Goal: Task Accomplishment & Management: Complete application form

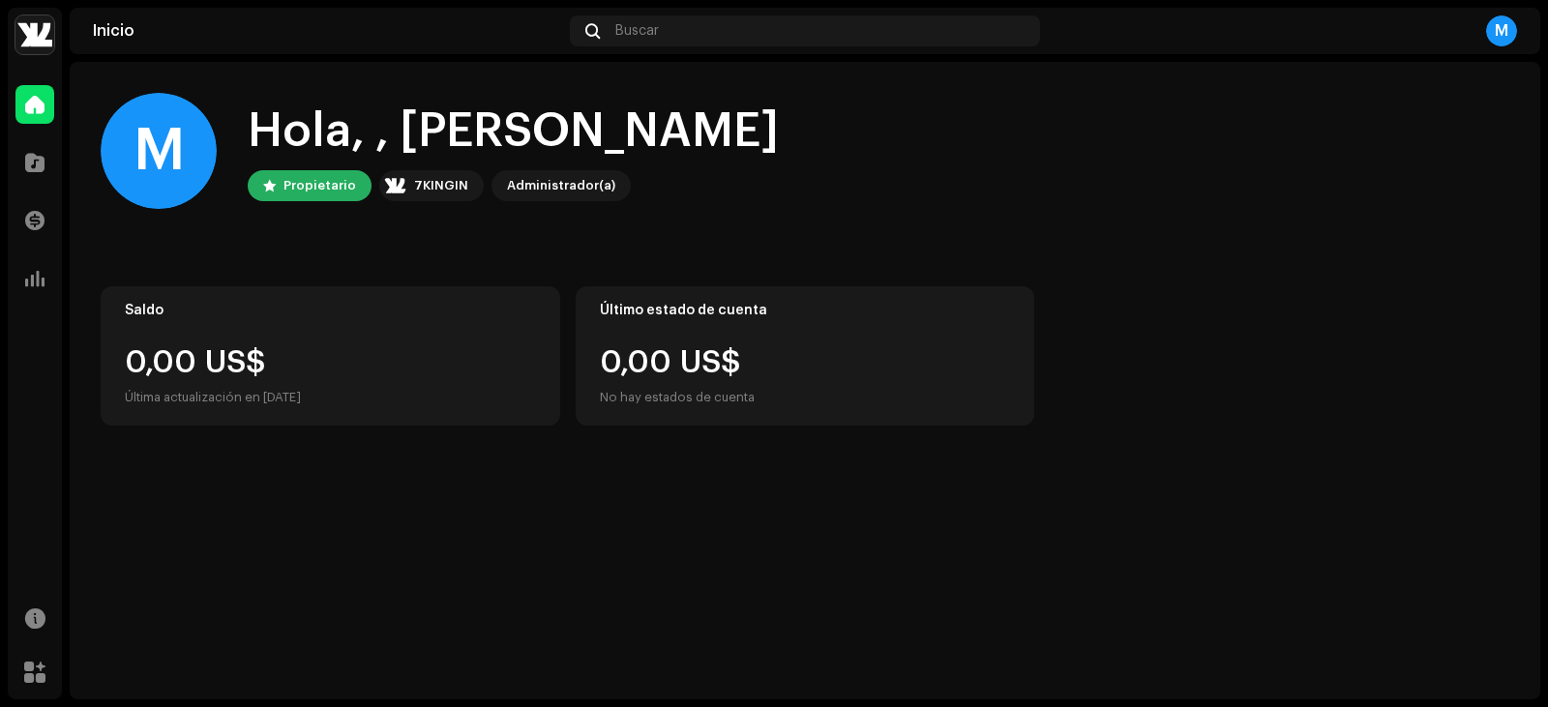
click at [36, 34] on img at bounding box center [34, 34] width 39 height 39
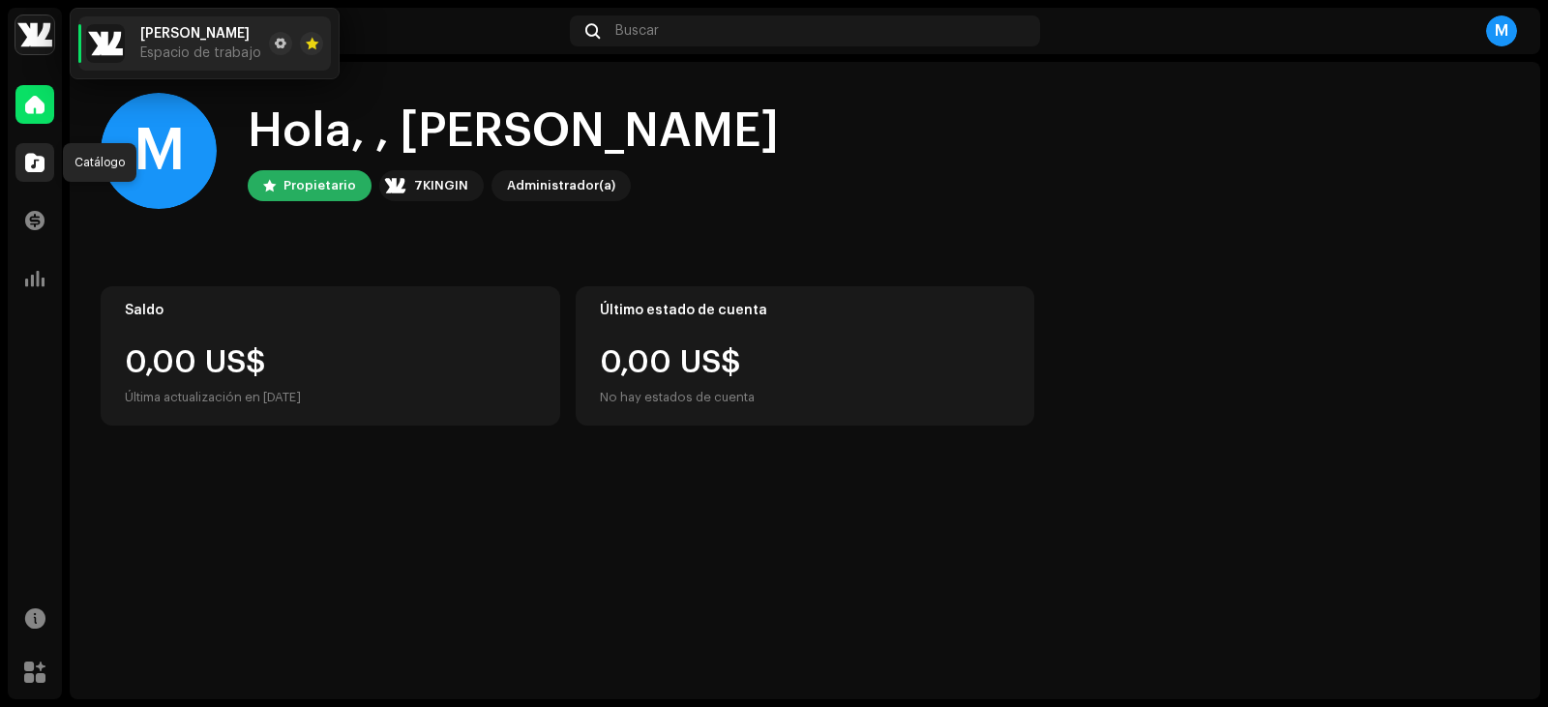
click at [27, 164] on span at bounding box center [34, 162] width 19 height 15
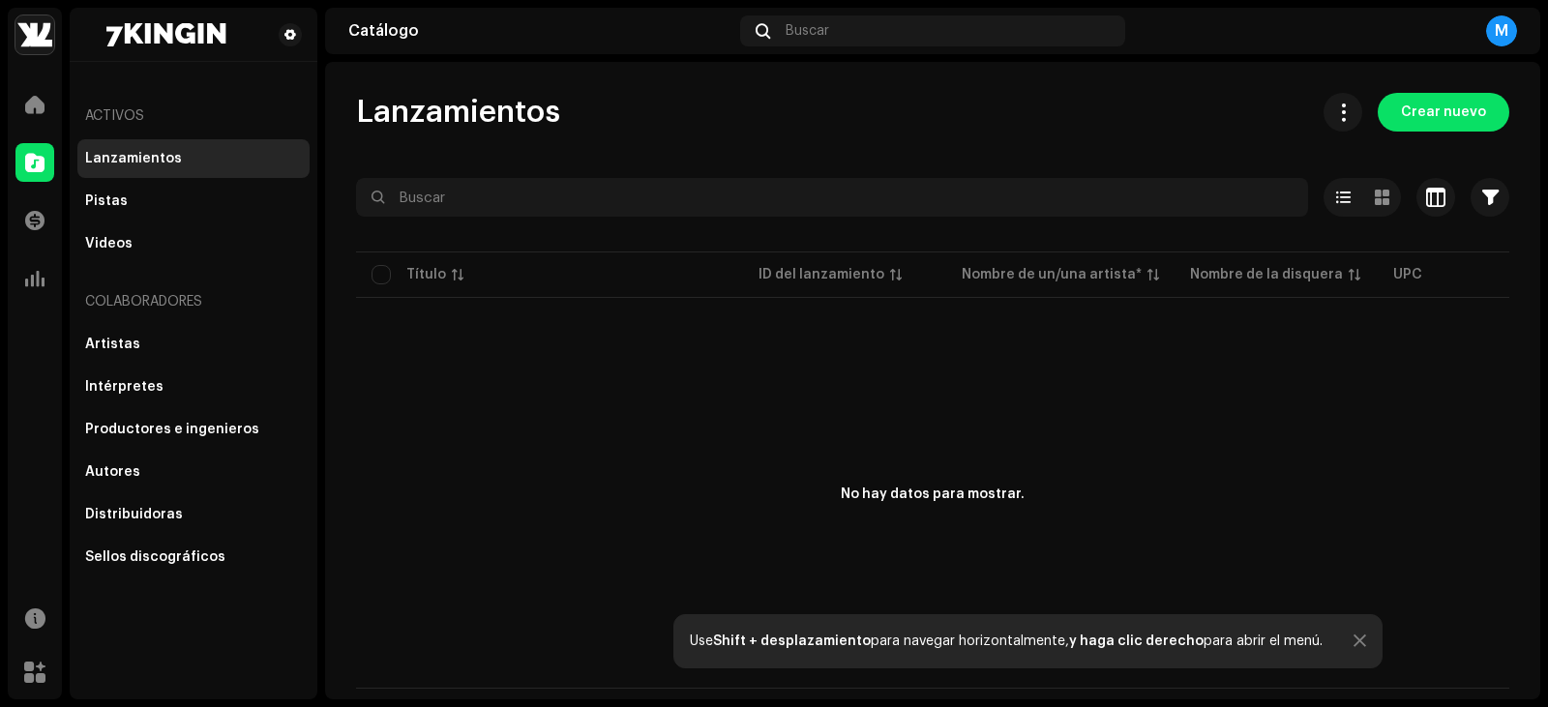
click at [1354, 650] on div "Use Shift + desplazamiento para navegar horizontalmente, y haga clic derecho pa…" at bounding box center [1027, 641] width 709 height 54
click at [1348, 633] on div "Use Shift + desplazamiento para navegar horizontalmente, y haga clic derecho pa…" at bounding box center [1027, 641] width 709 height 54
click at [1363, 641] on div "Use Shift + desplazamiento para navegar horizontalmente, y haga clic derecho pa…" at bounding box center [1027, 641] width 709 height 54
click at [1353, 641] on div at bounding box center [1359, 641] width 13 height 15
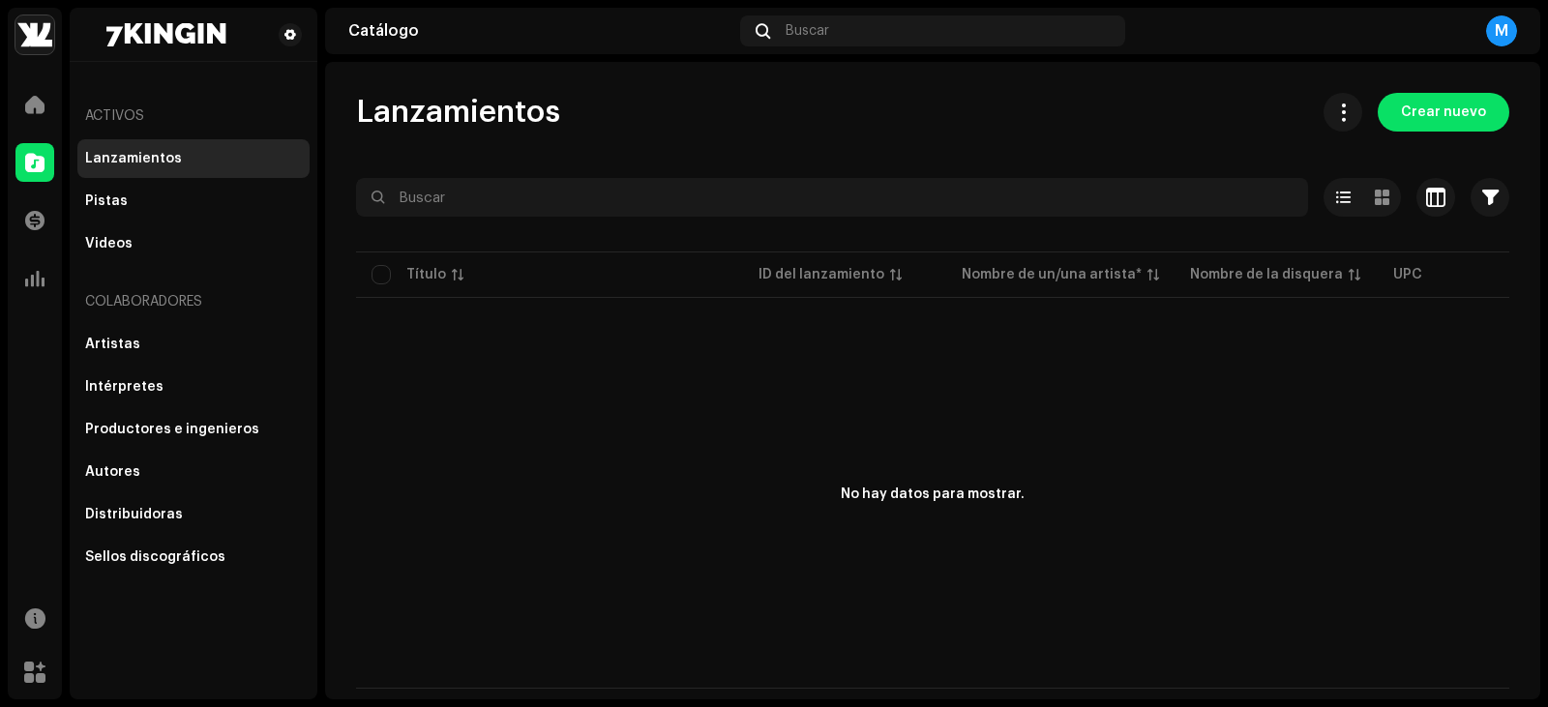
drag, startPoint x: 1067, startPoint y: 705, endPoint x: 968, endPoint y: 680, distance: 101.8
click at [968, 680] on div "No hay datos para mostrar." at bounding box center [932, 495] width 1153 height 387
drag, startPoint x: 723, startPoint y: 553, endPoint x: 742, endPoint y: 568, distance: 23.4
click at [723, 552] on div "No hay datos para mostrar." at bounding box center [932, 495] width 1153 height 387
click at [43, 115] on div at bounding box center [34, 104] width 39 height 39
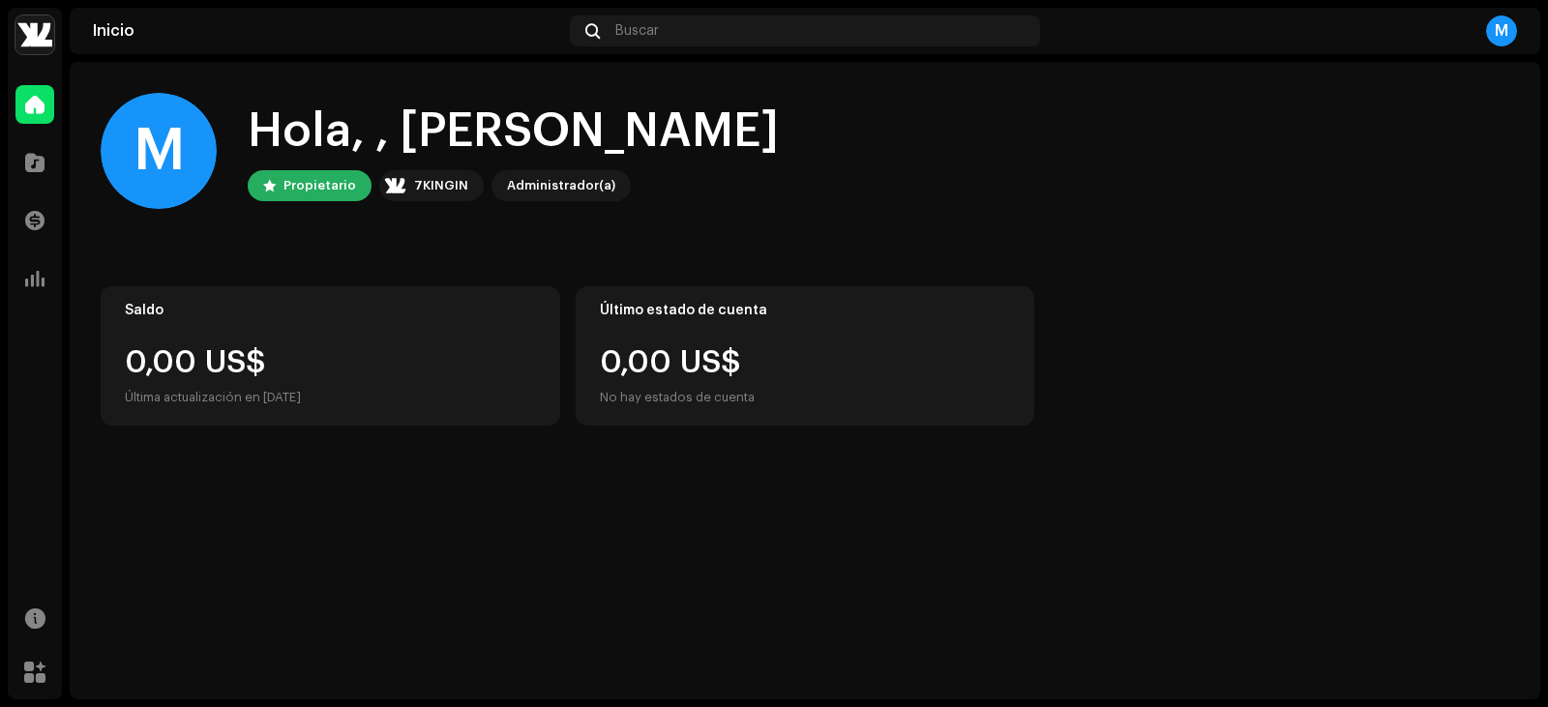
click at [40, 185] on div "Catálogo" at bounding box center [35, 162] width 54 height 54
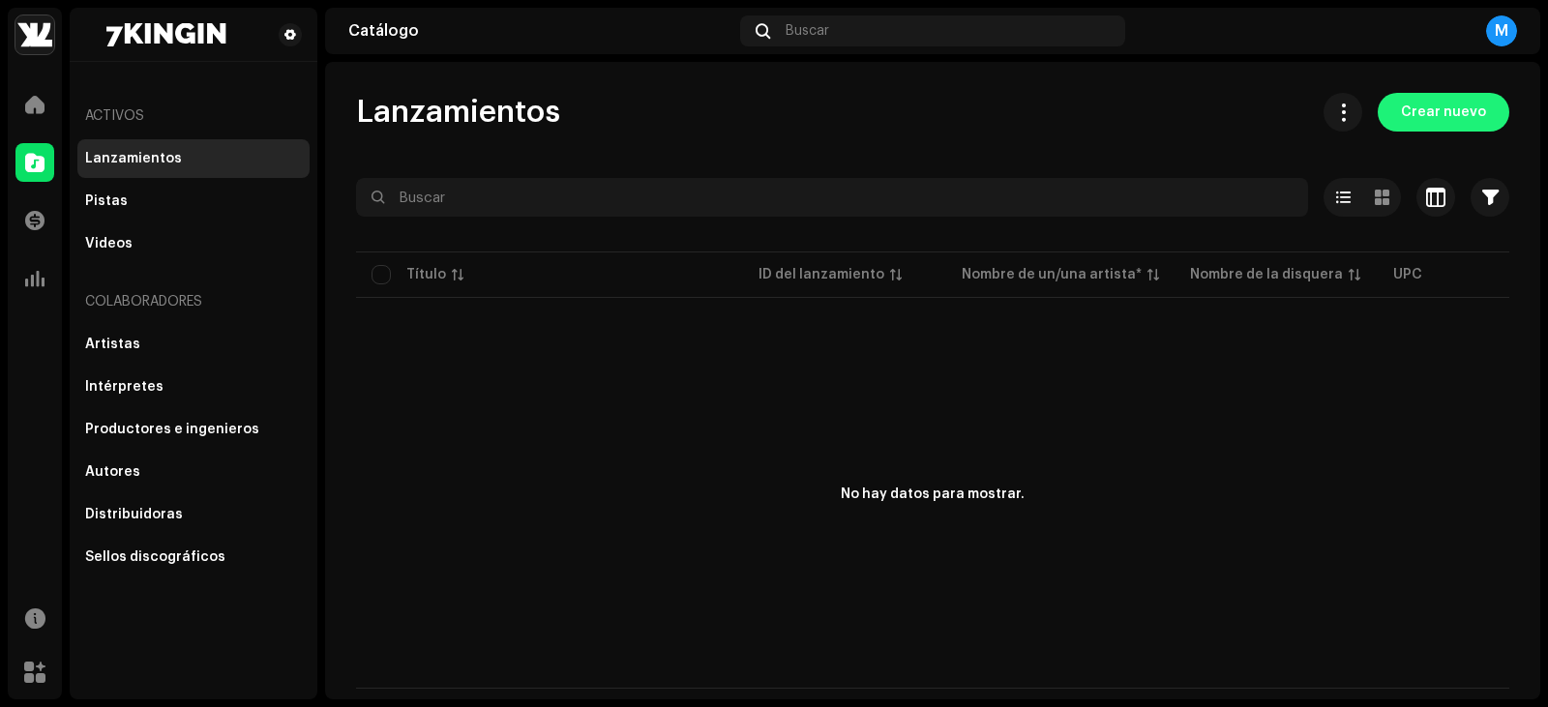
click at [1465, 123] on span "Crear nuevo" at bounding box center [1443, 112] width 85 height 39
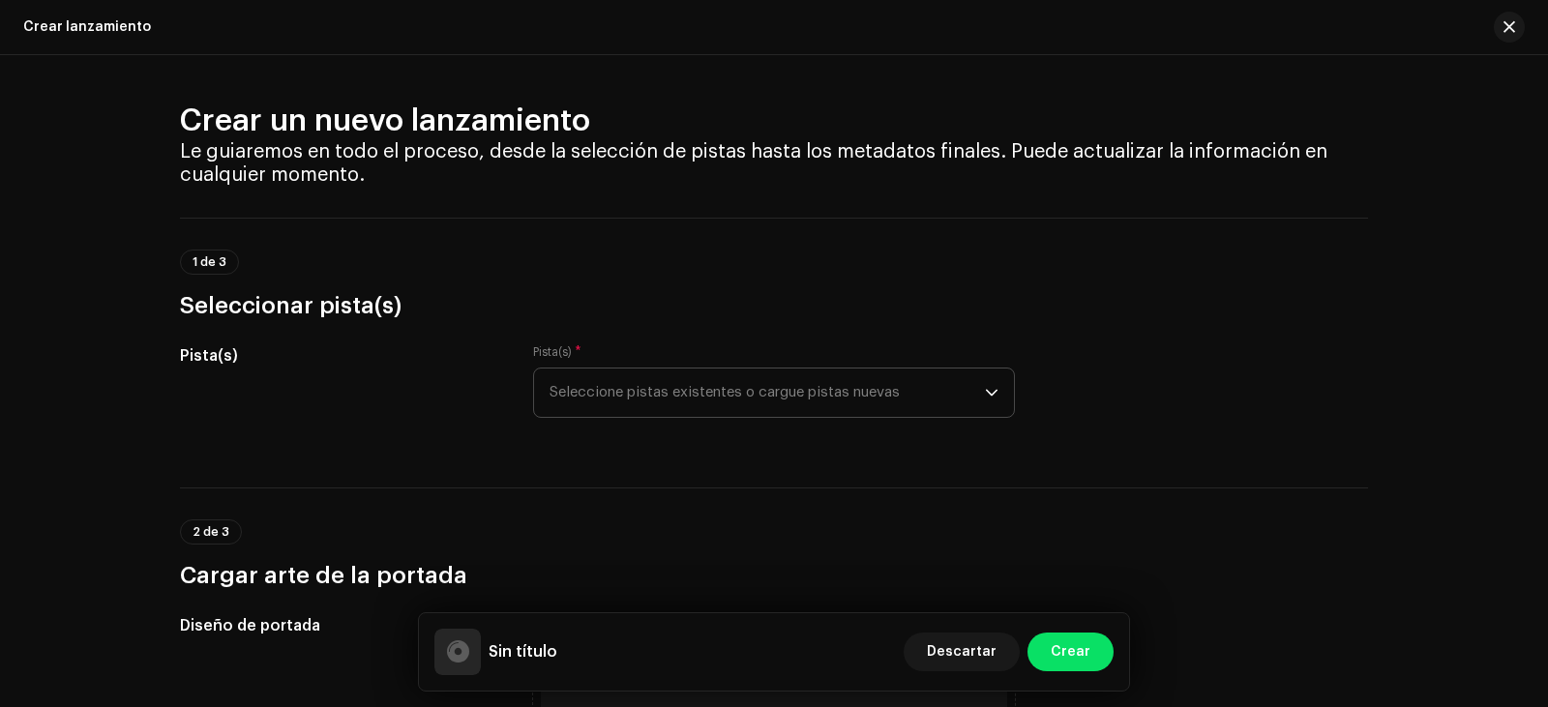
click at [823, 385] on span "Seleccione pistas existentes o cargue pistas nuevas" at bounding box center [766, 393] width 435 height 48
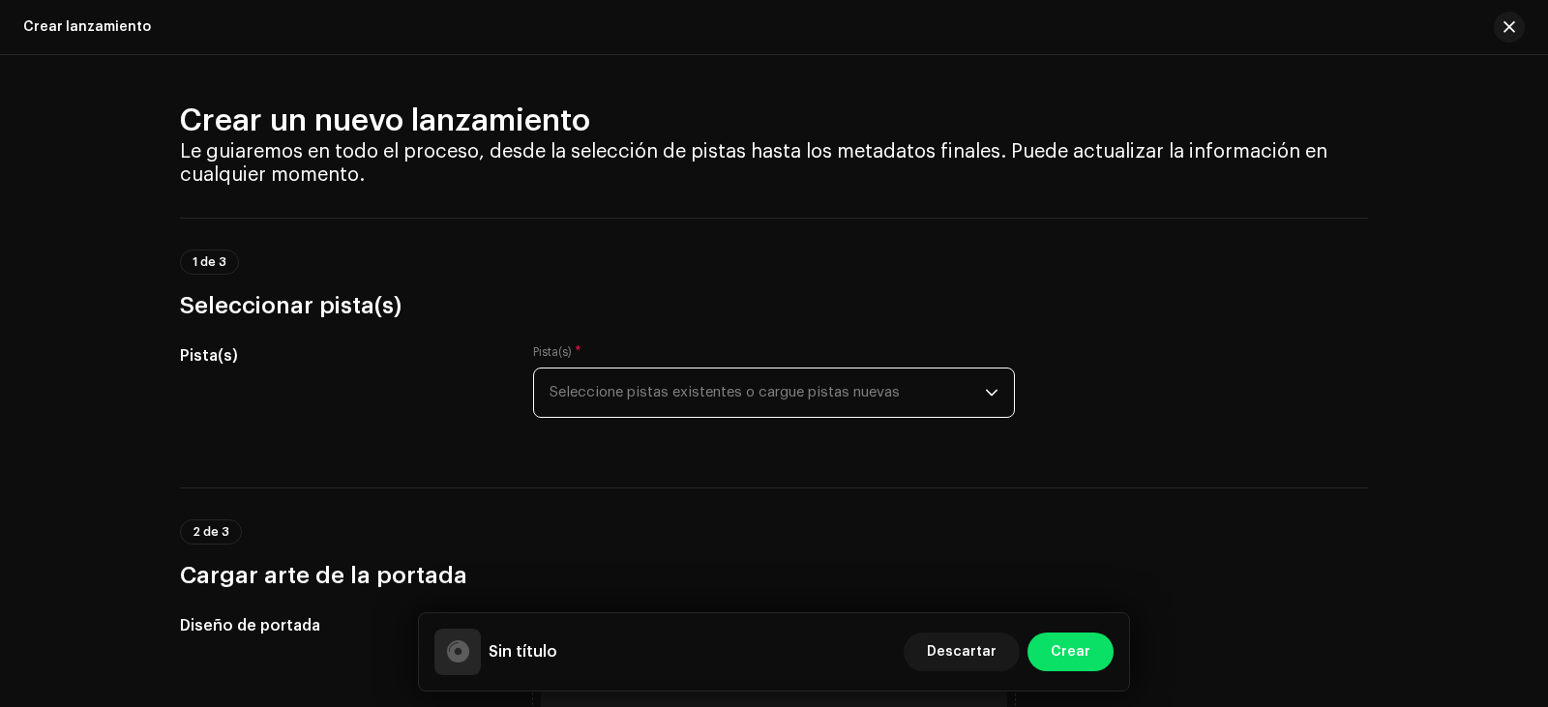
click at [939, 395] on span "Seleccione pistas existentes o cargue pistas nuevas" at bounding box center [766, 393] width 435 height 48
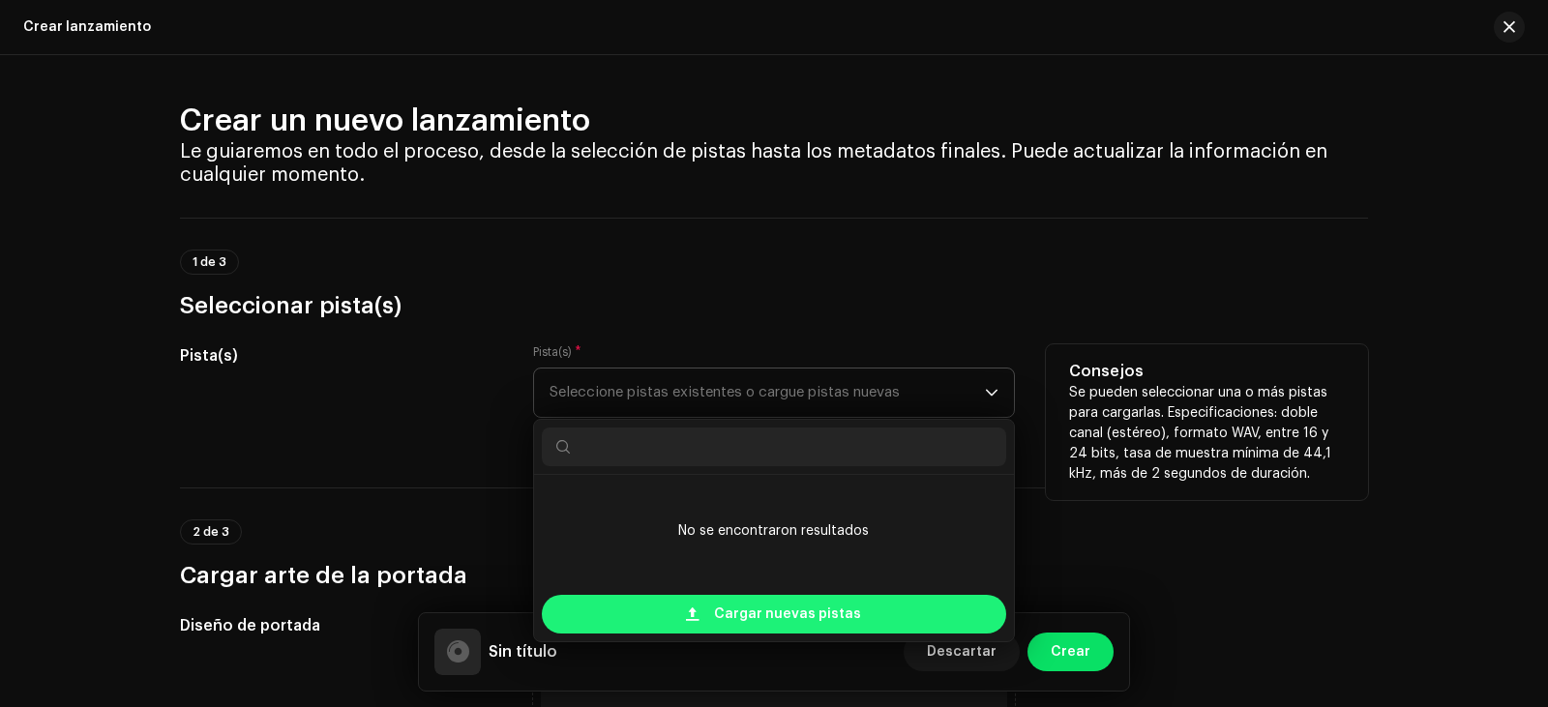
click at [804, 630] on span "Cargar nuevas pistas" at bounding box center [787, 614] width 147 height 39
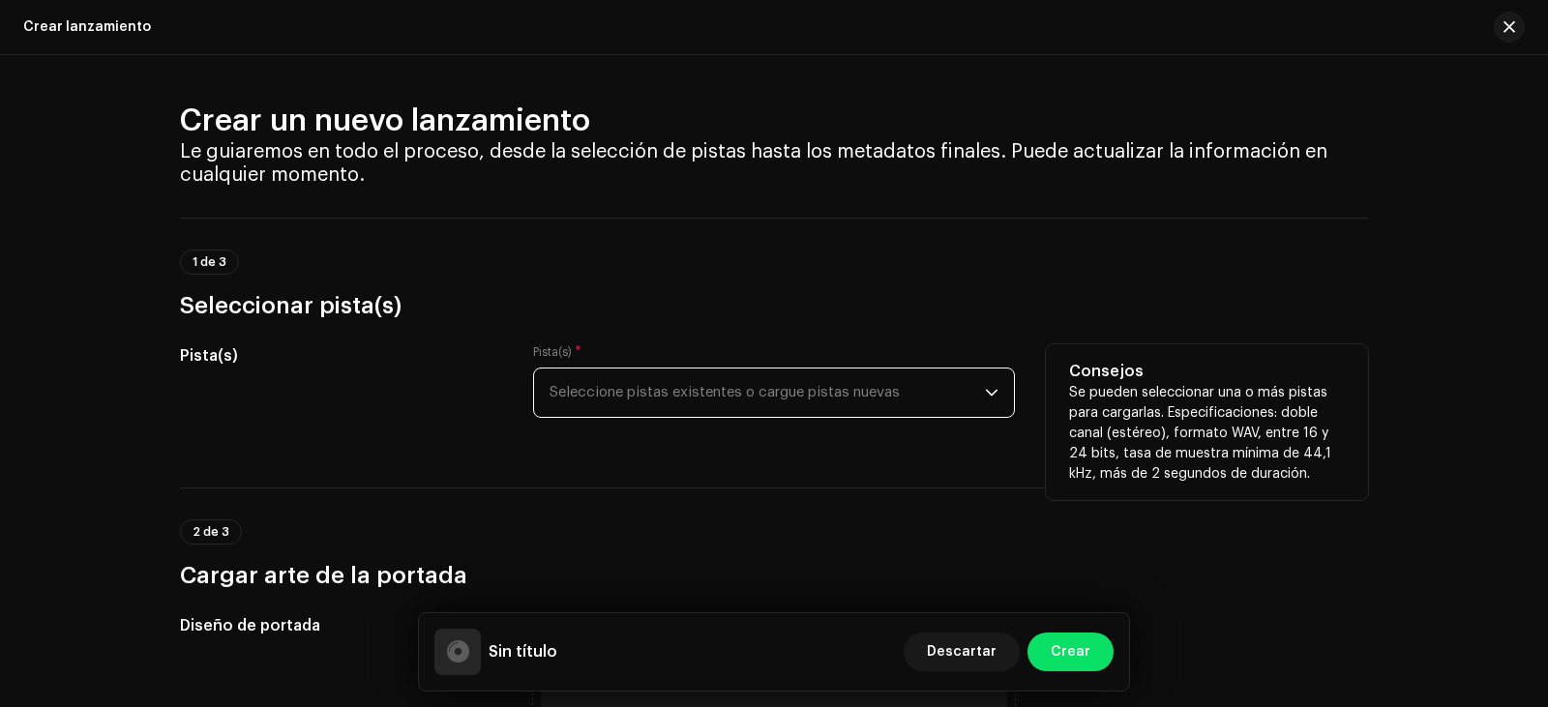
click at [623, 394] on span "Seleccione pistas existentes o cargue pistas nuevas" at bounding box center [766, 393] width 435 height 48
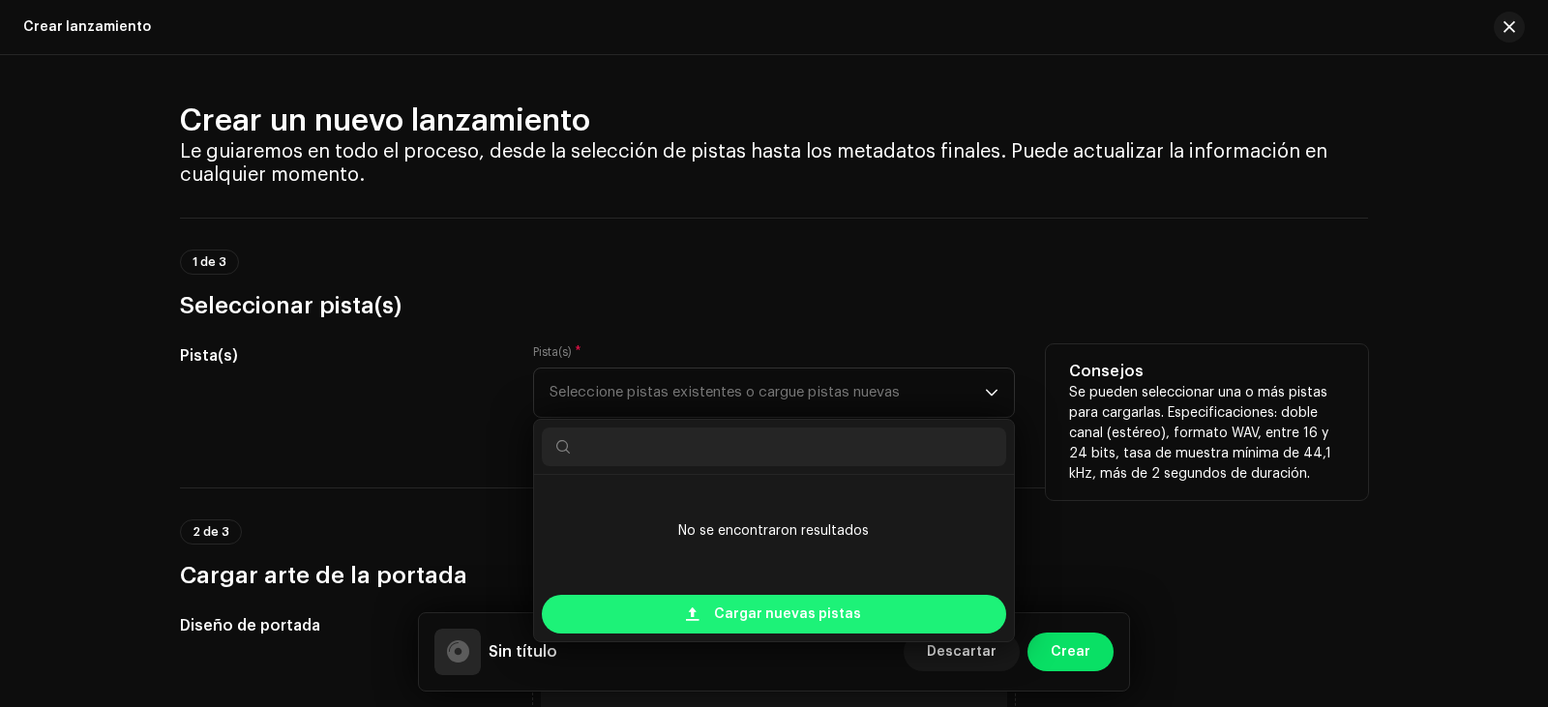
click at [747, 618] on span "Cargar nuevas pistas" at bounding box center [787, 614] width 147 height 39
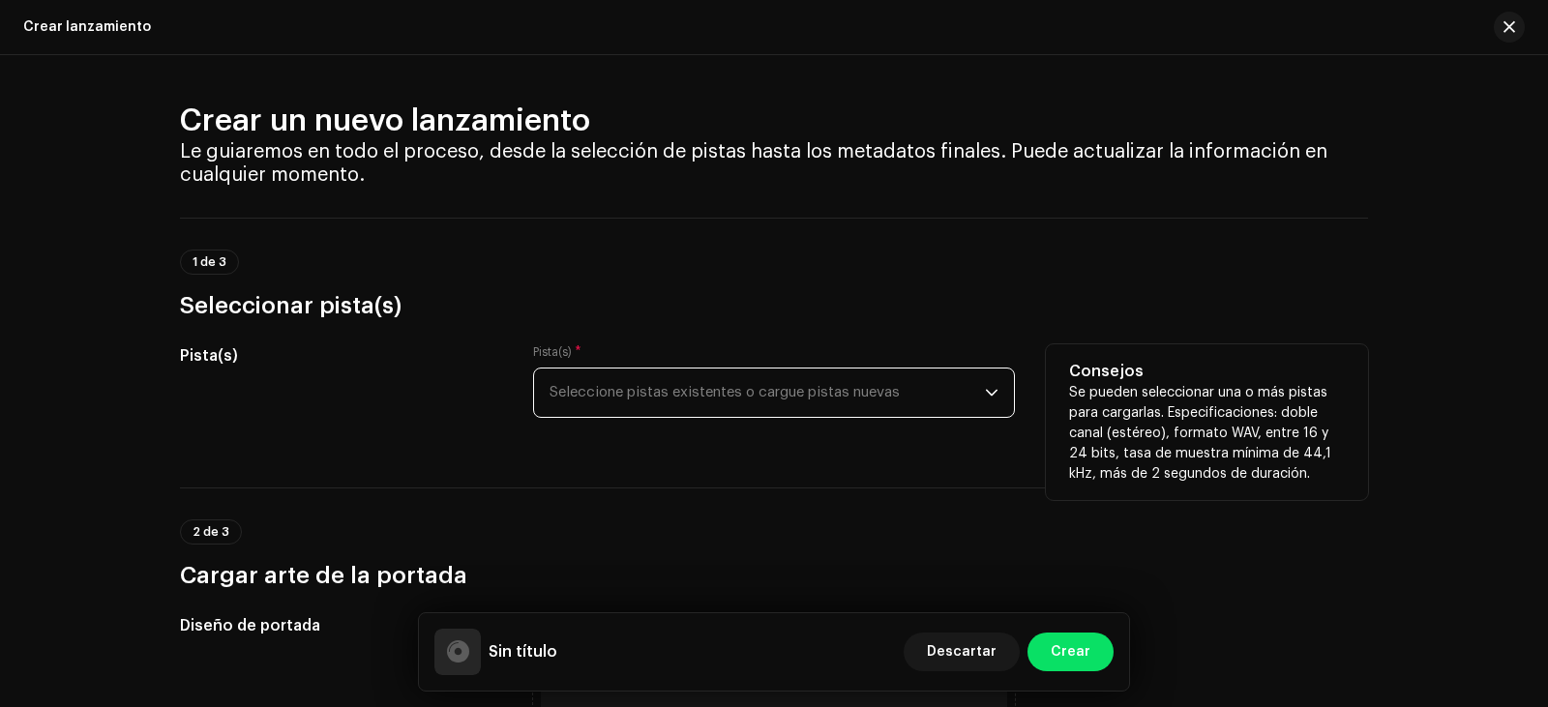
click at [847, 398] on span "Seleccione pistas existentes o cargue pistas nuevas" at bounding box center [766, 393] width 435 height 48
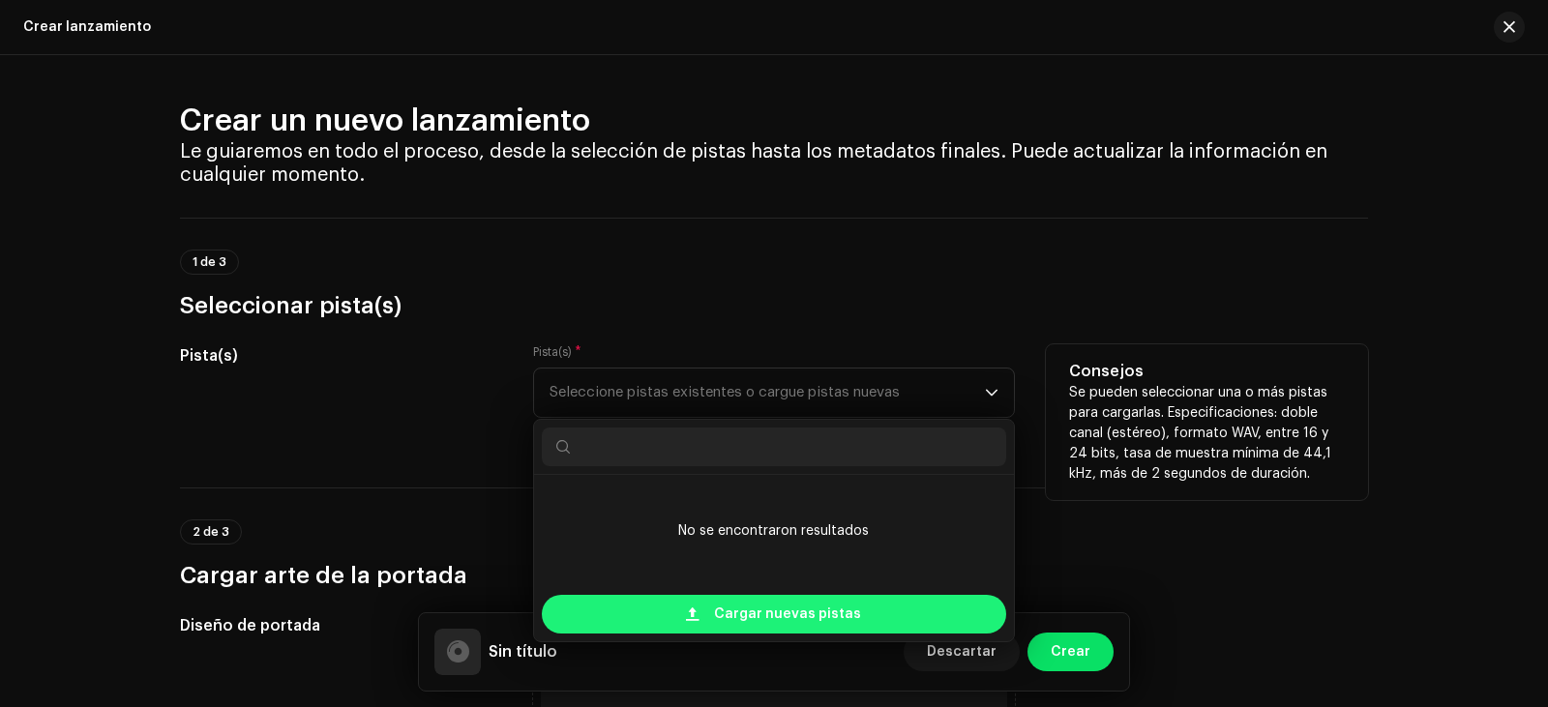
click at [735, 605] on span "Cargar nuevas pistas" at bounding box center [787, 614] width 147 height 39
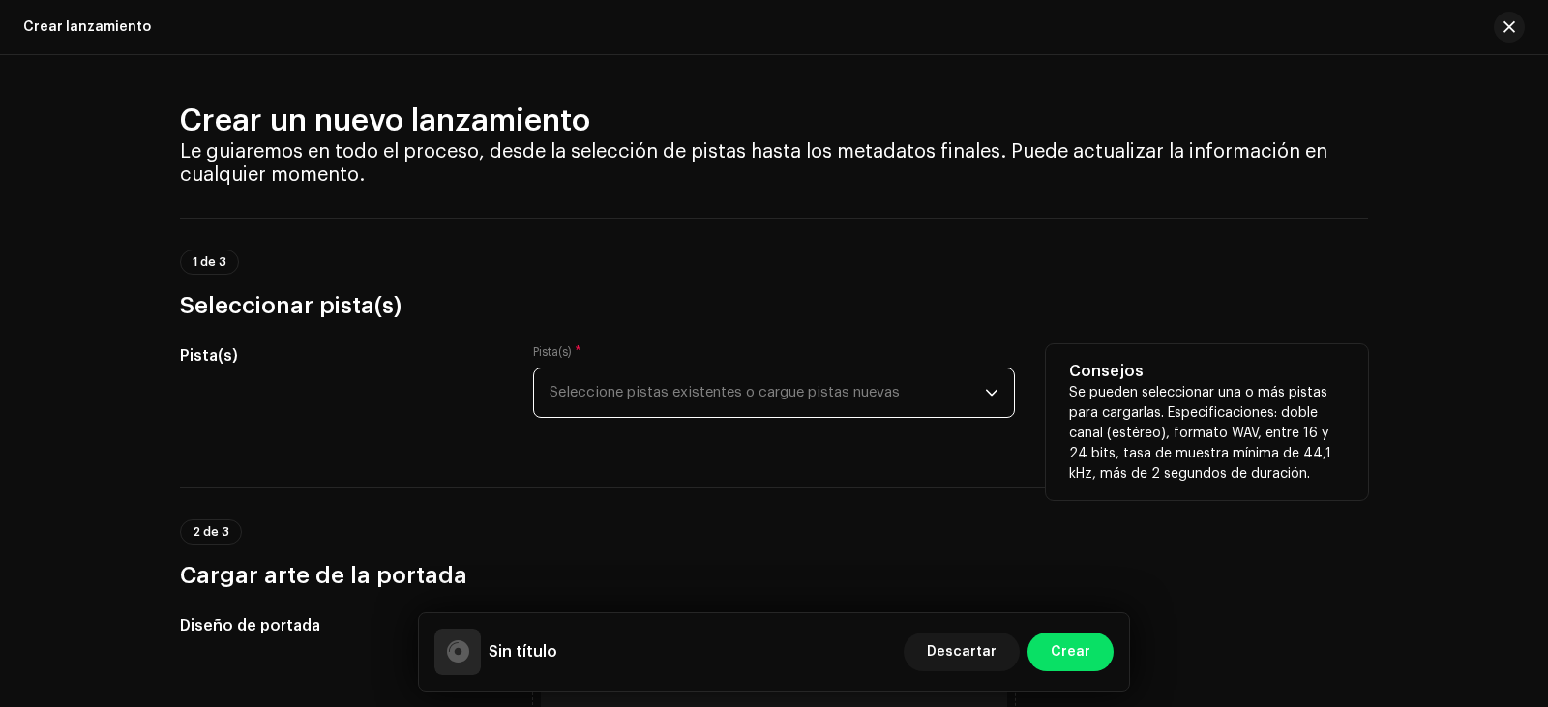
click at [825, 401] on span "Seleccione pistas existentes o cargue pistas nuevas" at bounding box center [766, 393] width 435 height 48
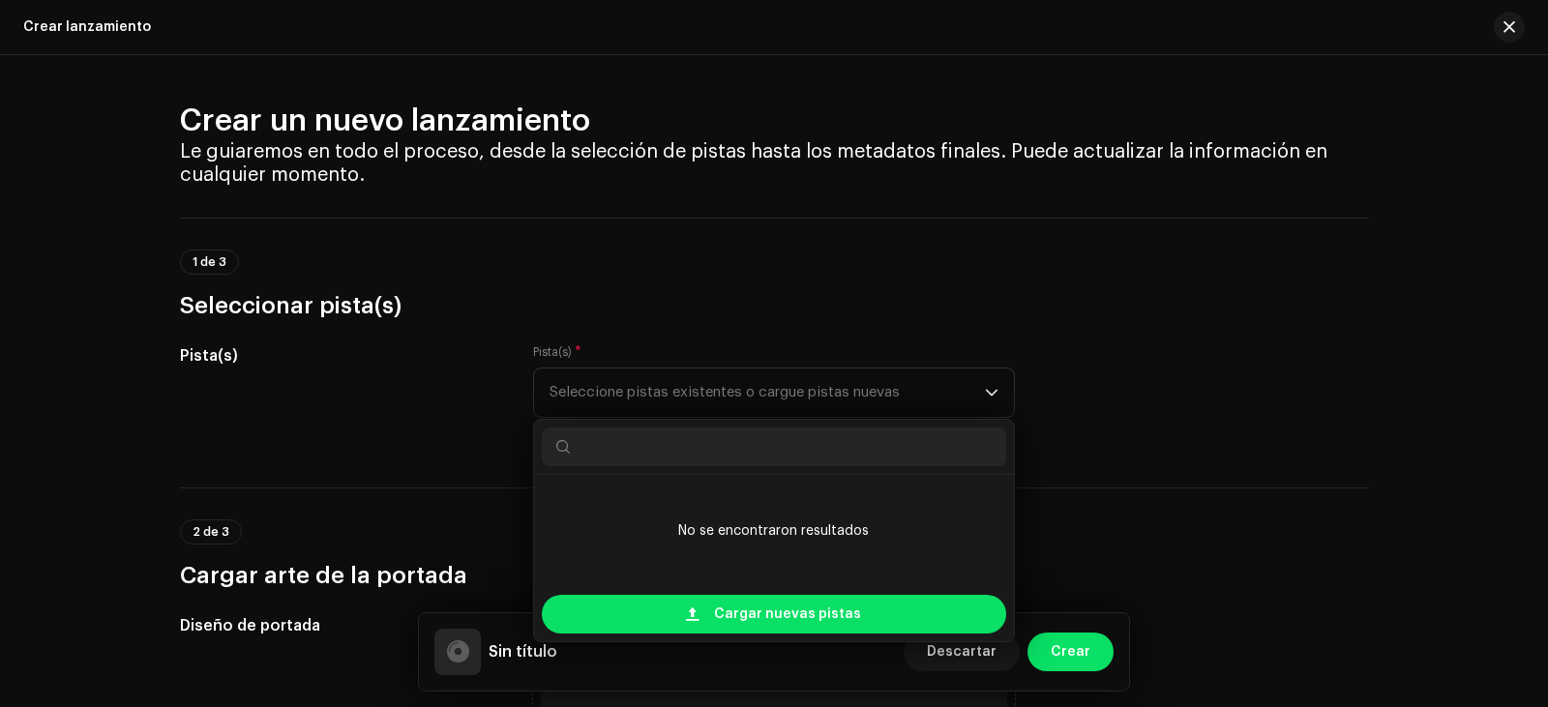
click at [818, 483] on li "No se encontraron resultados" at bounding box center [774, 531] width 464 height 97
click at [817, 516] on li "No se encontraron resultados" at bounding box center [774, 531] width 464 height 97
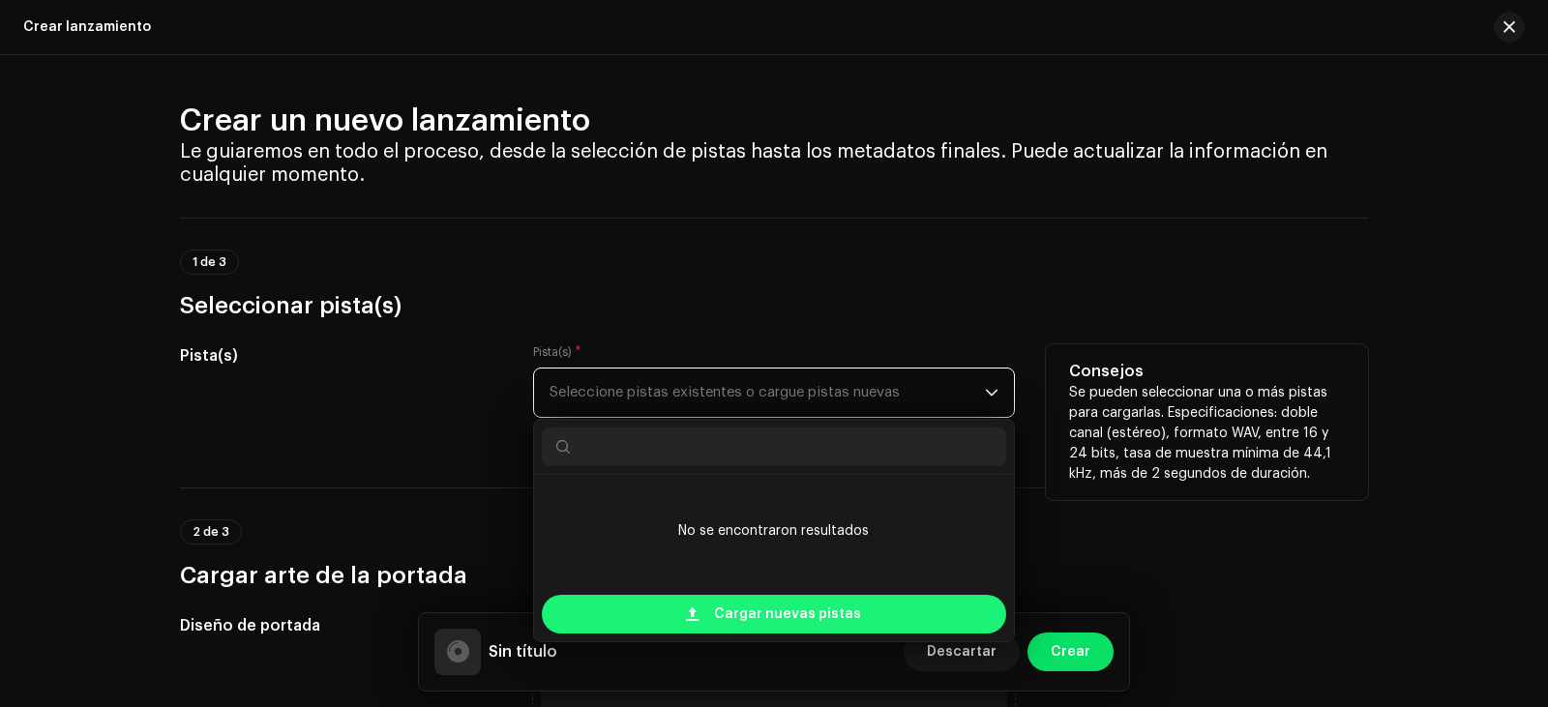
click at [731, 600] on span "Cargar nuevas pistas" at bounding box center [787, 614] width 147 height 39
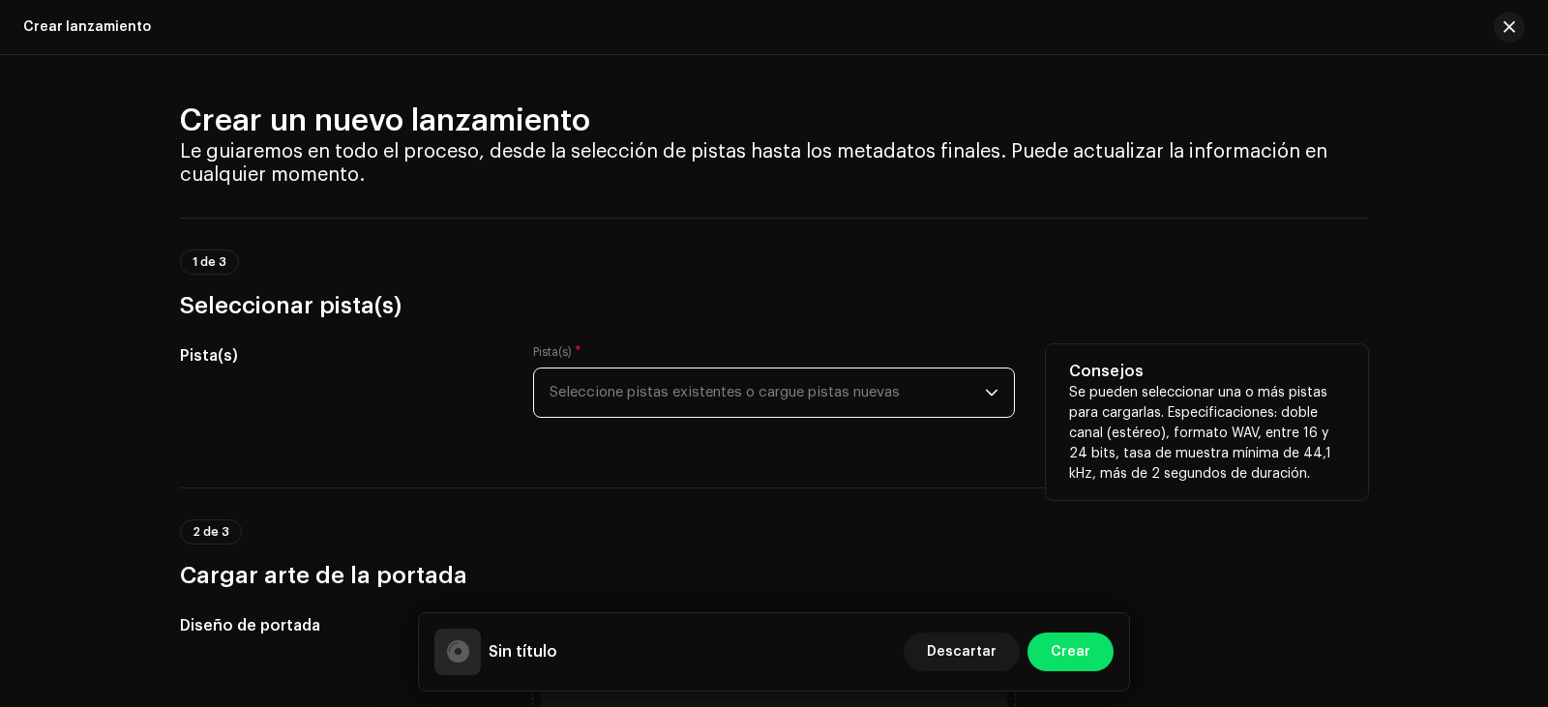
click at [778, 365] on div "Pista(s) * Seleccione pistas existentes o cargue pistas nuevas" at bounding box center [774, 381] width 482 height 74
click at [786, 398] on span "Seleccione pistas existentes o cargue pistas nuevas" at bounding box center [766, 393] width 435 height 48
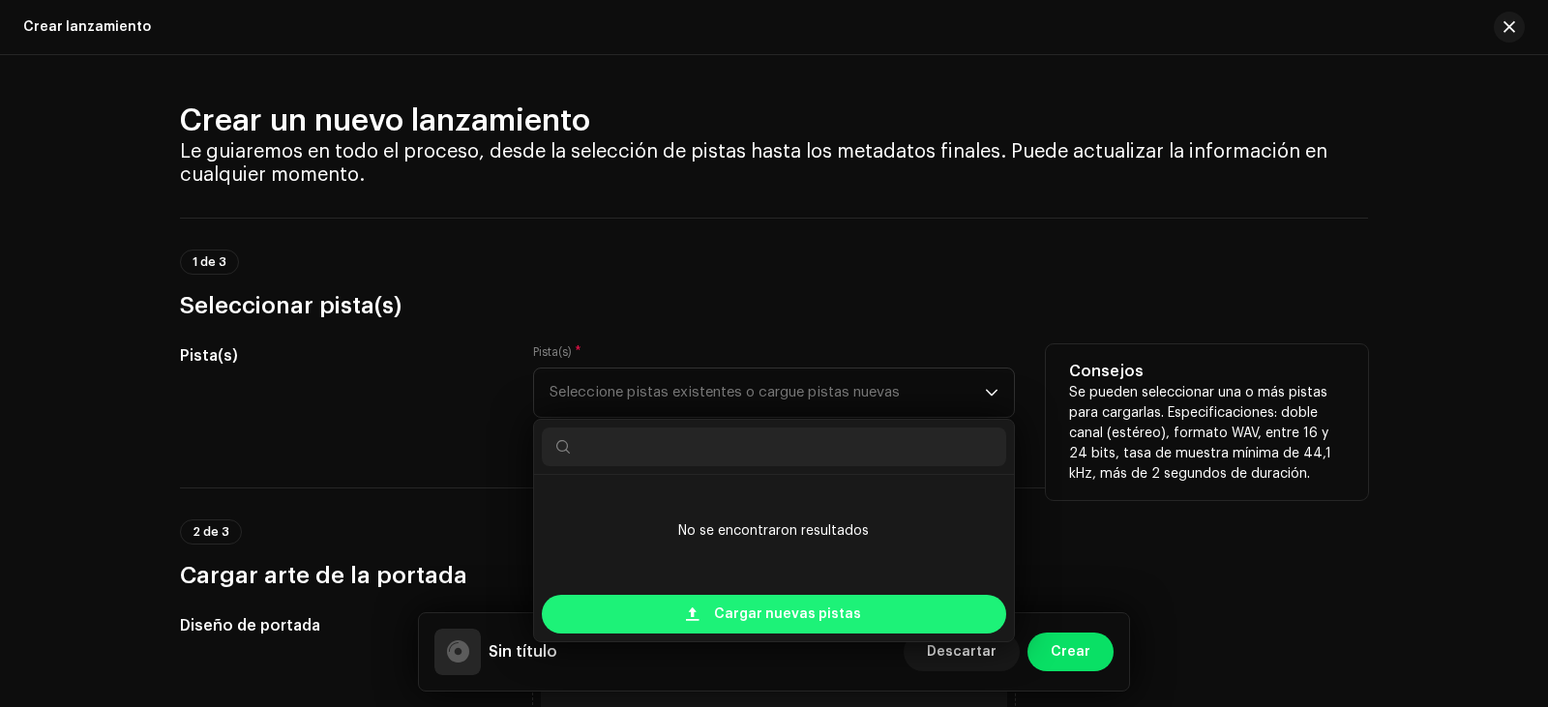
click at [755, 603] on span "Cargar nuevas pistas" at bounding box center [787, 614] width 147 height 39
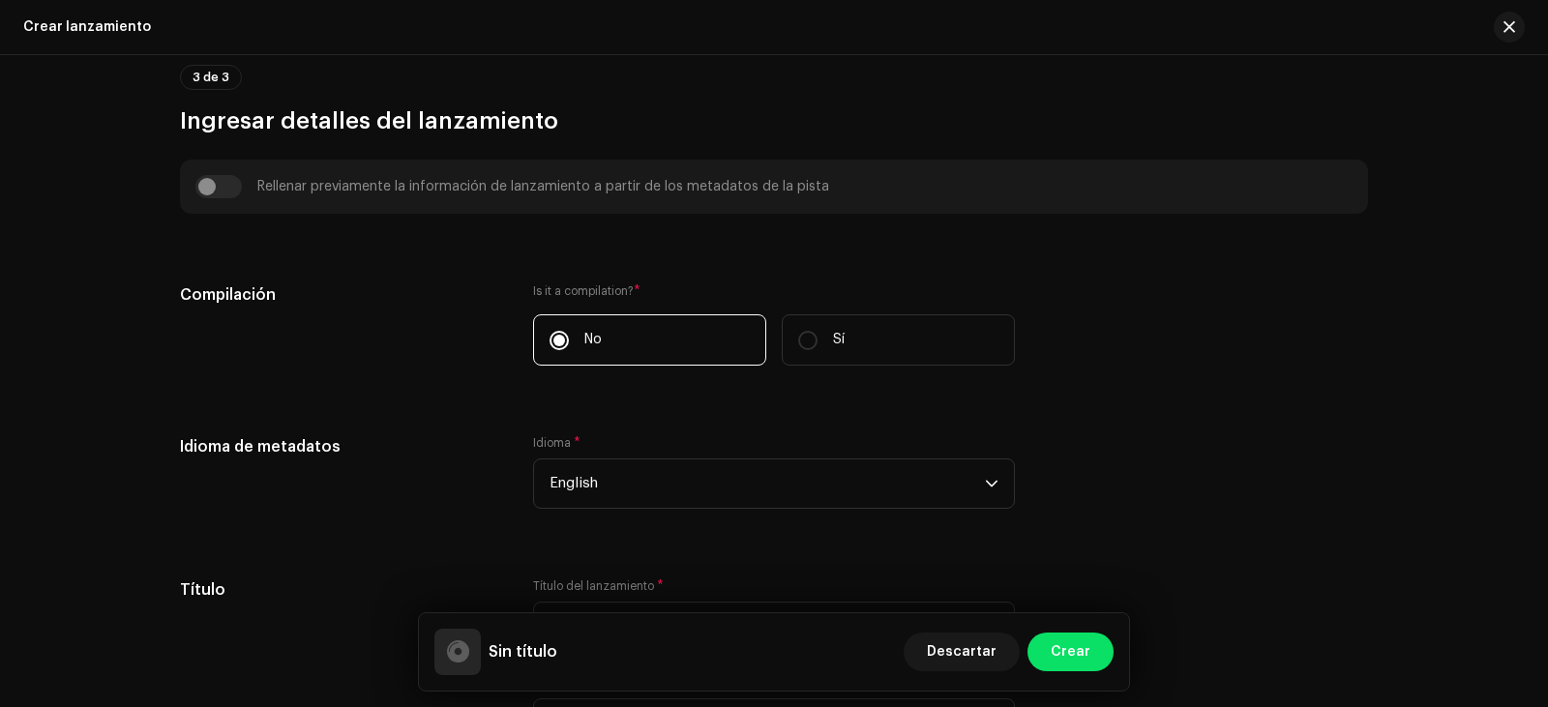
scroll to position [1257, 0]
click at [639, 355] on label "No" at bounding box center [649, 338] width 233 height 51
click at [569, 349] on input "No" at bounding box center [558, 339] width 19 height 19
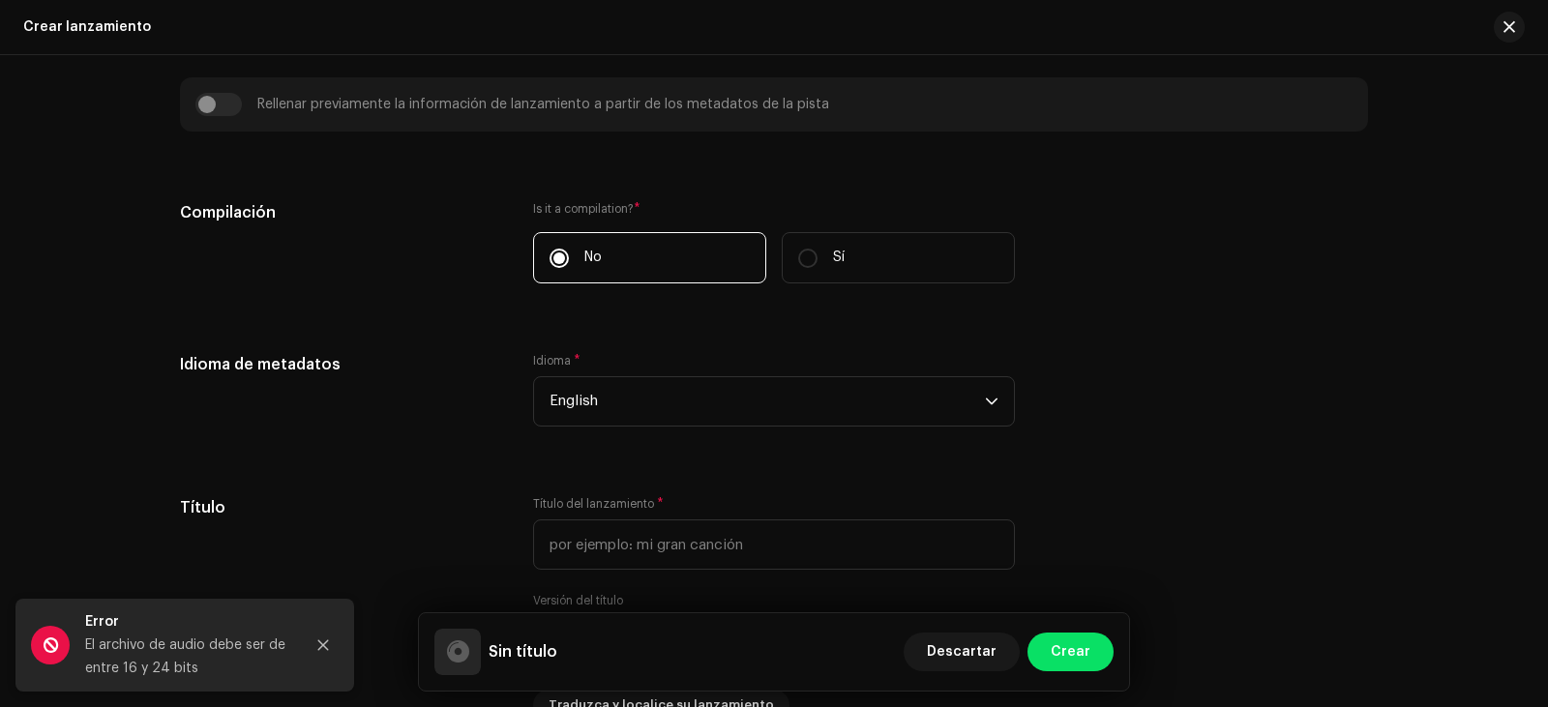
scroll to position [1304, 0]
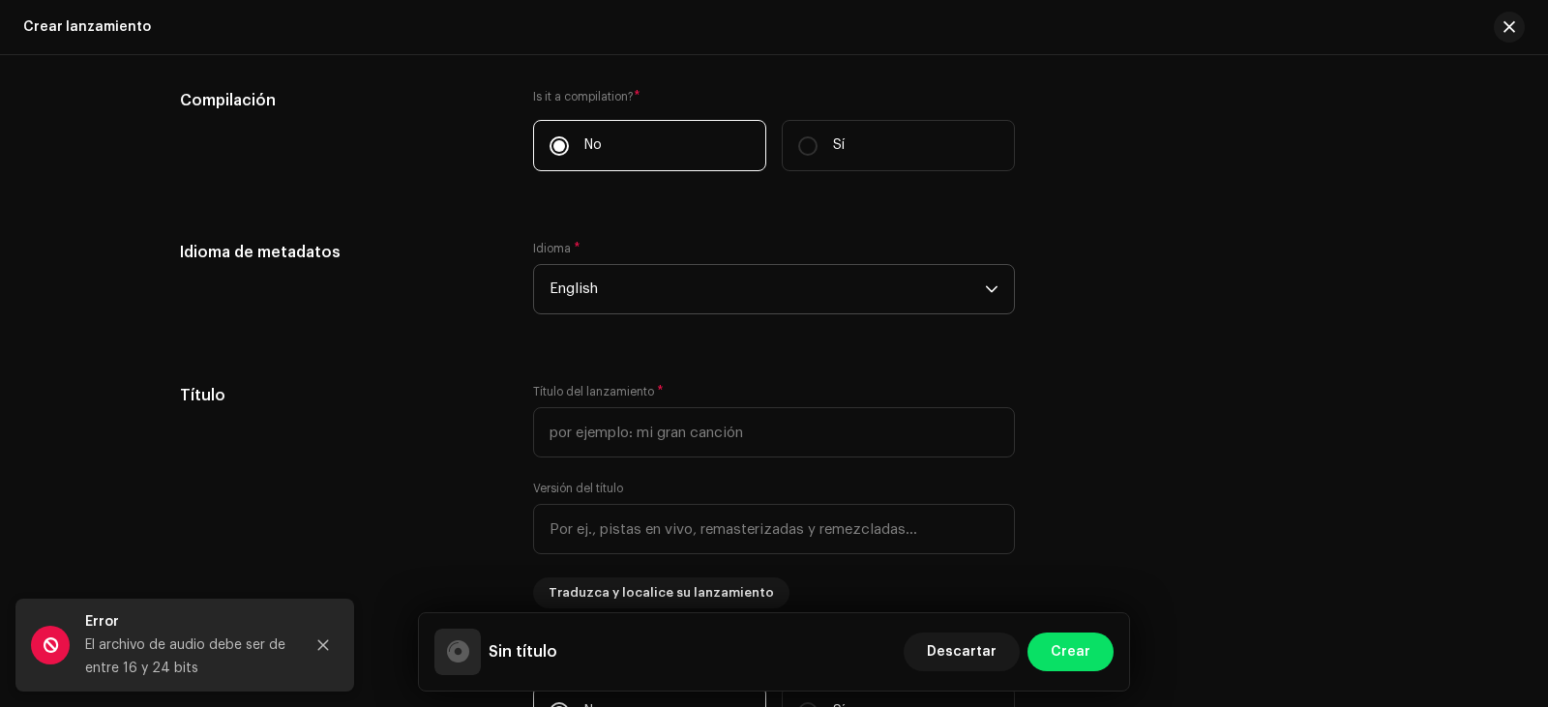
click at [537, 279] on p-select "English" at bounding box center [774, 289] width 482 height 50
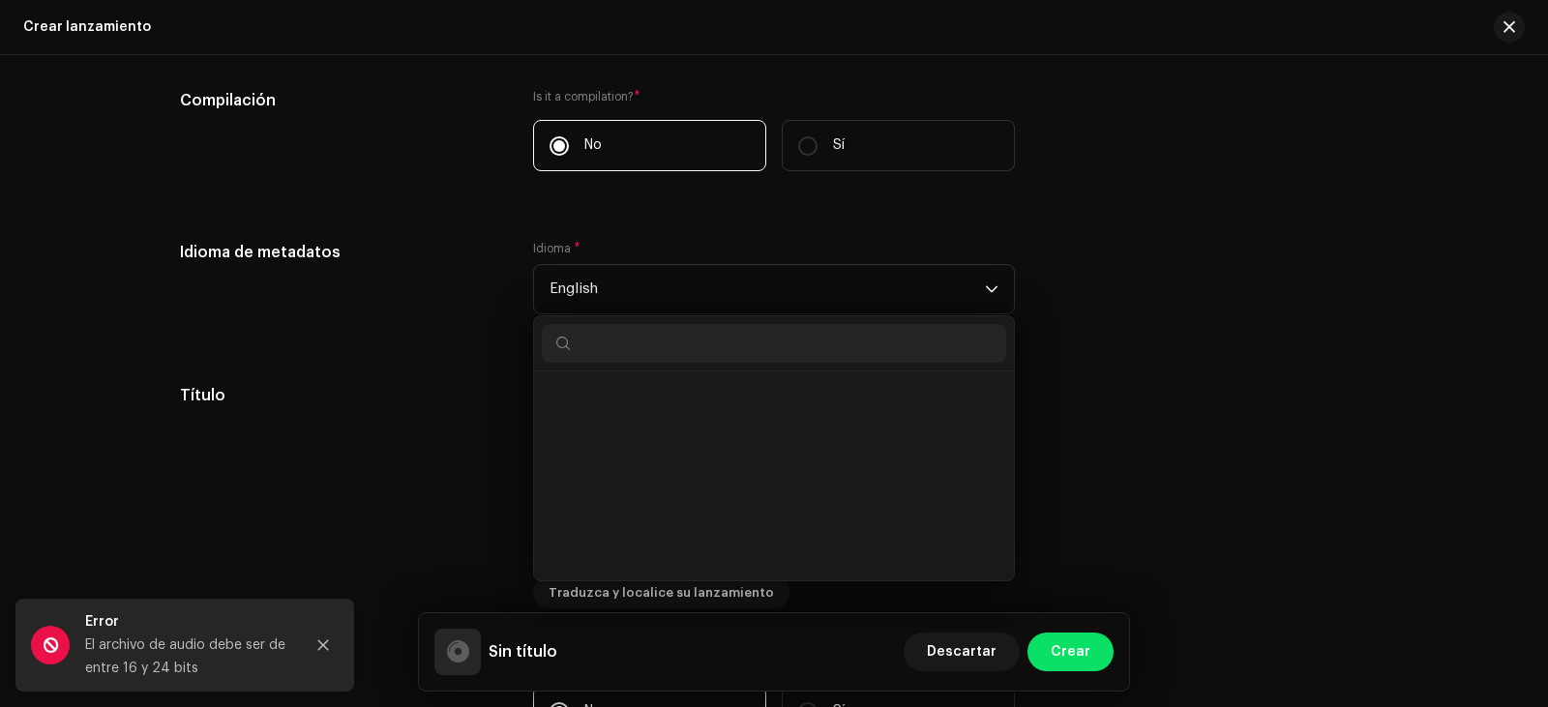
scroll to position [1787, 0]
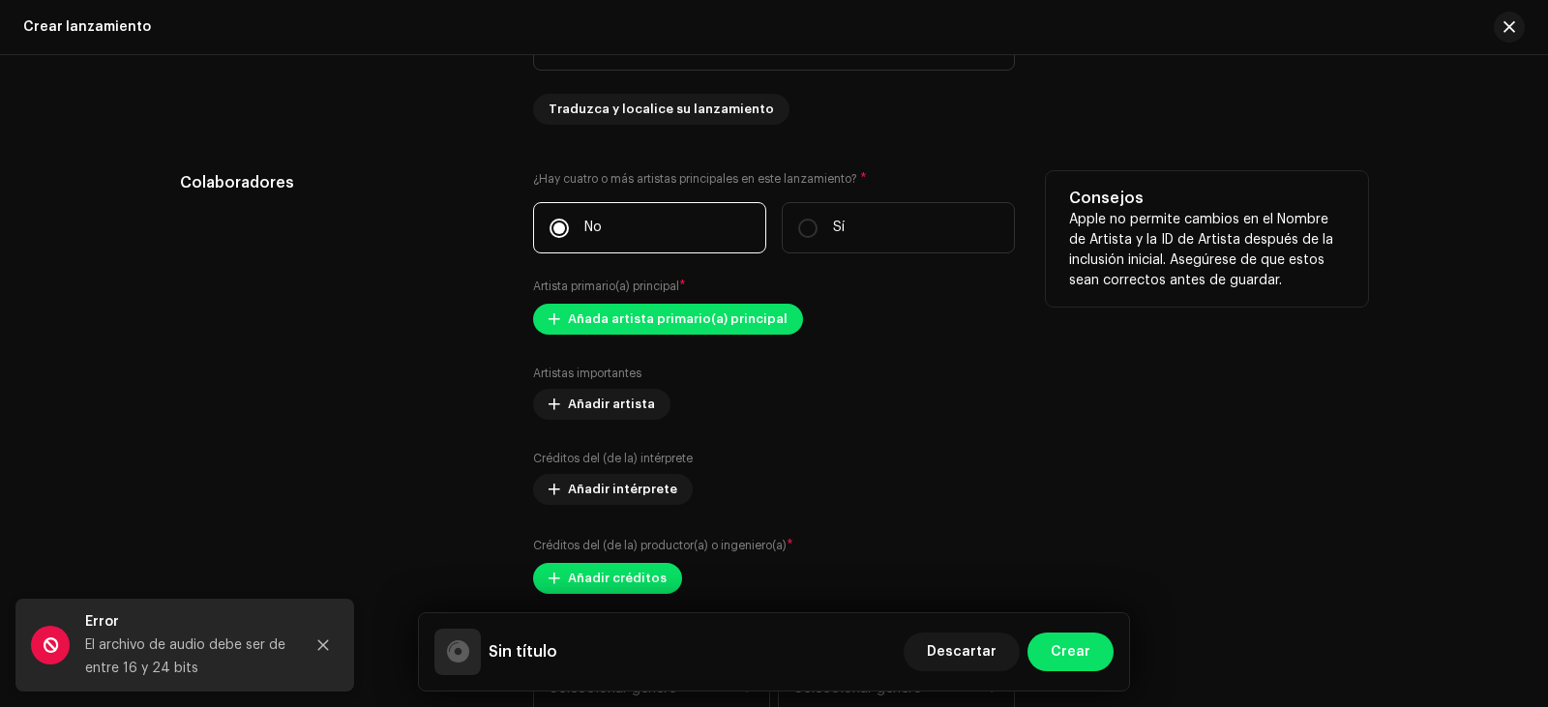
click at [413, 401] on div "Colaboradores" at bounding box center [341, 382] width 322 height 423
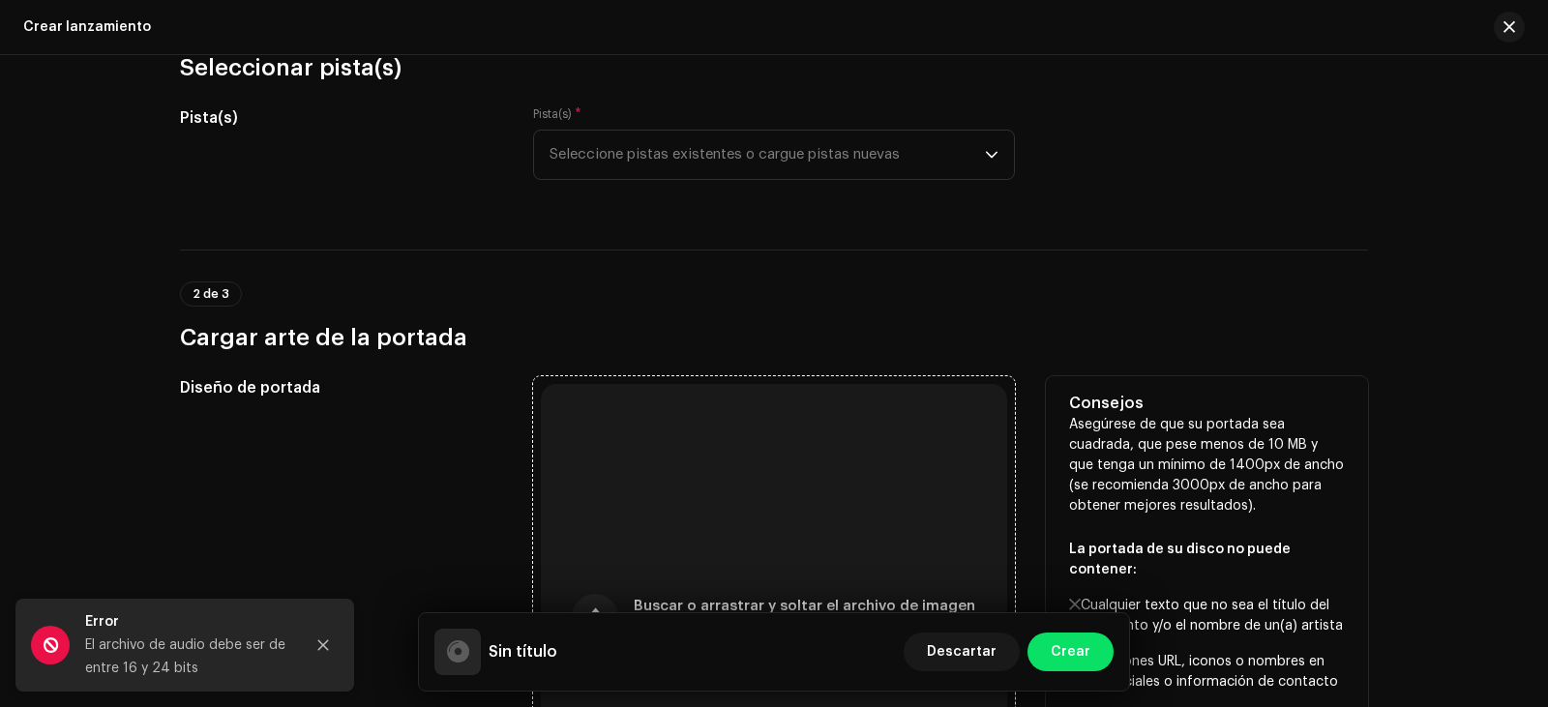
scroll to position [0, 0]
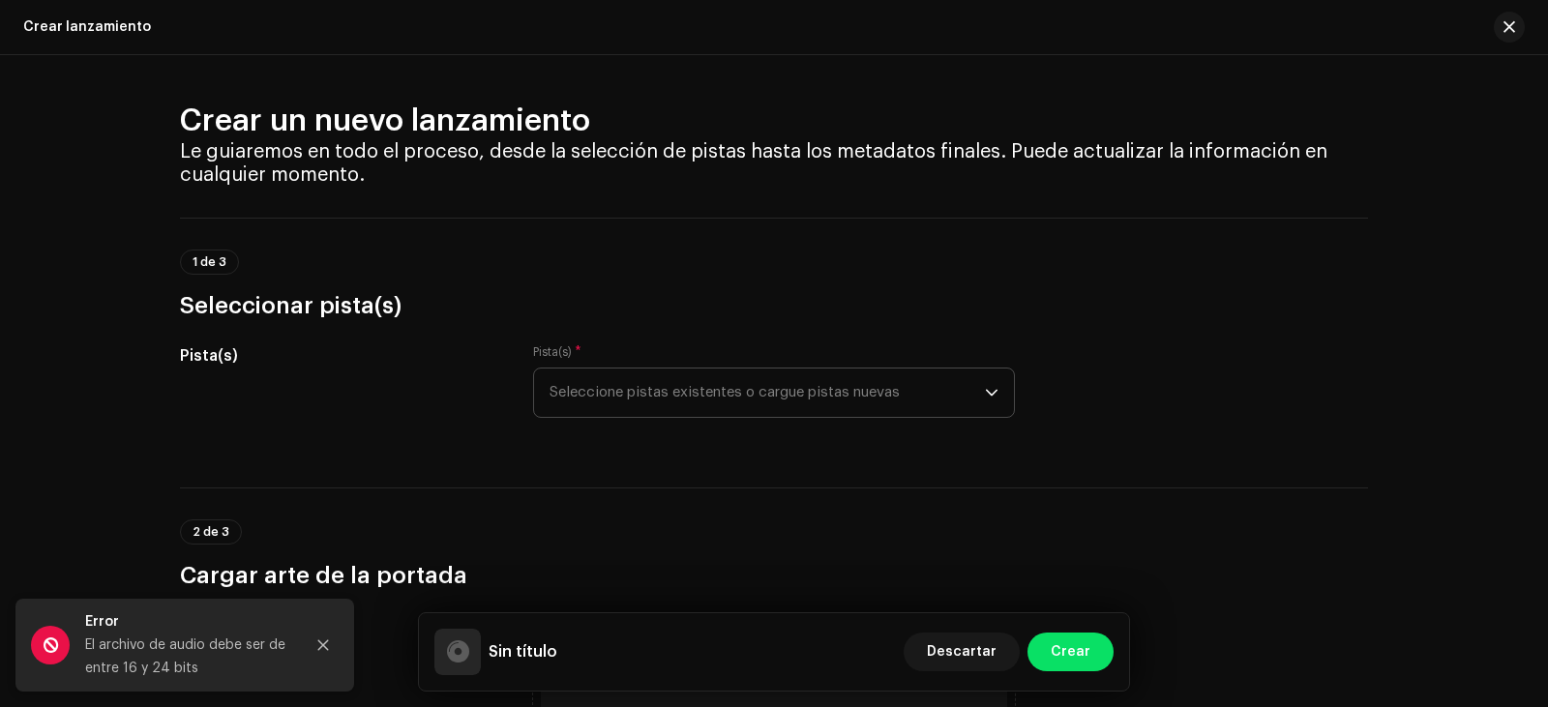
click at [660, 415] on span "Seleccione pistas existentes o cargue pistas nuevas" at bounding box center [766, 393] width 435 height 48
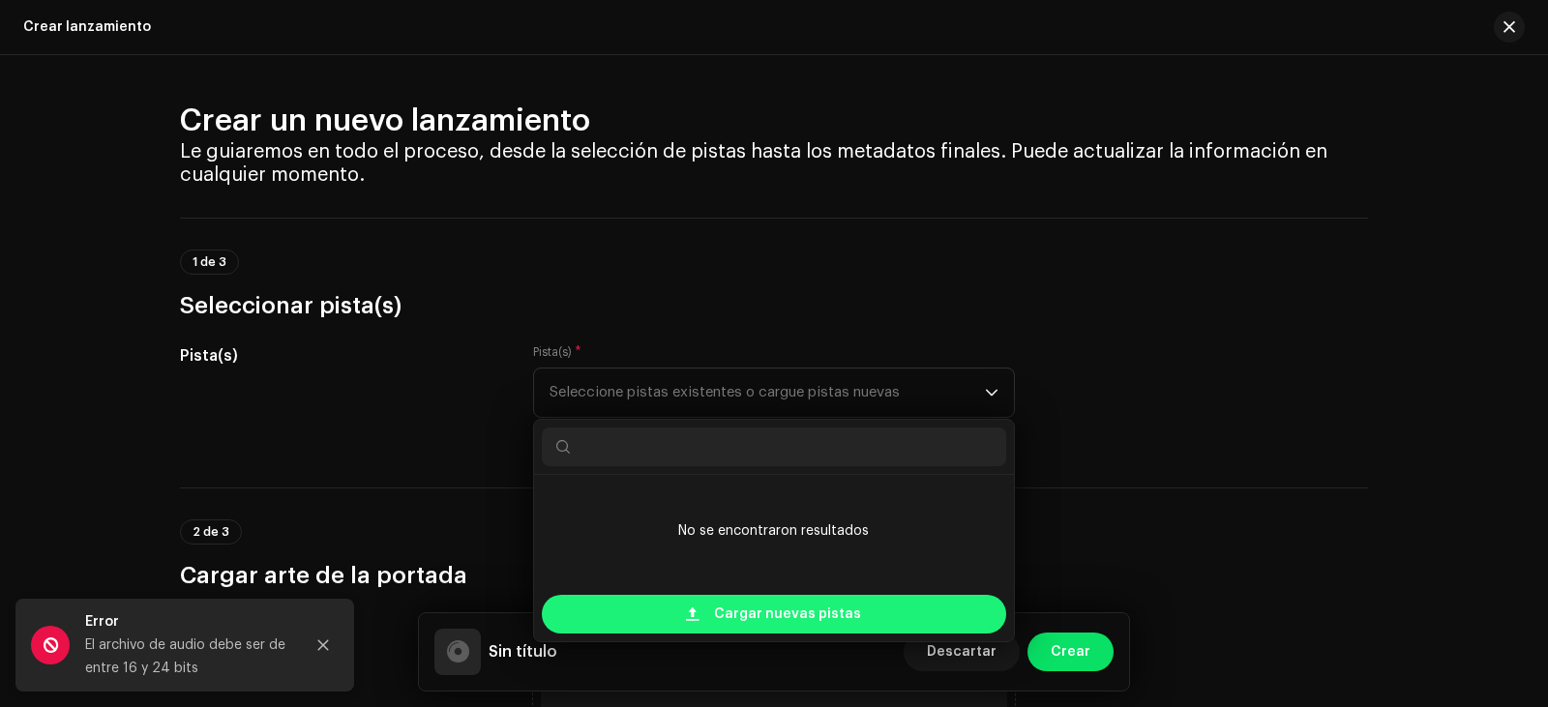
click at [680, 606] on div "Cargar nuevas pistas" at bounding box center [774, 614] width 464 height 39
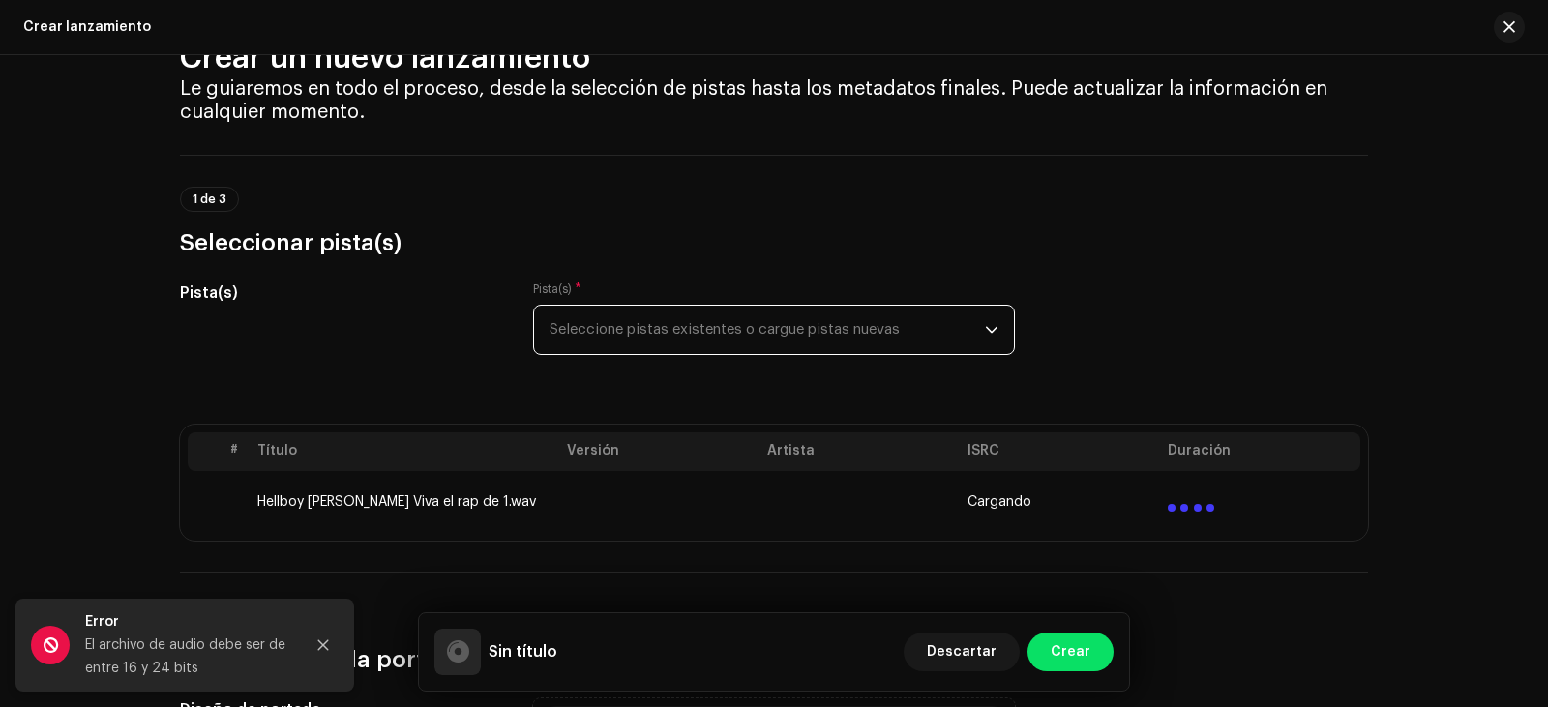
scroll to position [97, 0]
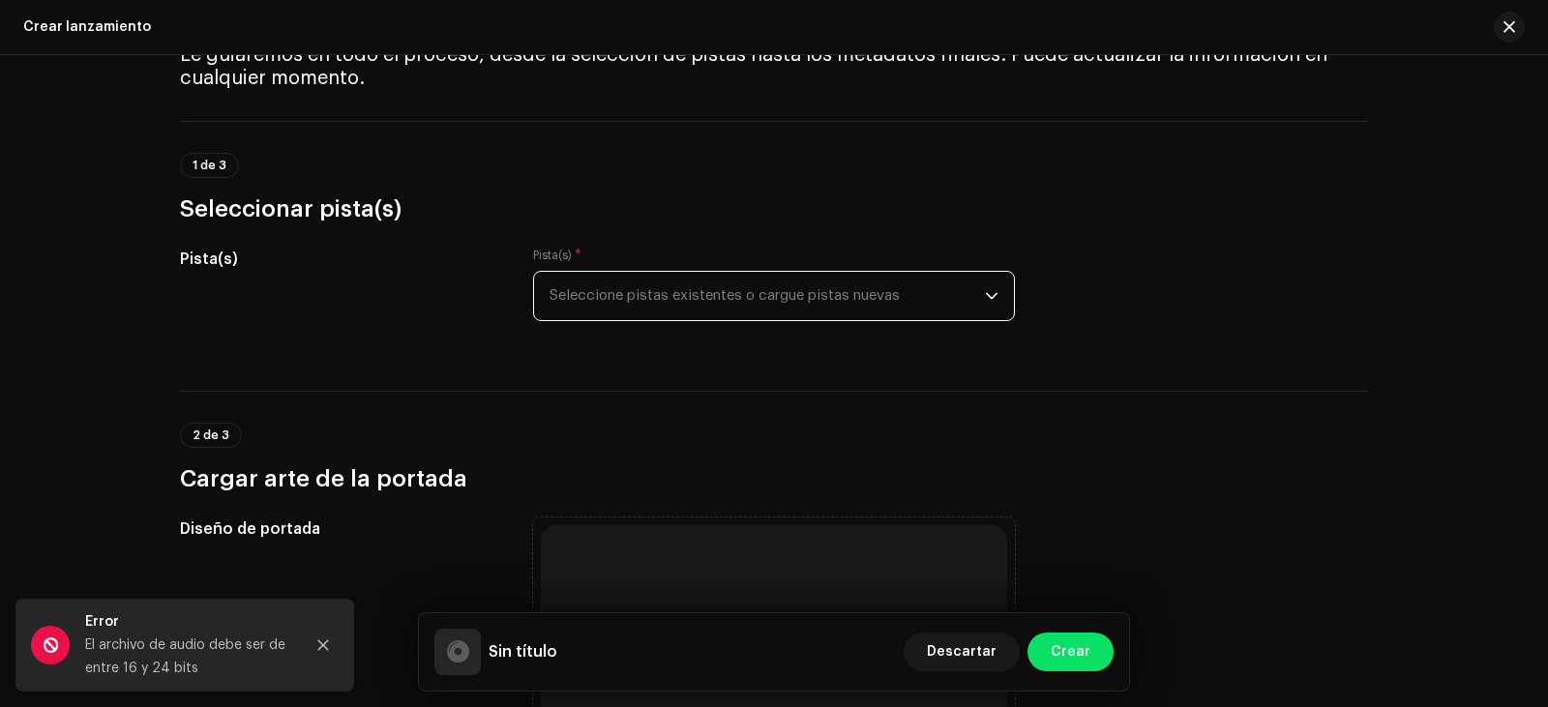
click at [659, 298] on span "Seleccione pistas existentes o cargue pistas nuevas" at bounding box center [766, 296] width 435 height 48
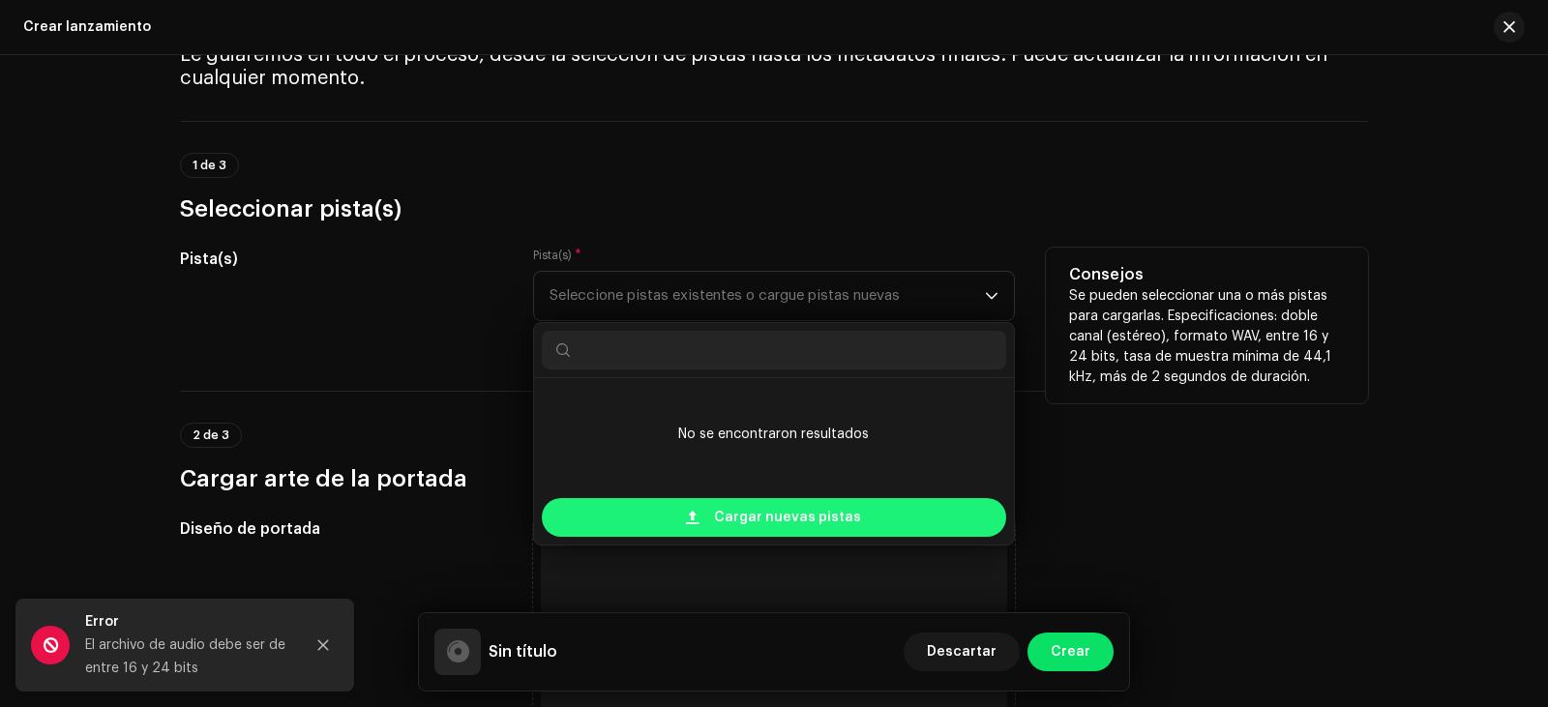
click at [747, 518] on span "Cargar nuevas pistas" at bounding box center [787, 517] width 147 height 39
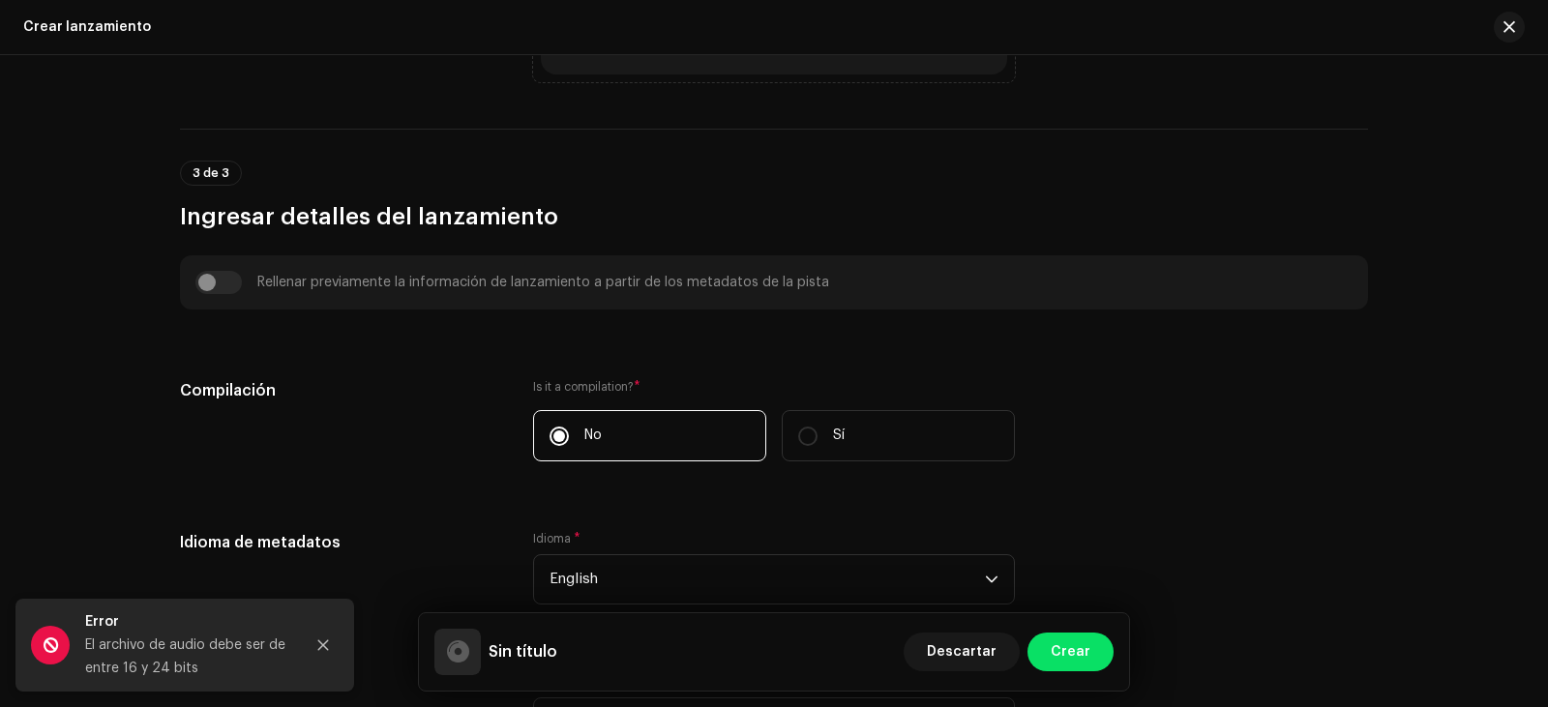
scroll to position [1741, 0]
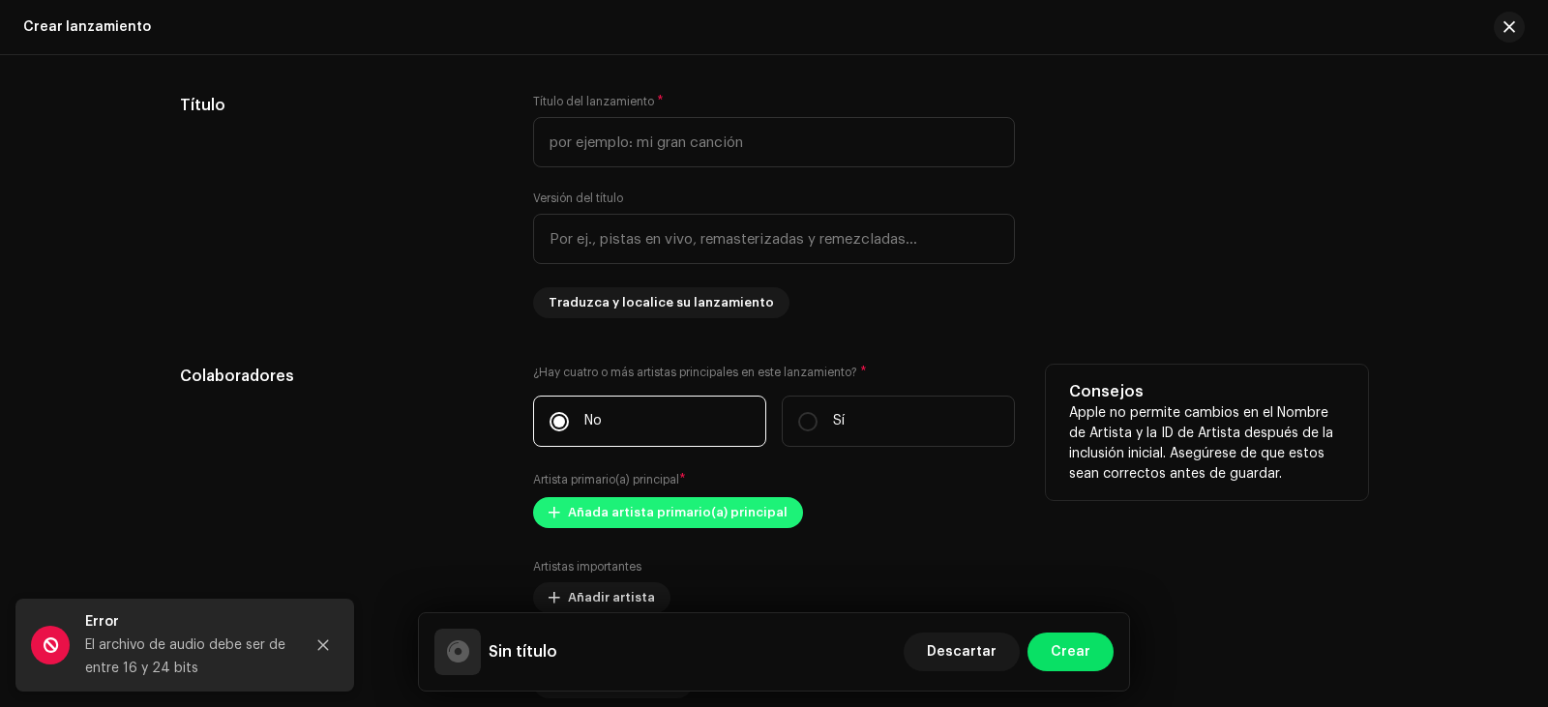
click at [646, 514] on span "Añada artista primario(a) principal" at bounding box center [678, 512] width 220 height 39
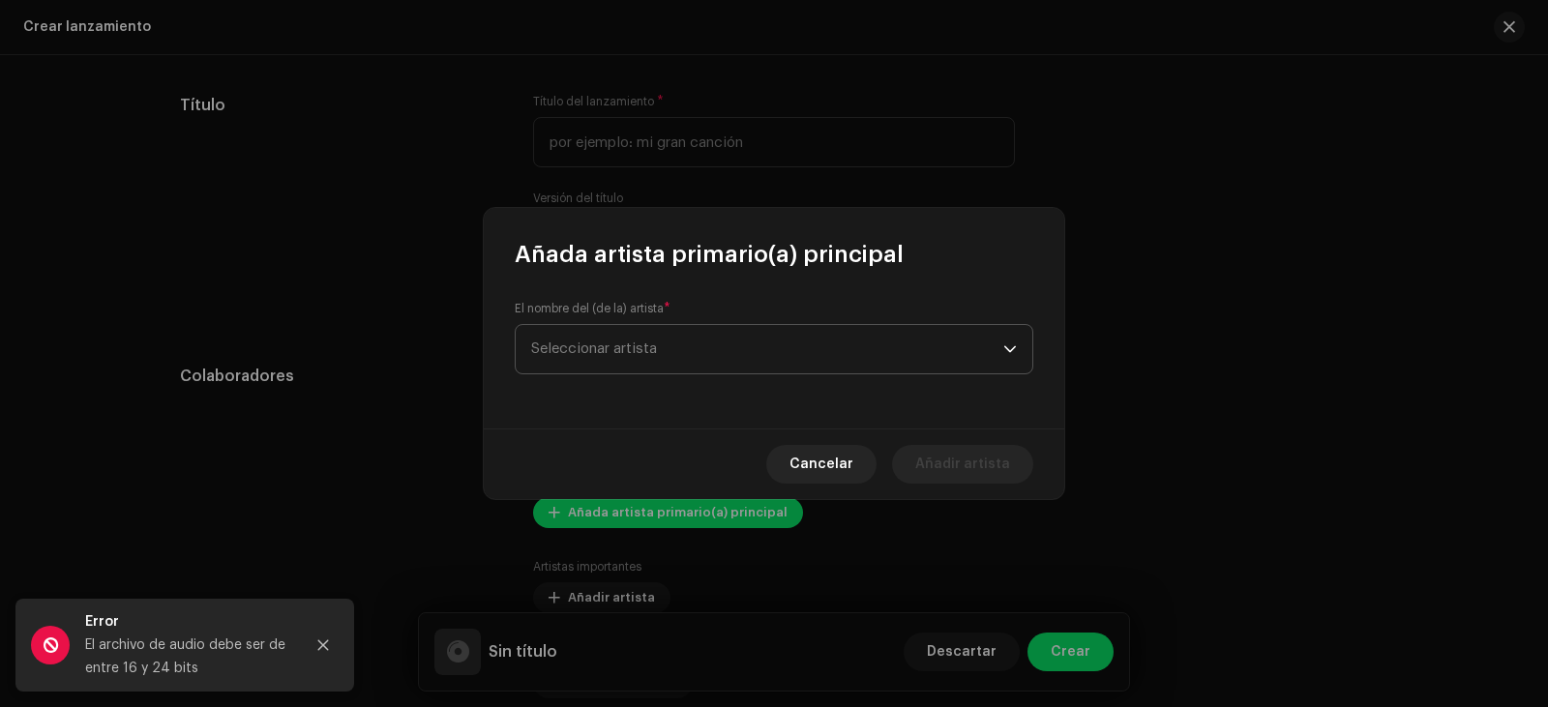
click at [691, 350] on span "Seleccionar artista" at bounding box center [767, 349] width 472 height 48
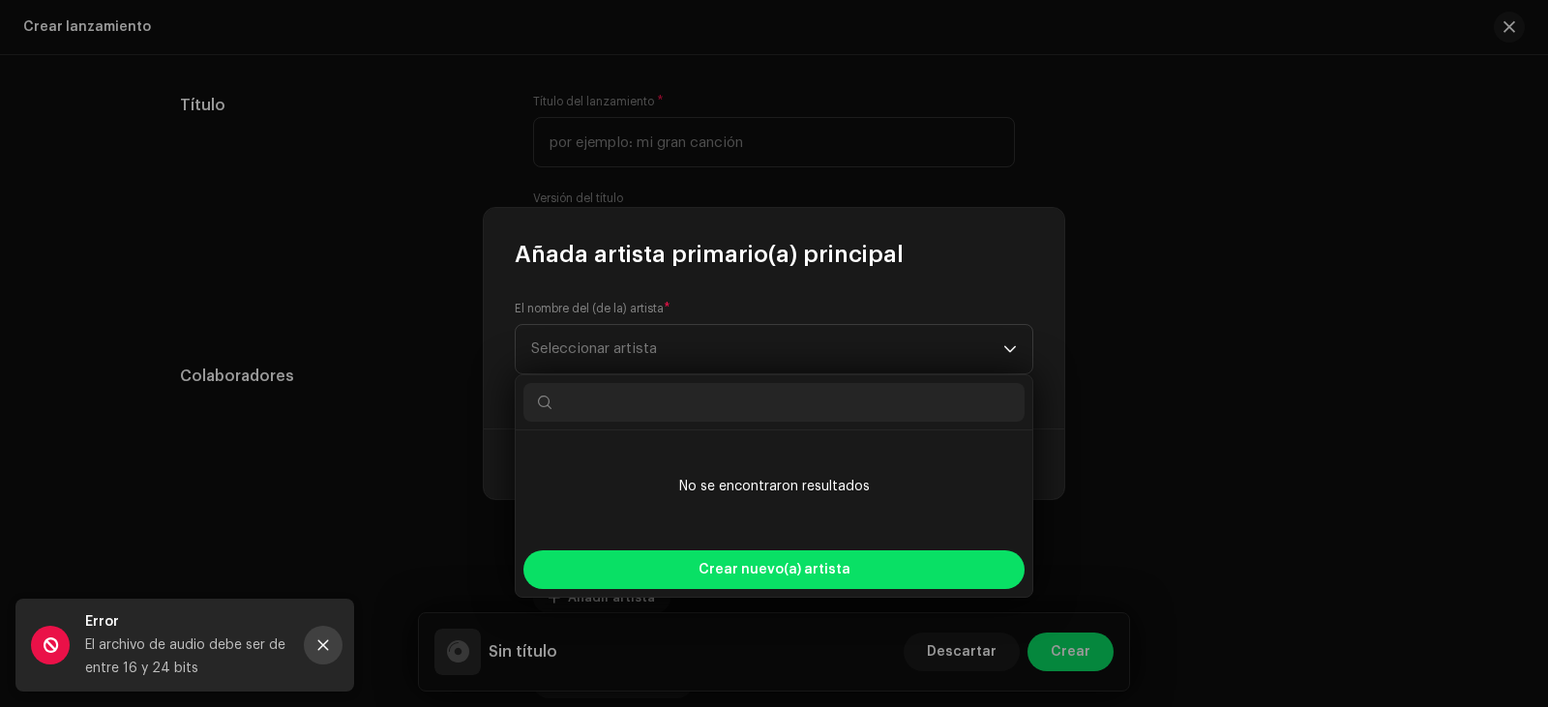
click at [322, 645] on icon "Close" at bounding box center [323, 645] width 11 height 11
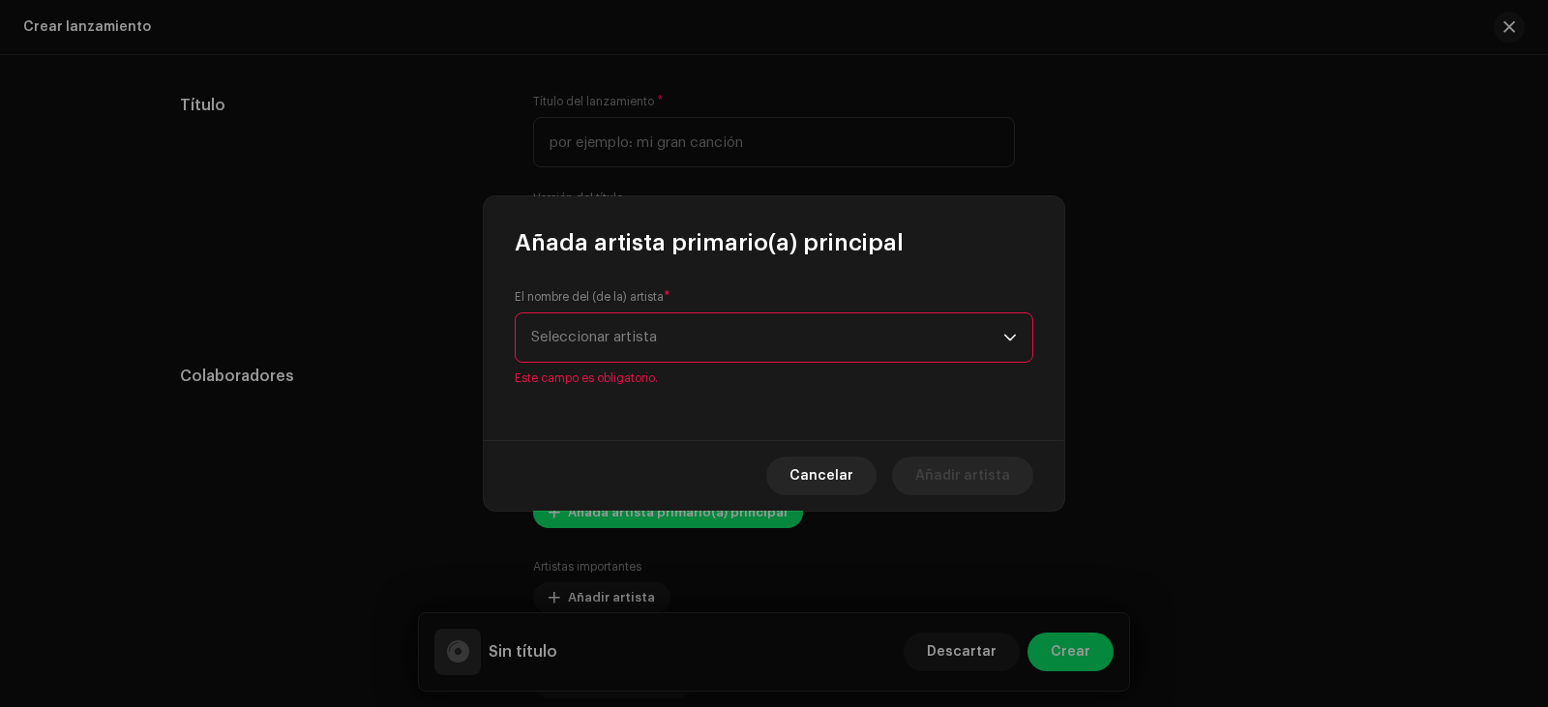
click at [685, 354] on span "Seleccionar artista" at bounding box center [767, 337] width 472 height 48
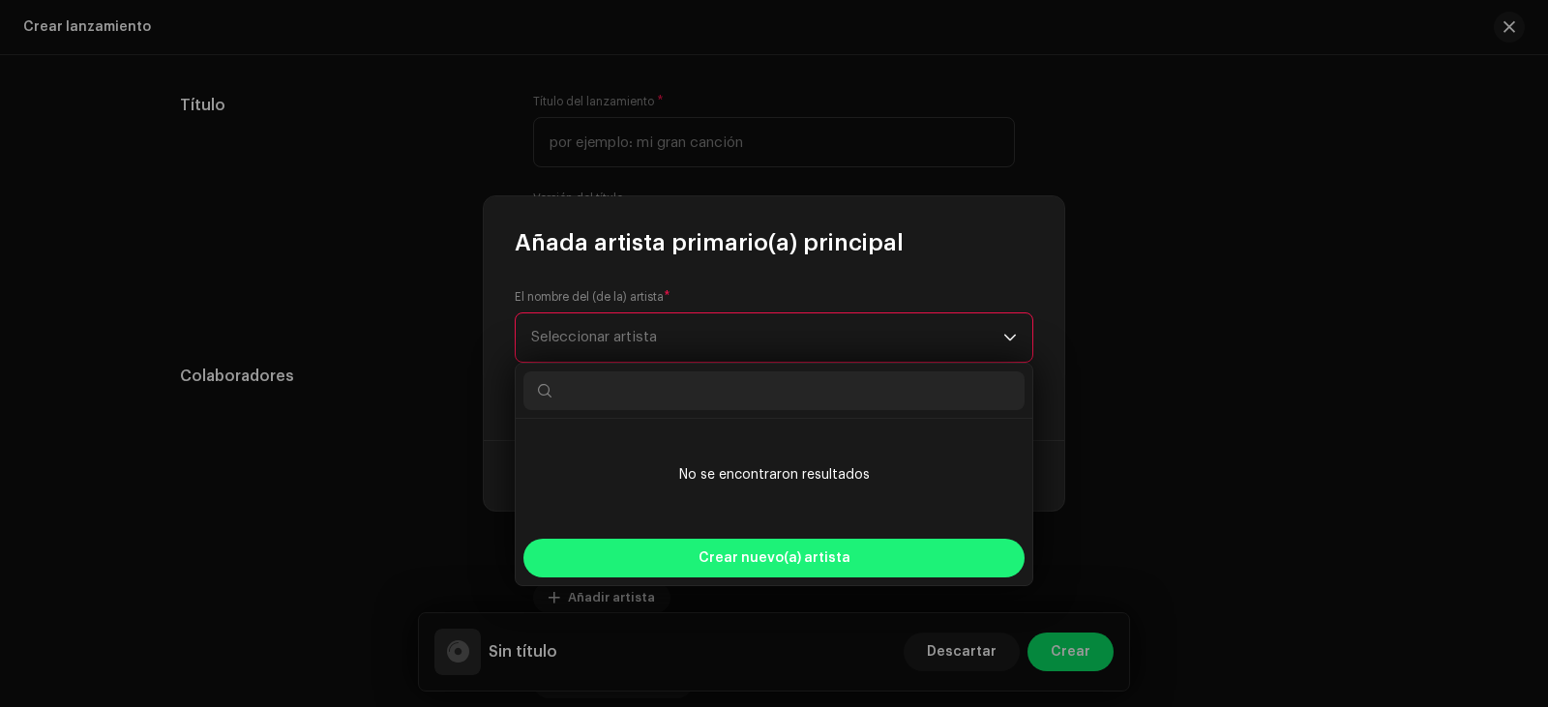
click at [687, 546] on div "Crear nuevo(a) artista" at bounding box center [773, 558] width 501 height 39
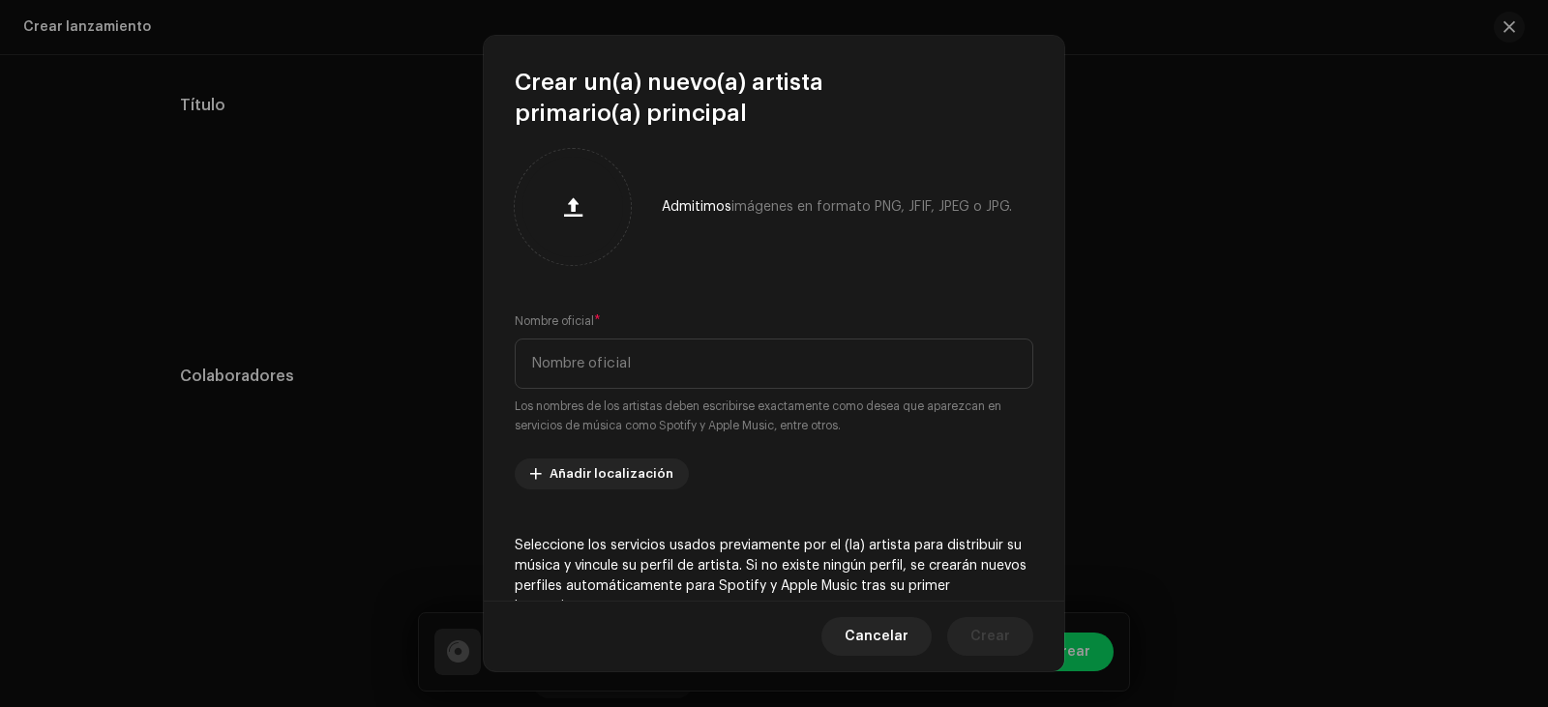
scroll to position [0, 0]
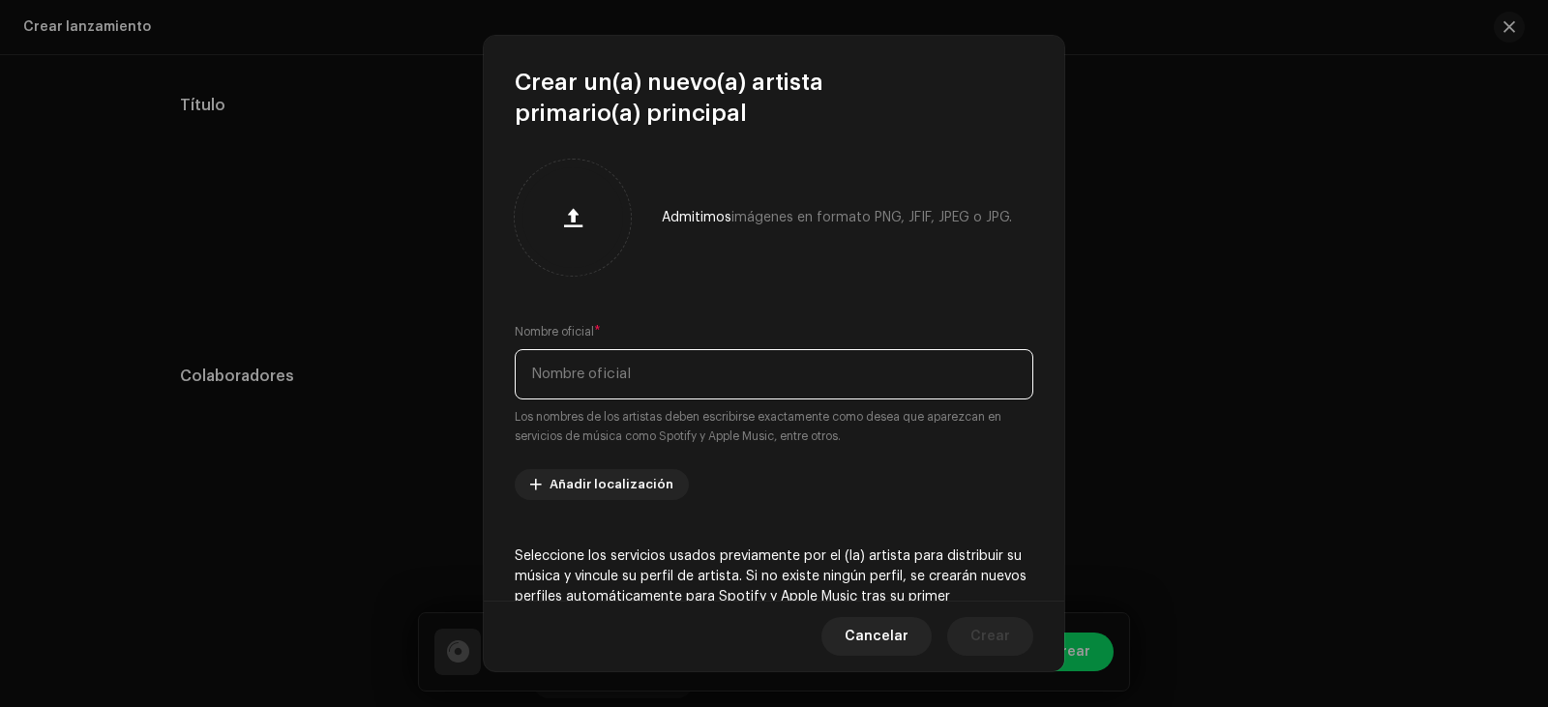
click at [674, 391] on input "text" at bounding box center [774, 374] width 518 height 50
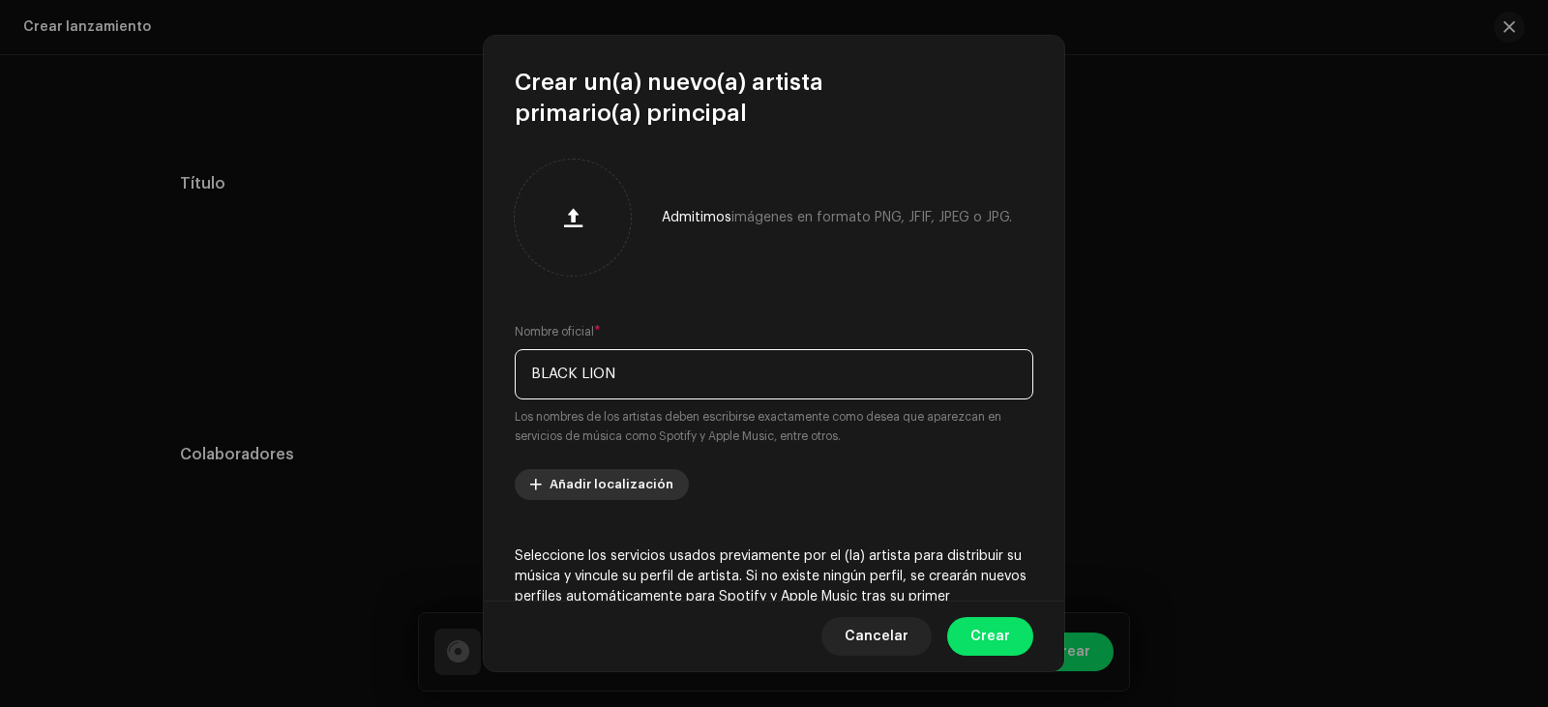
scroll to position [1819, 0]
type input "BLACK LION"
click at [642, 481] on span "Añadir localización" at bounding box center [611, 484] width 124 height 39
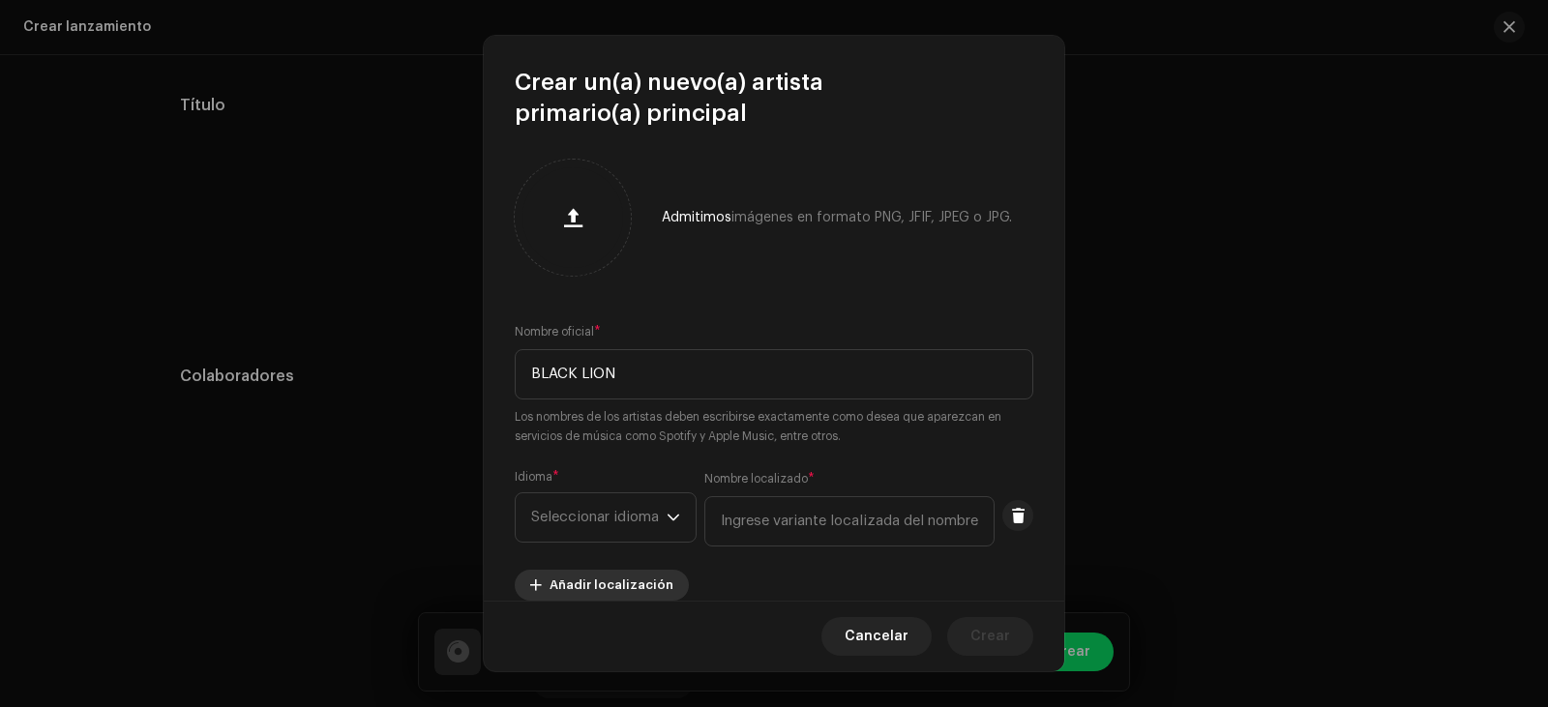
click at [636, 569] on span "Añadir localización" at bounding box center [611, 585] width 124 height 39
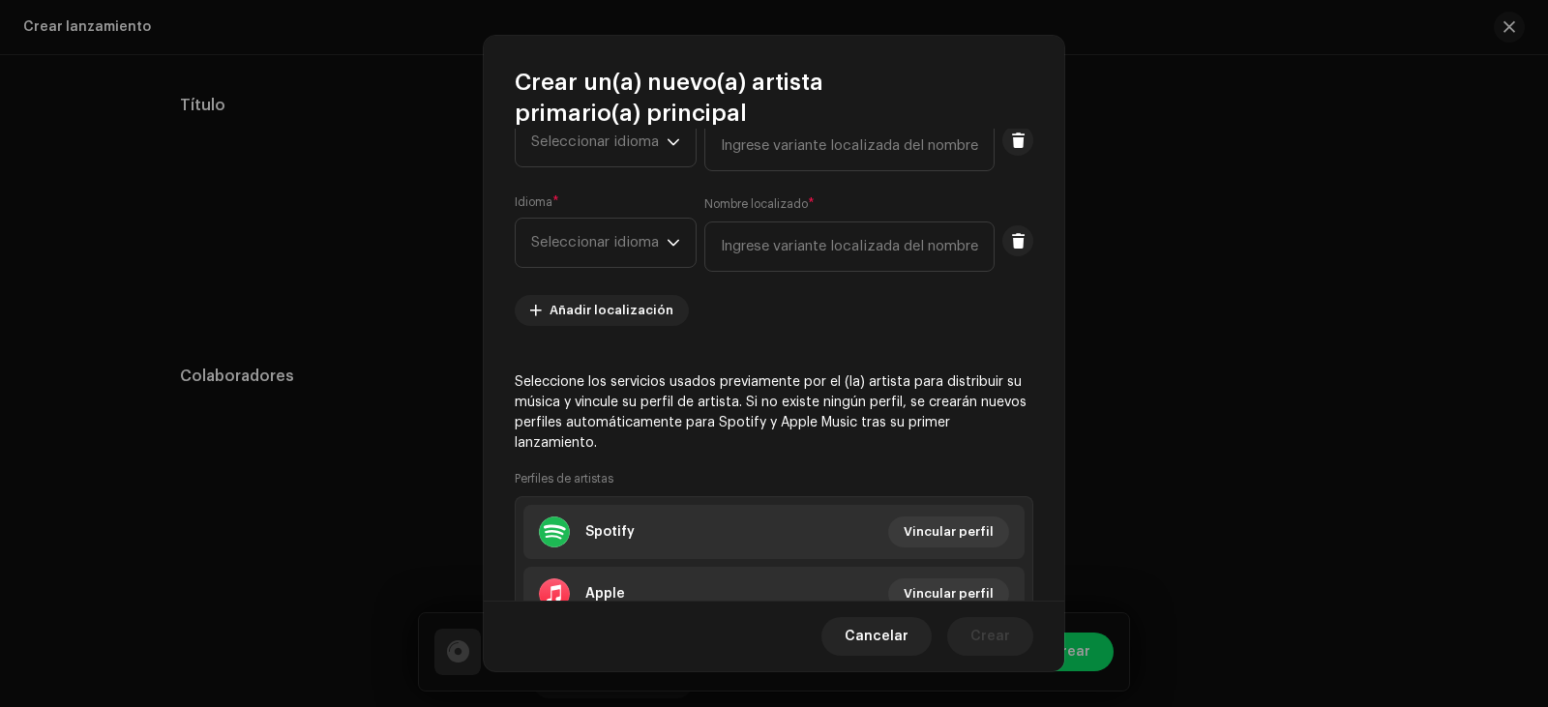
scroll to position [387, 0]
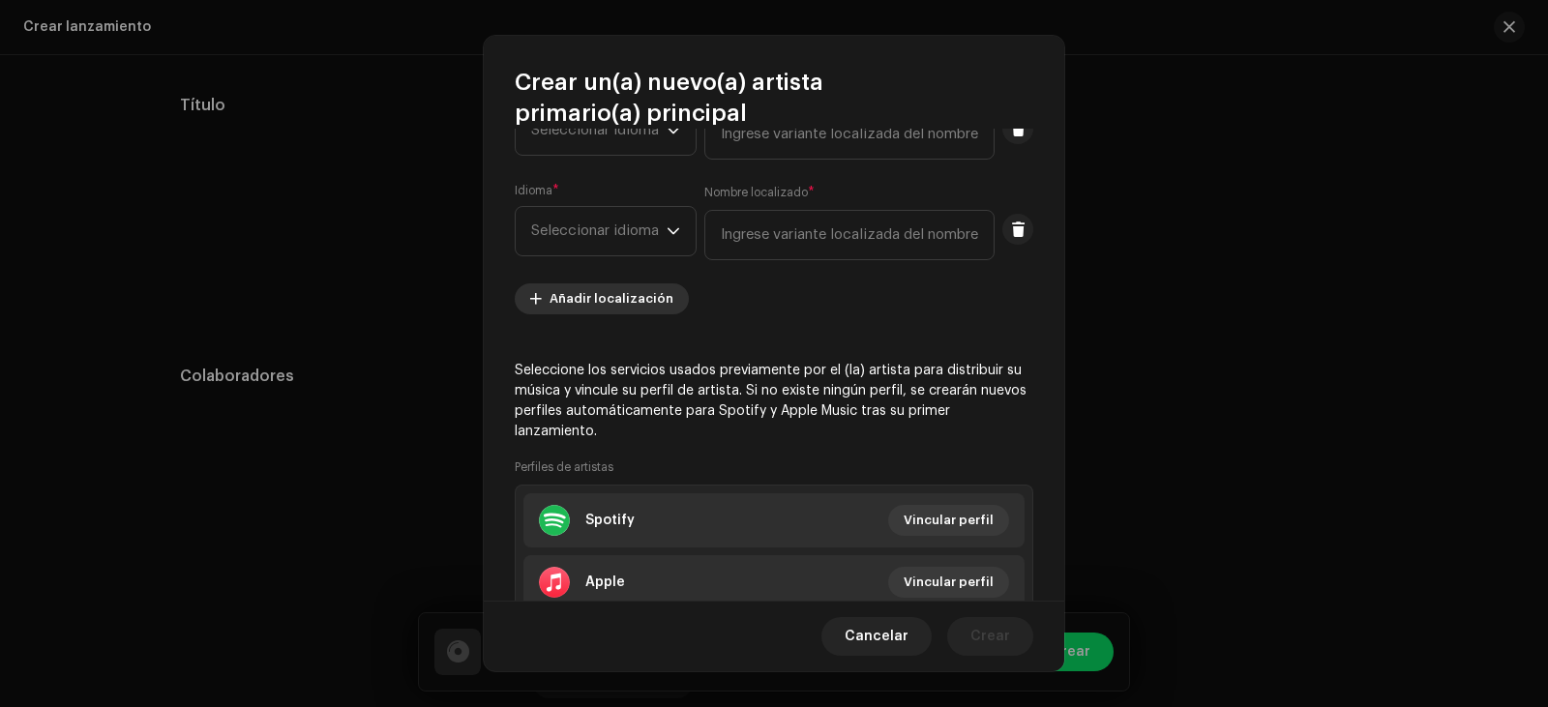
click at [587, 289] on span "Añadir localización" at bounding box center [611, 299] width 124 height 39
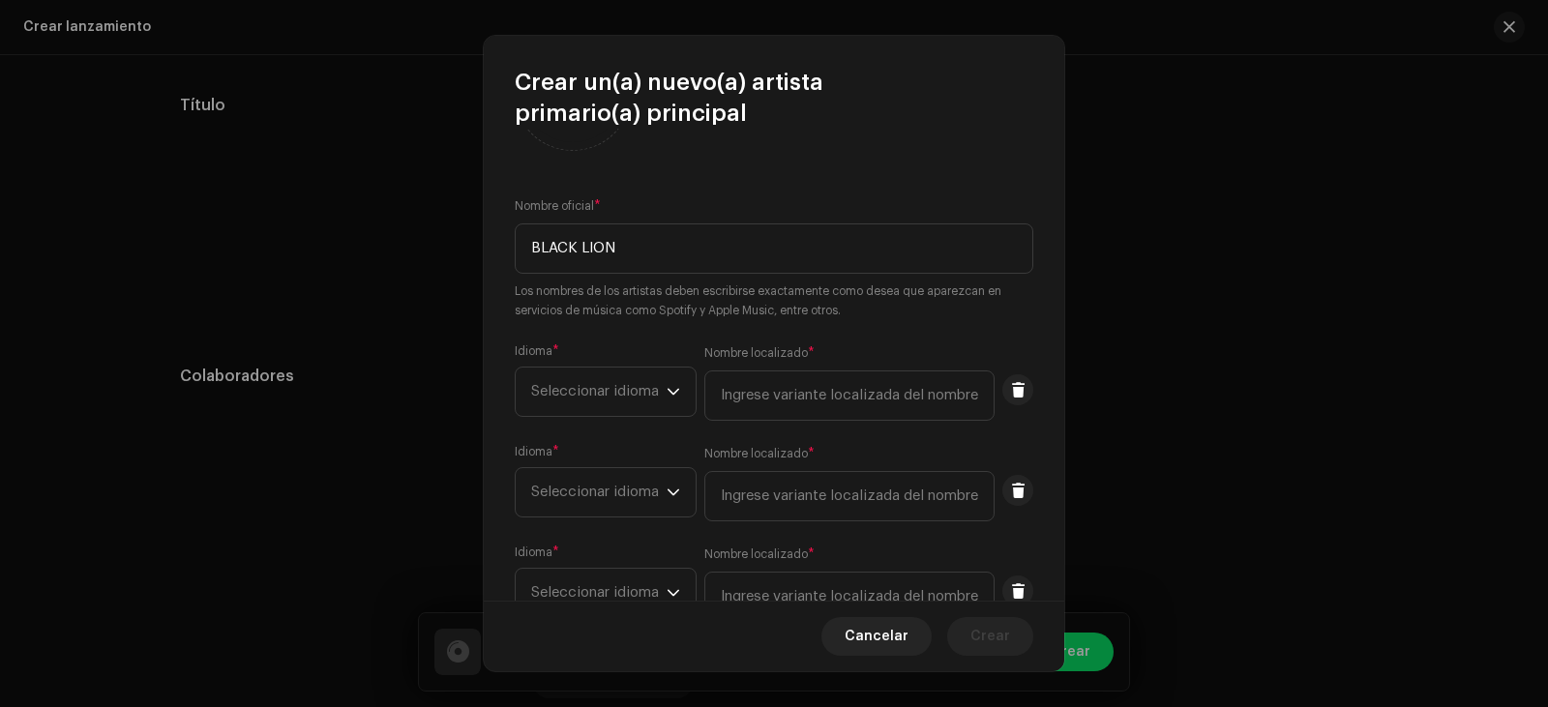
scroll to position [0, 0]
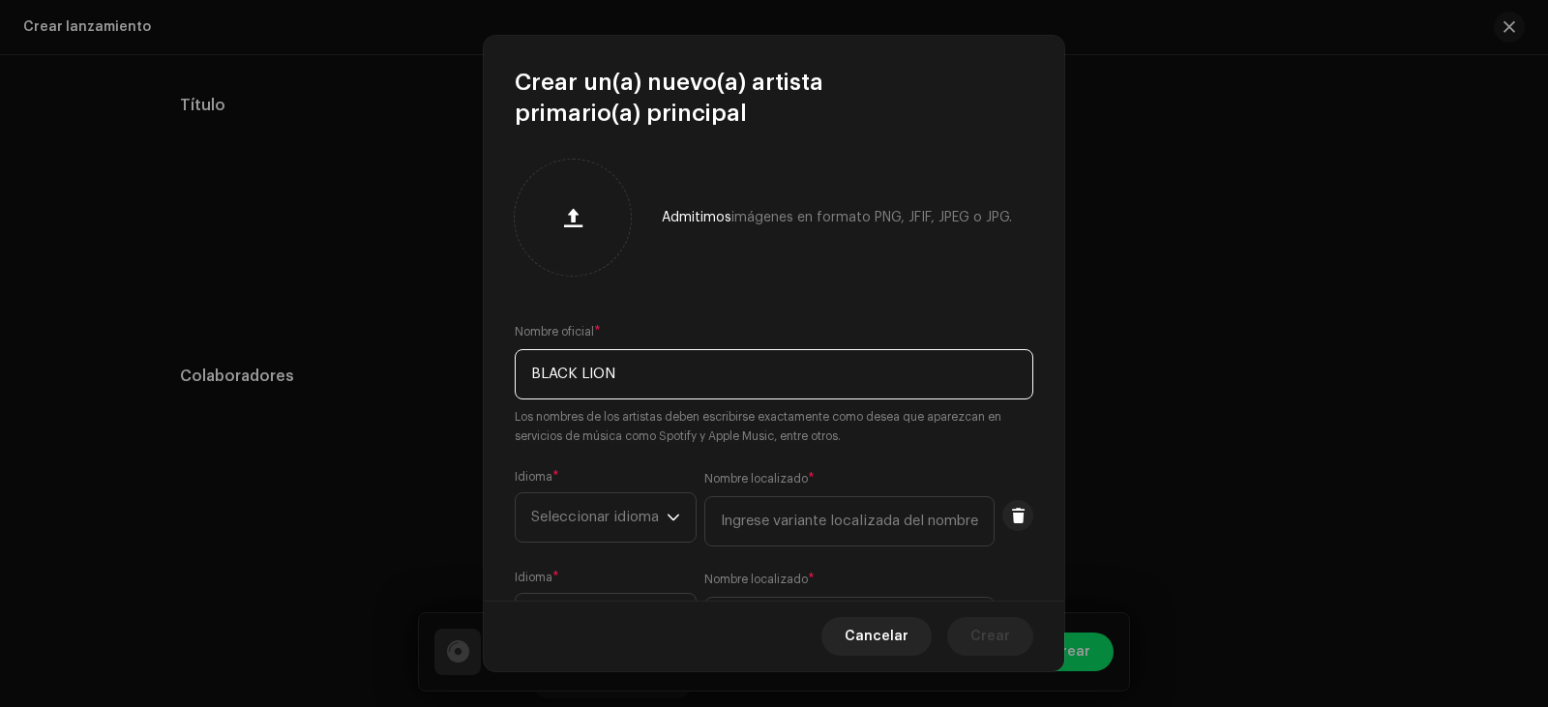
click at [709, 363] on input "BLACK LION" at bounding box center [774, 374] width 518 height 50
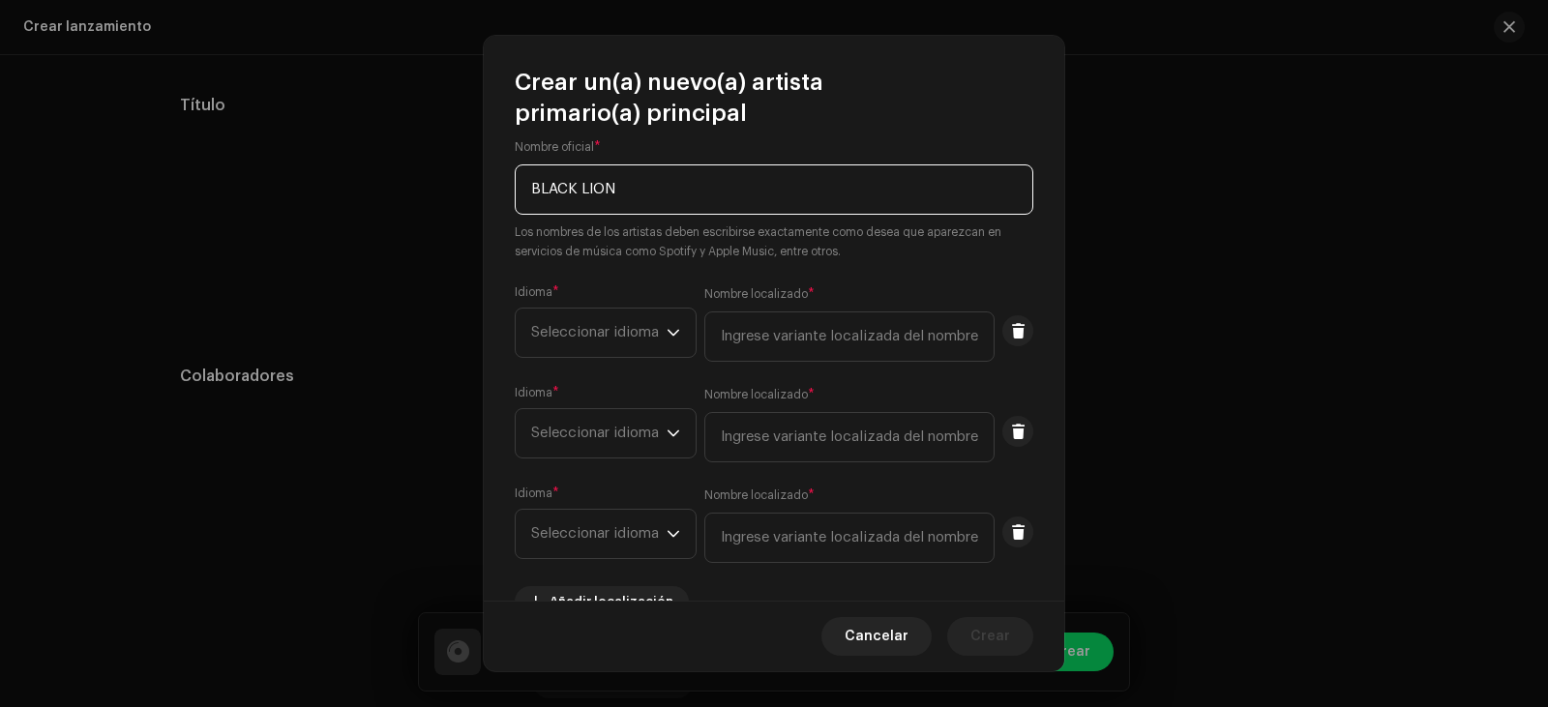
scroll to position [193, 0]
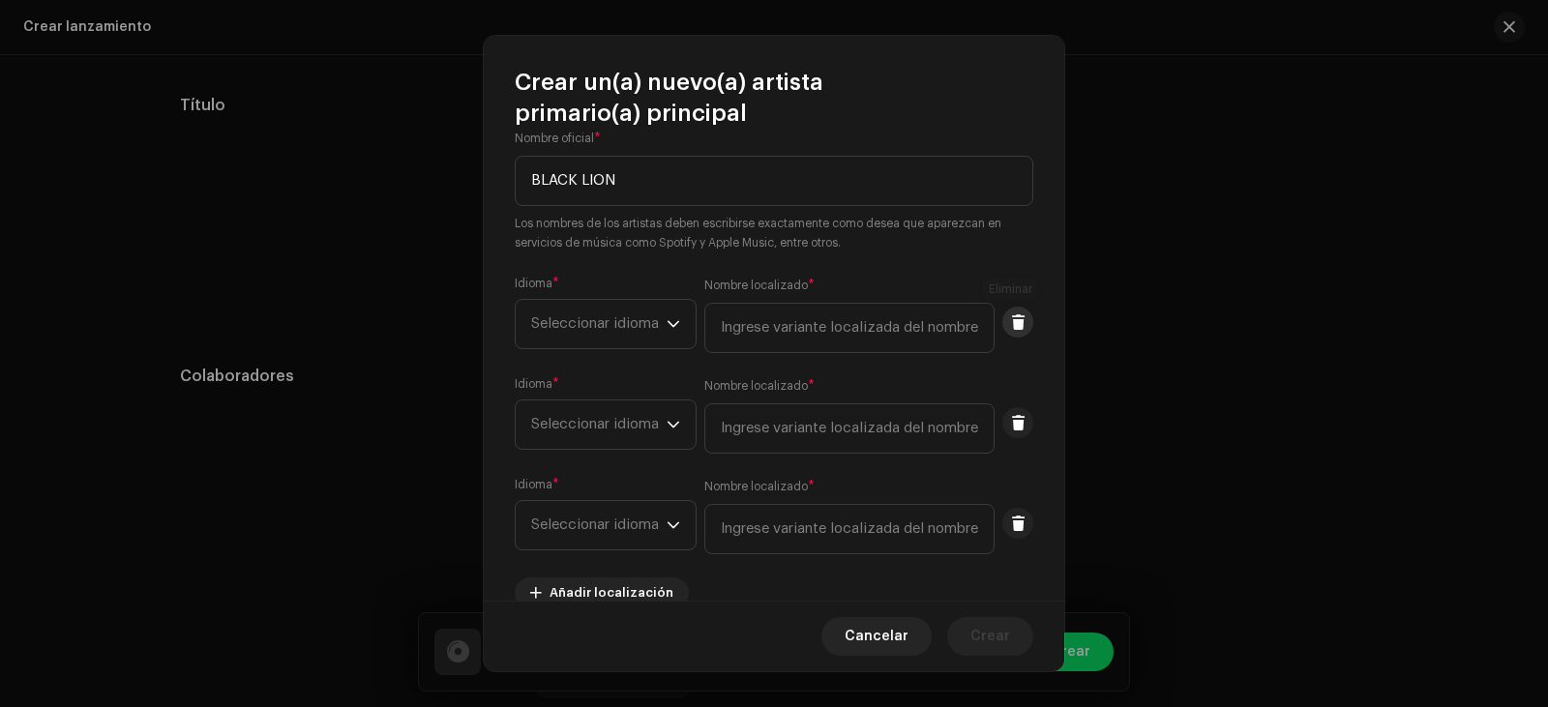
click at [1011, 318] on span at bounding box center [1018, 321] width 15 height 15
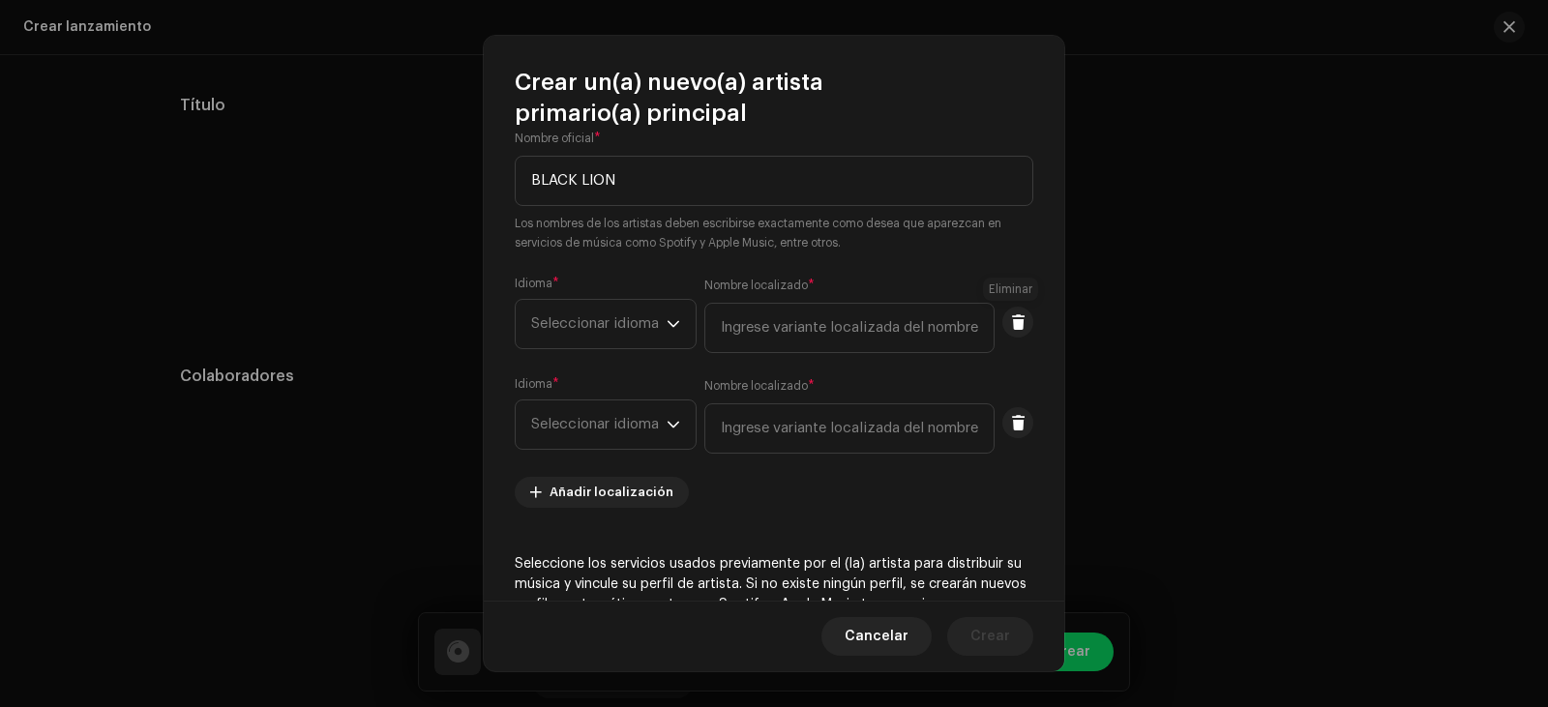
click at [1011, 318] on span at bounding box center [1018, 321] width 15 height 15
click at [1011, 415] on span at bounding box center [1018, 422] width 15 height 15
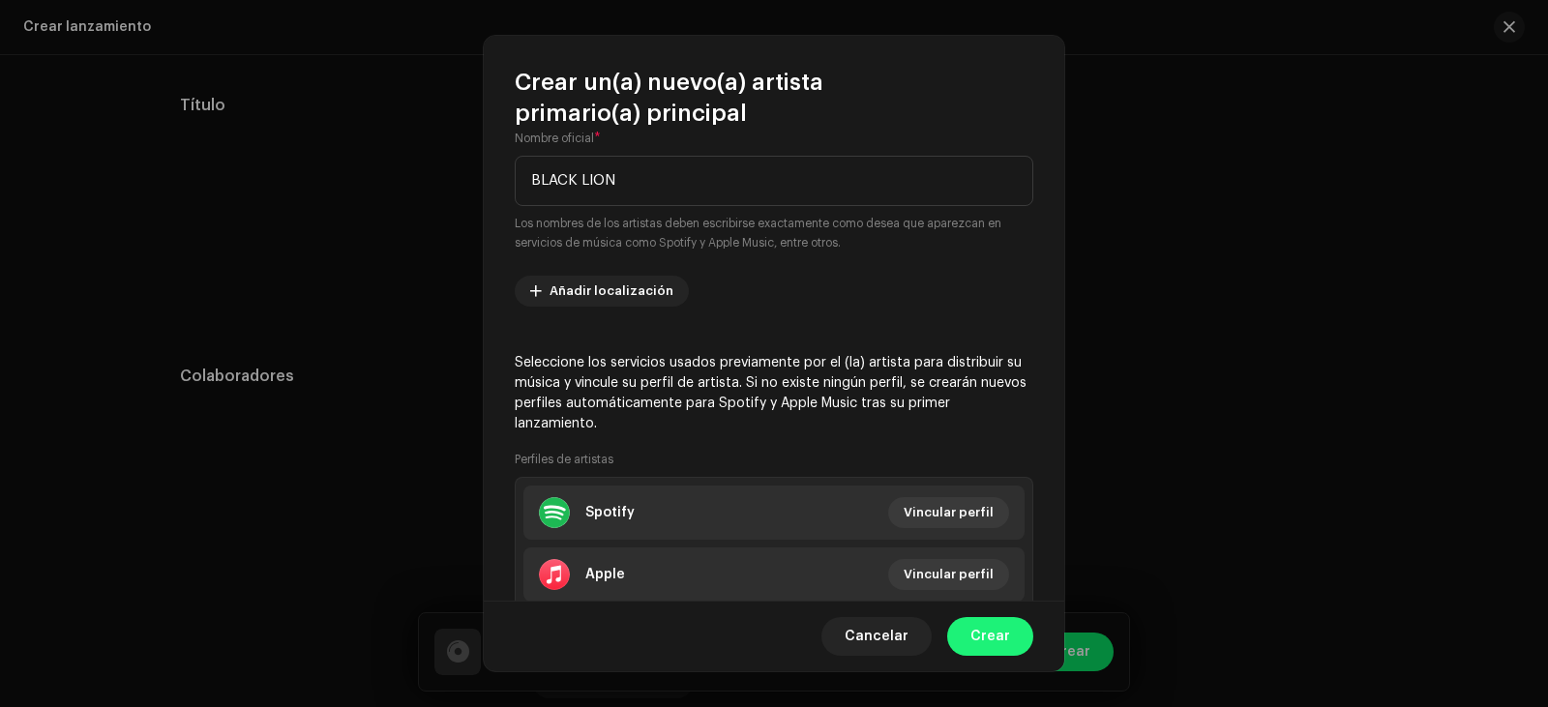
click at [994, 625] on span "Crear" at bounding box center [990, 636] width 40 height 39
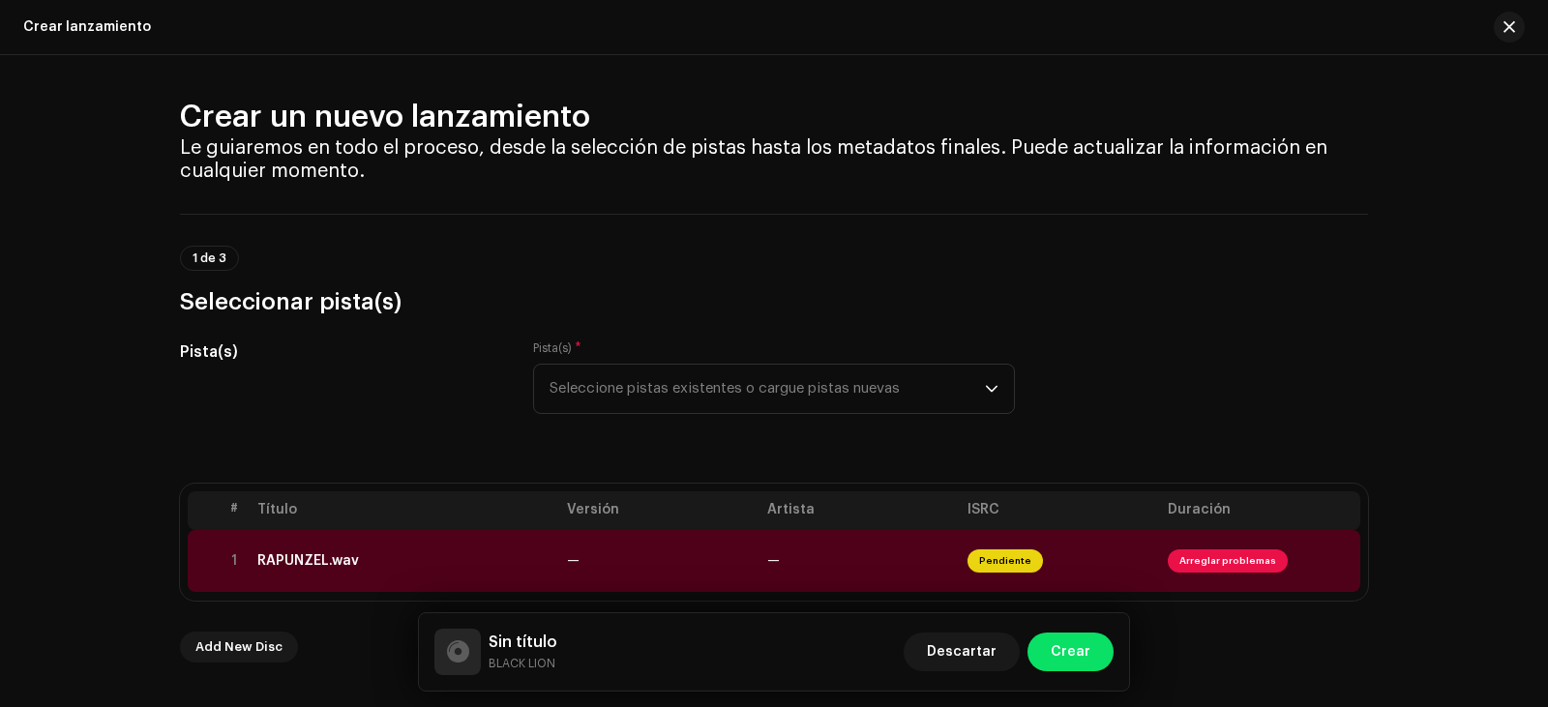
scroll to position [0, 0]
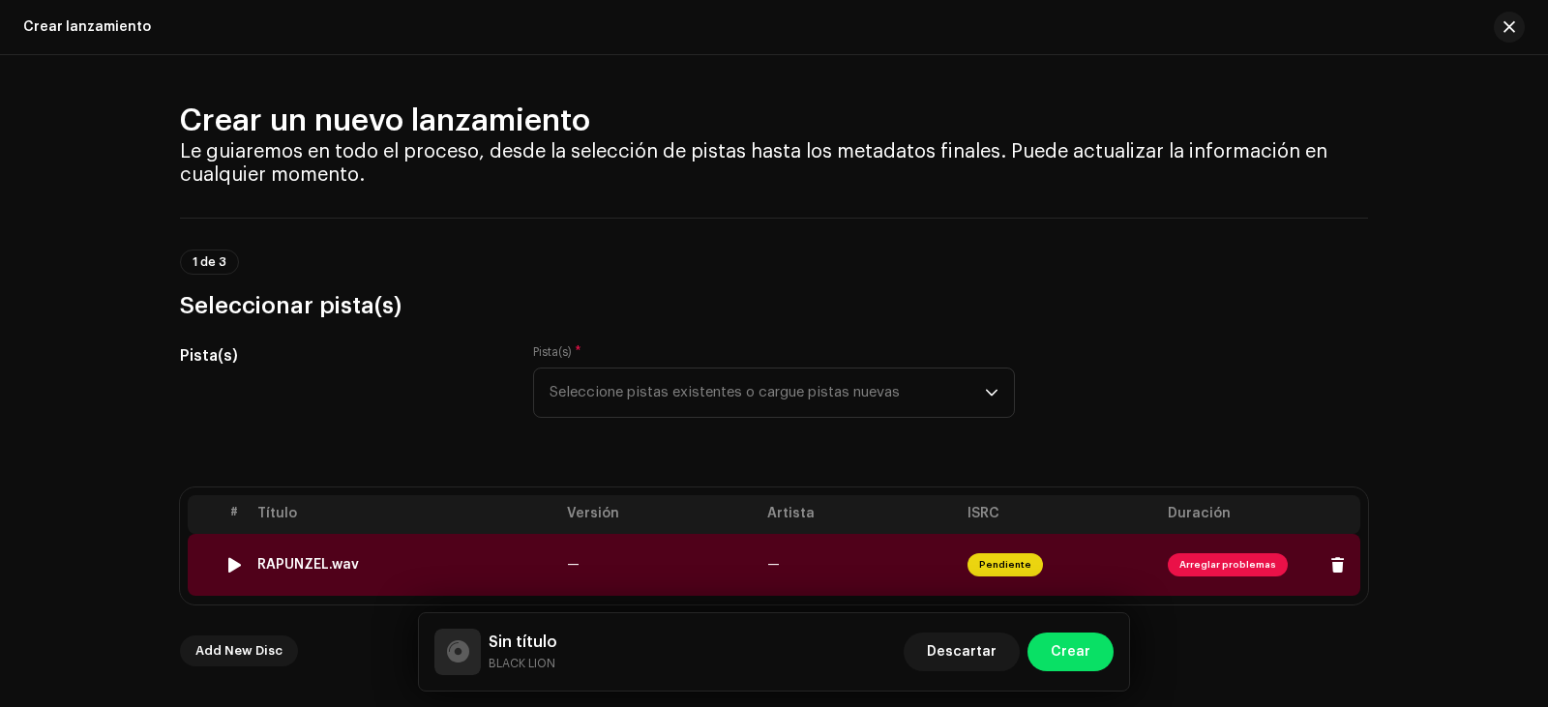
click at [1079, 563] on td "Pendiente" at bounding box center [1059, 565] width 200 height 62
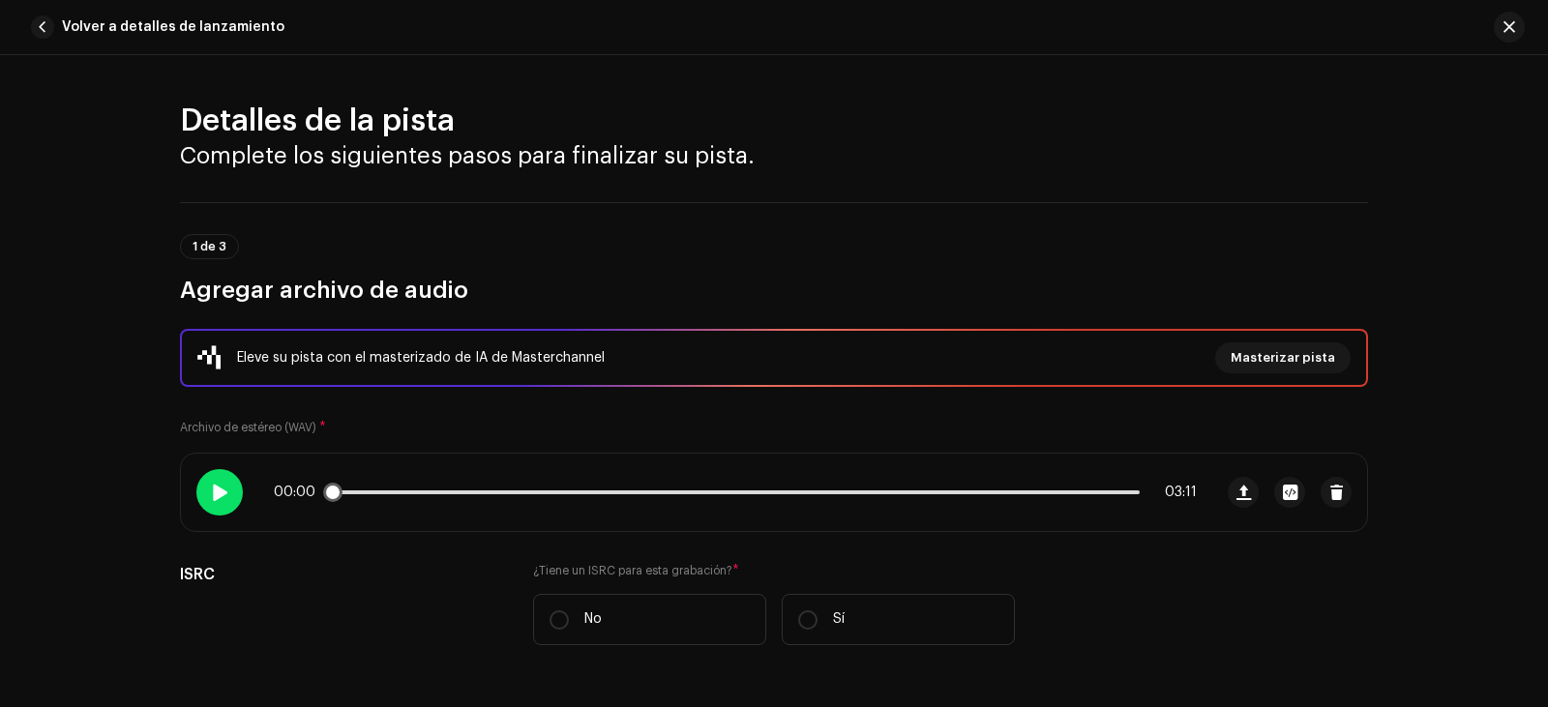
click at [204, 474] on div at bounding box center [219, 492] width 46 height 46
click at [449, 489] on div "00:01 03:11" at bounding box center [735, 492] width 923 height 15
drag, startPoint x: 343, startPoint y: 491, endPoint x: 487, endPoint y: 487, distance: 144.2
click at [351, 487] on span at bounding box center [341, 492] width 19 height 19
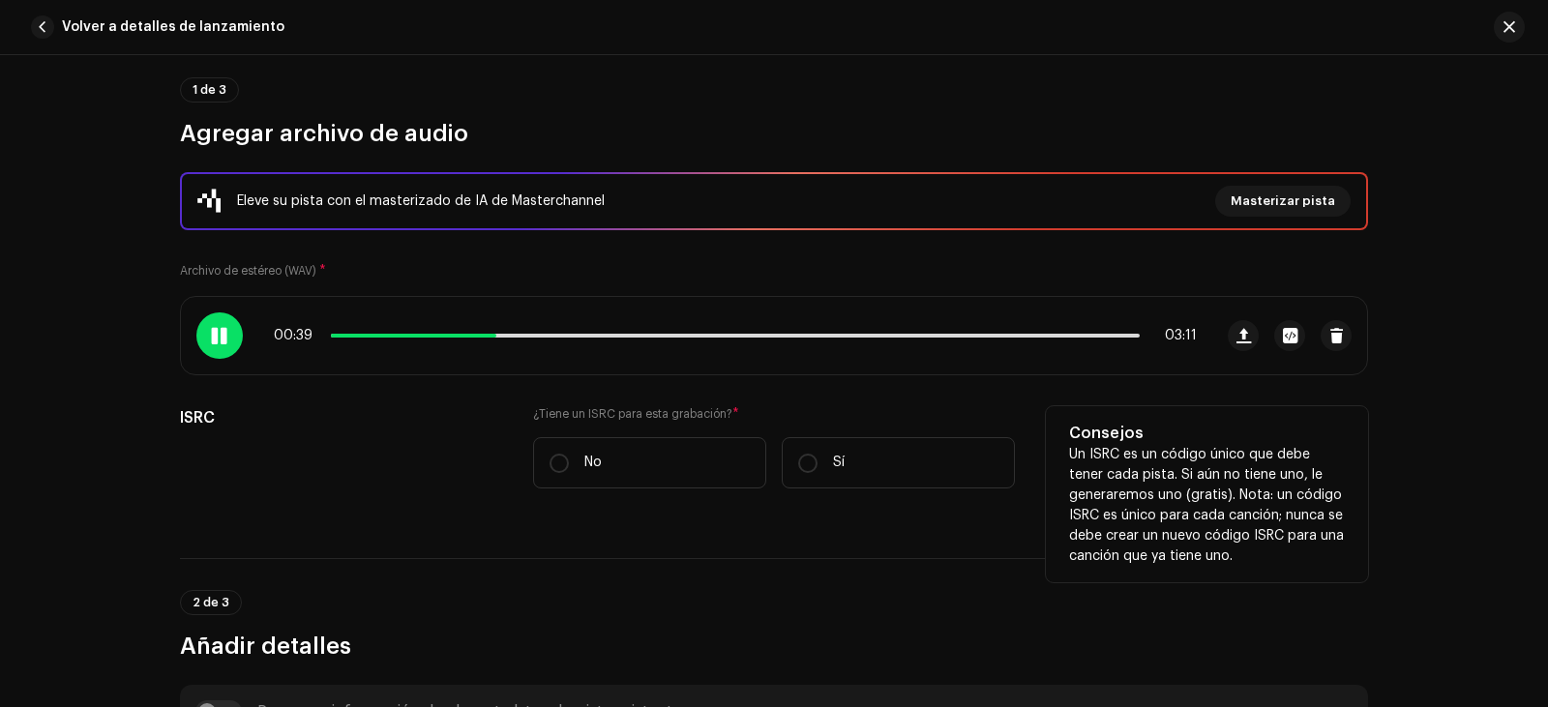
scroll to position [193, 0]
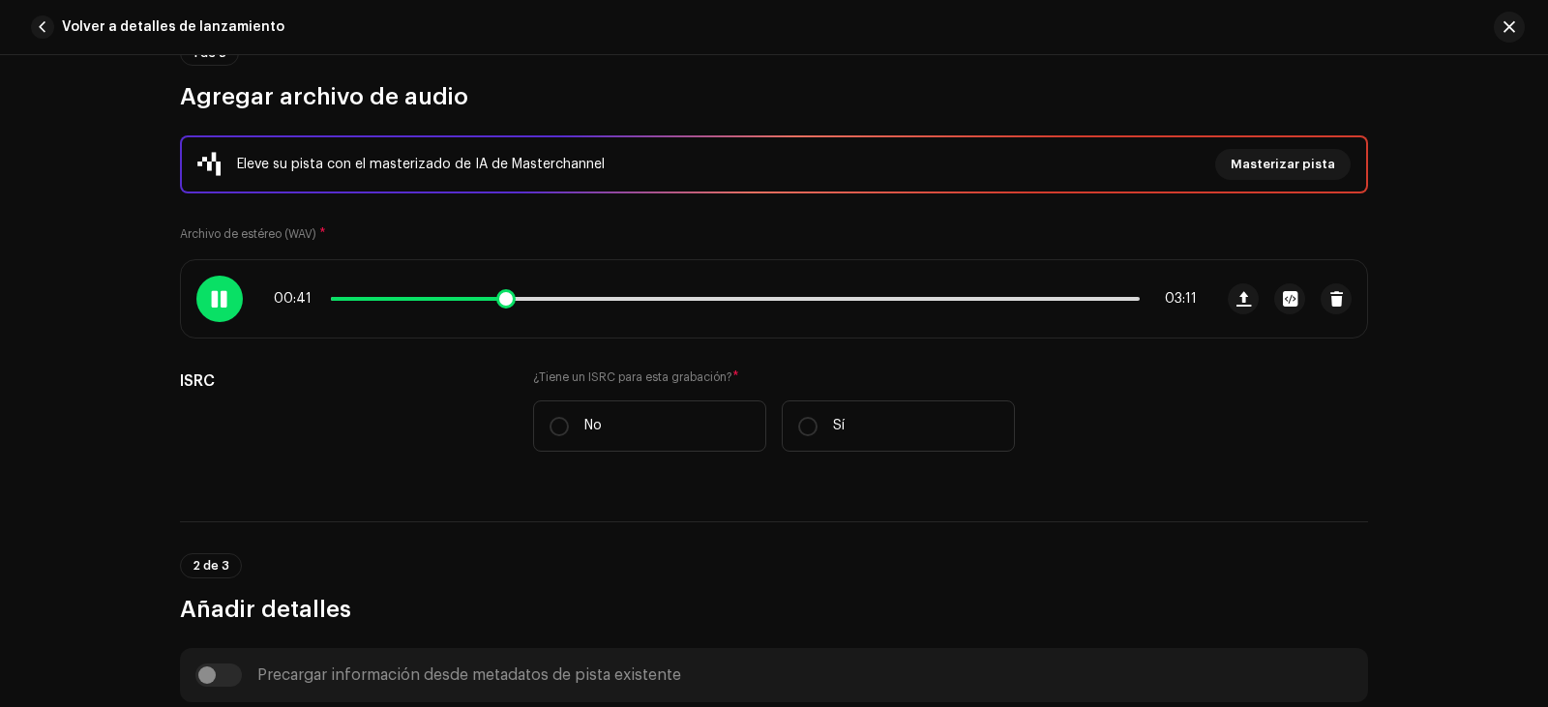
click at [221, 284] on div at bounding box center [219, 299] width 46 height 46
drag, startPoint x: 500, startPoint y: 295, endPoint x: 615, endPoint y: 307, distance: 115.7
click at [601, 307] on span at bounding box center [590, 298] width 19 height 19
click at [220, 284] on div at bounding box center [219, 299] width 46 height 46
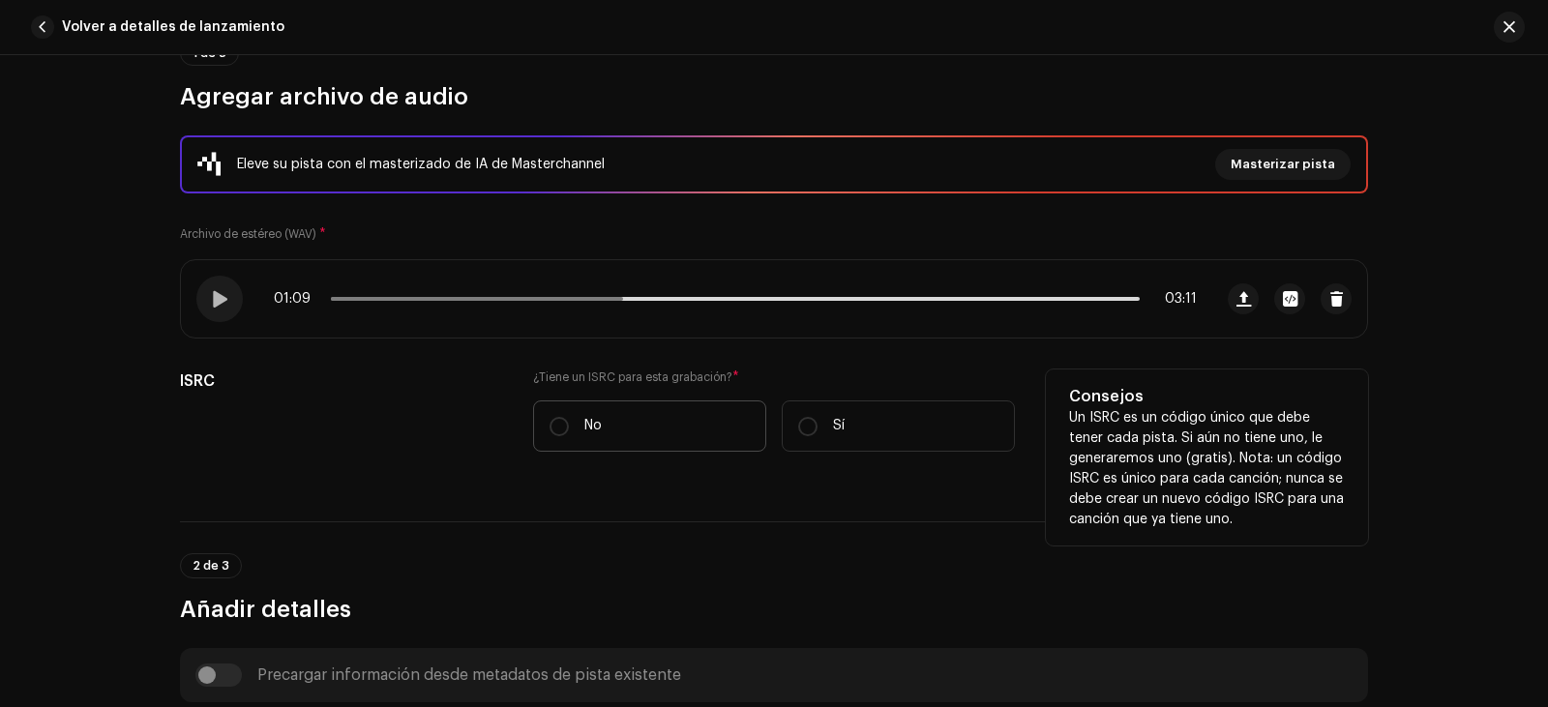
click at [675, 415] on label "No" at bounding box center [649, 425] width 233 height 51
click at [569, 417] on input "No" at bounding box center [558, 426] width 19 height 19
radio input "true"
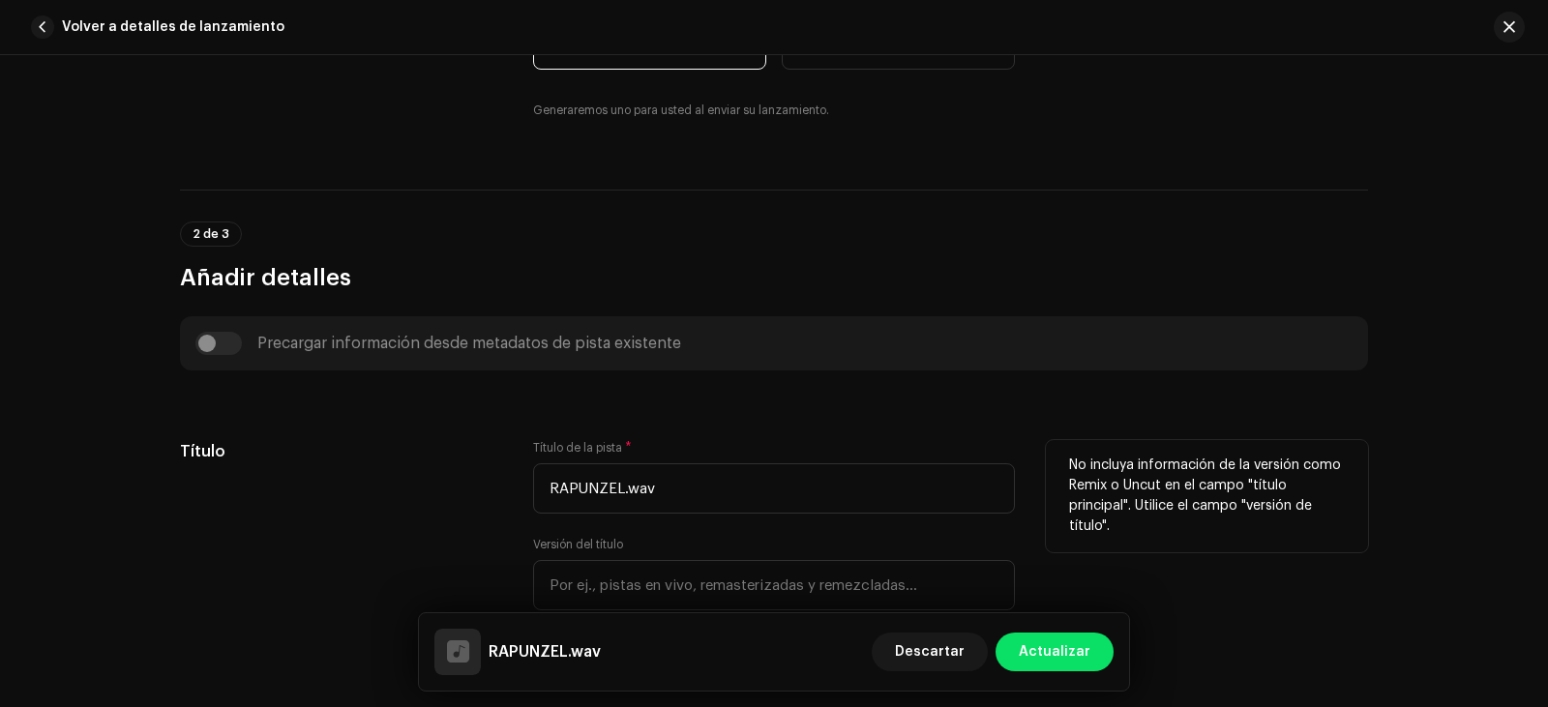
scroll to position [774, 0]
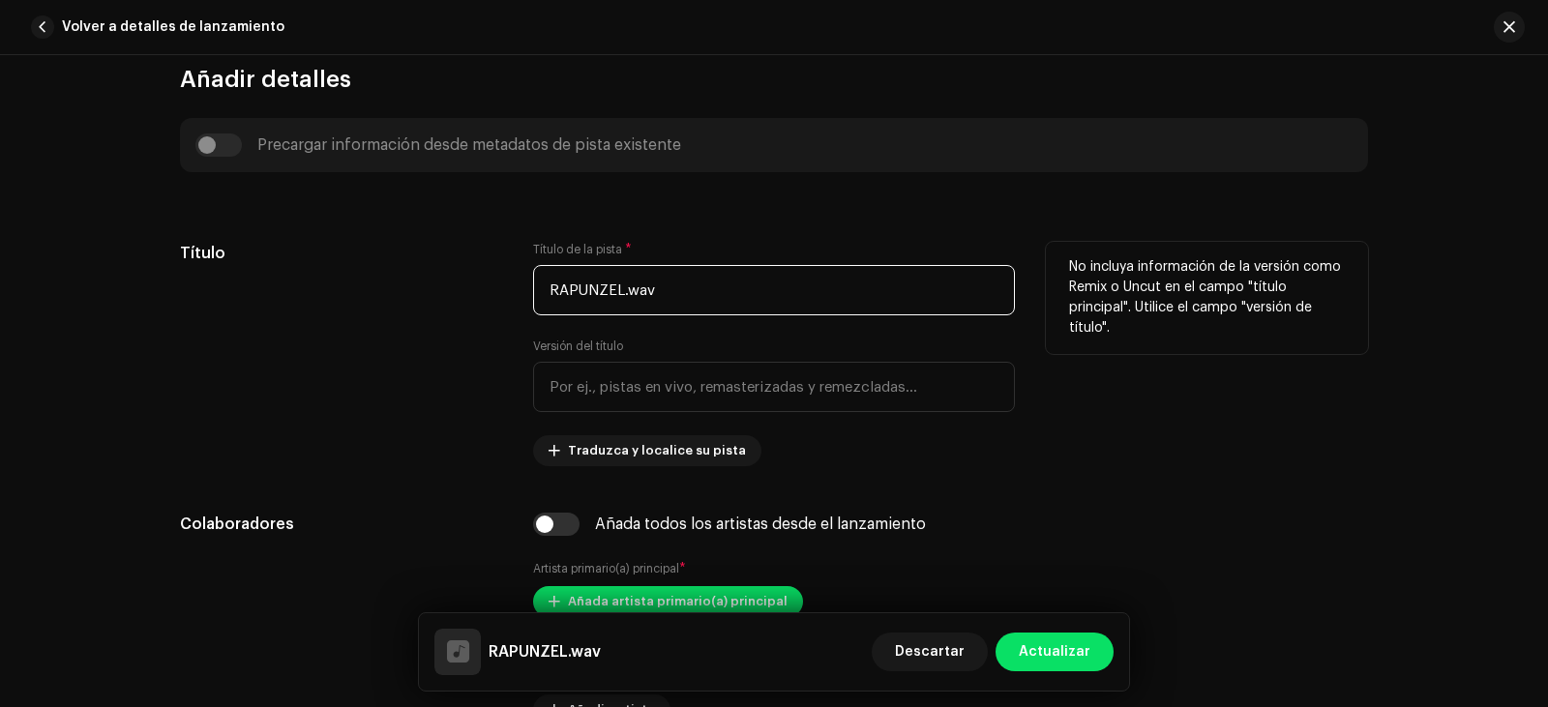
click at [698, 289] on input "RAPUNZEL.wav" at bounding box center [774, 290] width 482 height 50
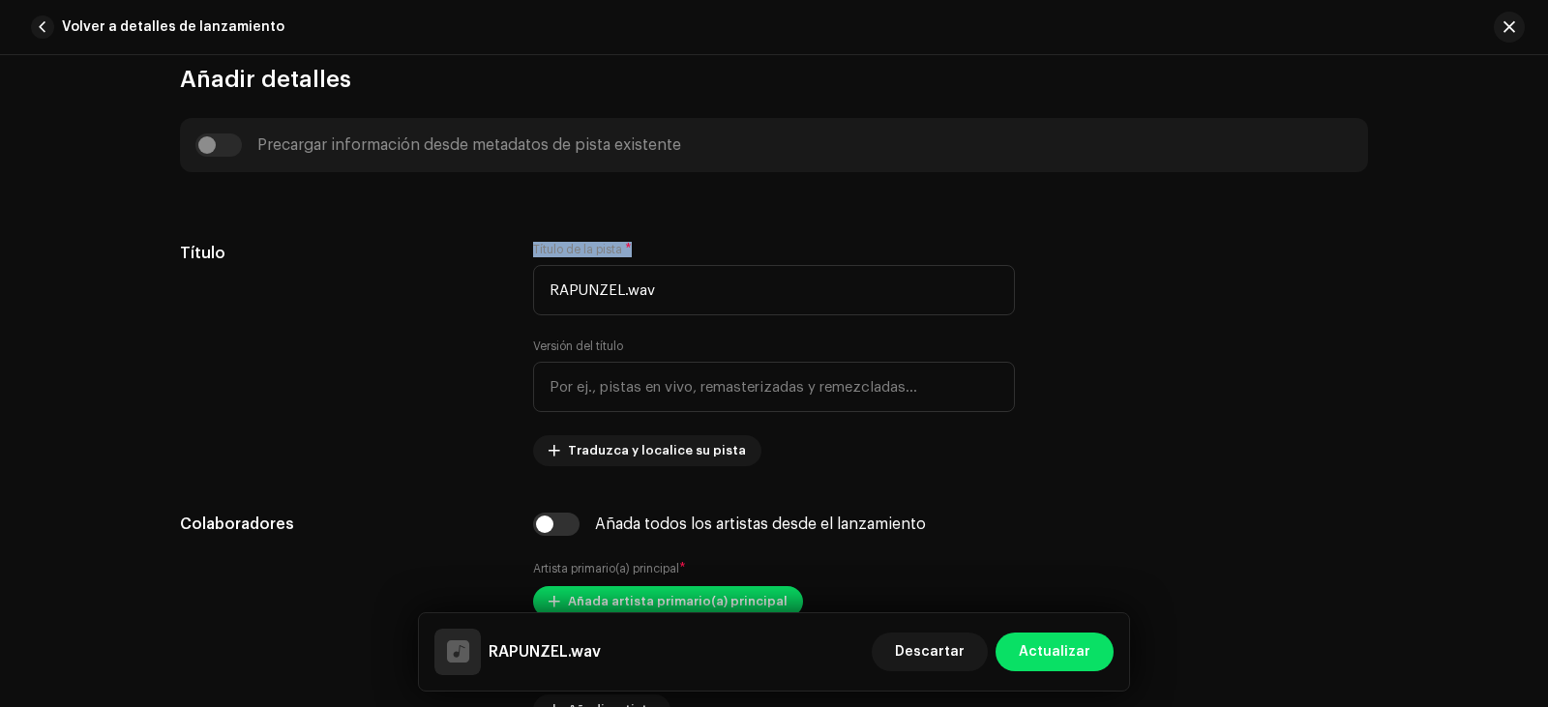
drag, startPoint x: 515, startPoint y: 251, endPoint x: 646, endPoint y: 239, distance: 132.1
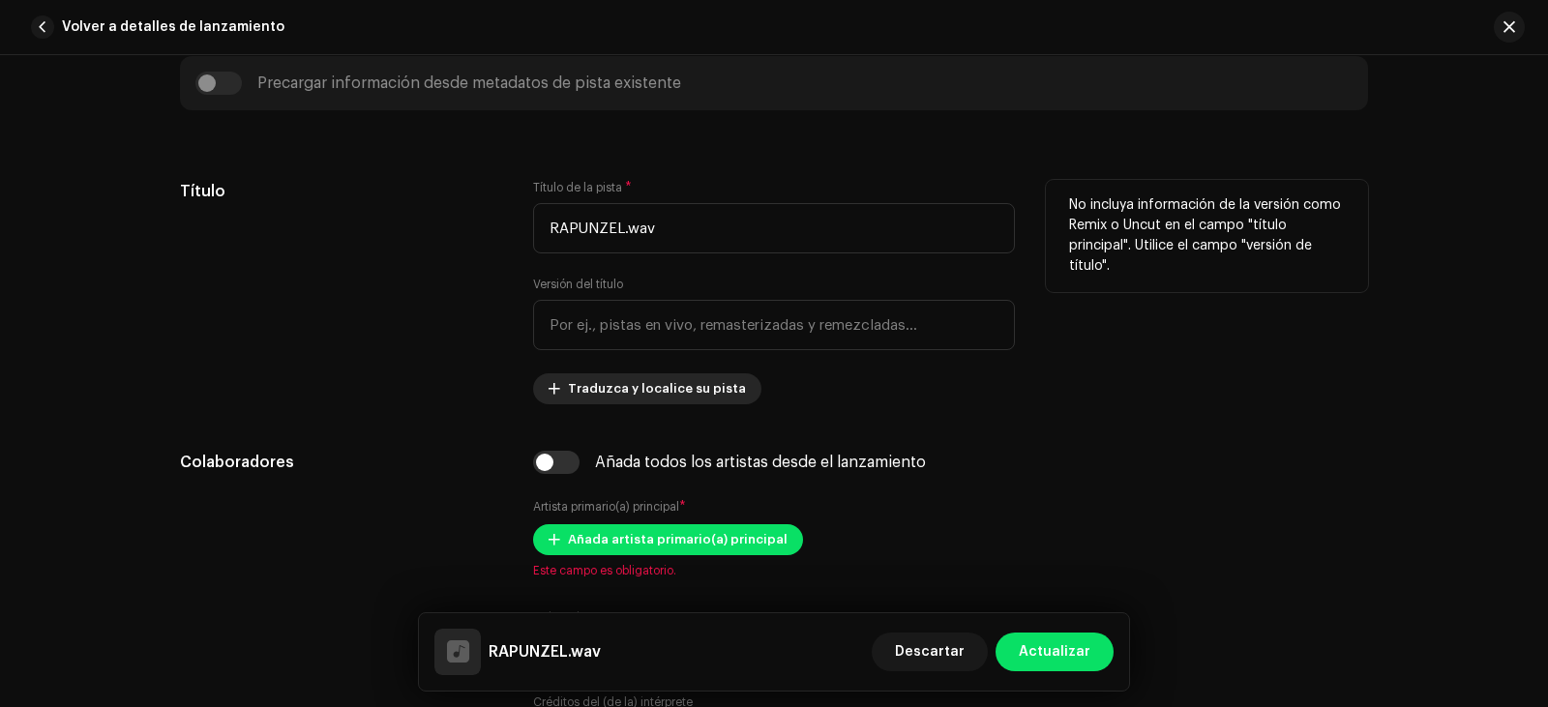
scroll to position [871, 0]
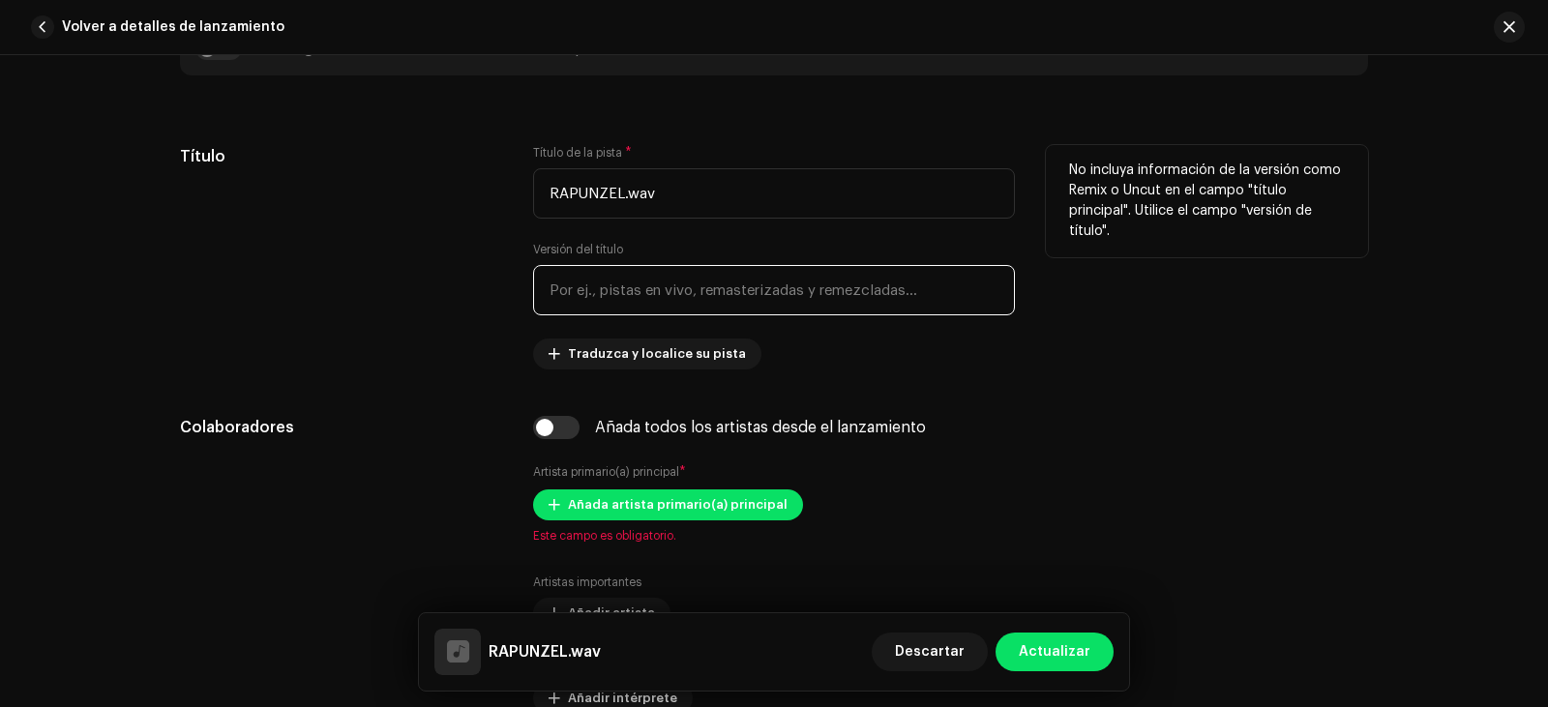
click at [677, 294] on input "text" at bounding box center [774, 290] width 482 height 50
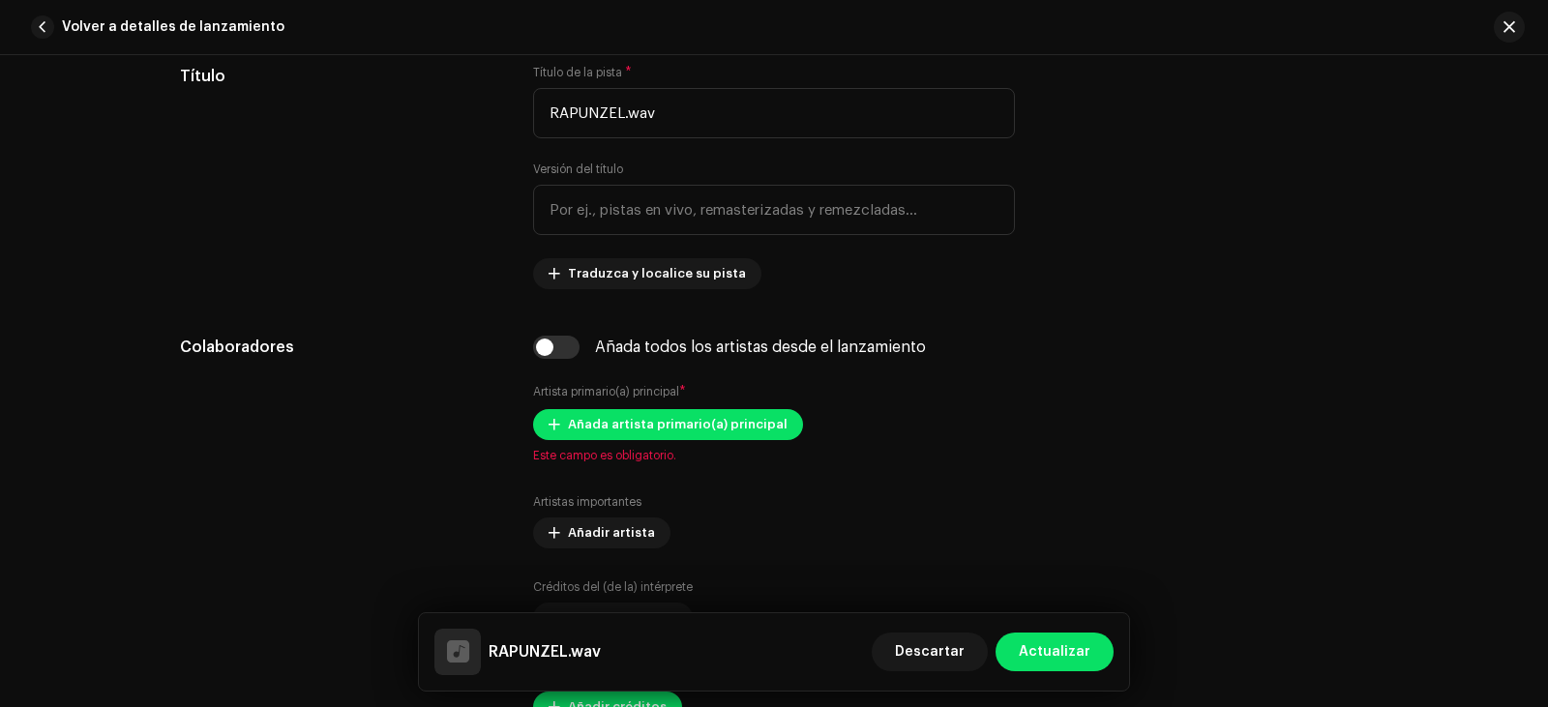
scroll to position [1064, 0]
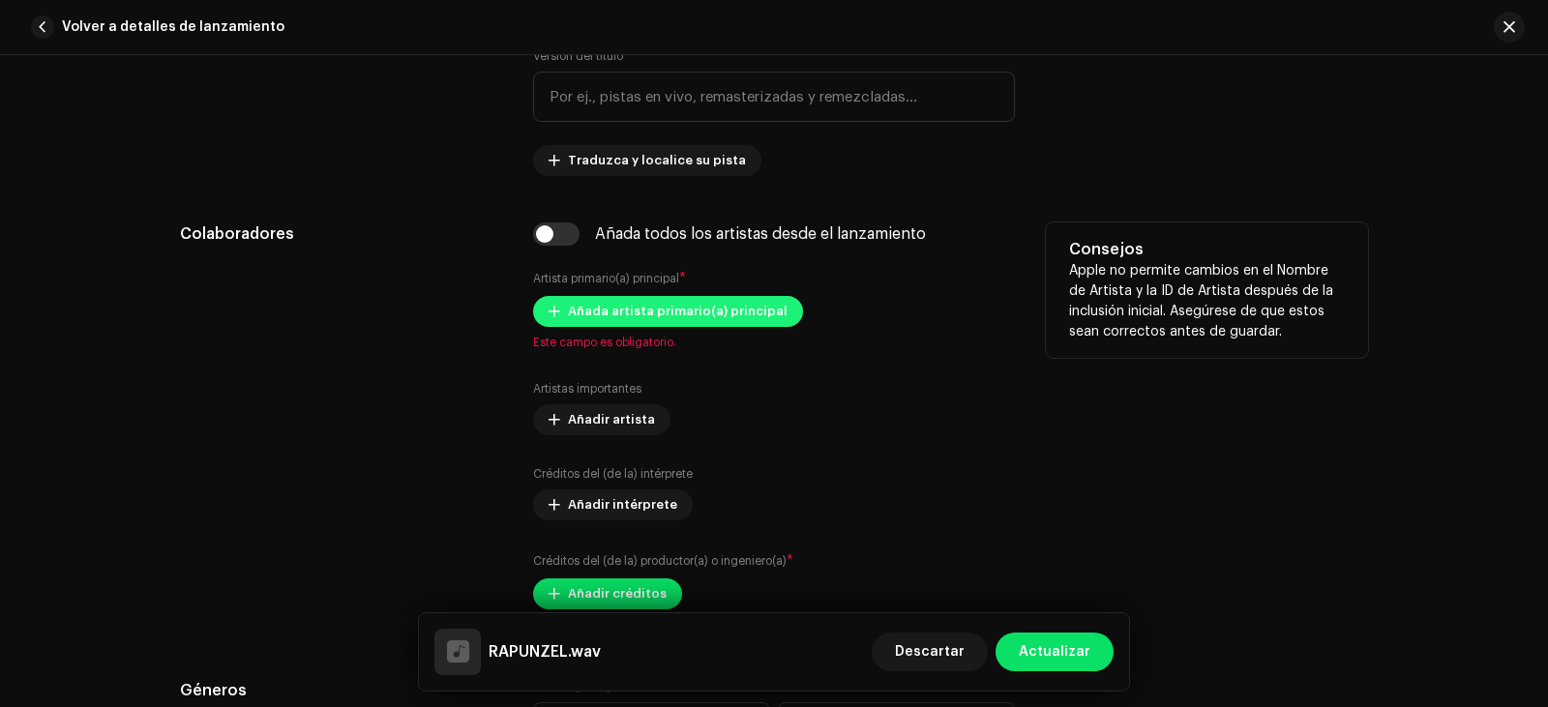
click at [645, 313] on span "Añada artista primario(a) principal" at bounding box center [678, 311] width 220 height 39
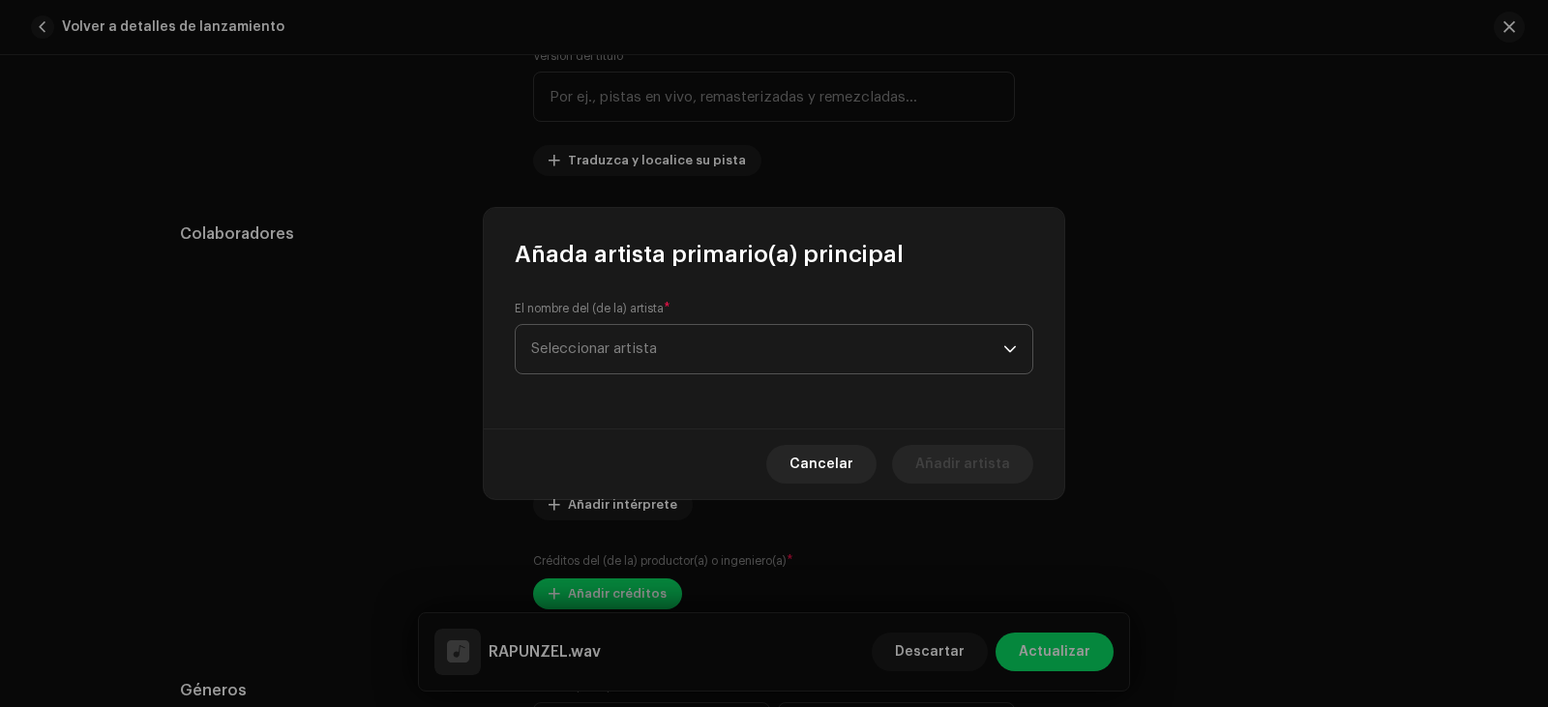
click at [722, 367] on span "Seleccionar artista" at bounding box center [767, 349] width 472 height 48
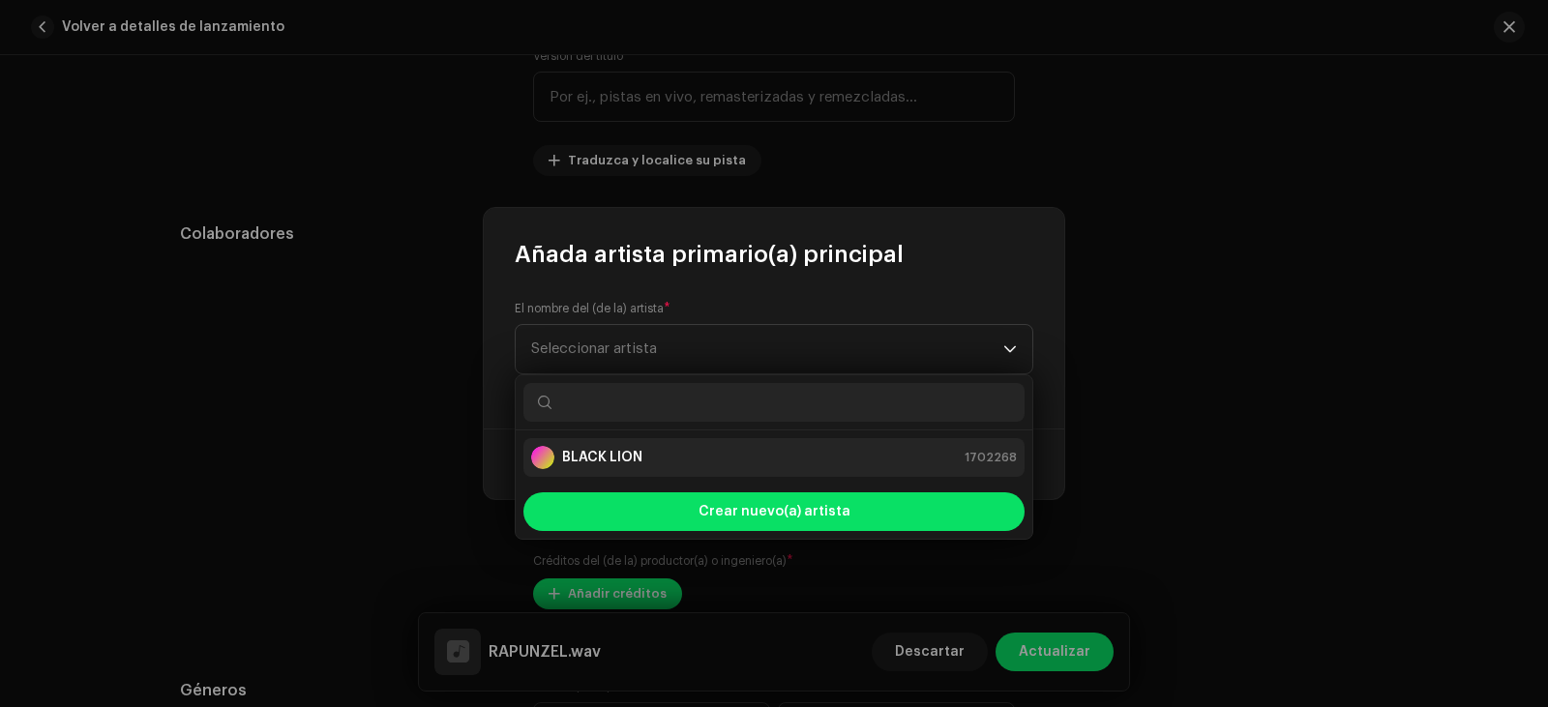
click at [590, 453] on strong "BLACK LION" at bounding box center [602, 457] width 80 height 19
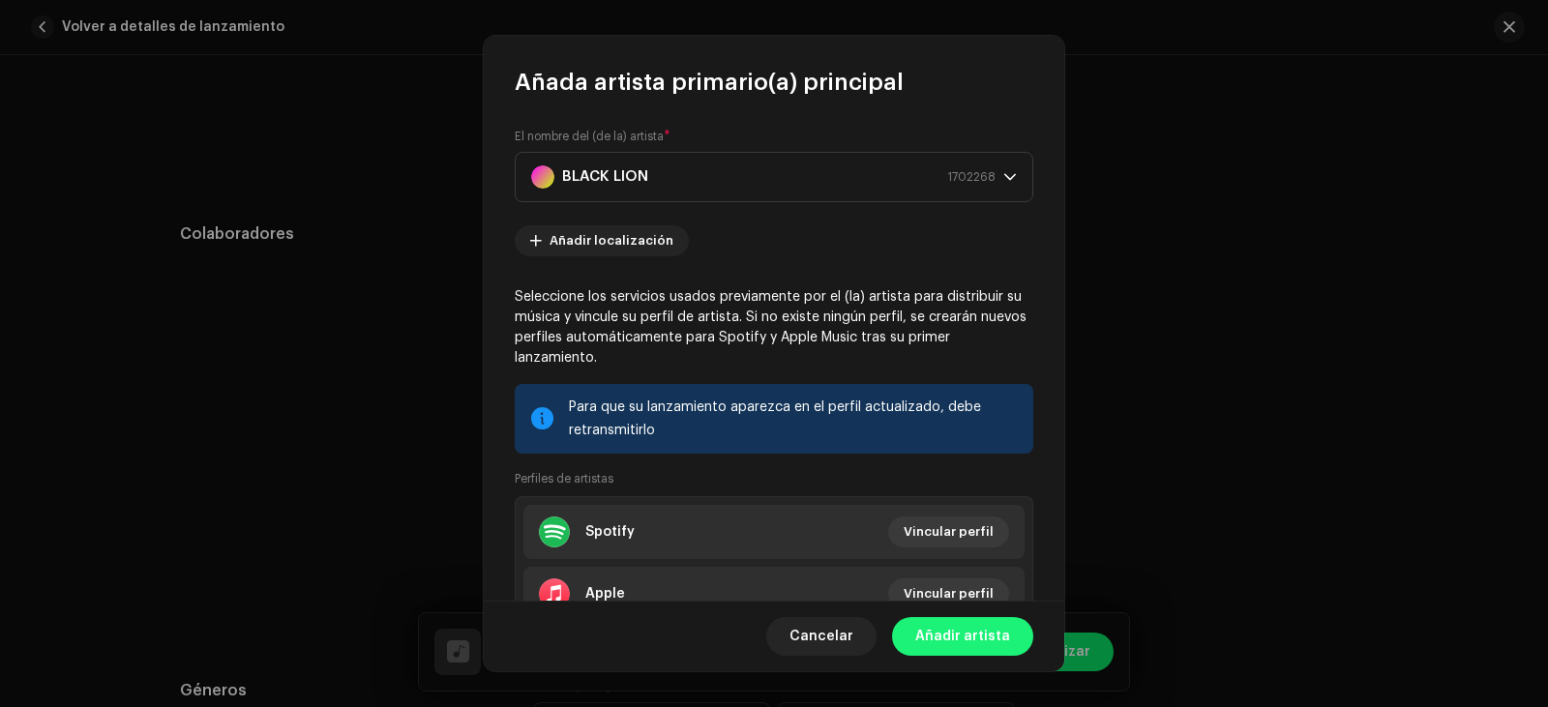
click at [957, 639] on span "Añadir artista" at bounding box center [962, 636] width 95 height 39
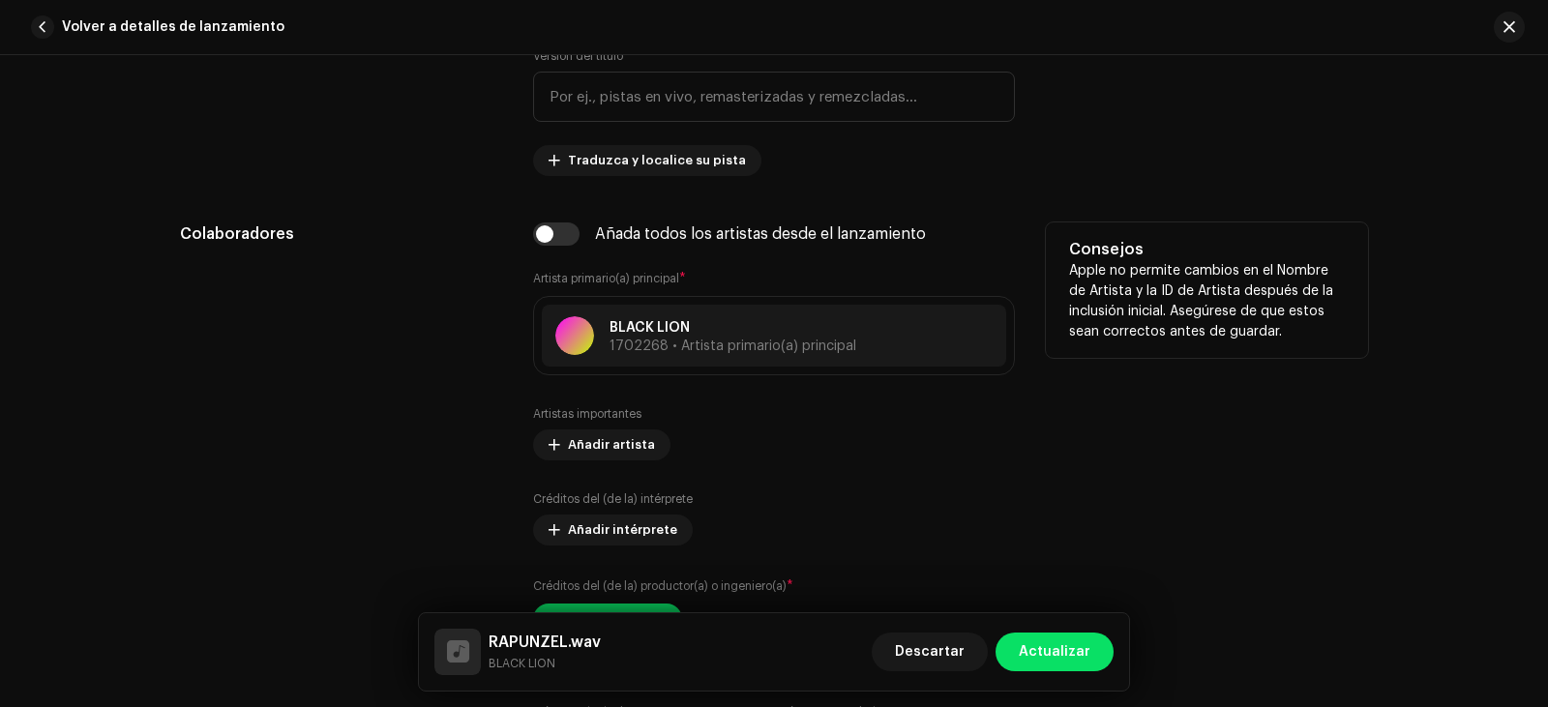
scroll to position [1257, 0]
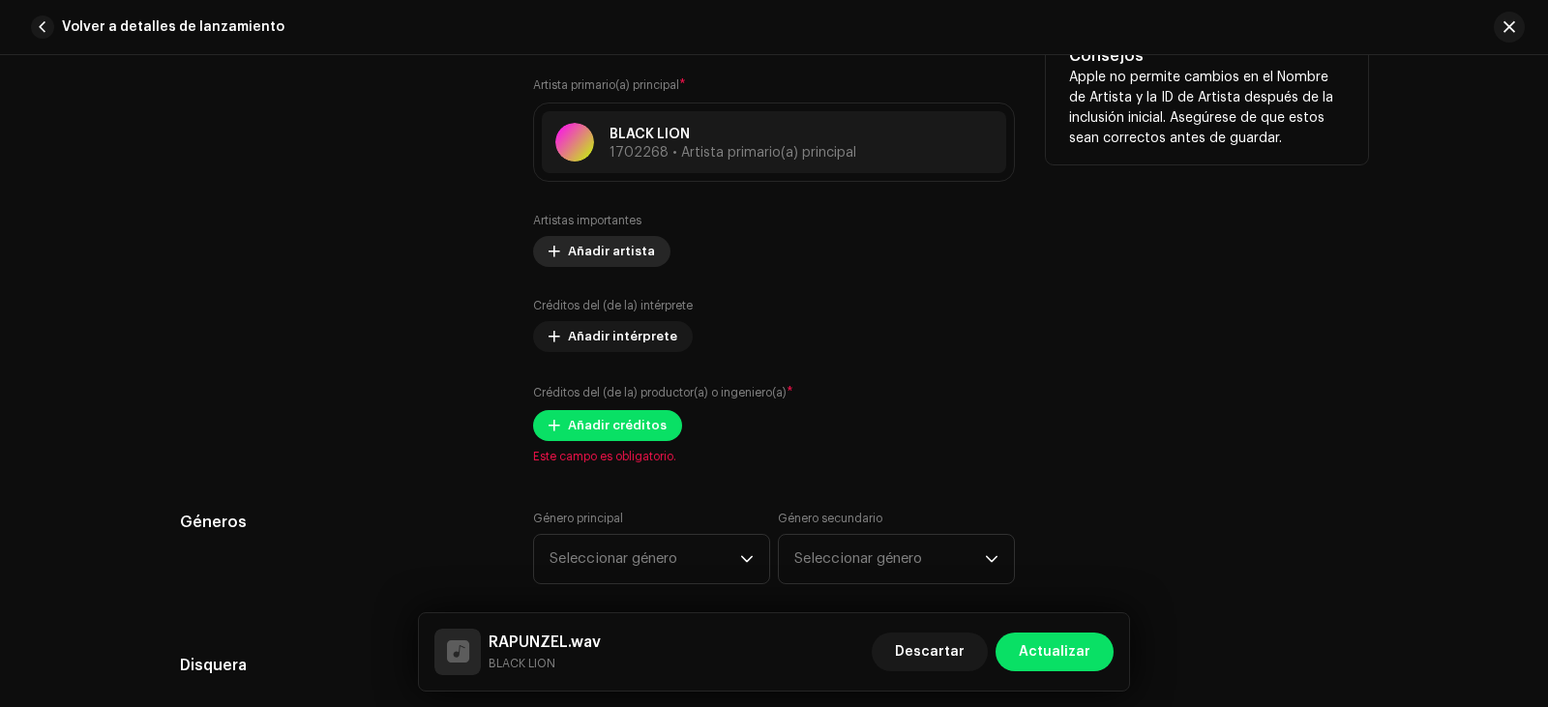
click at [600, 250] on span "Añadir artista" at bounding box center [611, 251] width 87 height 39
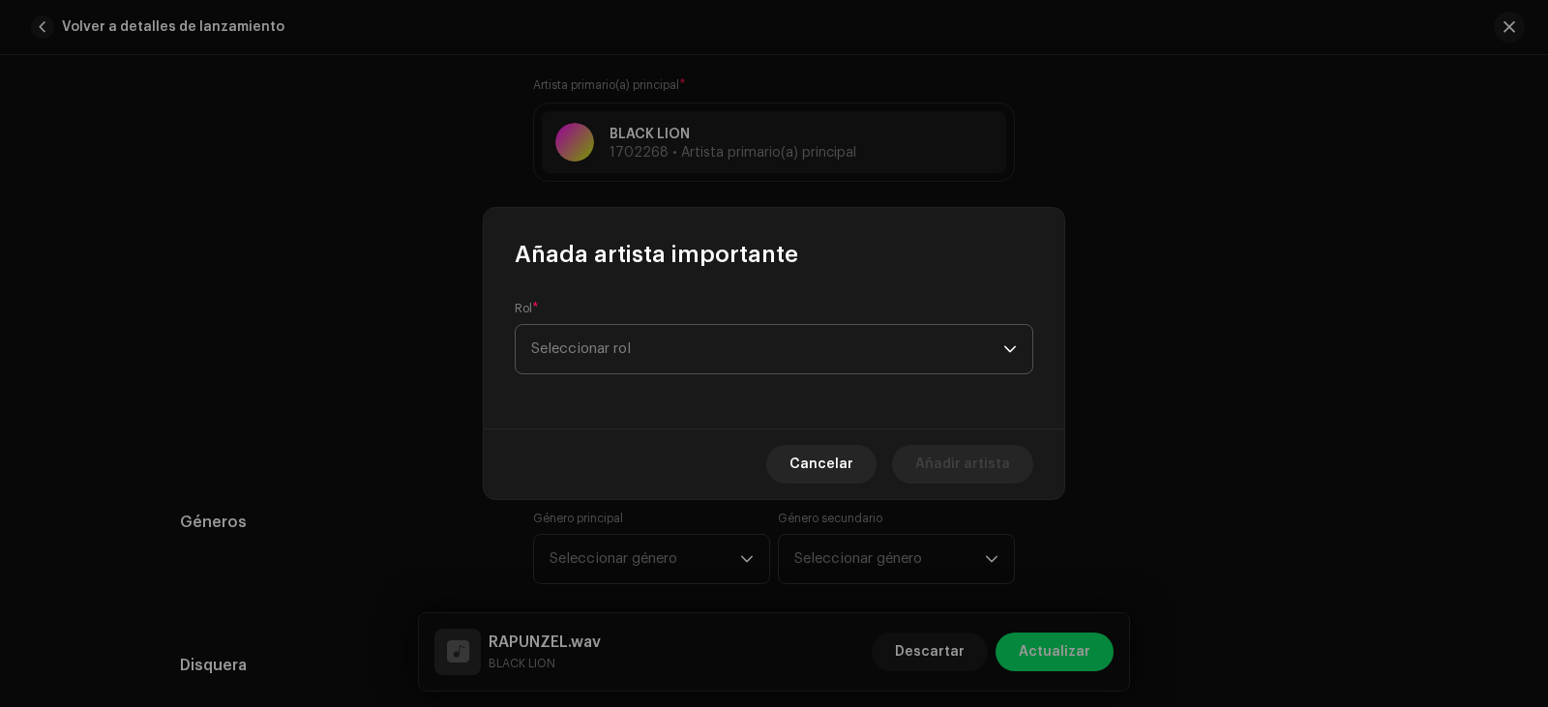
click at [616, 337] on span "Seleccionar rol" at bounding box center [767, 349] width 472 height 48
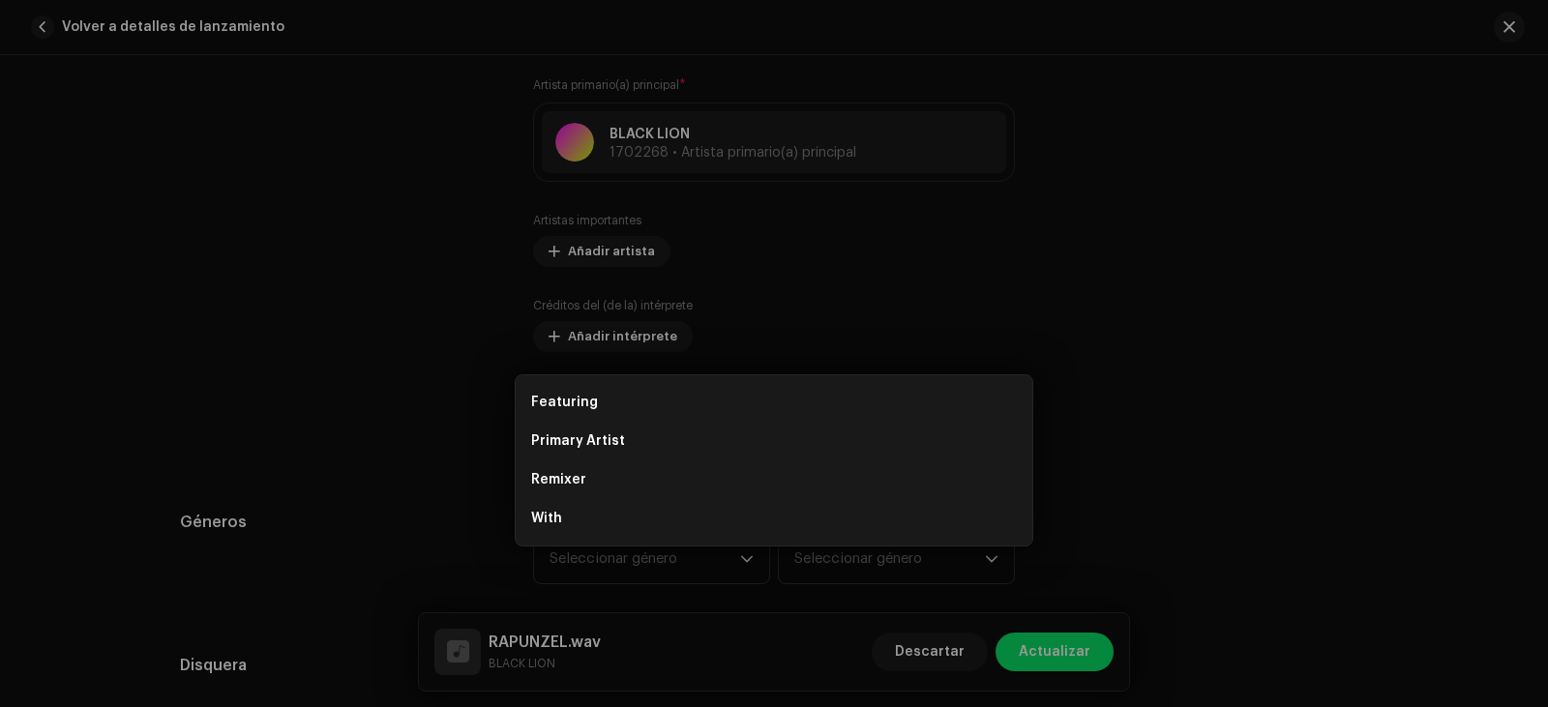
click at [1159, 329] on div "Añada artista importante Rol * Seleccionar rol Cancelar Añadir artista" at bounding box center [774, 353] width 1548 height 707
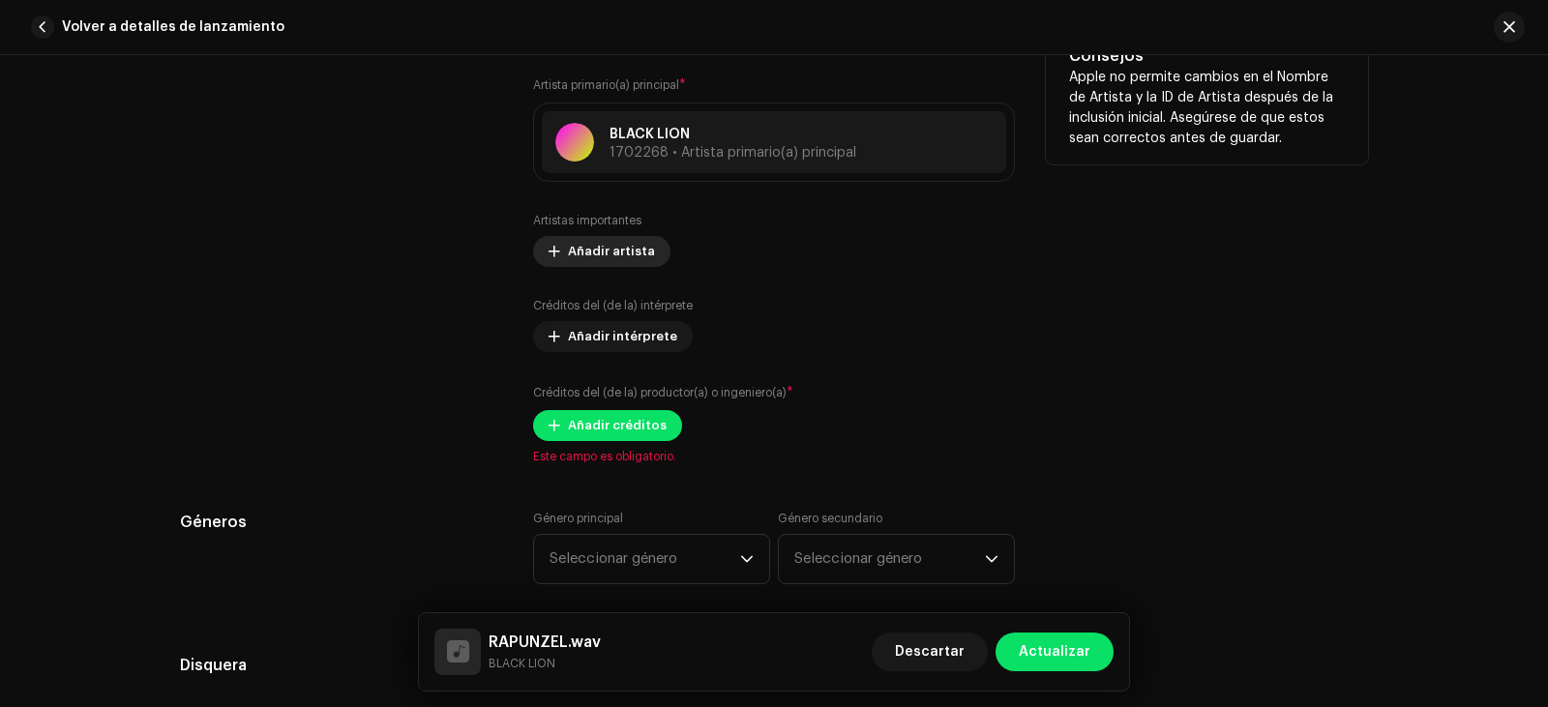
click at [601, 258] on span "Añadir artista" at bounding box center [611, 251] width 87 height 39
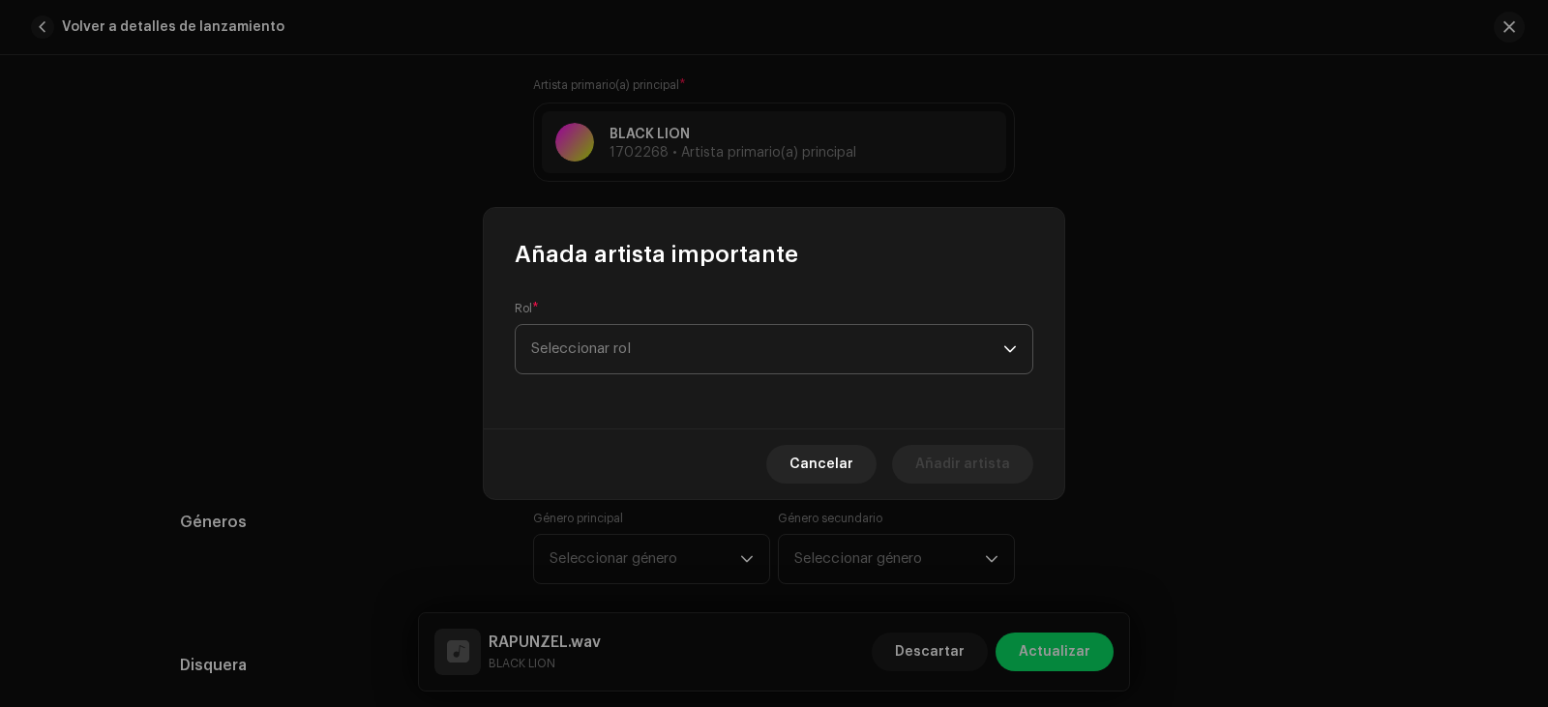
click at [712, 337] on span "Seleccionar rol" at bounding box center [767, 349] width 472 height 48
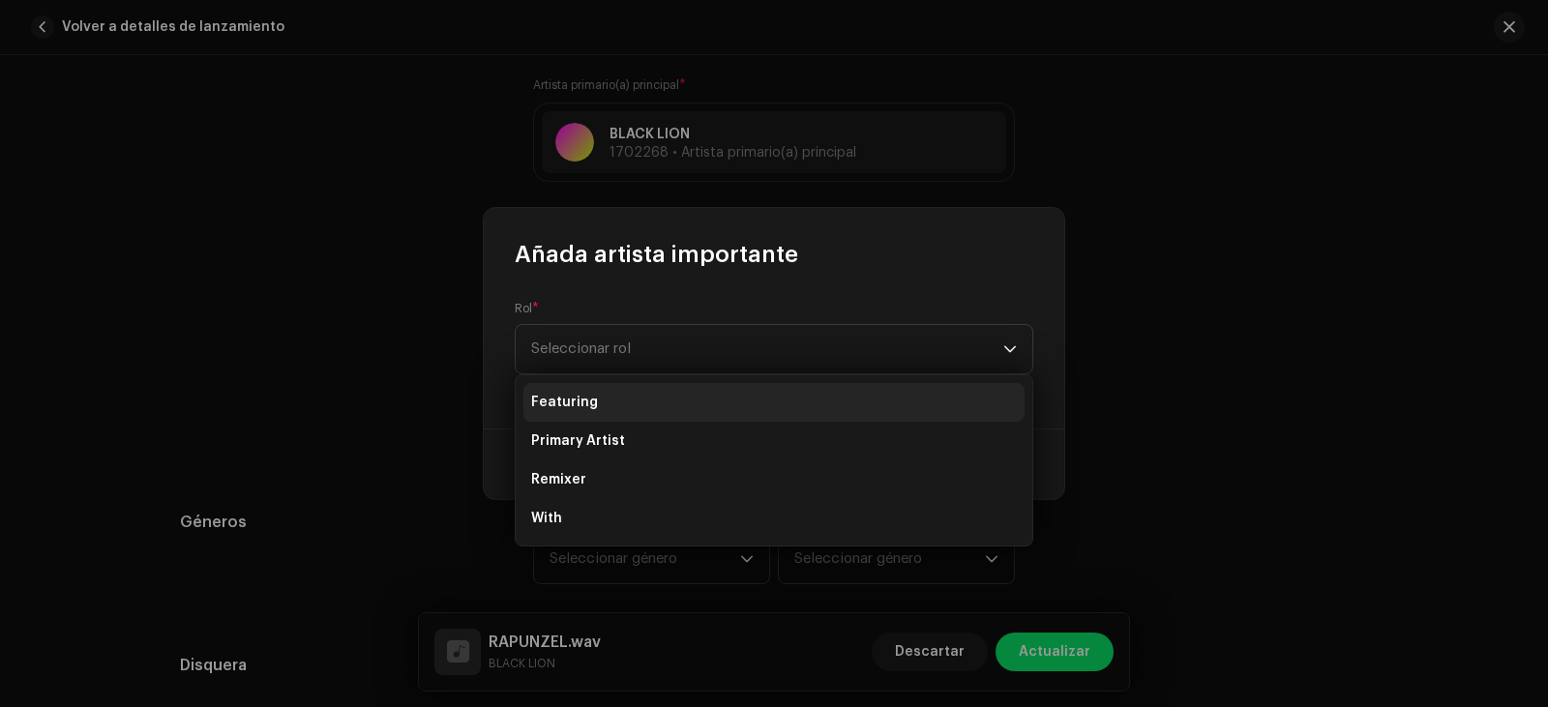
drag, startPoint x: 655, startPoint y: 398, endPoint x: 644, endPoint y: 393, distance: 12.1
click at [654, 398] on li "Featuring" at bounding box center [773, 402] width 501 height 39
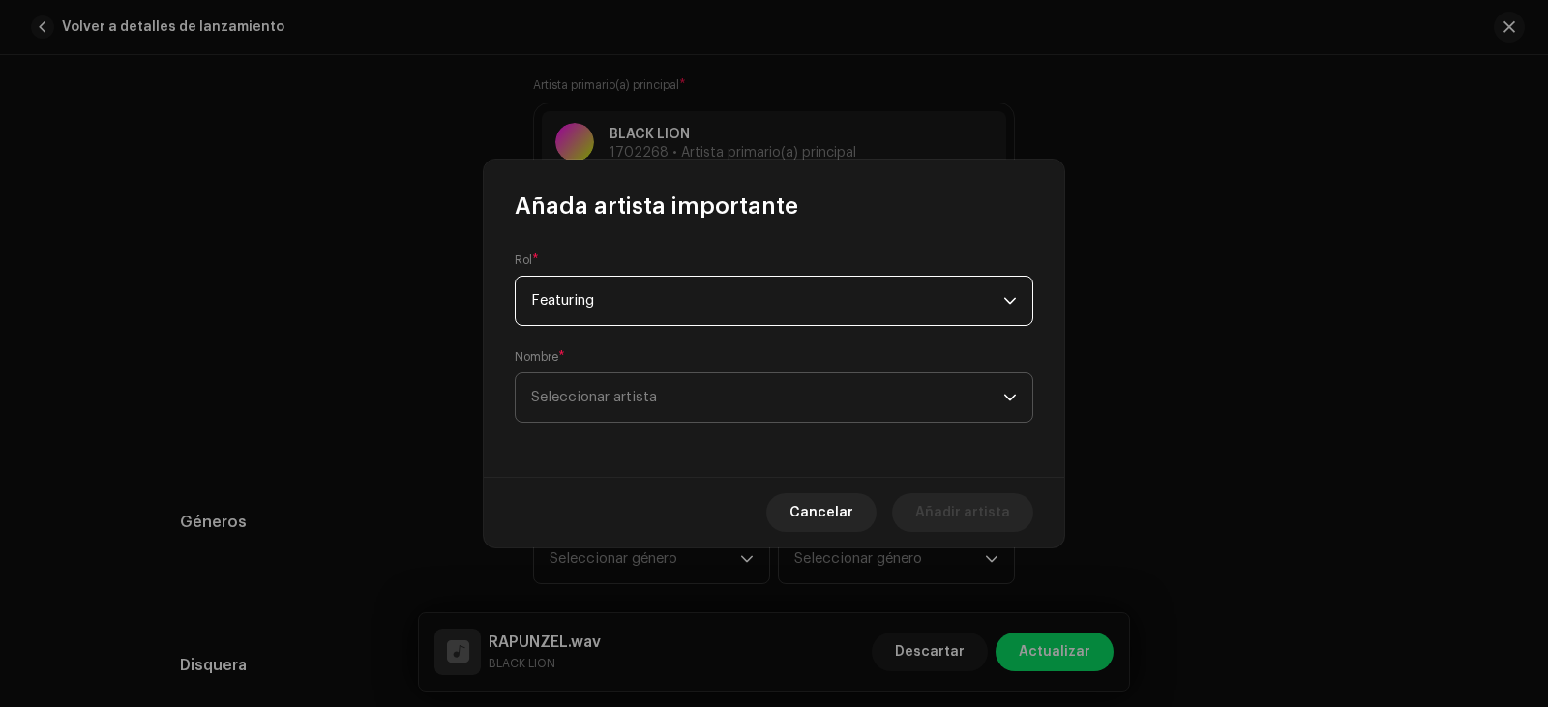
click at [651, 394] on span "Seleccionar artista" at bounding box center [594, 397] width 126 height 15
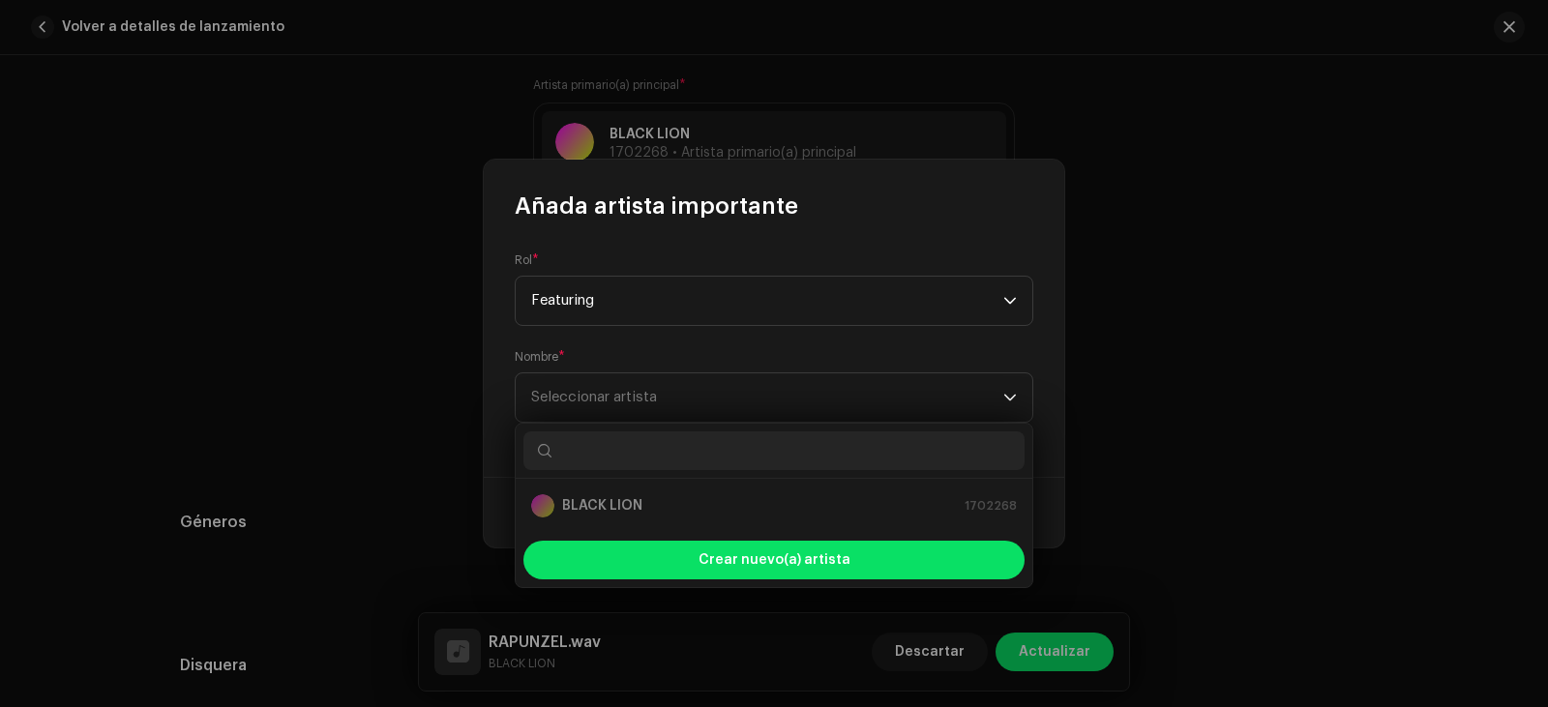
click at [669, 450] on input "text" at bounding box center [773, 450] width 501 height 39
click at [685, 531] on ul "BLACK LION 1702268" at bounding box center [774, 506] width 516 height 54
click at [689, 549] on div "Crear nuevo(a) artista" at bounding box center [773, 560] width 501 height 39
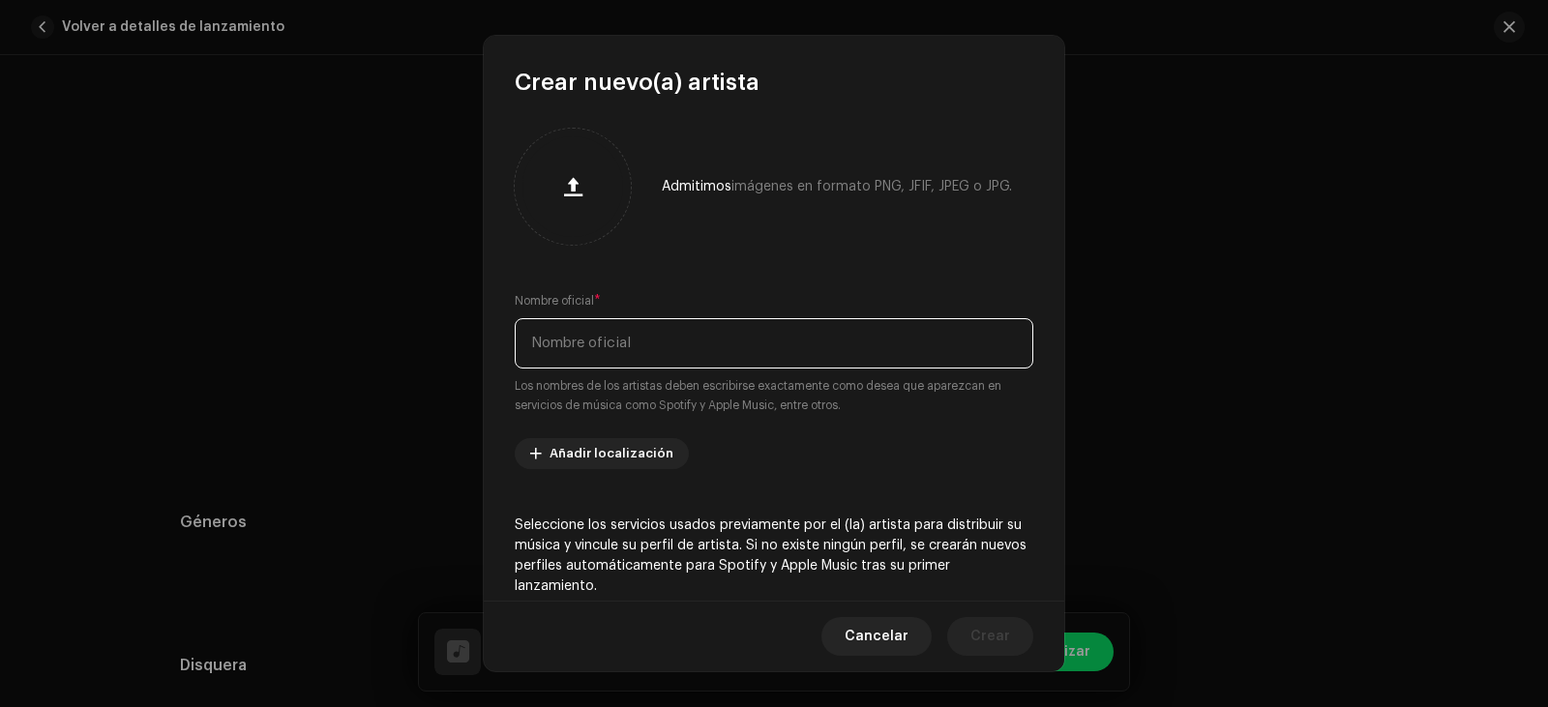
click at [643, 347] on input "text" at bounding box center [774, 343] width 518 height 50
click at [852, 642] on button "Cancelar" at bounding box center [876, 636] width 110 height 39
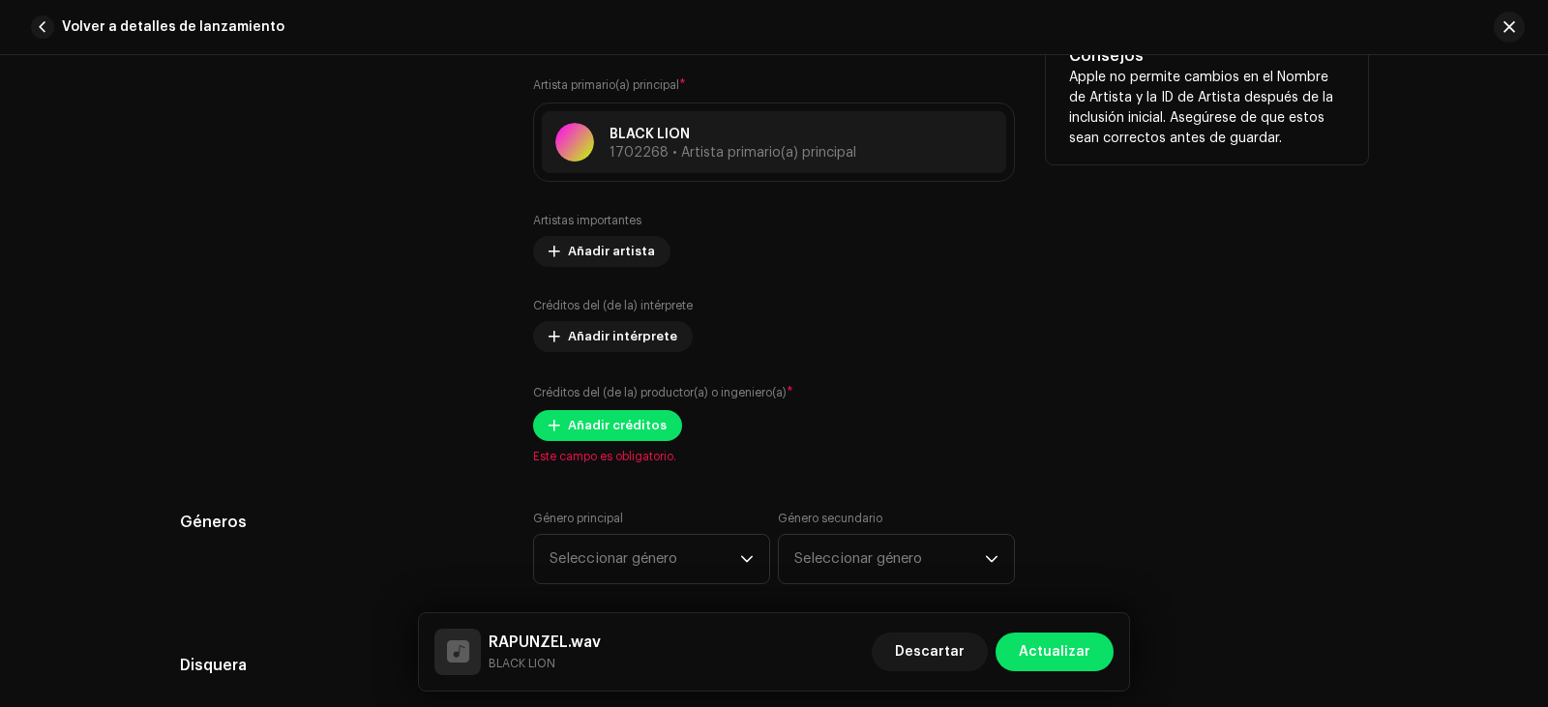
click at [610, 402] on div "Créditos del (de la) productor(a) o ingeniero(a) * Añadir créditos" at bounding box center [774, 412] width 482 height 58
click at [619, 406] on div "Créditos del (de la) productor(a) o ingeniero(a) * Añadir créditos" at bounding box center [774, 412] width 482 height 58
click at [632, 426] on span "Añadir créditos" at bounding box center [617, 425] width 99 height 39
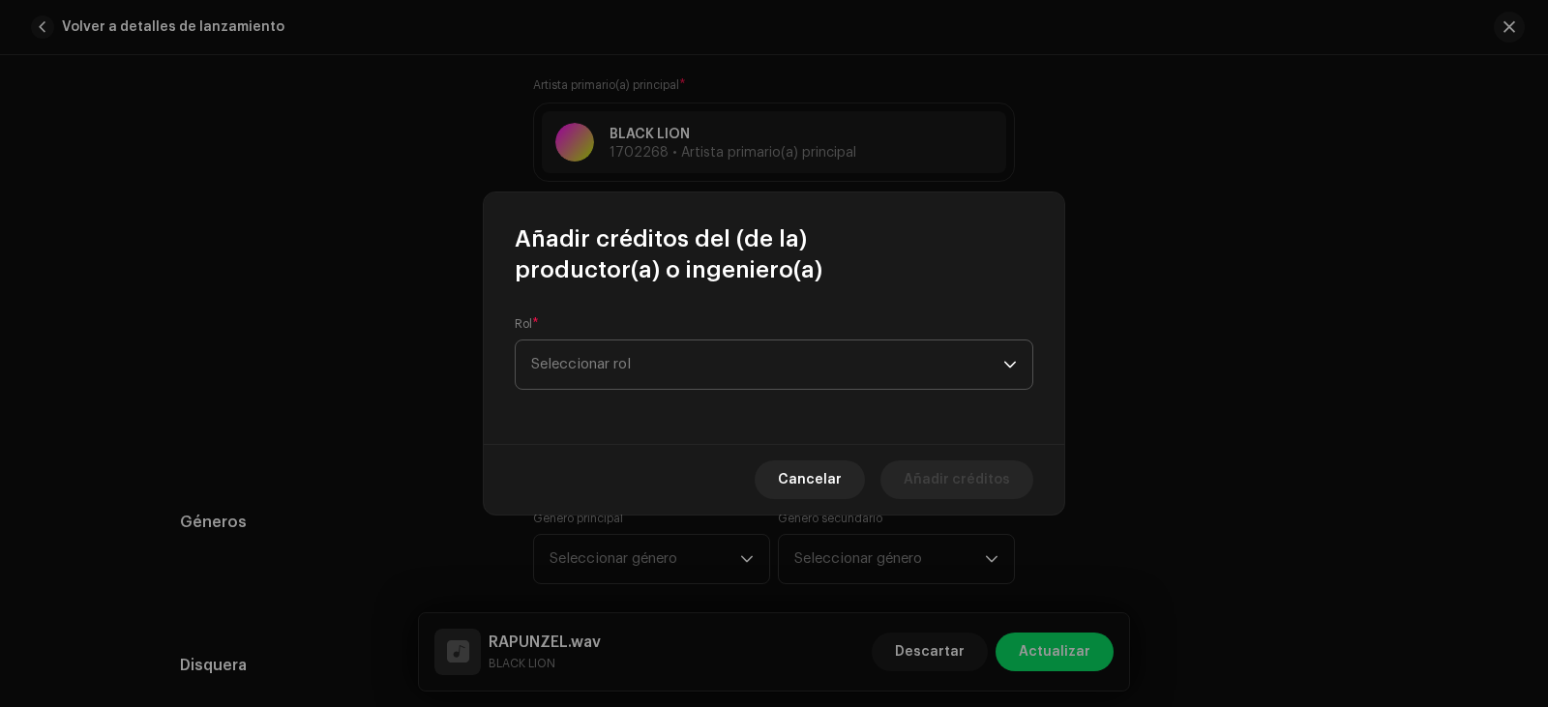
click at [681, 387] on span "Seleccionar rol" at bounding box center [767, 364] width 472 height 48
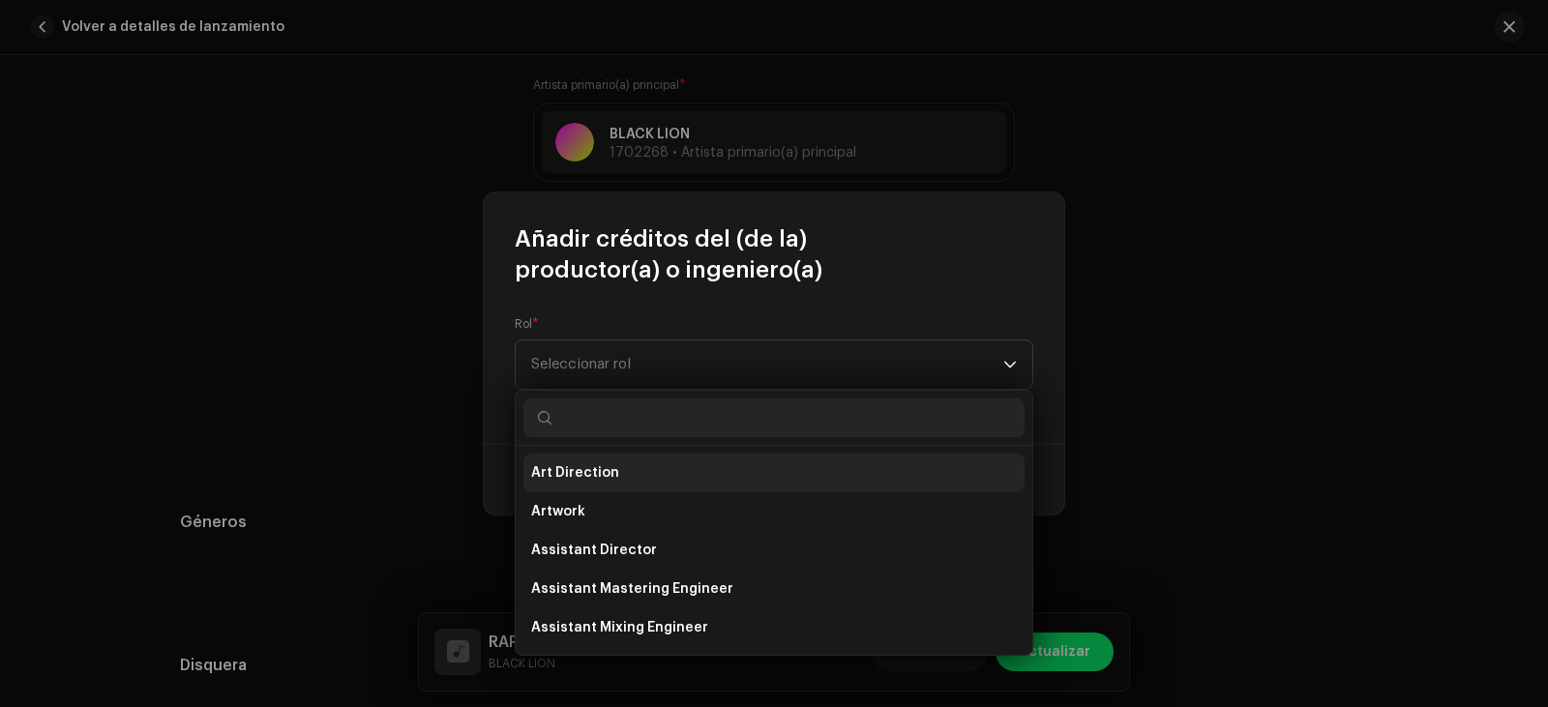
click at [657, 466] on li "Art Direction" at bounding box center [773, 473] width 501 height 39
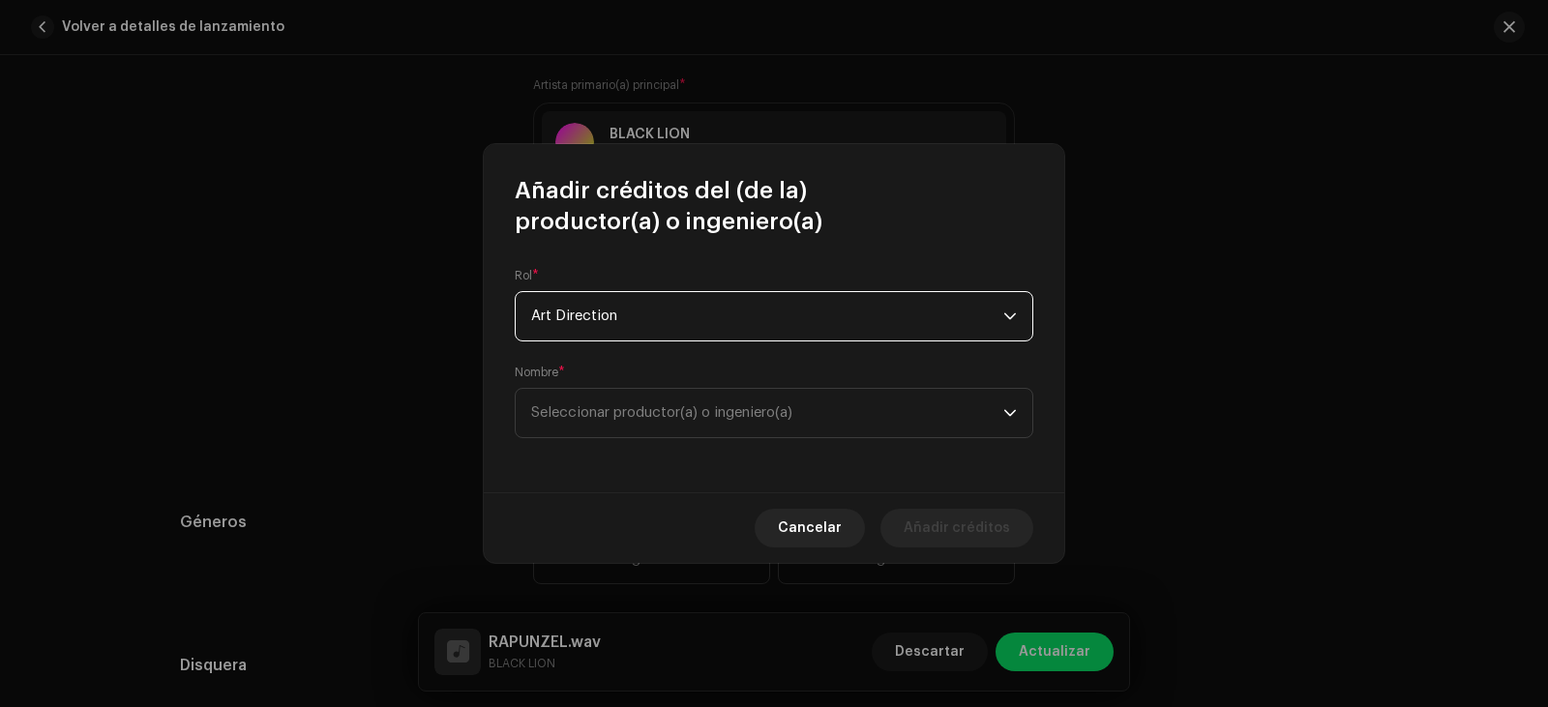
click at [959, 308] on span "Art Direction" at bounding box center [767, 316] width 472 height 48
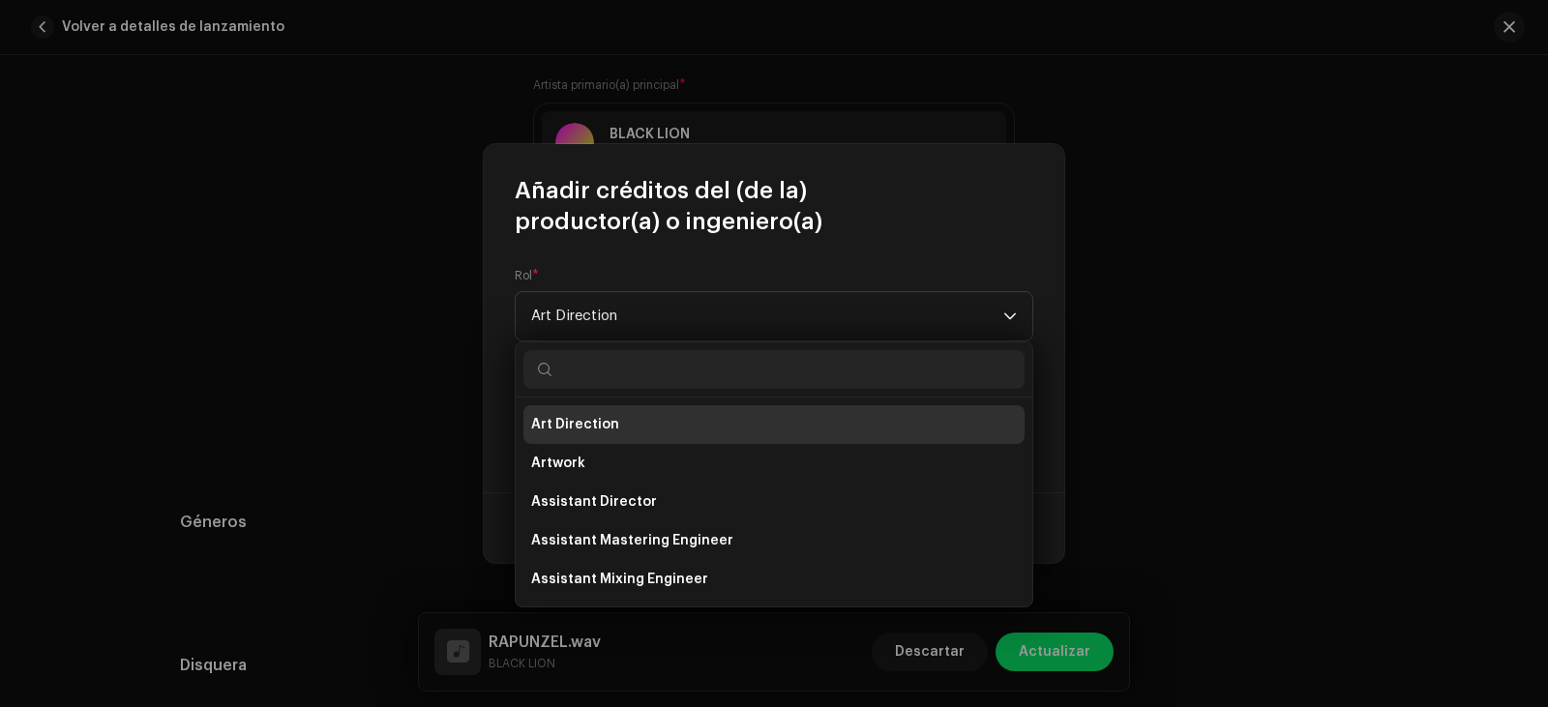
click at [614, 424] on li "Art Direction" at bounding box center [773, 424] width 501 height 39
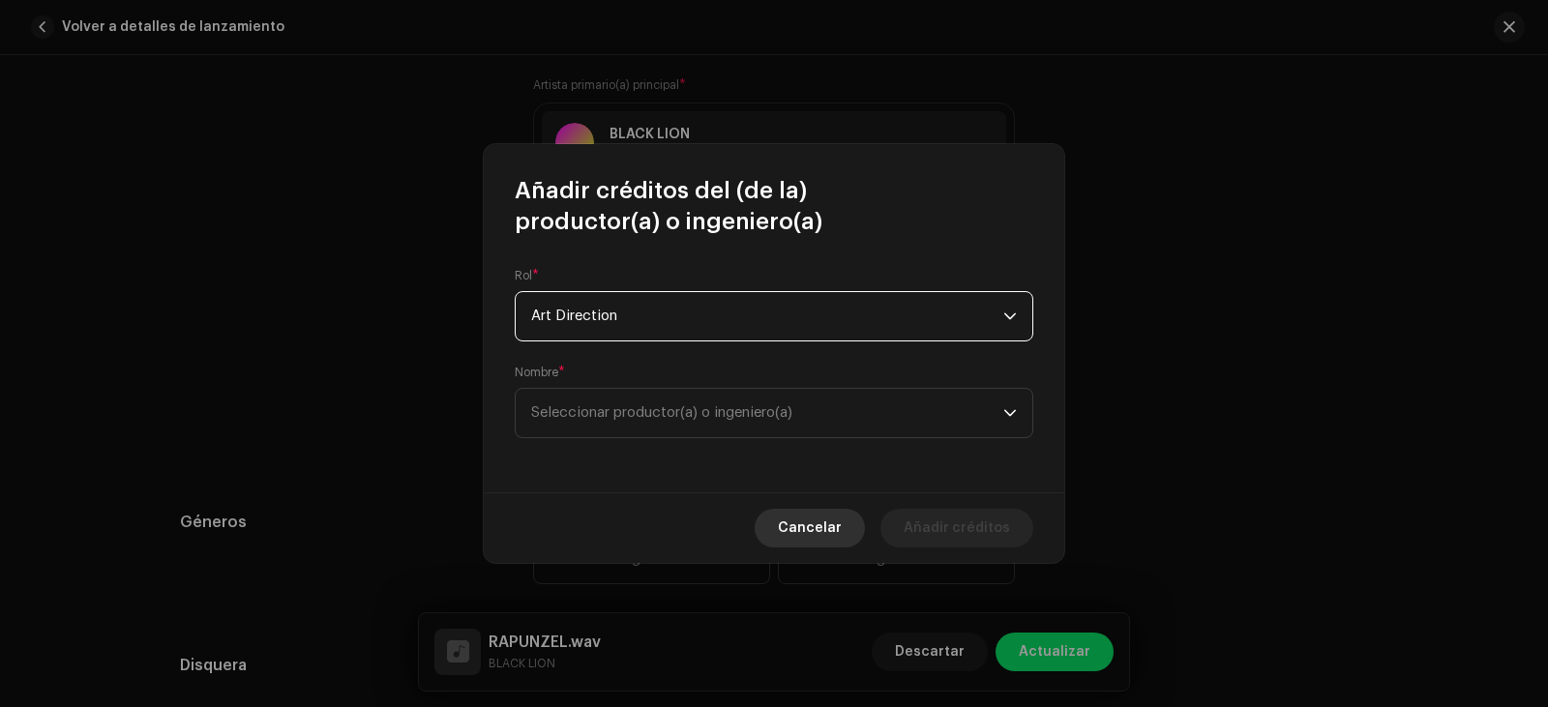
click at [835, 519] on span "Cancelar" at bounding box center [810, 528] width 64 height 39
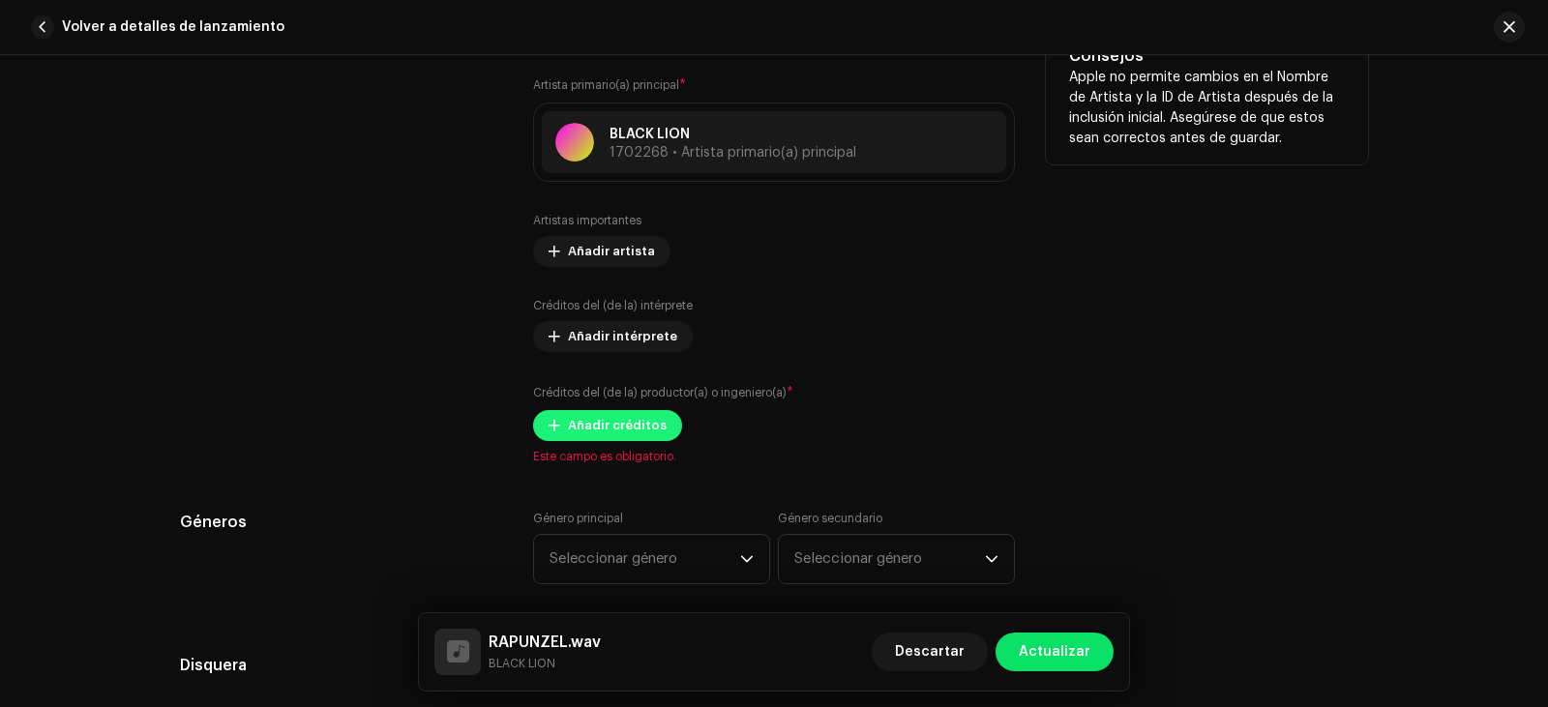
click at [619, 414] on span "Añadir créditos" at bounding box center [617, 425] width 99 height 39
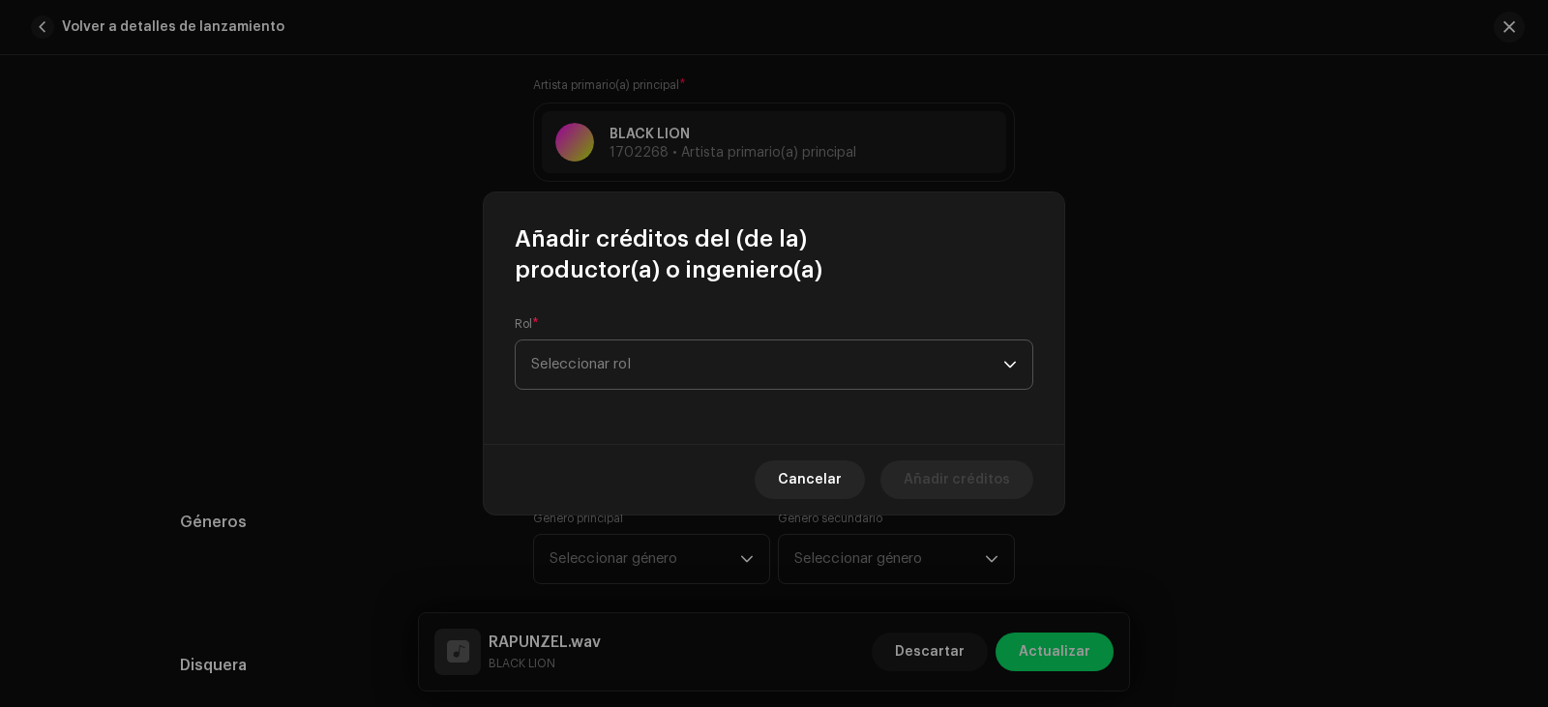
click at [635, 346] on span "Seleccionar rol" at bounding box center [767, 364] width 472 height 48
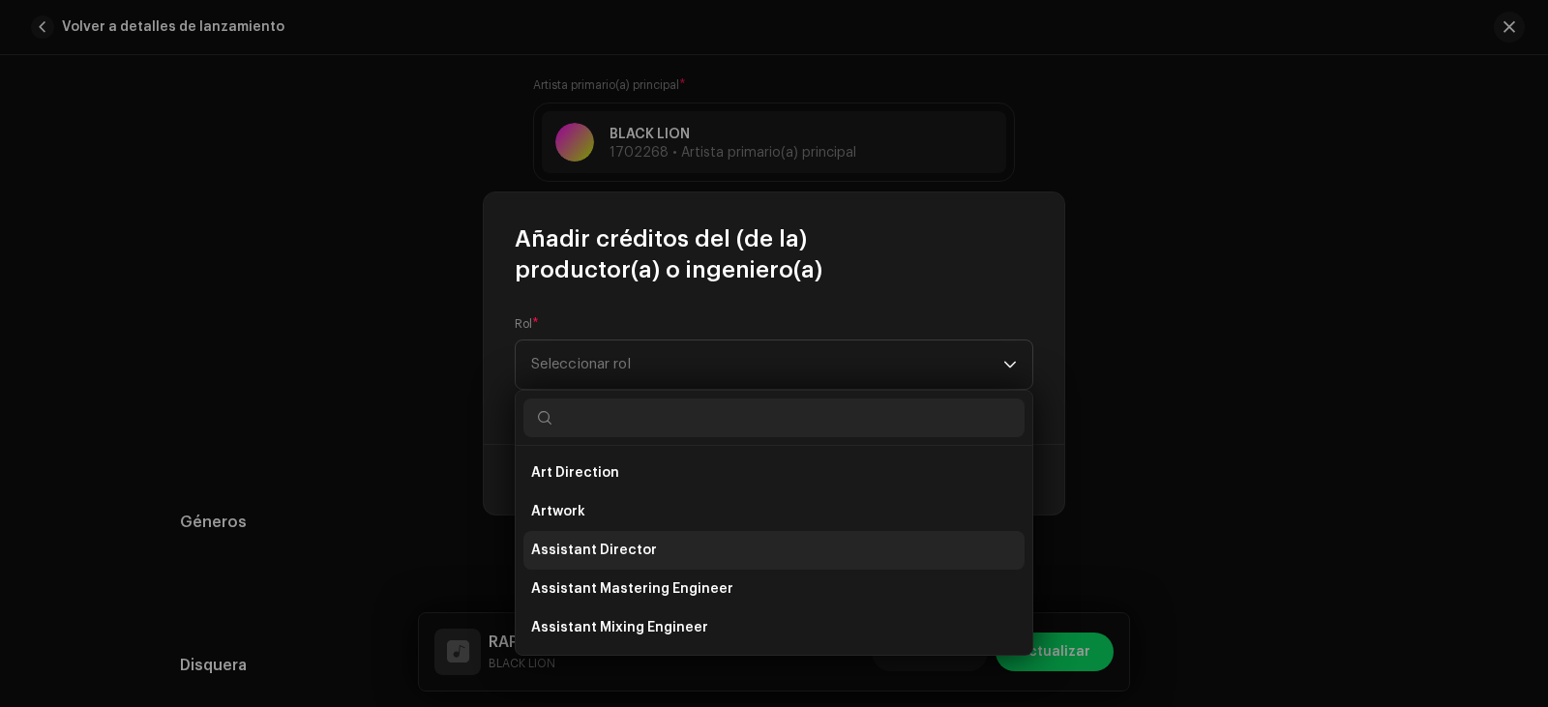
click at [671, 551] on li "Assistant Director" at bounding box center [773, 550] width 501 height 39
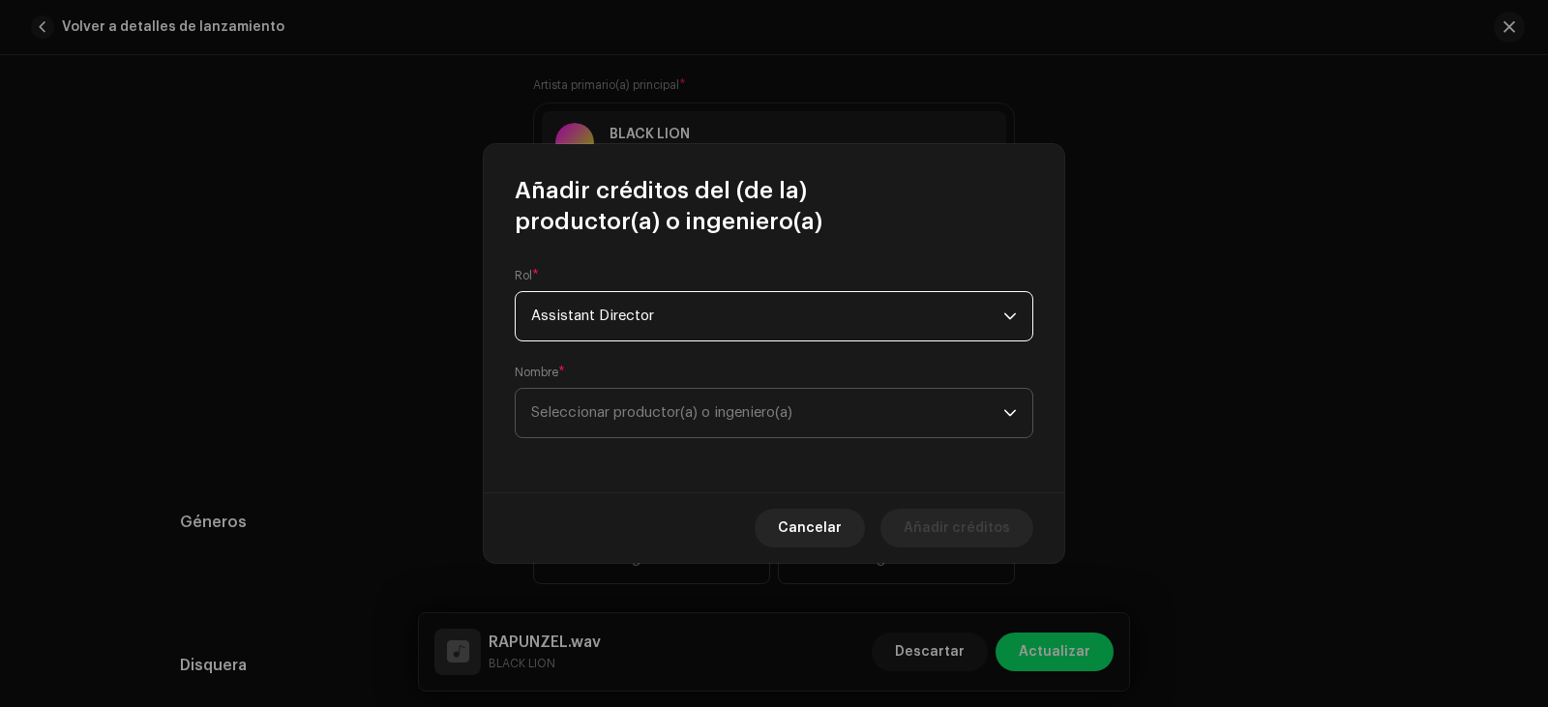
click at [638, 405] on span "Seleccionar productor(a) o ingeniero(a)" at bounding box center [661, 412] width 261 height 15
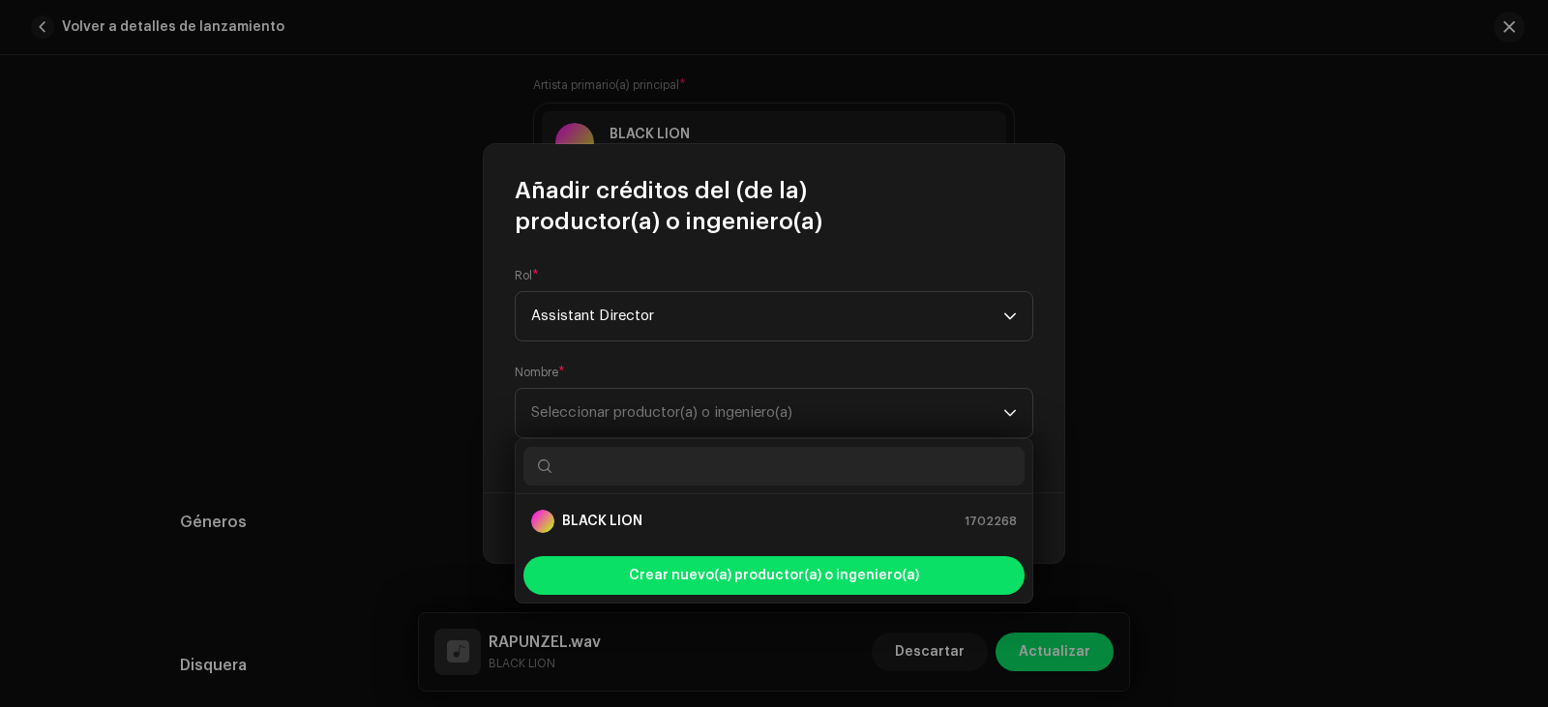
drag, startPoint x: 918, startPoint y: 432, endPoint x: 989, endPoint y: 212, distance: 231.9
click at [927, 425] on span "Seleccionar productor(a) o ingeniero(a)" at bounding box center [767, 413] width 472 height 48
click at [1058, 178] on div "Añadir créditos del (de la) productor(a) o ingeniero(a)" at bounding box center [774, 190] width 580 height 93
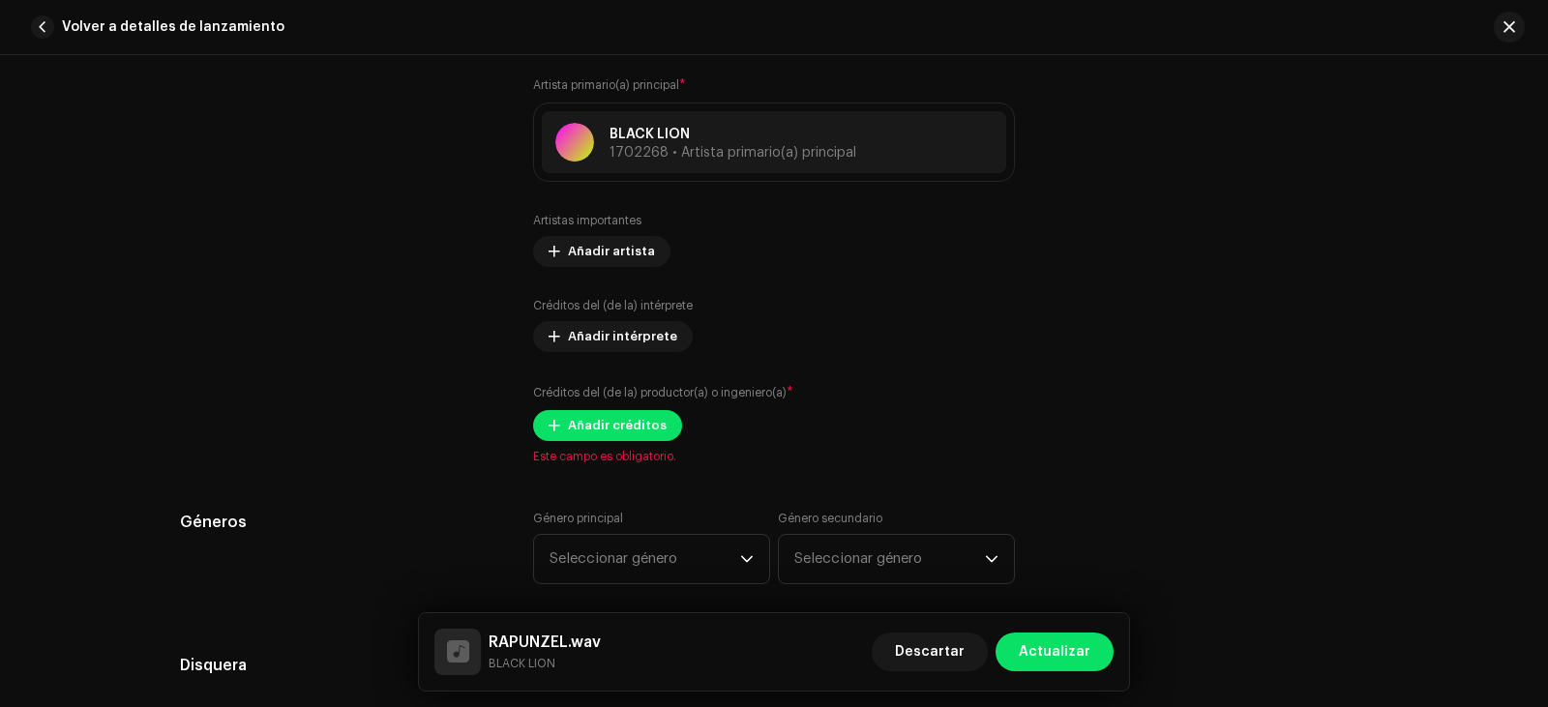
click at [1165, 200] on div "Añadir créditos del (de la) productor(a) o ingeniero(a) Rol * Assistant Directo…" at bounding box center [774, 353] width 1548 height 707
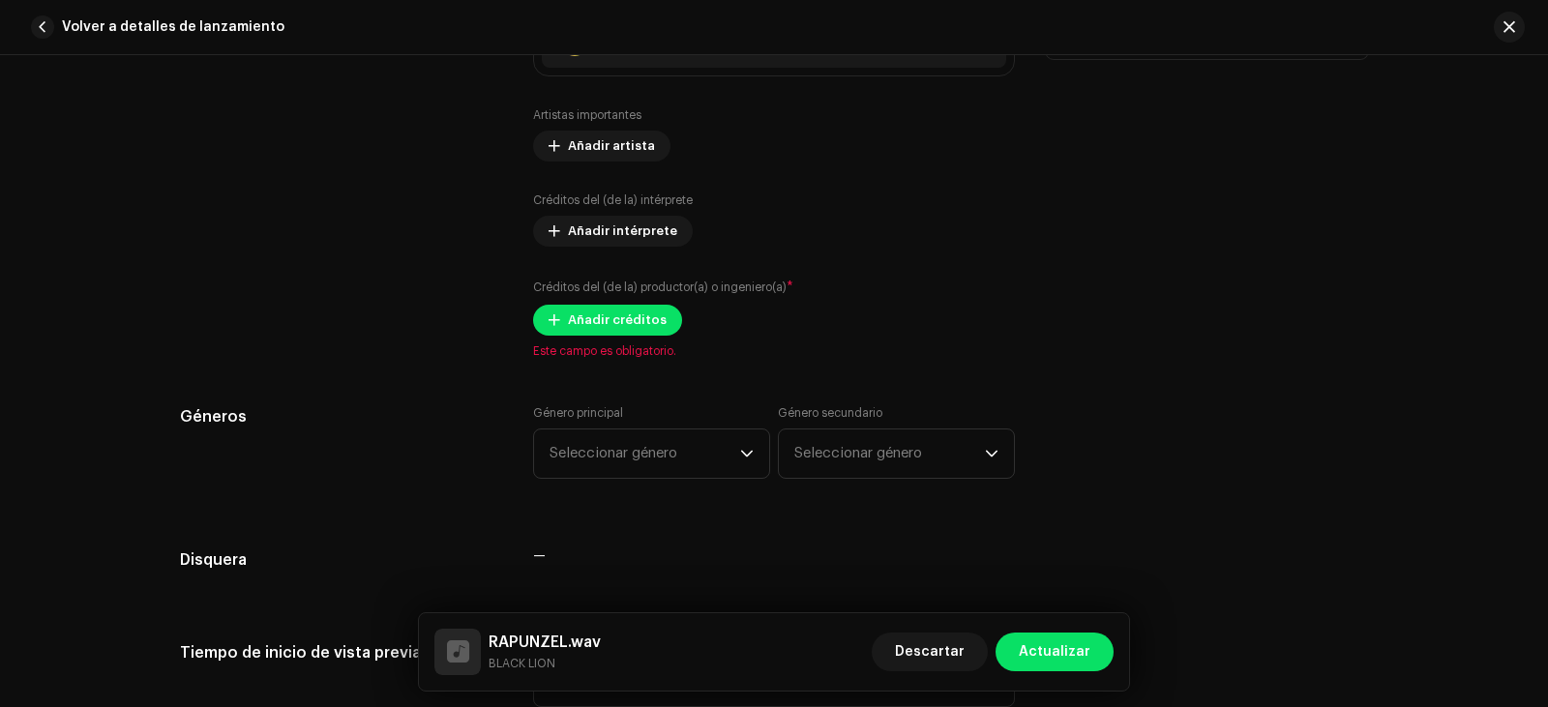
scroll to position [1548, 0]
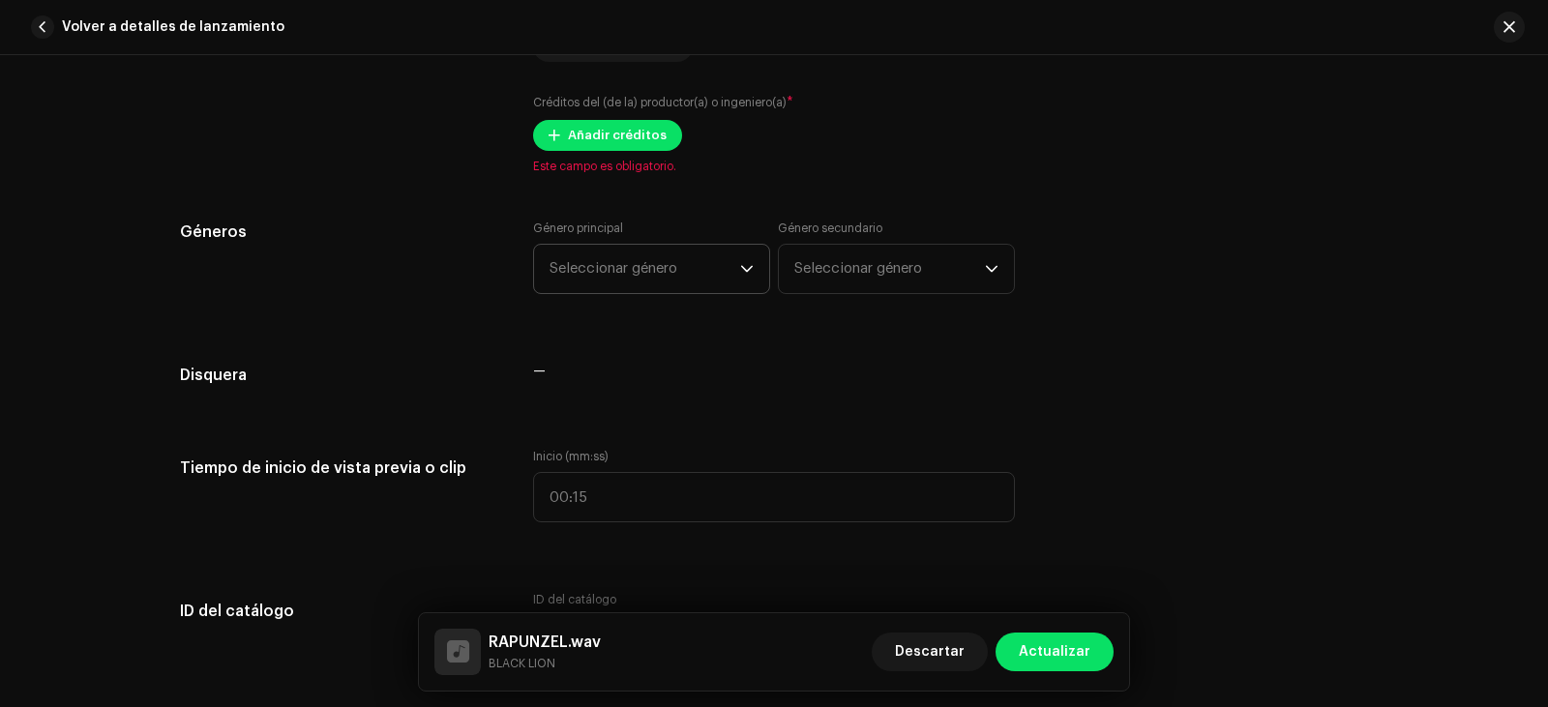
drag, startPoint x: 639, startPoint y: 283, endPoint x: 801, endPoint y: 139, distance: 216.5
click at [639, 282] on span "Seleccionar género" at bounding box center [644, 269] width 191 height 48
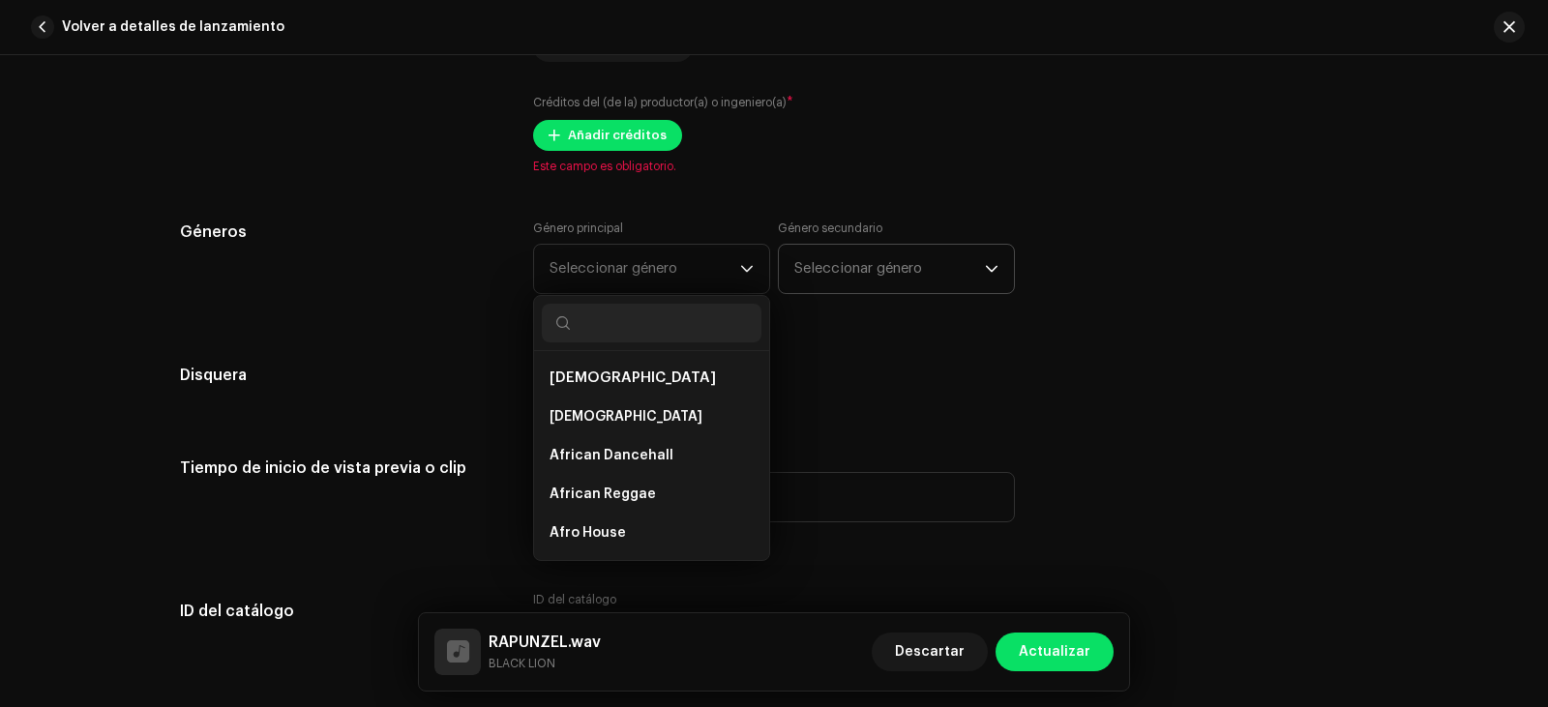
click at [966, 280] on span "Seleccionar género" at bounding box center [889, 269] width 191 height 48
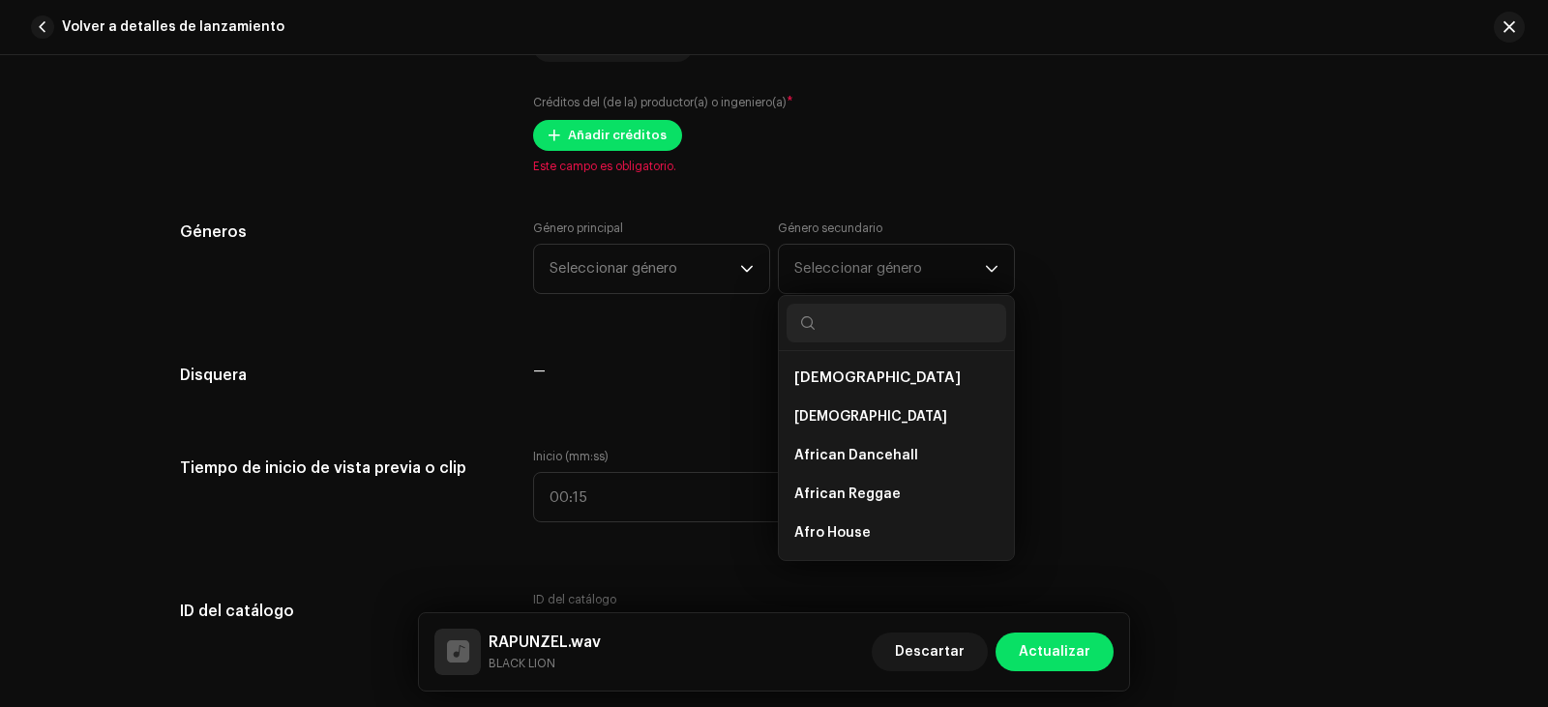
click at [1279, 272] on div "Géneros Género principal Seleccionar género Género secundario Seleccionar géner…" at bounding box center [774, 269] width 1188 height 97
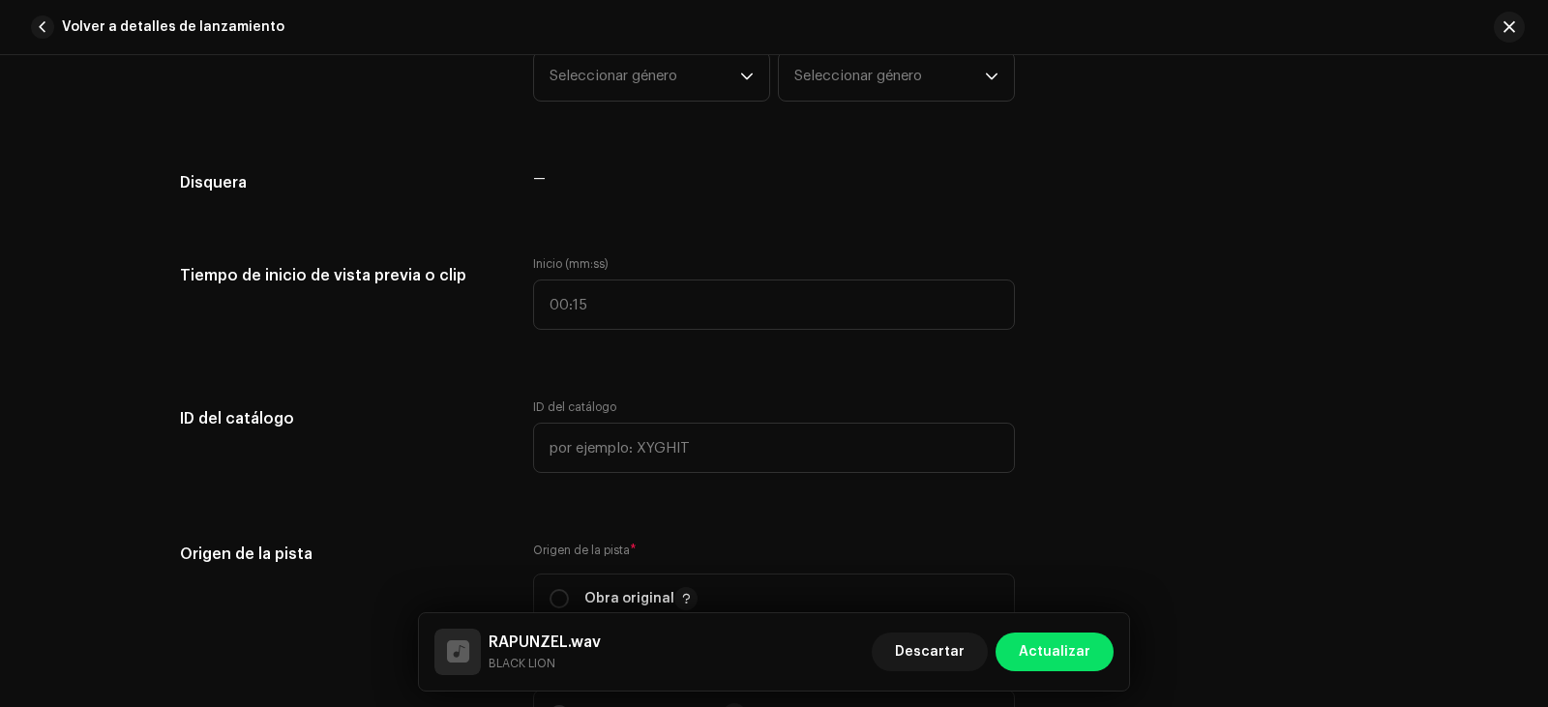
scroll to position [1741, 0]
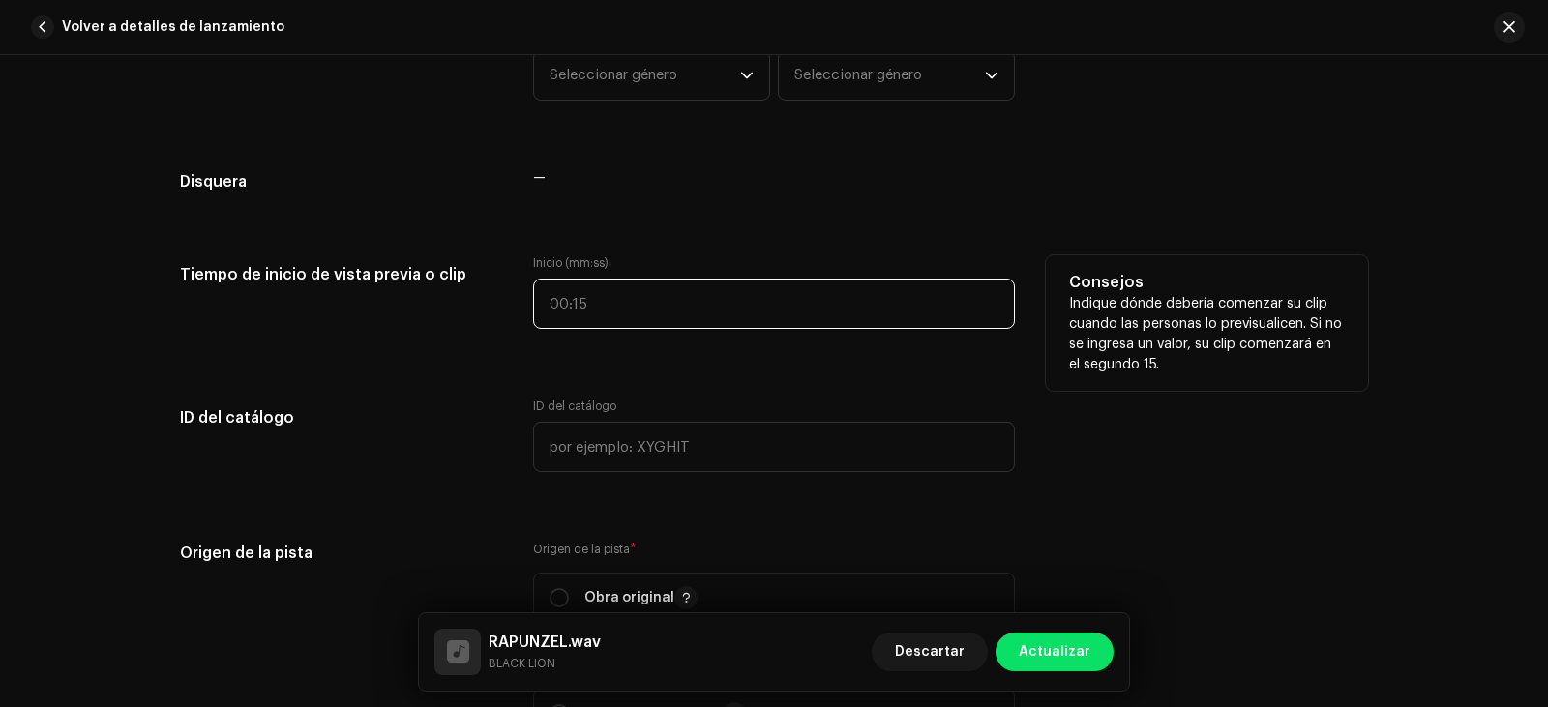
type input ":"
click at [605, 314] on input ":" at bounding box center [774, 304] width 482 height 50
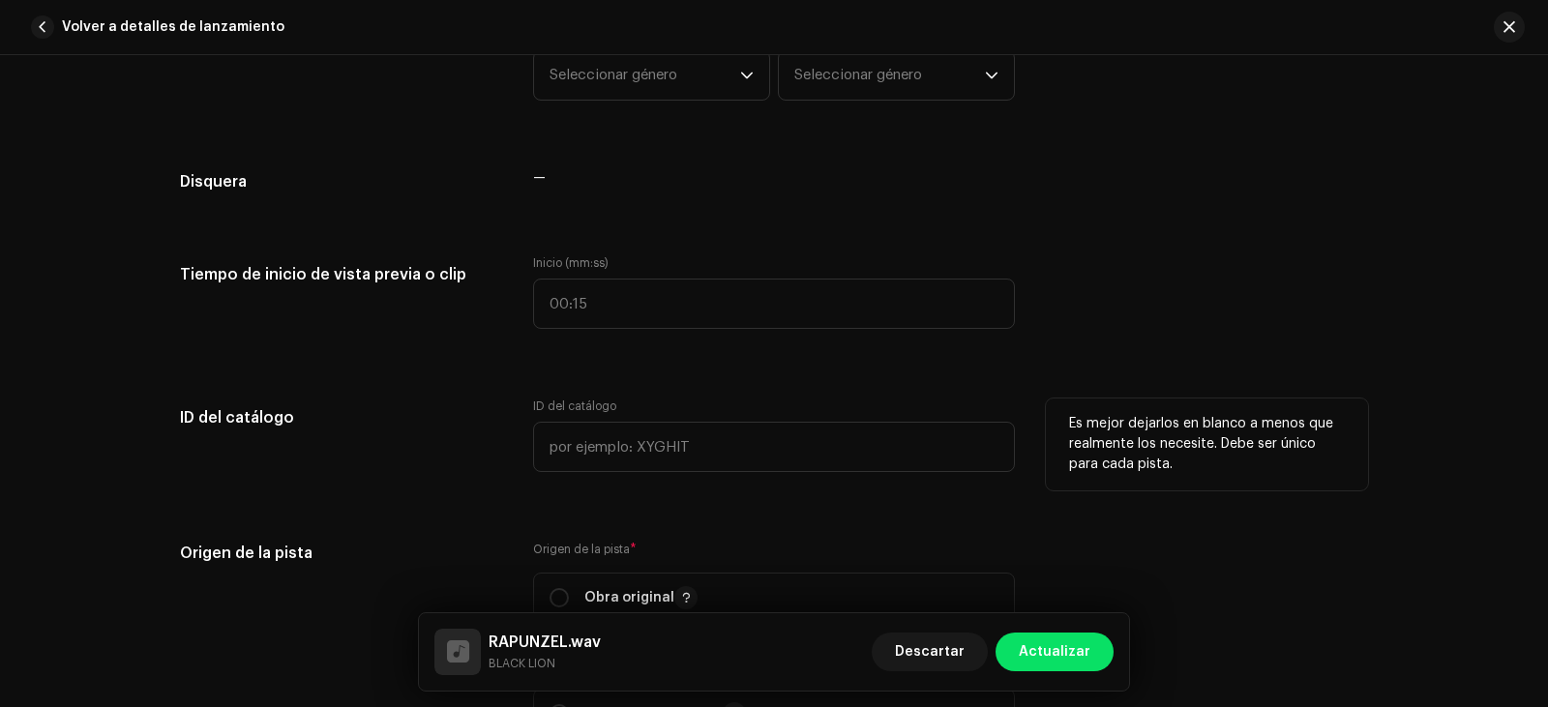
click at [813, 399] on div "ID del catálogo" at bounding box center [774, 435] width 482 height 74
click at [581, 456] on input "text" at bounding box center [774, 447] width 482 height 50
click at [855, 413] on div "ID del catálogo" at bounding box center [774, 435] width 482 height 74
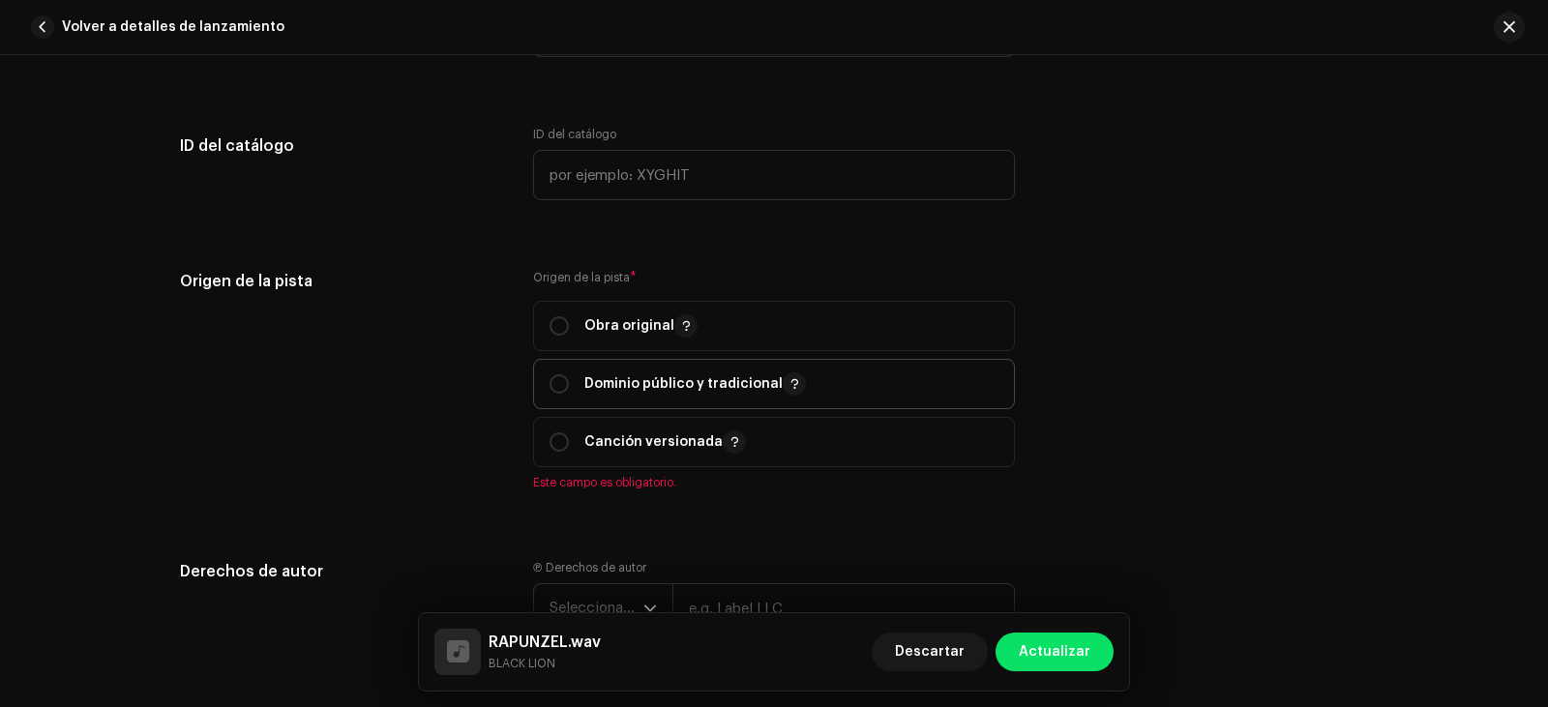
scroll to position [2031, 0]
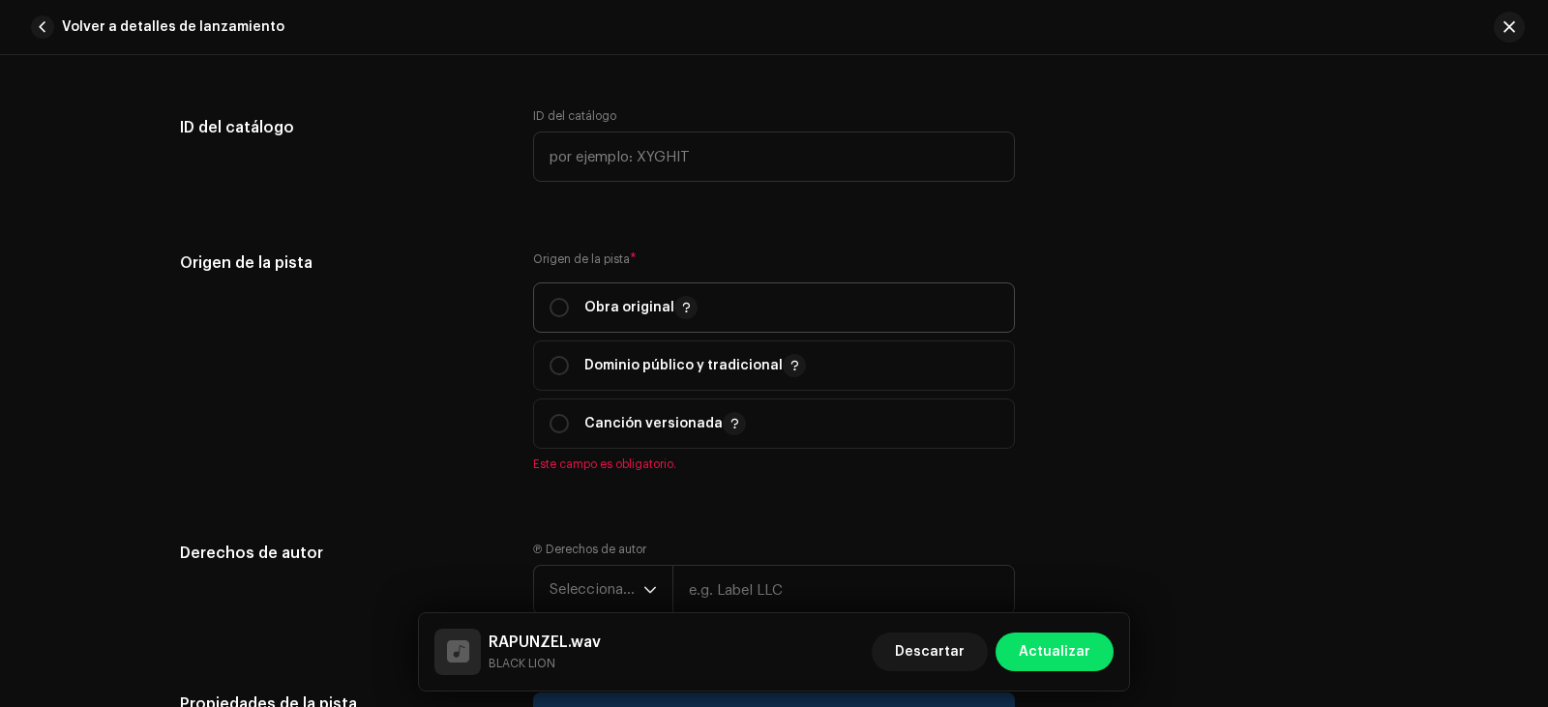
click at [549, 296] on div "Obra original" at bounding box center [623, 307] width 148 height 23
radio input "true"
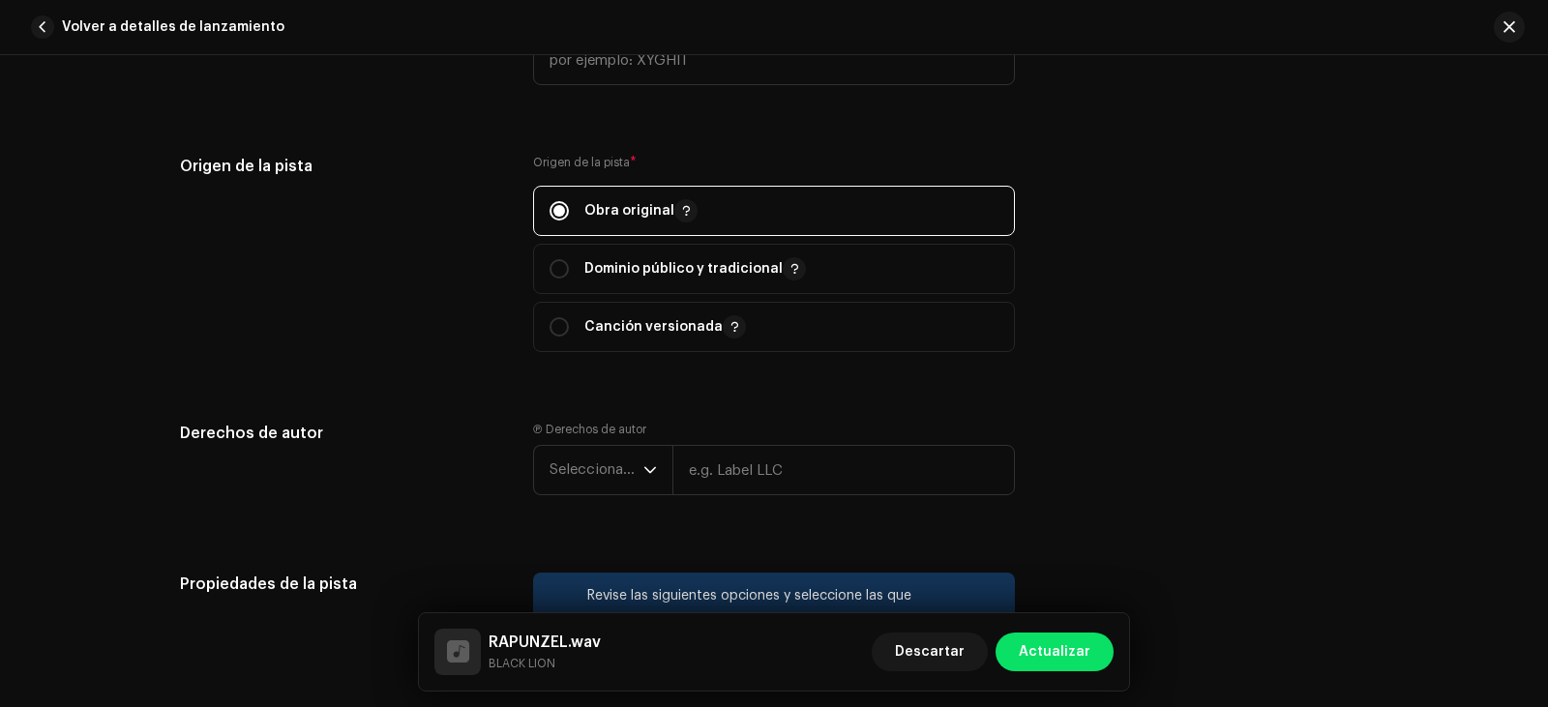
scroll to position [2321, 0]
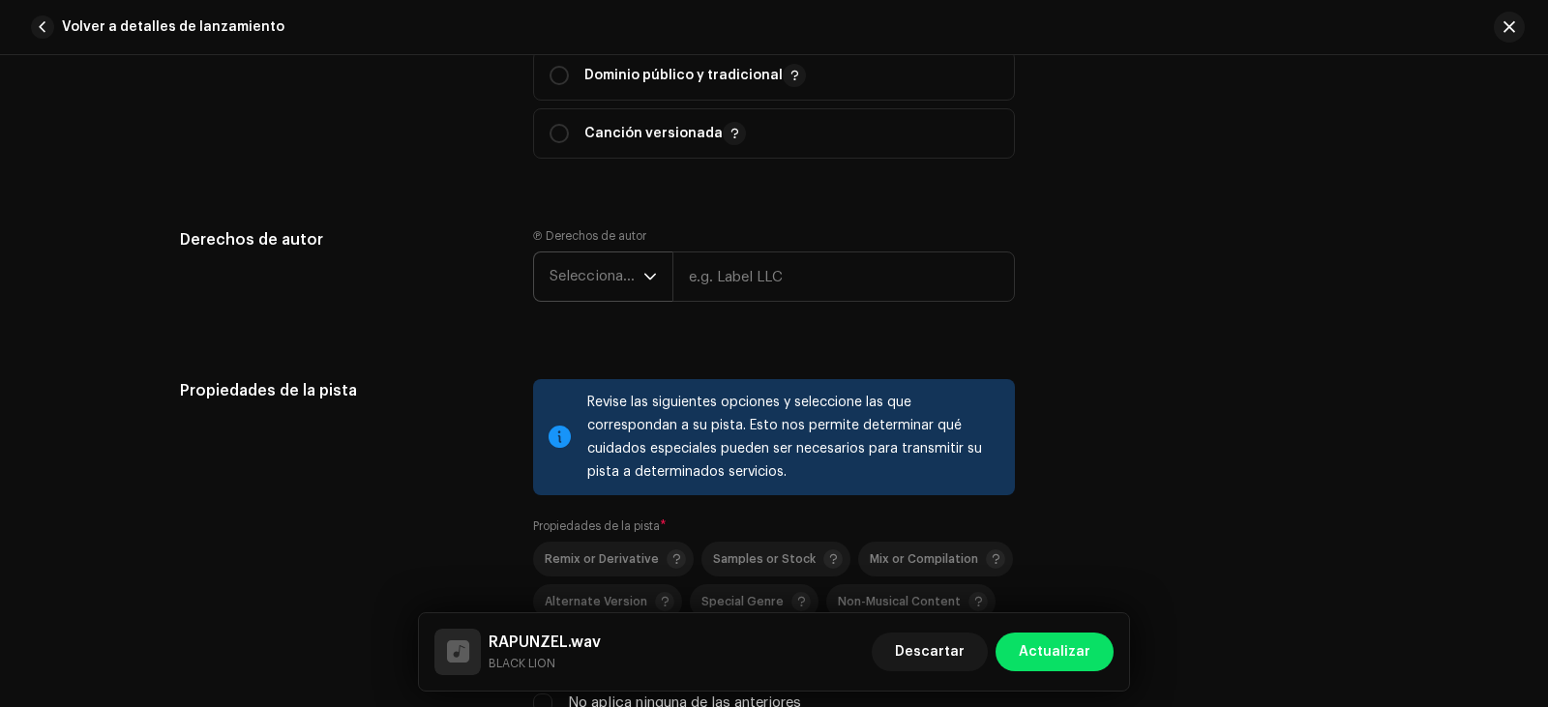
click at [627, 262] on span "Seleccionar año" at bounding box center [596, 276] width 94 height 48
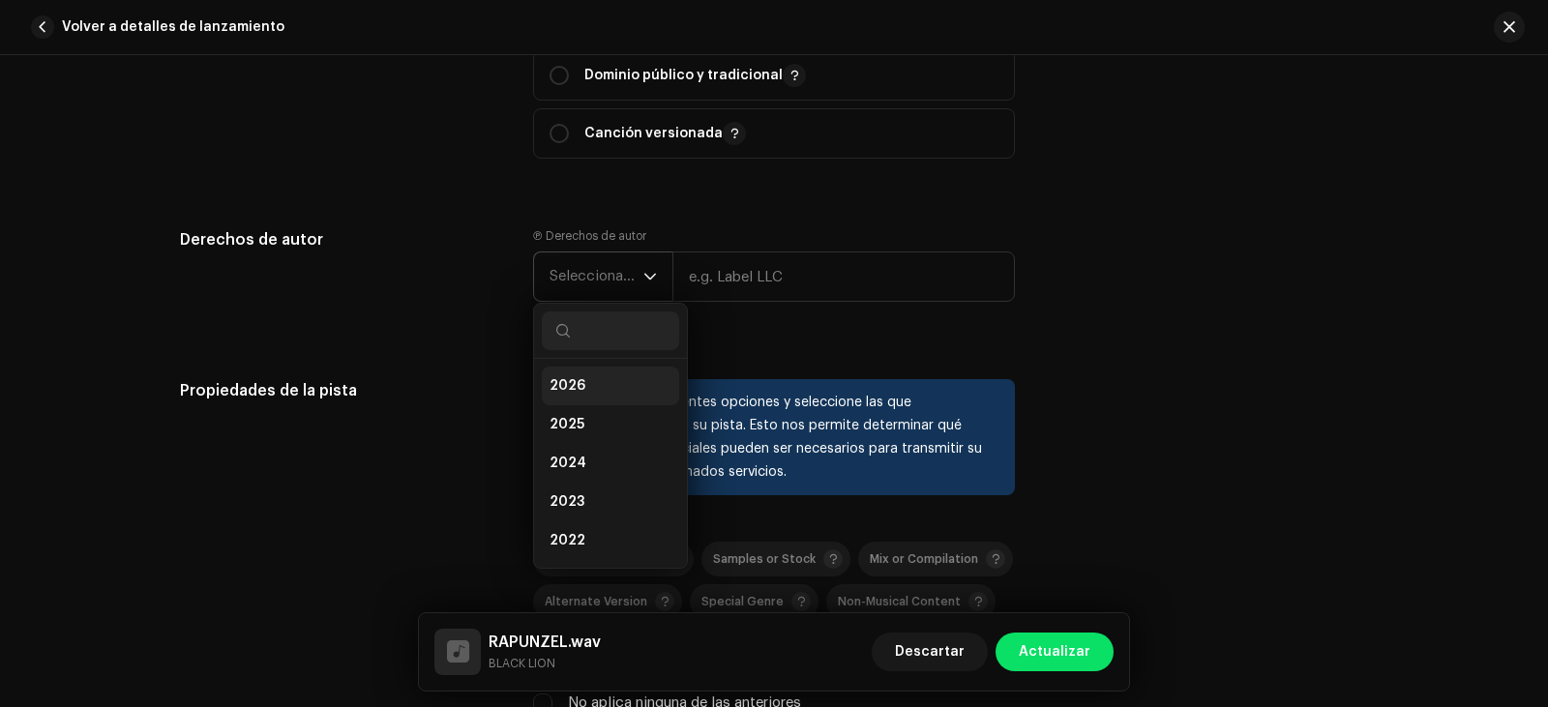
click at [594, 399] on li "2026" at bounding box center [610, 386] width 137 height 39
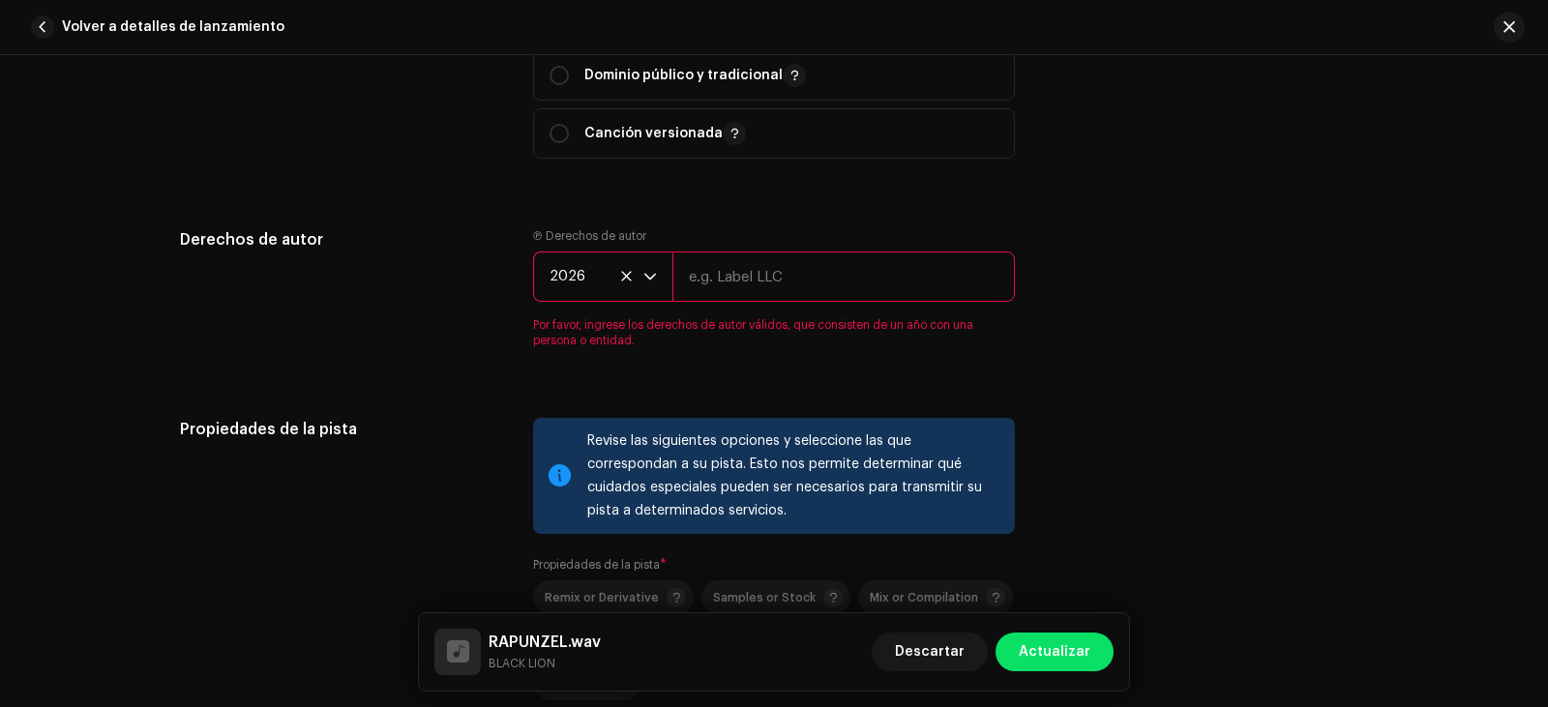
click at [629, 297] on span "2026" at bounding box center [596, 276] width 94 height 48
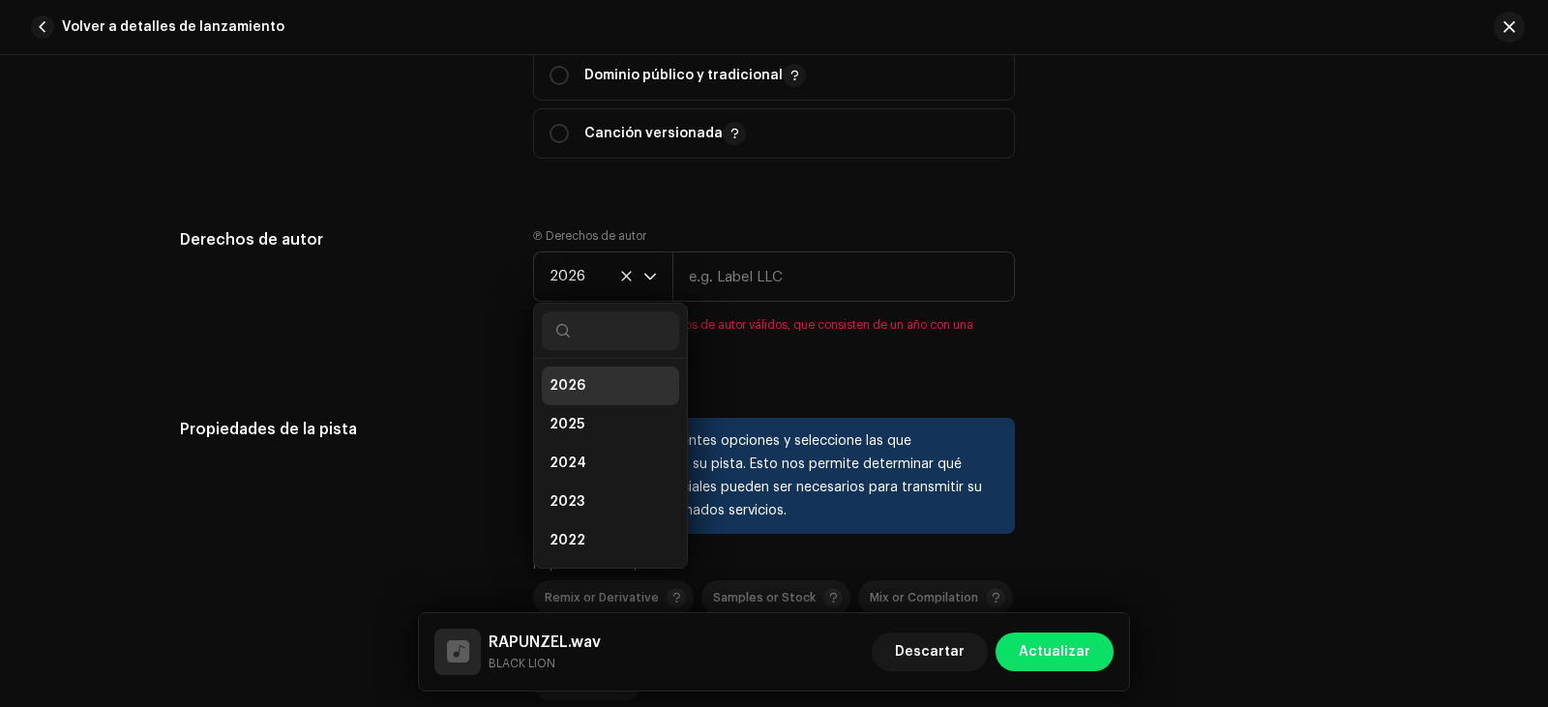
scroll to position [8, 0]
click at [609, 406] on li "2025" at bounding box center [610, 417] width 137 height 39
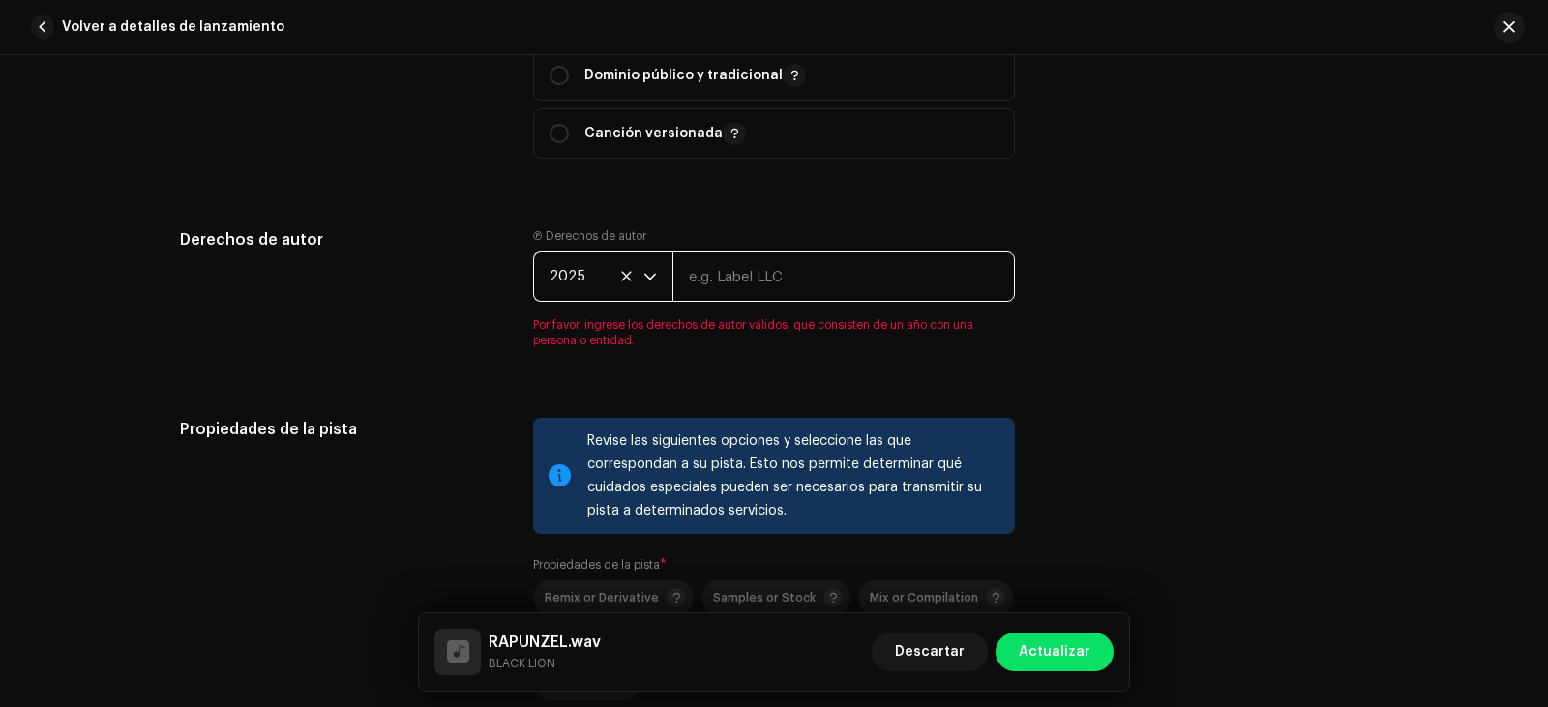
click at [724, 288] on input "text" at bounding box center [843, 276] width 342 height 50
click at [1246, 274] on div "Derechos de autor Ⓟ Derechos de autor 2025 Por favor, ingrese los derechos de a…" at bounding box center [774, 299] width 1188 height 143
drag, startPoint x: 708, startPoint y: 280, endPoint x: 807, endPoint y: 278, distance: 98.7
click at [711, 280] on input "text" at bounding box center [843, 276] width 342 height 50
click at [996, 281] on input "text" at bounding box center [843, 276] width 342 height 50
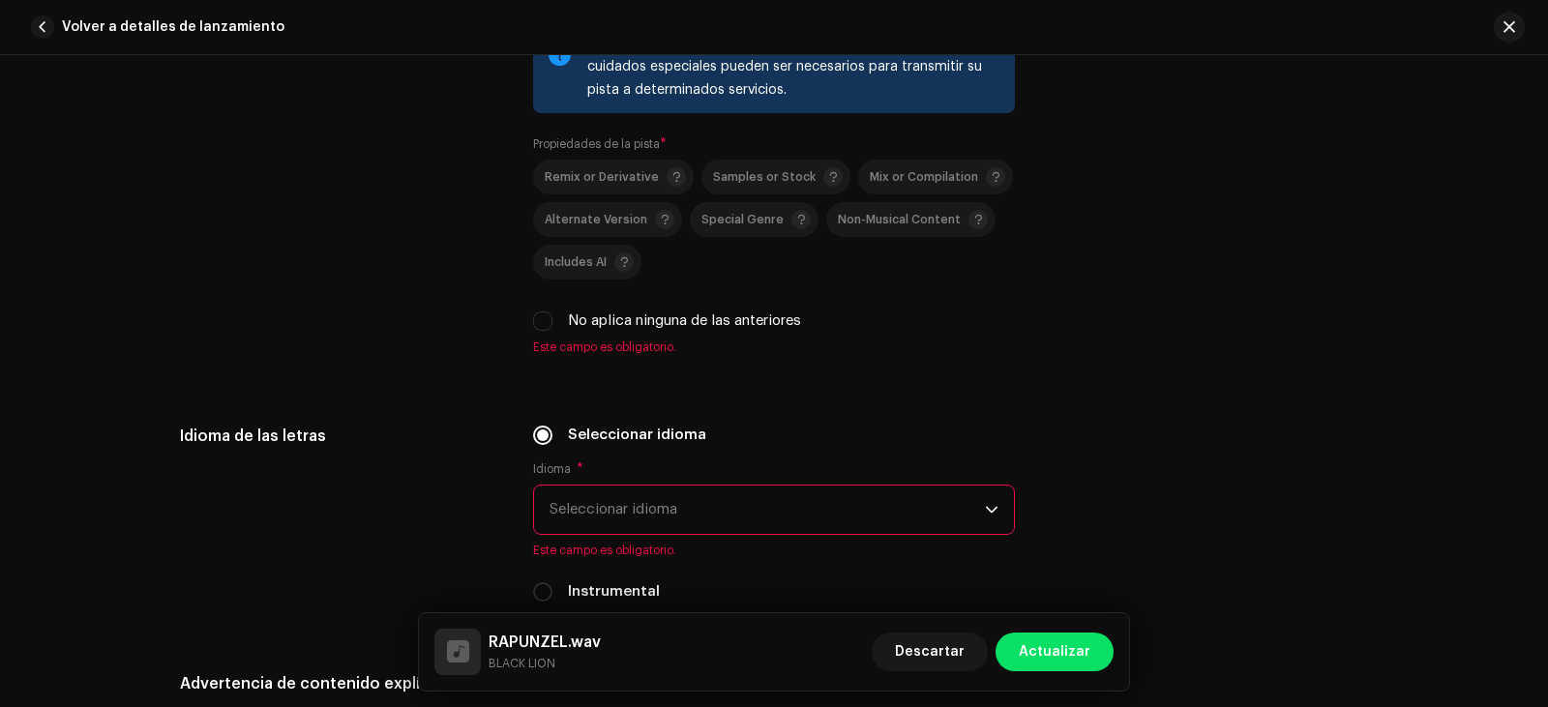
scroll to position [2708, 0]
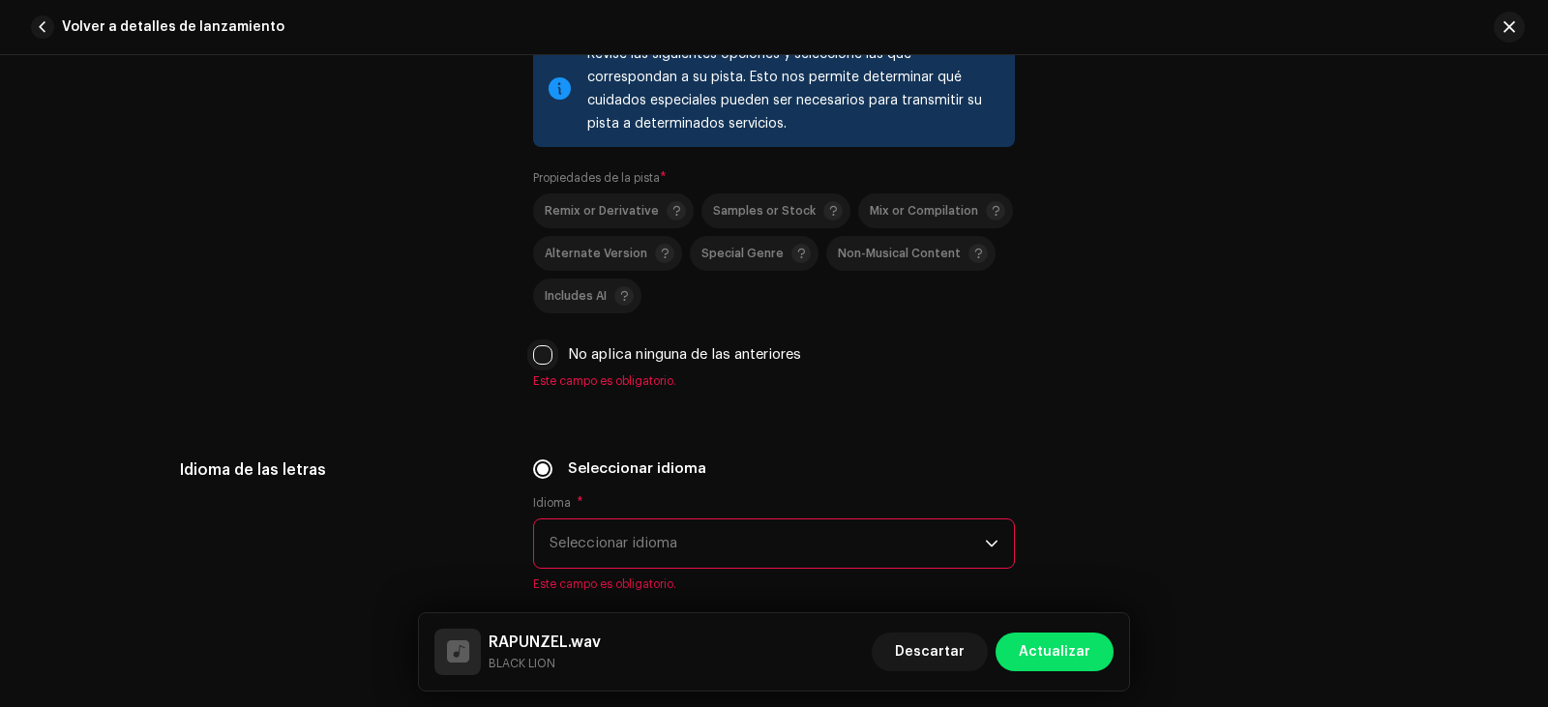
click at [537, 356] on input "No aplica ninguna de las anteriores" at bounding box center [542, 354] width 19 height 19
checkbox input "true"
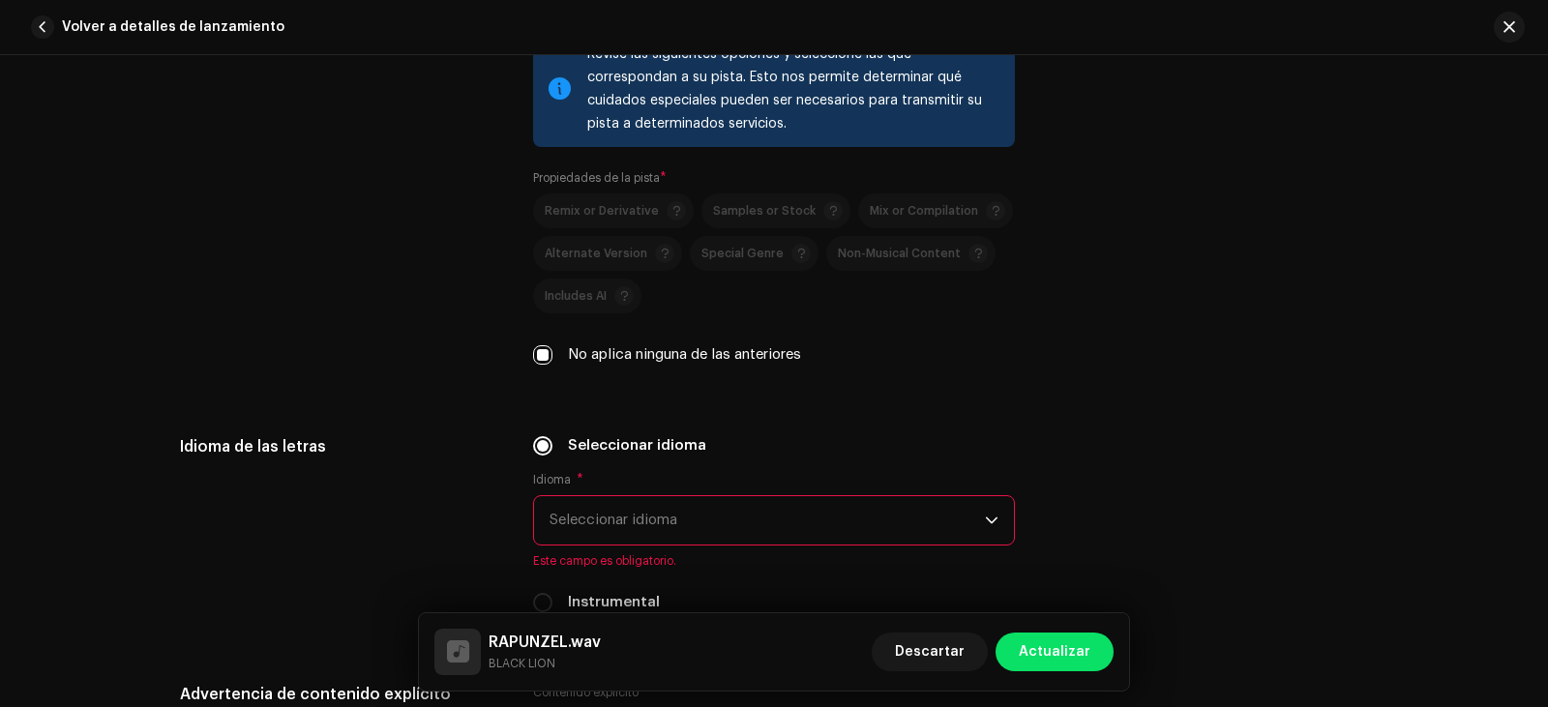
drag, startPoint x: 626, startPoint y: 494, endPoint x: 656, endPoint y: 496, distance: 30.0
click at [629, 494] on div "Idioma * Seleccionar idioma Este campo es obligatorio." at bounding box center [774, 520] width 482 height 97
click at [707, 527] on span "Seleccionar idioma" at bounding box center [766, 520] width 435 height 48
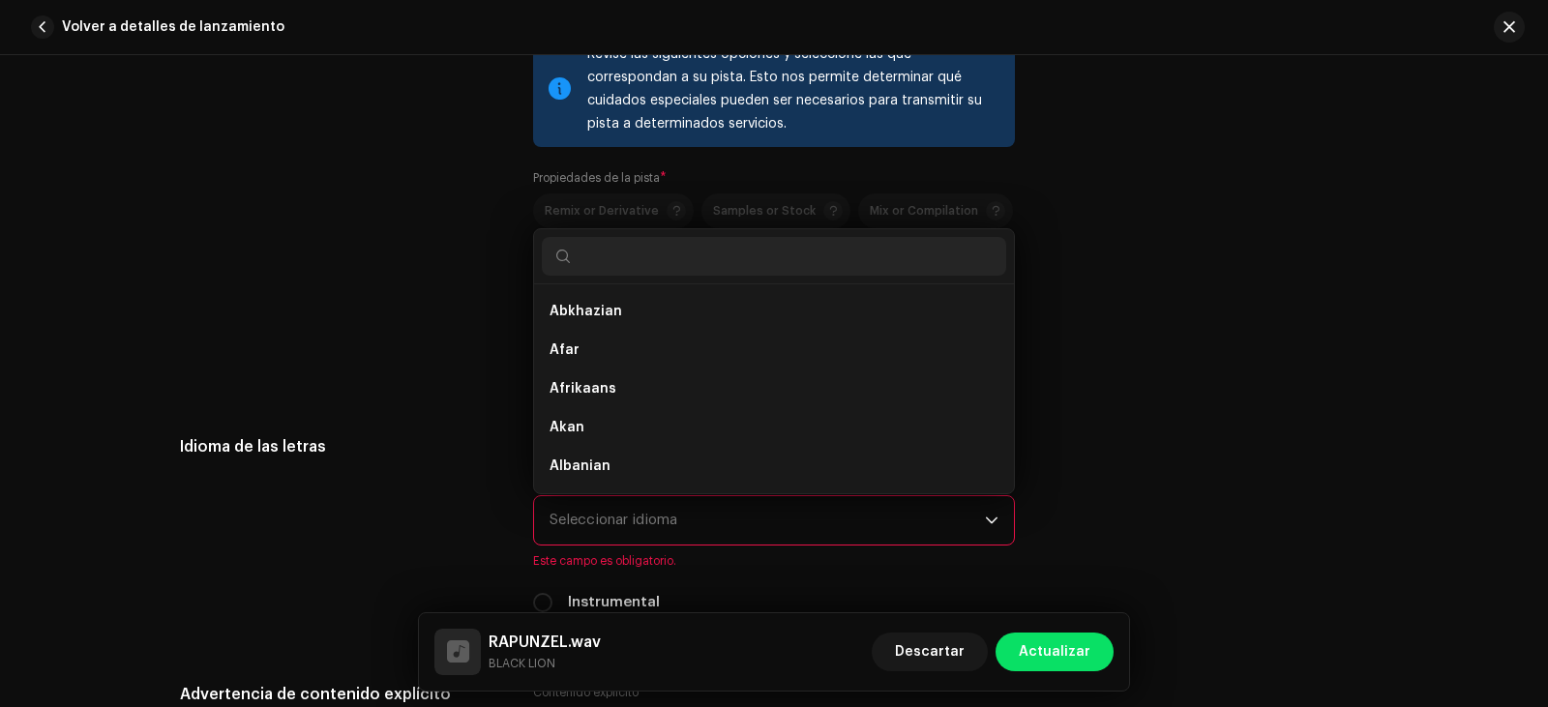
scroll to position [31, 0]
click at [1181, 322] on div "Propiedades de la pista Revise las siguientes opciones y seleccione las que cor…" at bounding box center [774, 210] width 1188 height 358
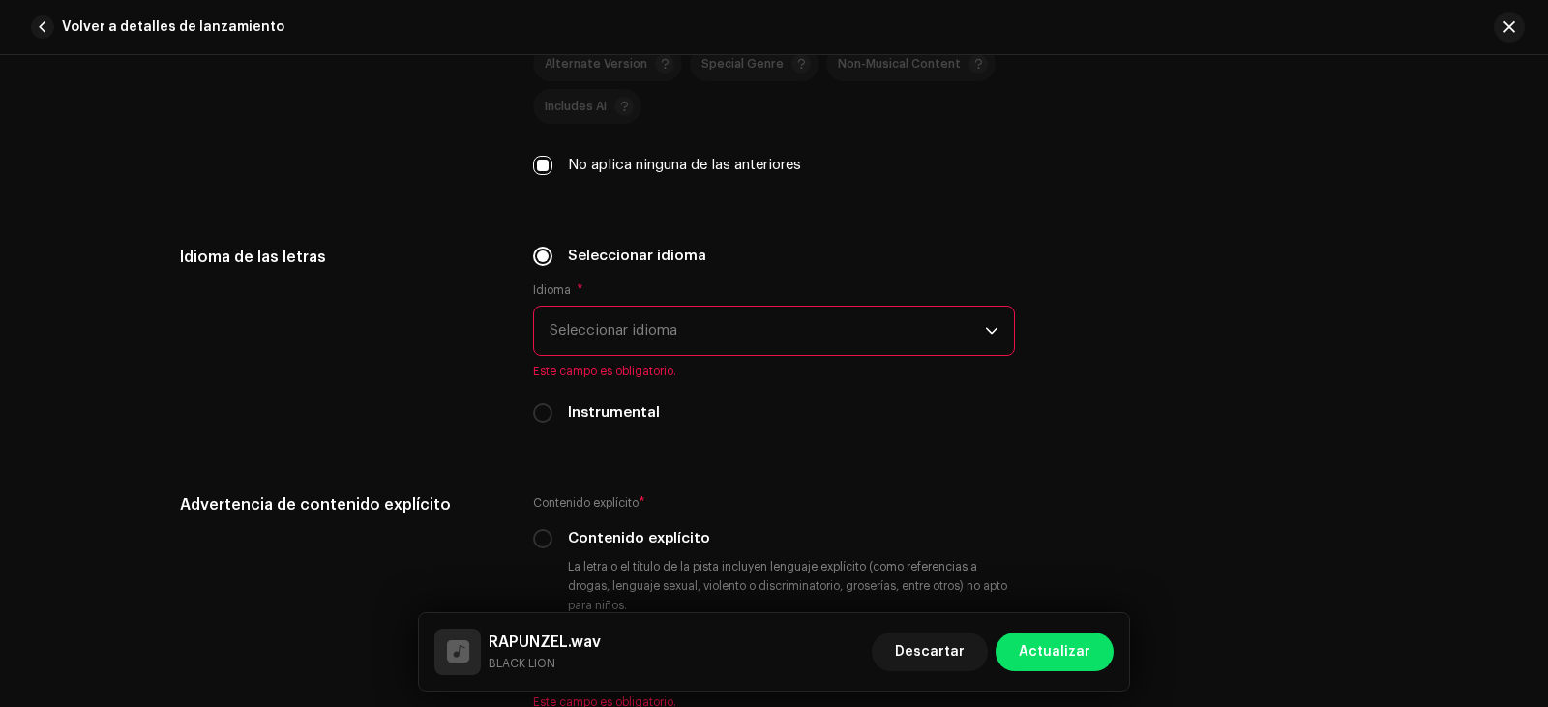
scroll to position [2902, 0]
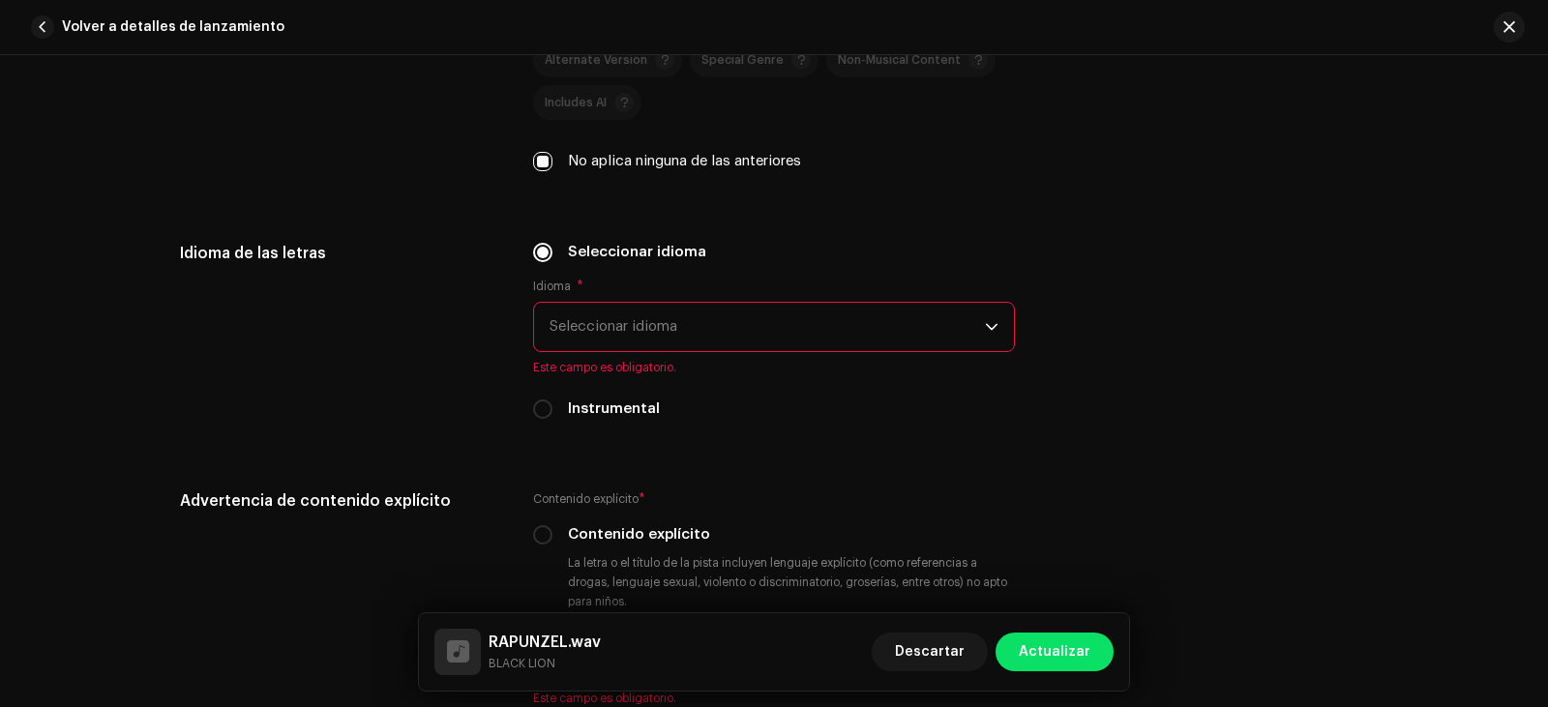
click at [728, 341] on span "Seleccionar idioma" at bounding box center [766, 327] width 435 height 48
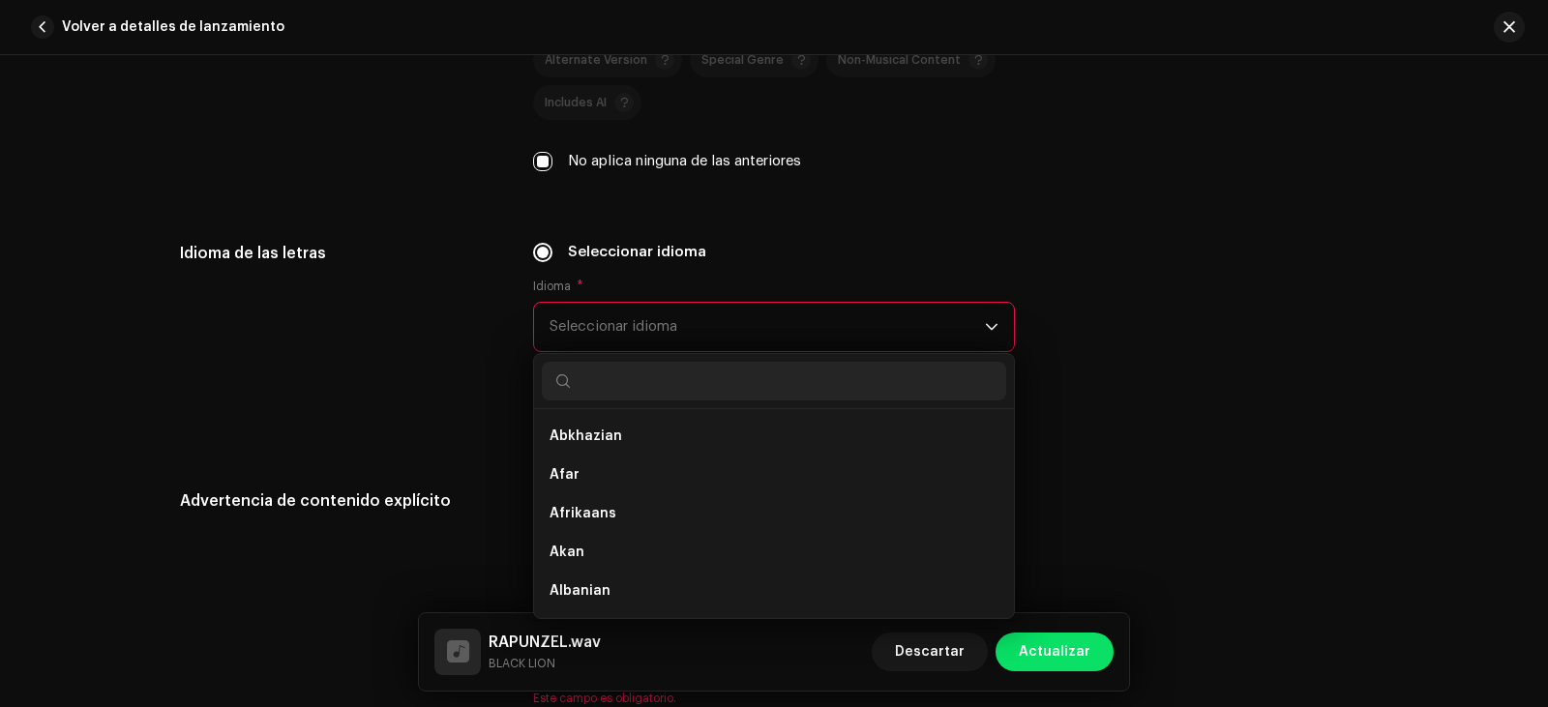
drag, startPoint x: 1390, startPoint y: 351, endPoint x: 1173, endPoint y: 385, distance: 219.3
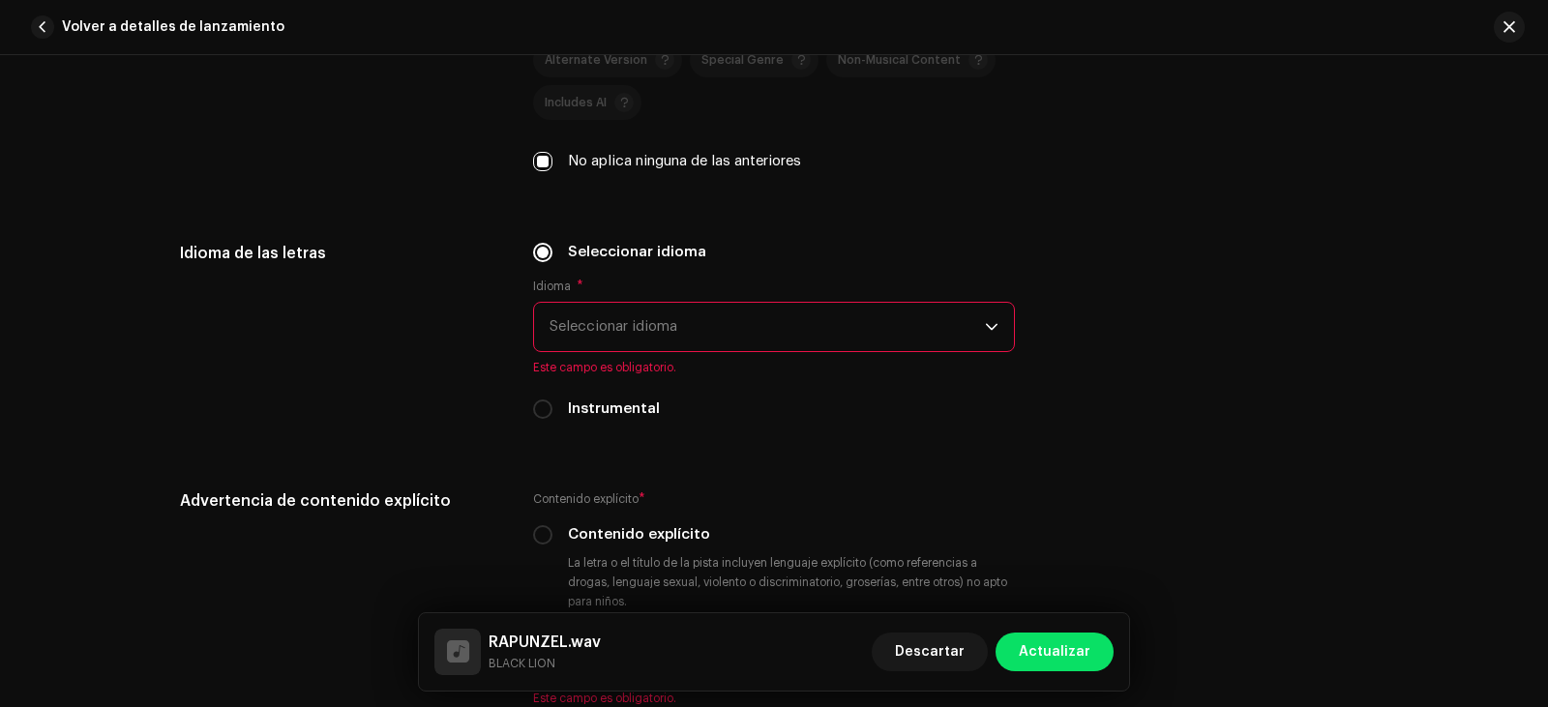
click at [762, 441] on div "Seleccionar idioma Idioma * Seleccionar idioma Este campo es obligatorio. Instr…" at bounding box center [774, 342] width 482 height 201
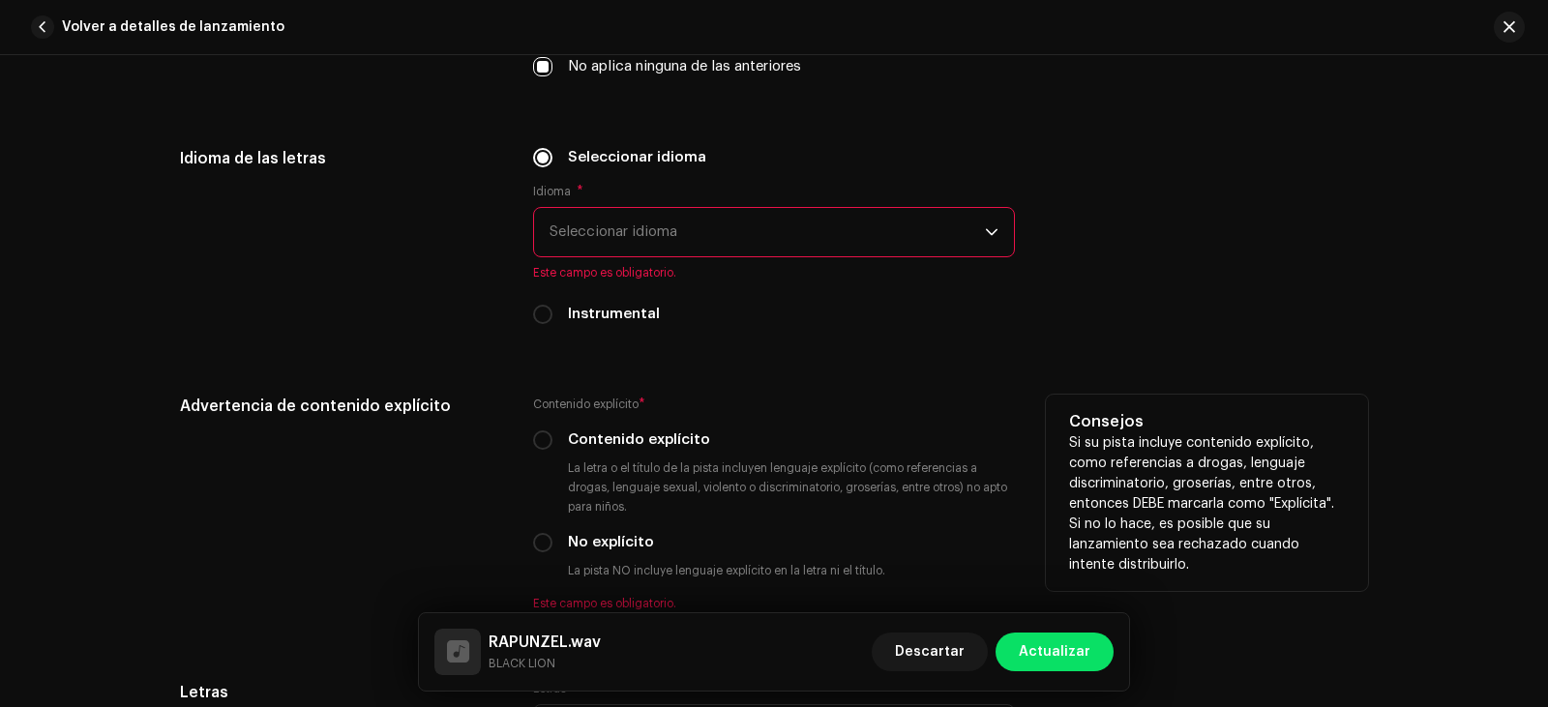
scroll to position [3192, 0]
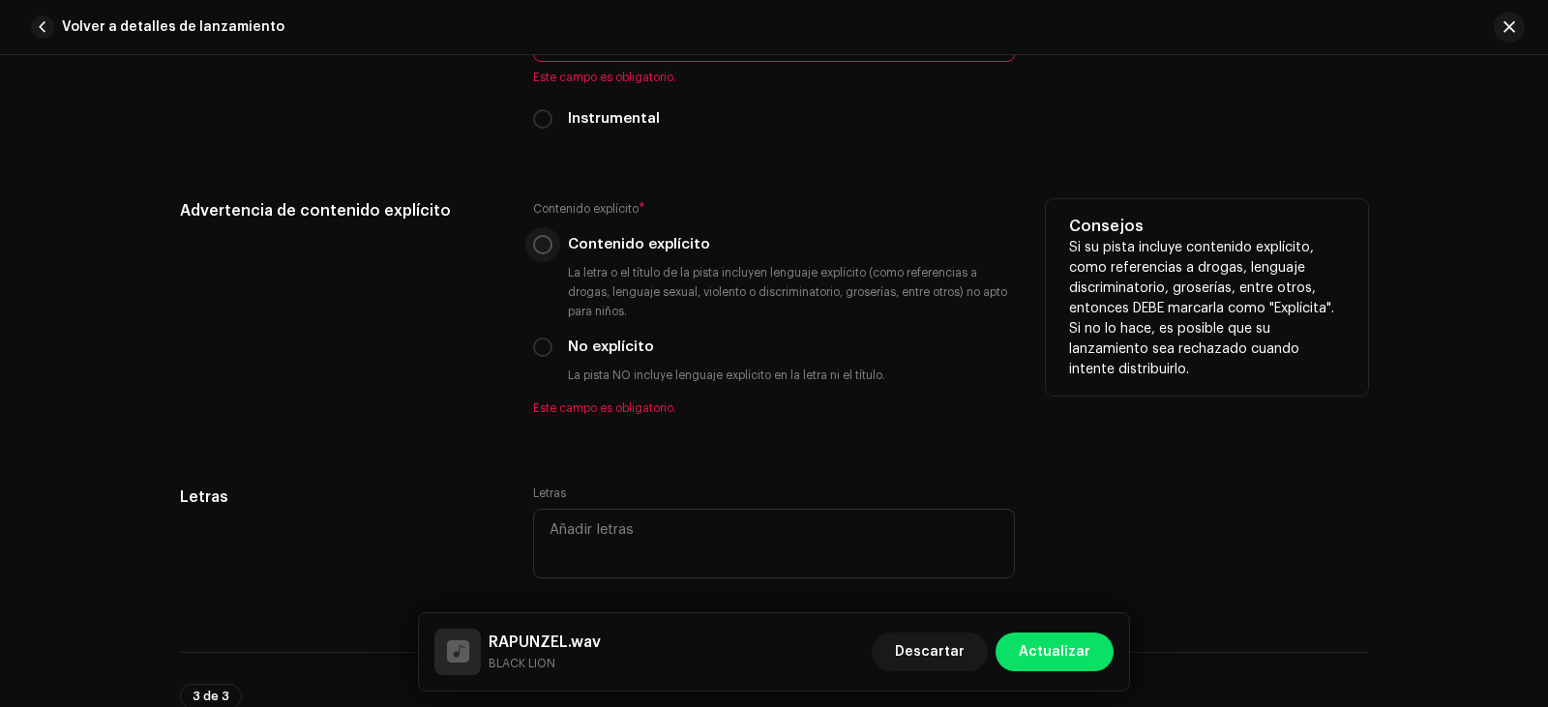
click at [547, 250] on p-radiobutton at bounding box center [542, 244] width 19 height 19
click at [551, 249] on div "Contenido explícito" at bounding box center [774, 244] width 482 height 21
click at [546, 247] on div "Contenido explícito" at bounding box center [774, 244] width 482 height 21
click at [544, 247] on input "Contenido explícito" at bounding box center [542, 244] width 19 height 19
radio input "true"
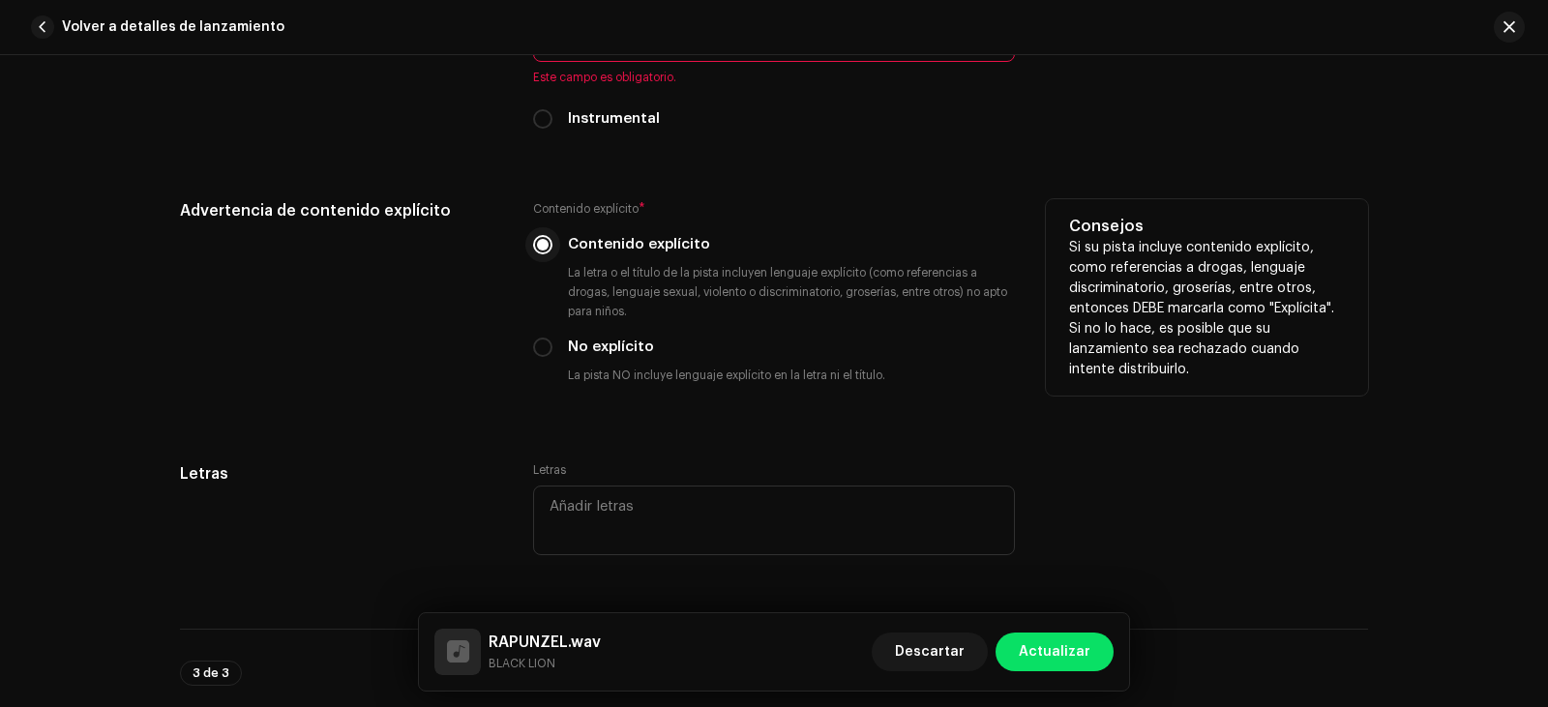
click at [543, 247] on input "Contenido explícito" at bounding box center [542, 244] width 19 height 19
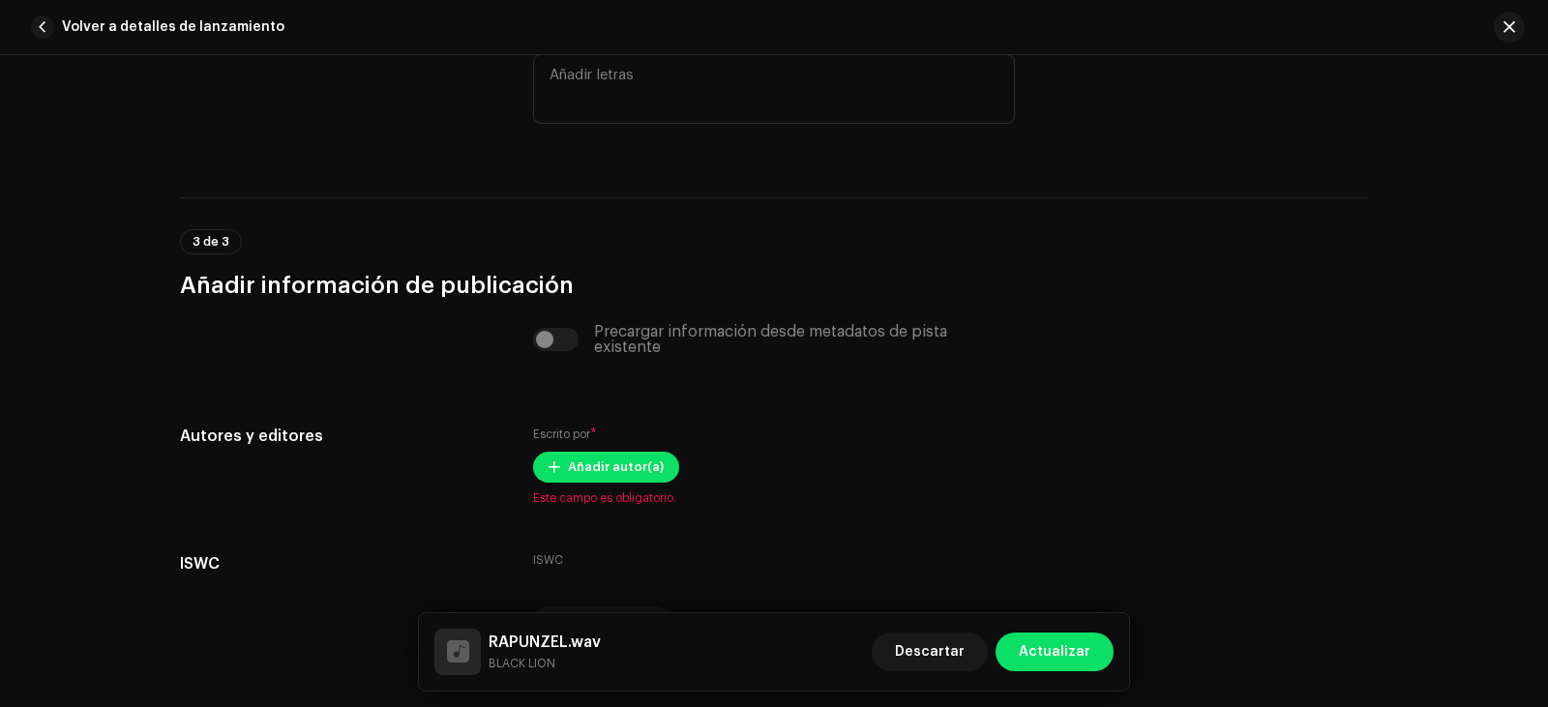
scroll to position [3739, 0]
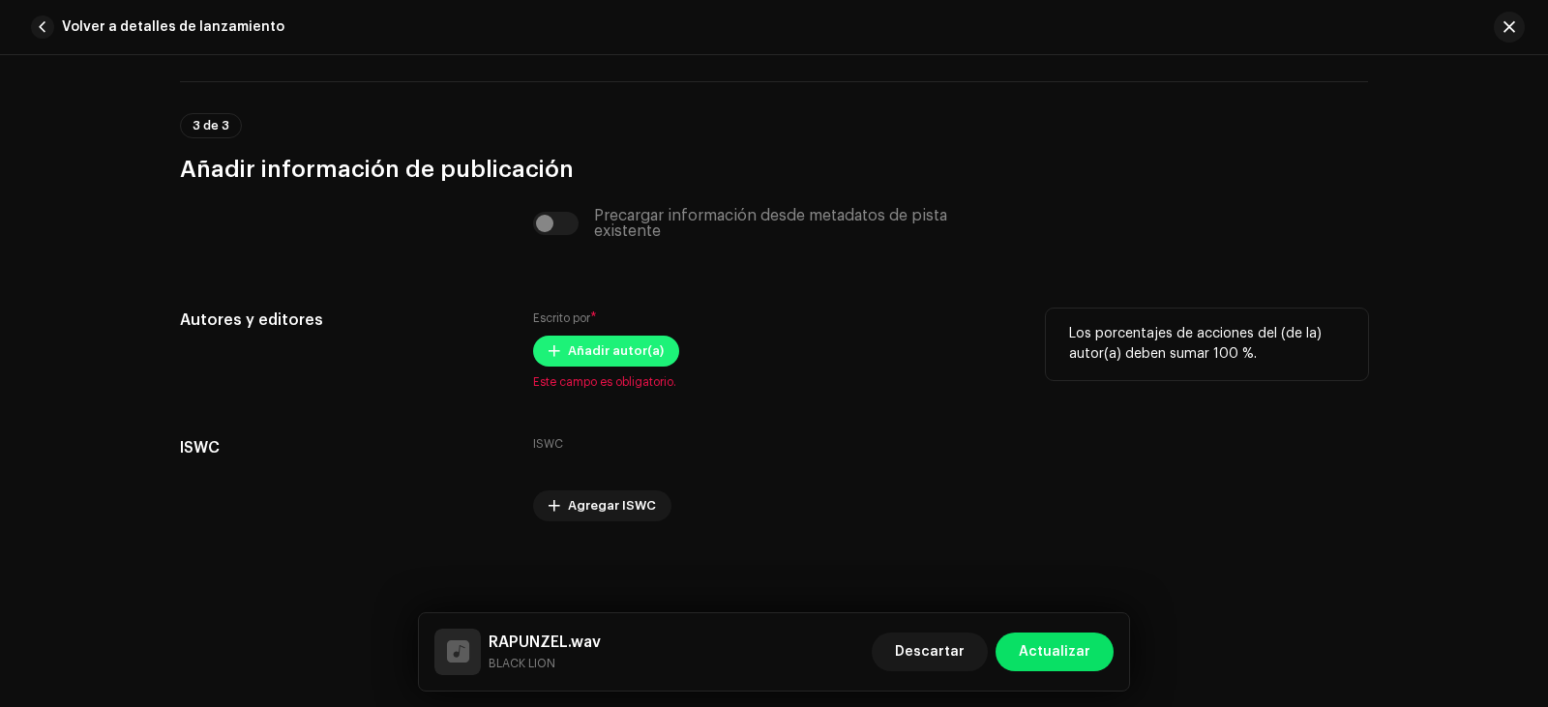
click at [605, 356] on span "Añadir autor(a)" at bounding box center [616, 351] width 96 height 39
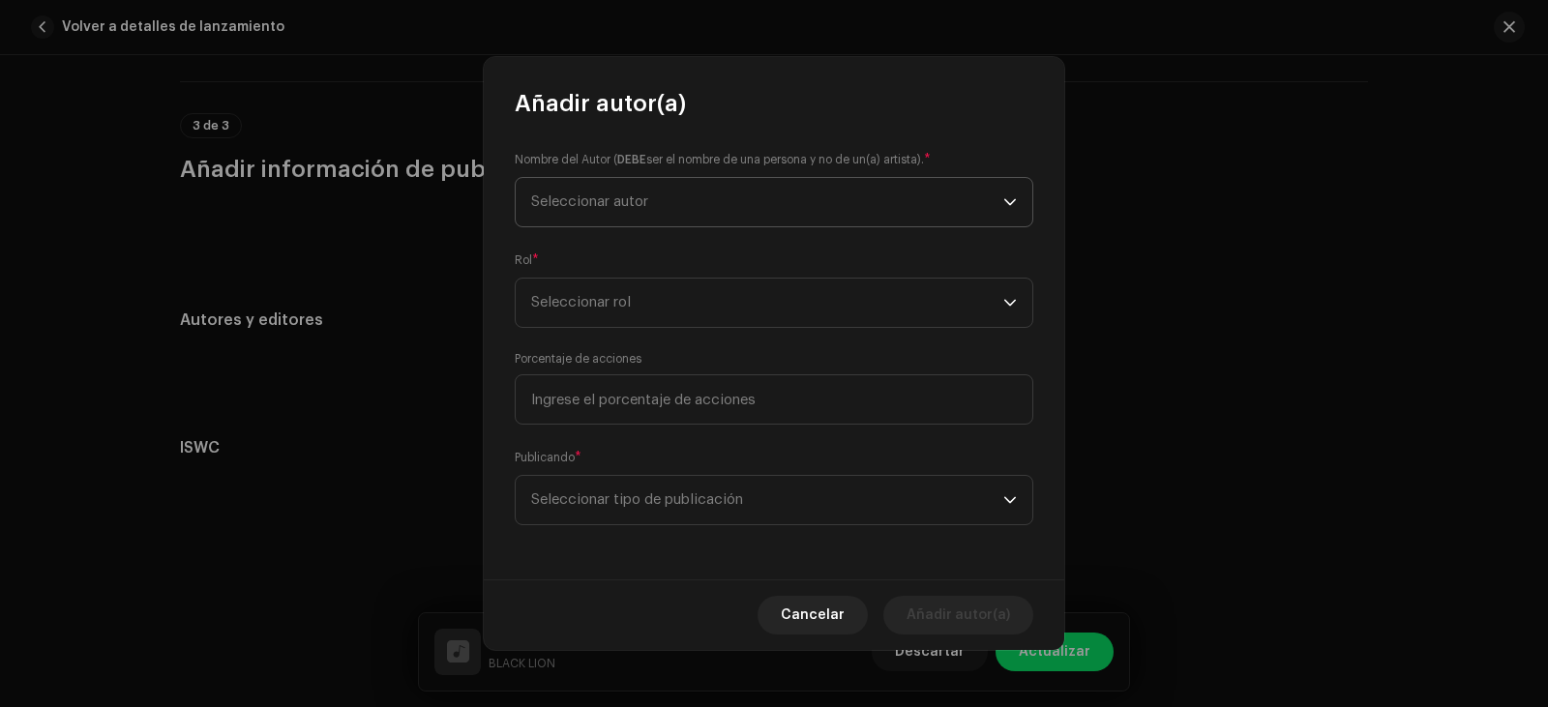
click at [875, 192] on span "Seleccionar autor" at bounding box center [767, 202] width 472 height 48
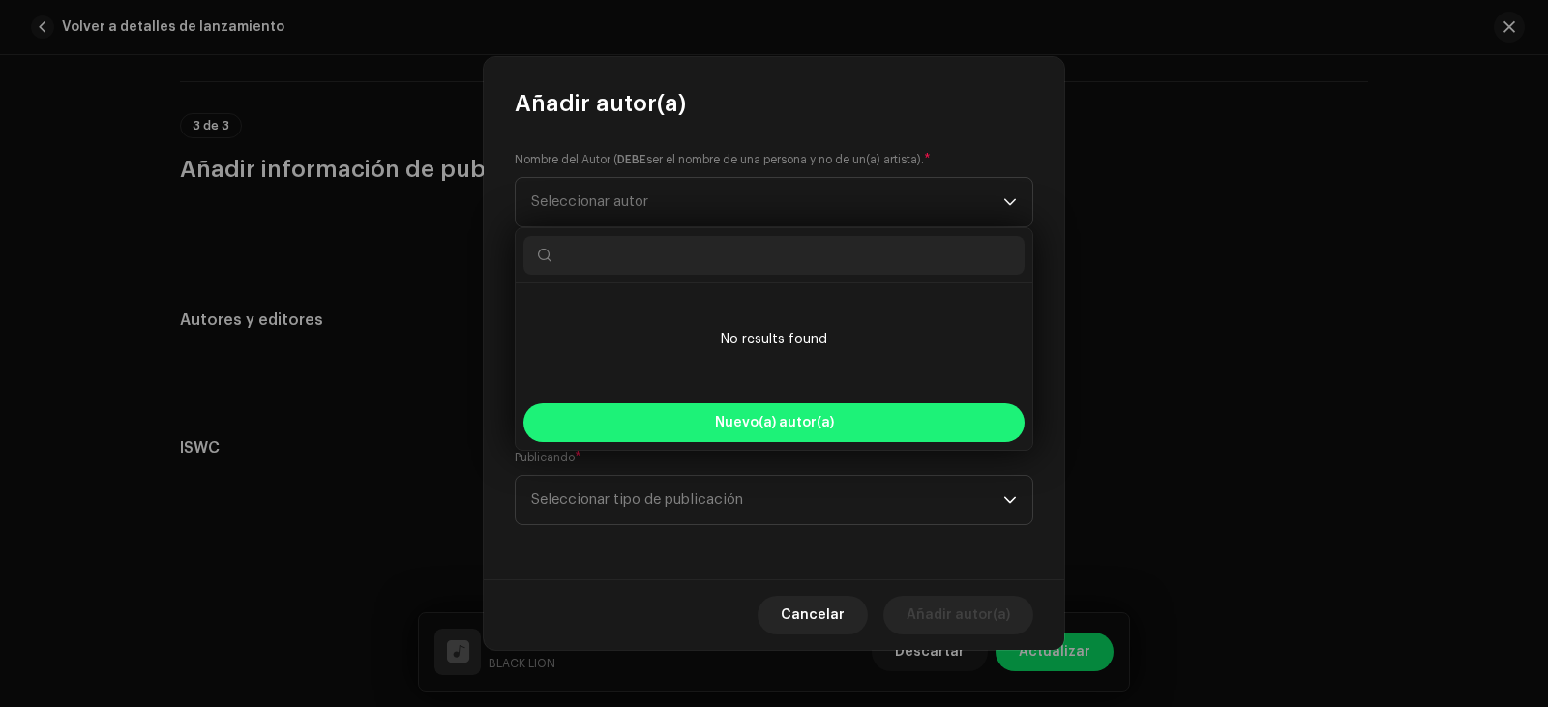
click at [803, 409] on button "Nuevo(a) autor(a)" at bounding box center [773, 422] width 501 height 39
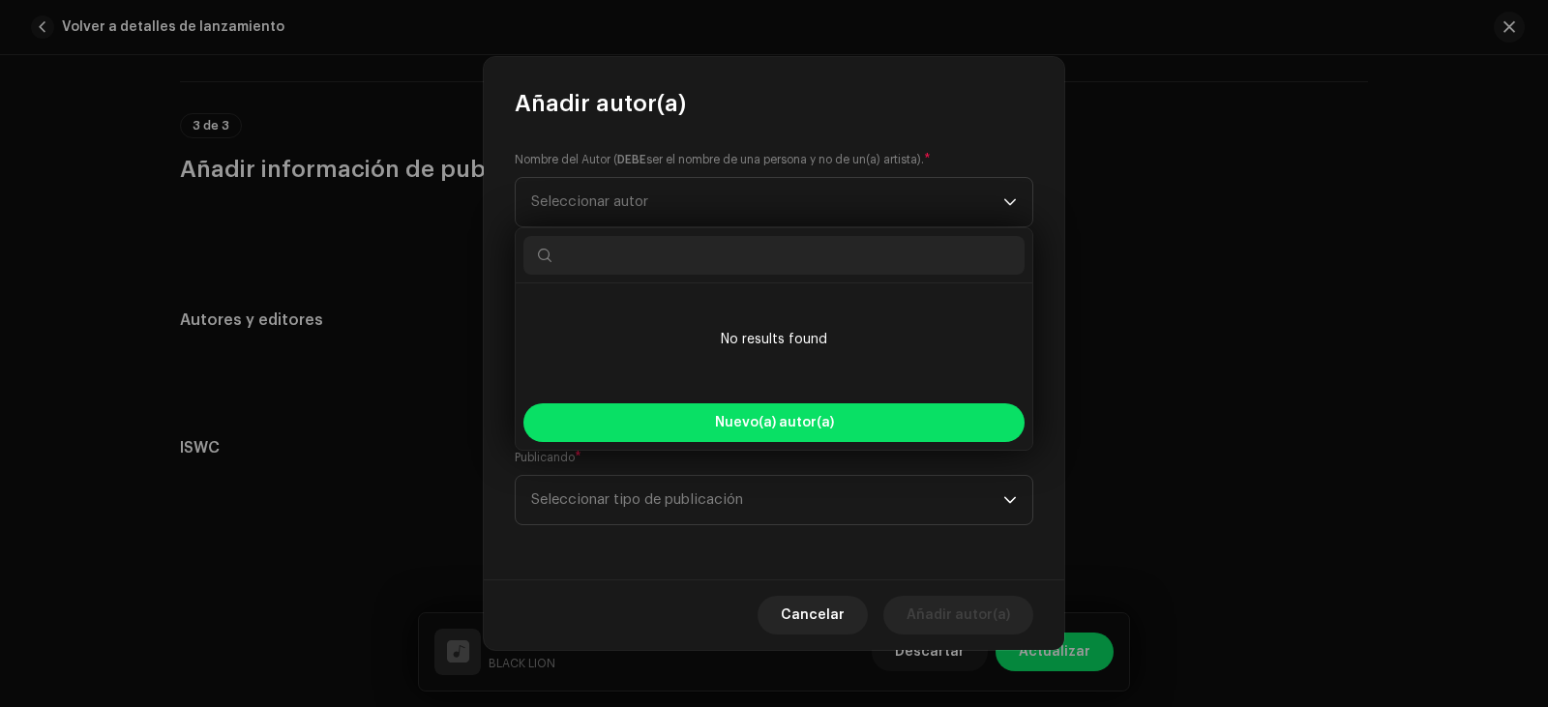
click at [1209, 286] on div "Crear y añadir nuevo(a) autor(a) Admitimos imágenes en formato PNG, JFIF, JPEG …" at bounding box center [774, 353] width 1548 height 707
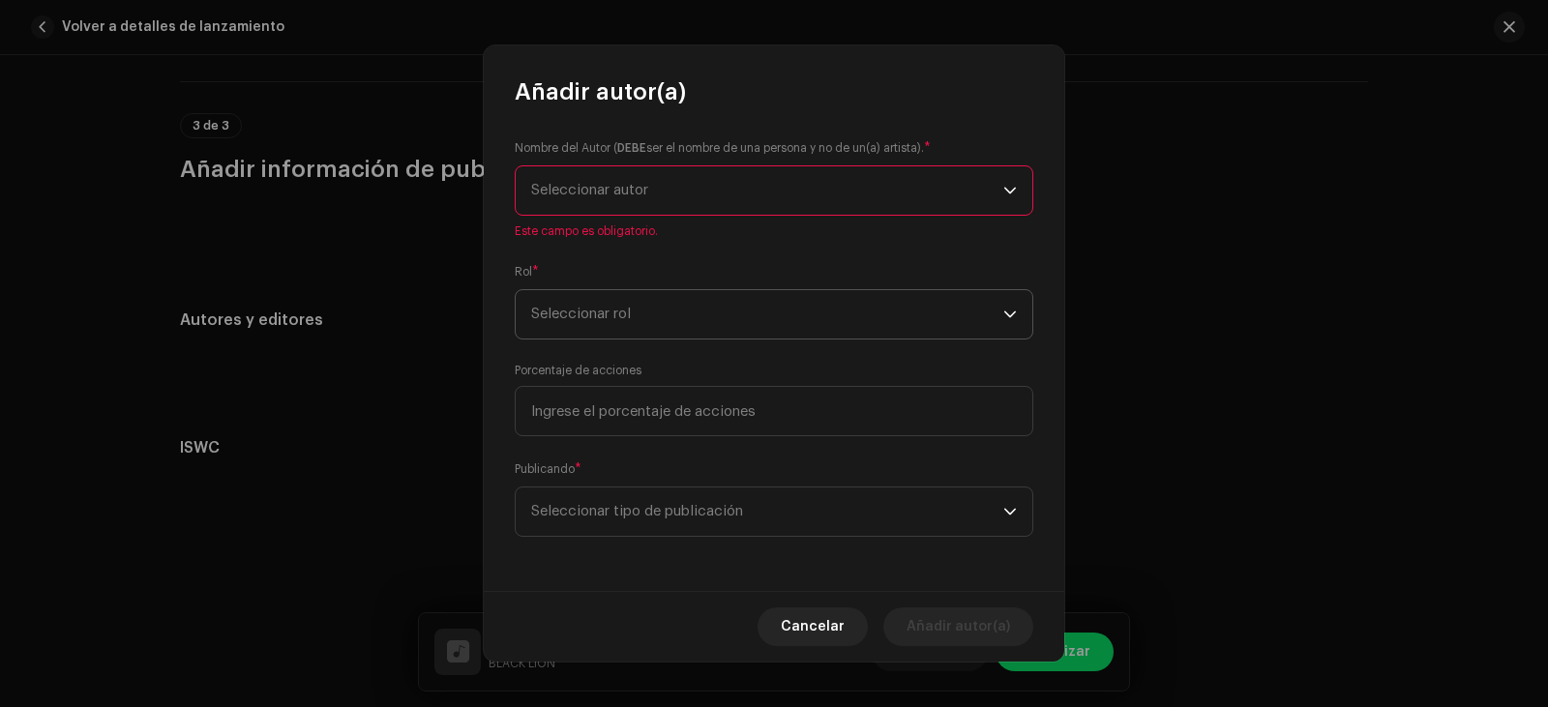
click at [761, 317] on span "Seleccionar rol" at bounding box center [767, 314] width 472 height 48
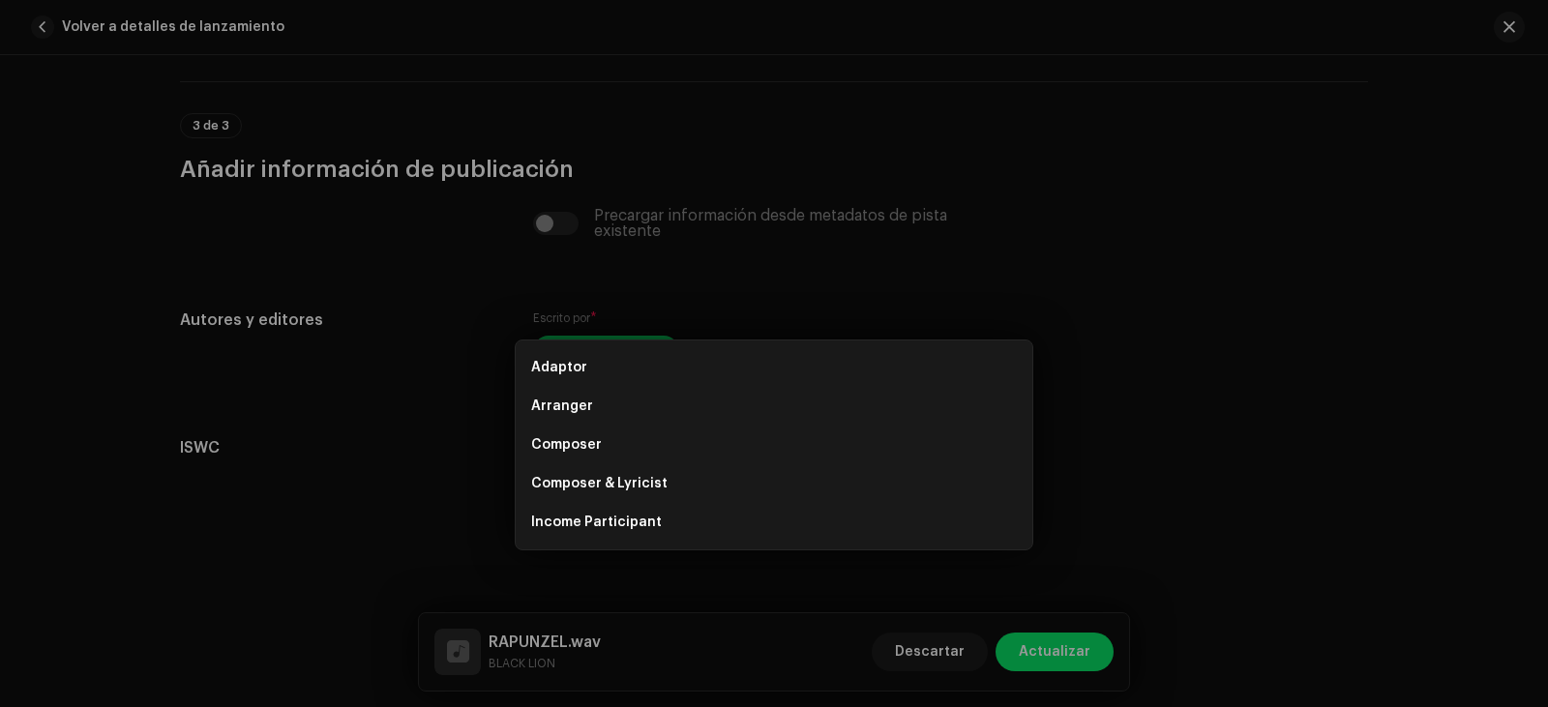
click at [1077, 482] on div "Añadir autor(a) Nombre del Autor ( DEBE ser el nombre de una persona y no de un…" at bounding box center [774, 353] width 1548 height 707
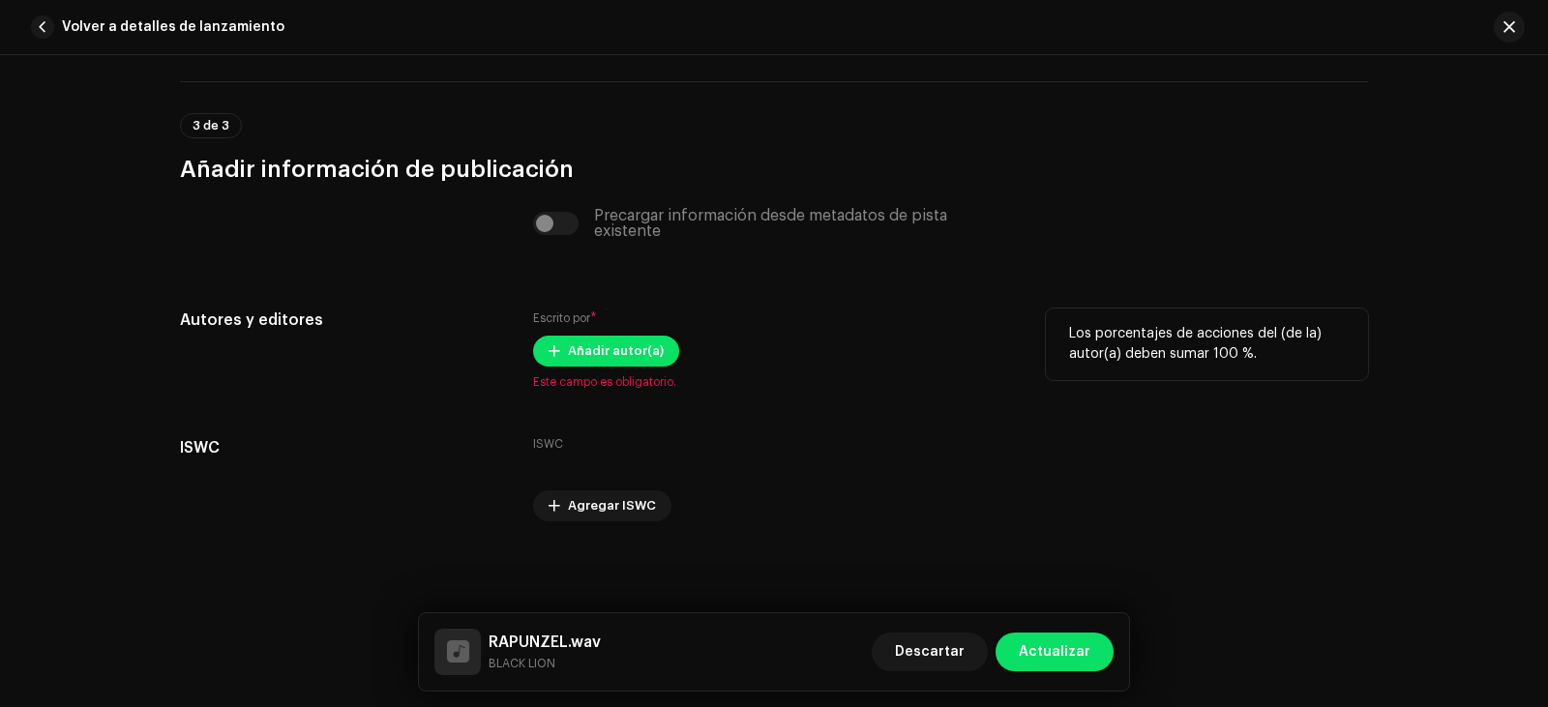
click at [664, 363] on div "Añadir autor(a)" at bounding box center [774, 351] width 482 height 31
click at [654, 352] on button "Añadir autor(a)" at bounding box center [606, 351] width 146 height 31
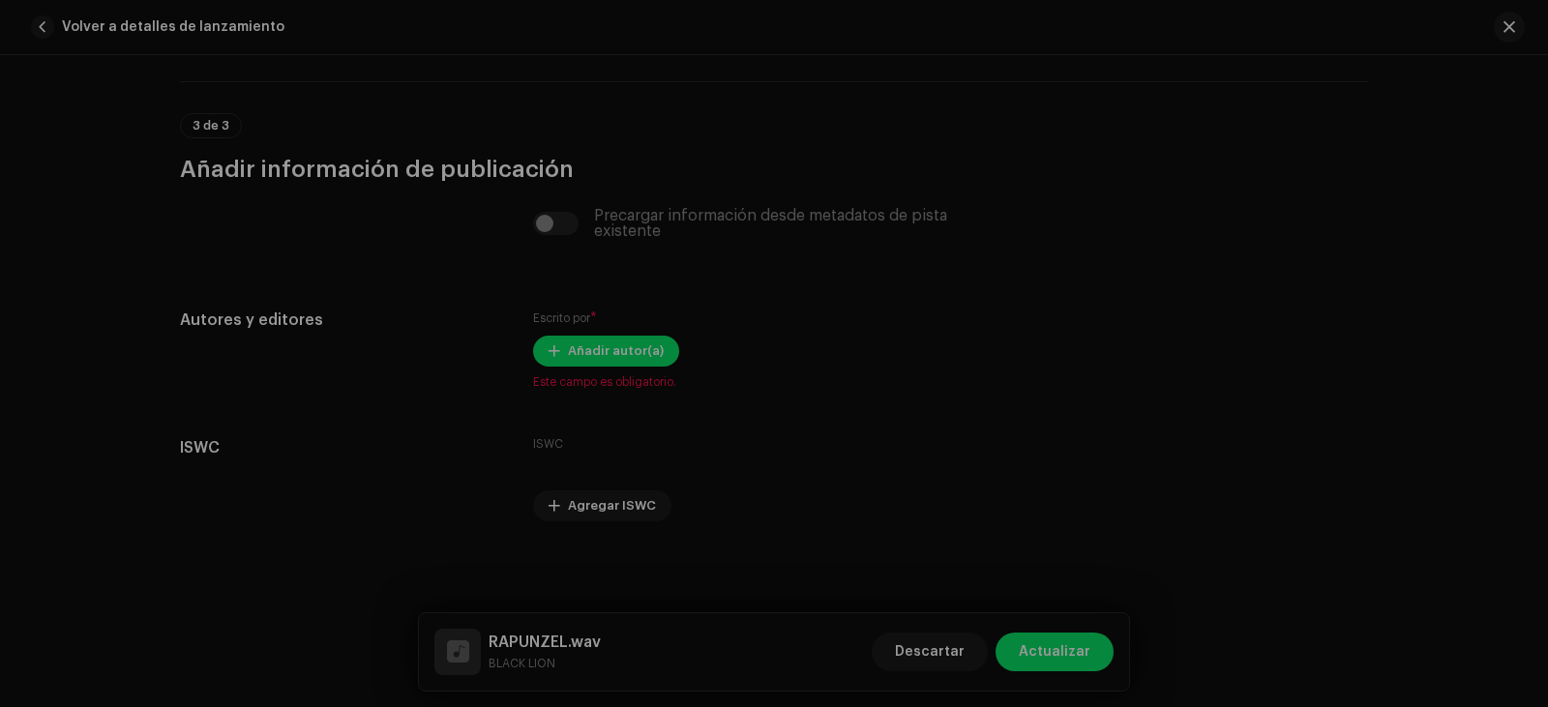
click at [1144, 457] on div "Añadir autor(a) Nombre del Autor ( DEBE ser el nombre de una persona y no de un…" at bounding box center [774, 353] width 1548 height 707
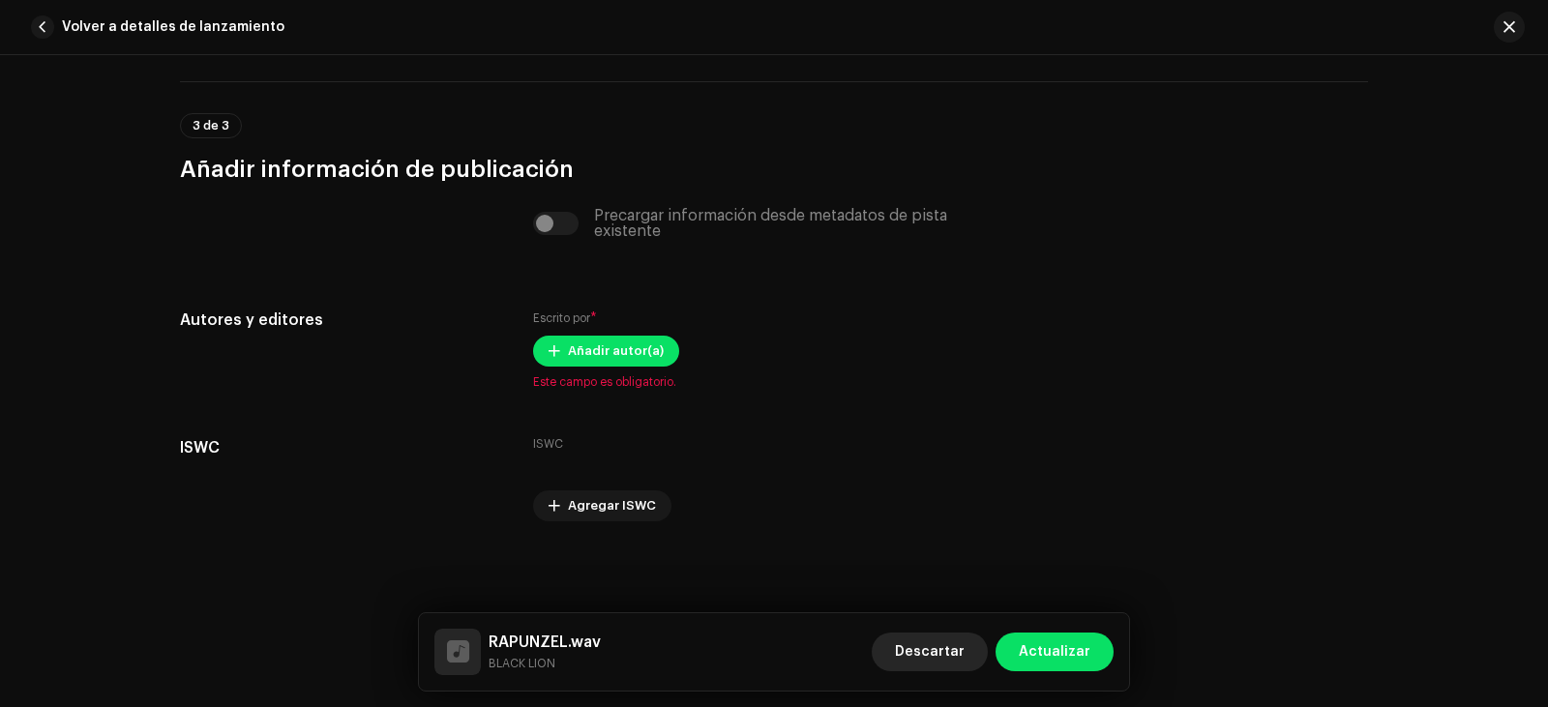
click at [951, 643] on span "Descartar" at bounding box center [930, 652] width 70 height 39
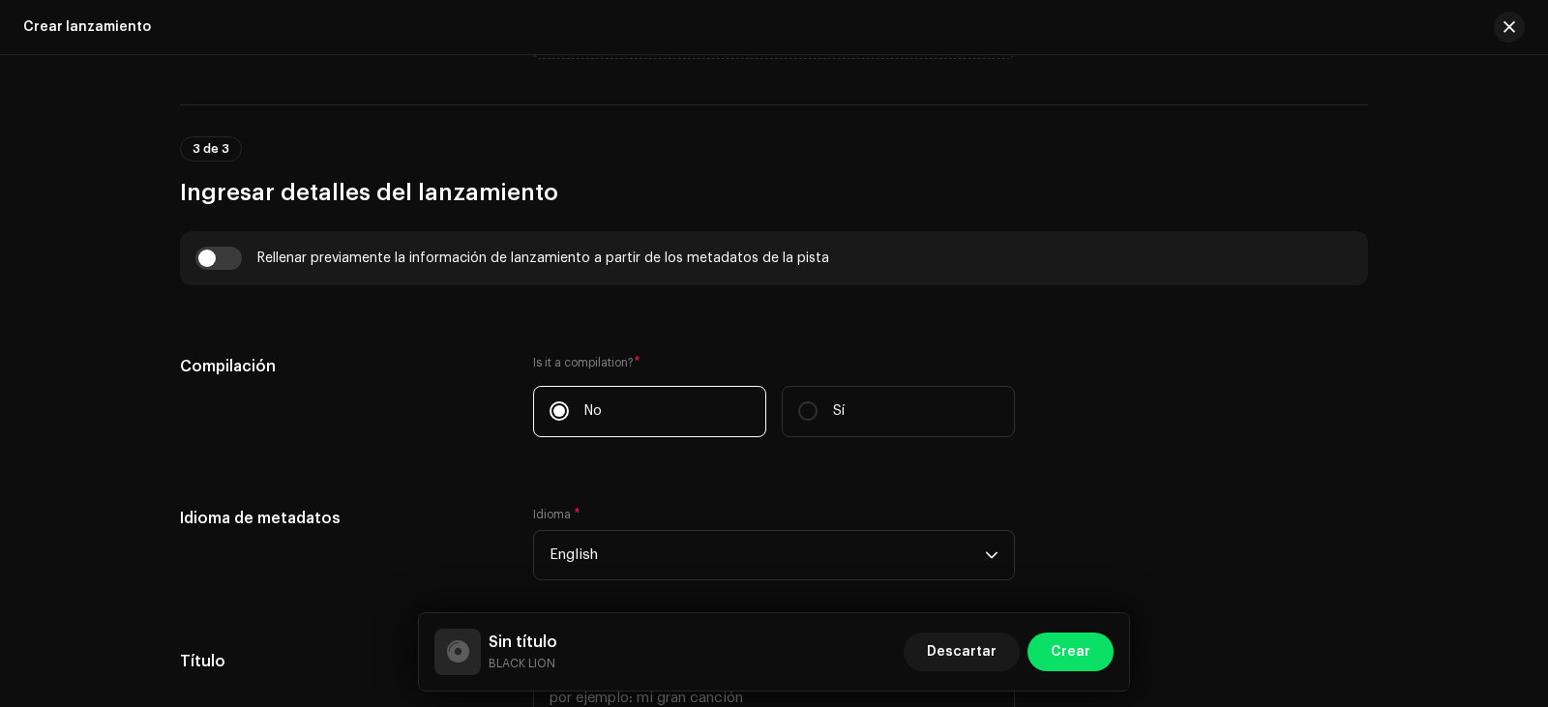
scroll to position [1354, 0]
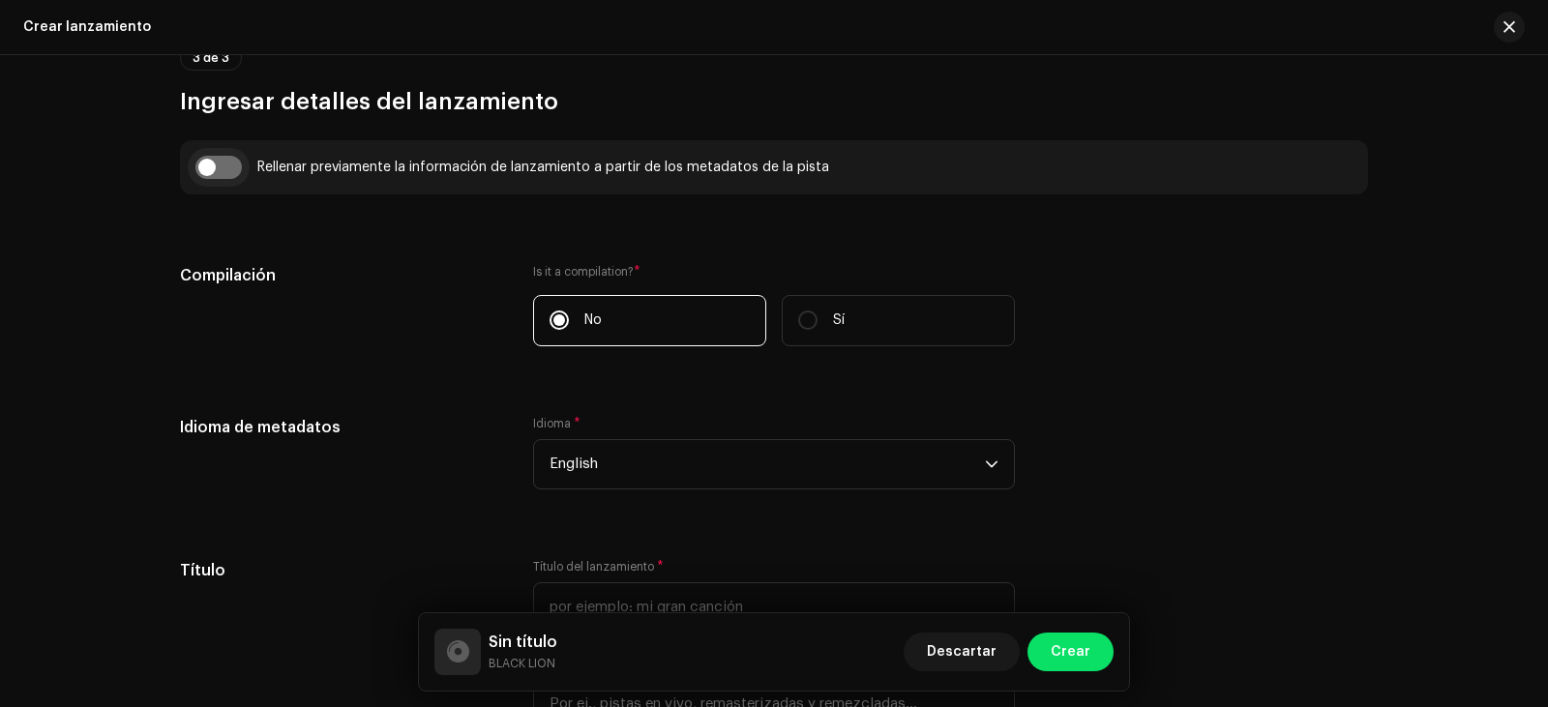
click at [215, 156] on input "checkbox" at bounding box center [218, 167] width 46 height 23
checkbox input "true"
type input "RAPUNZEL.wav"
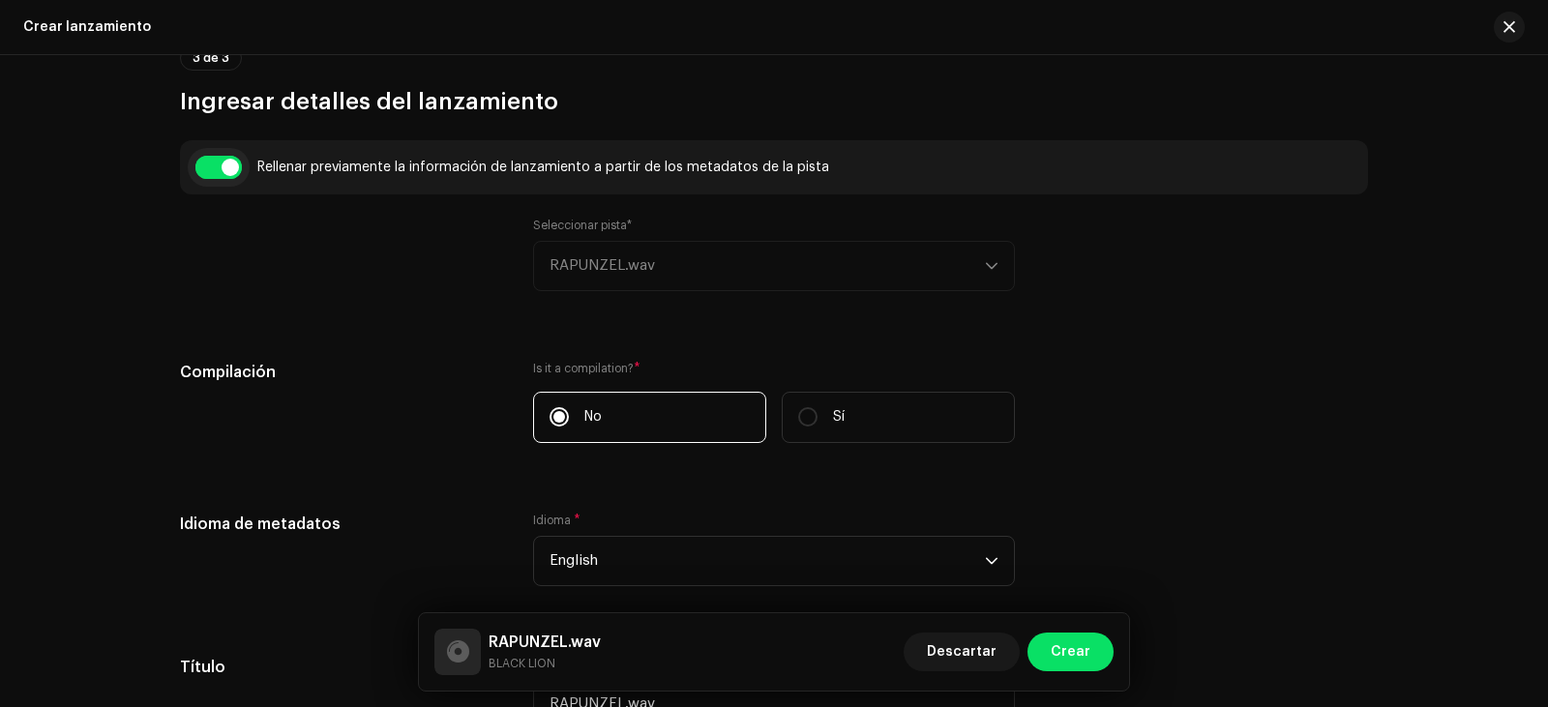
click at [214, 156] on input "checkbox" at bounding box center [218, 167] width 46 height 23
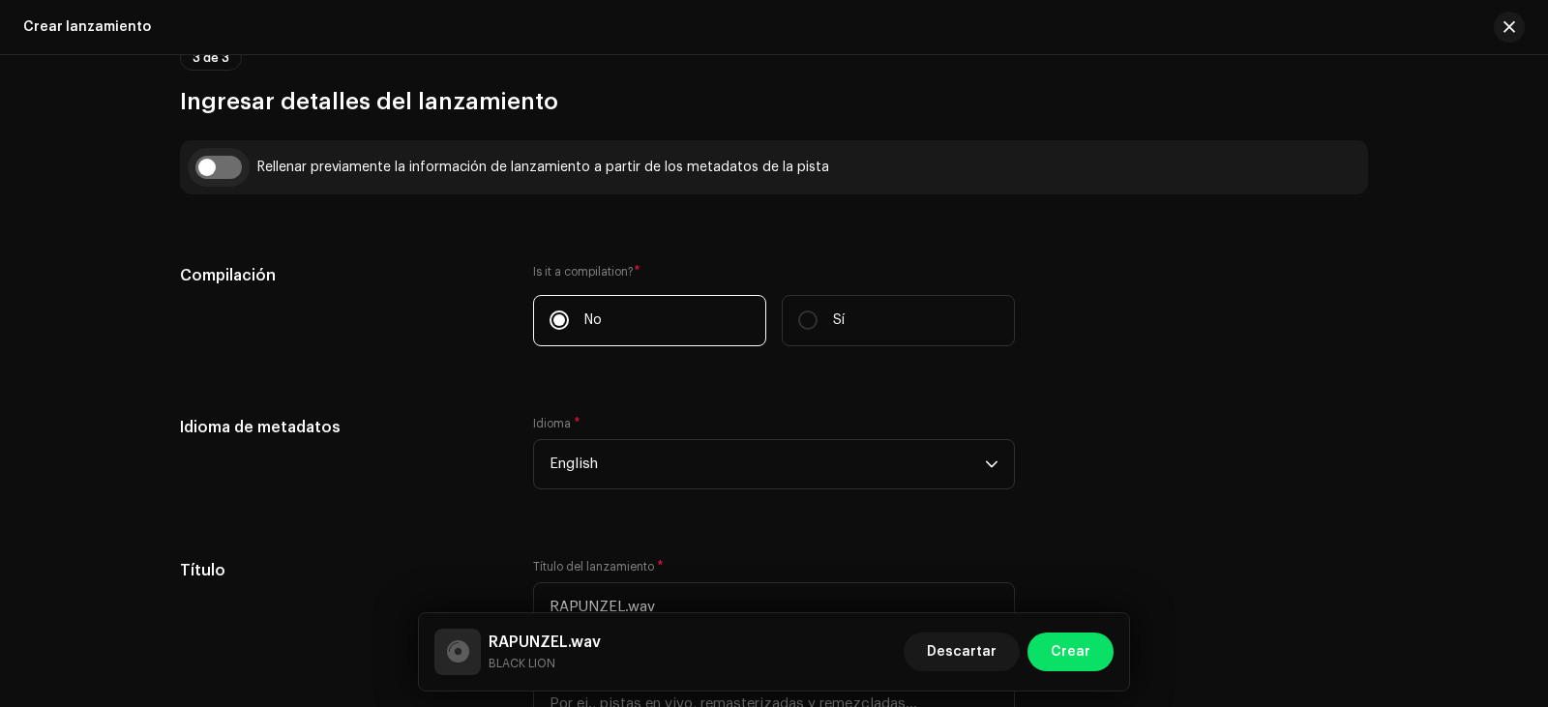
click at [214, 156] on input "checkbox" at bounding box center [218, 167] width 46 height 23
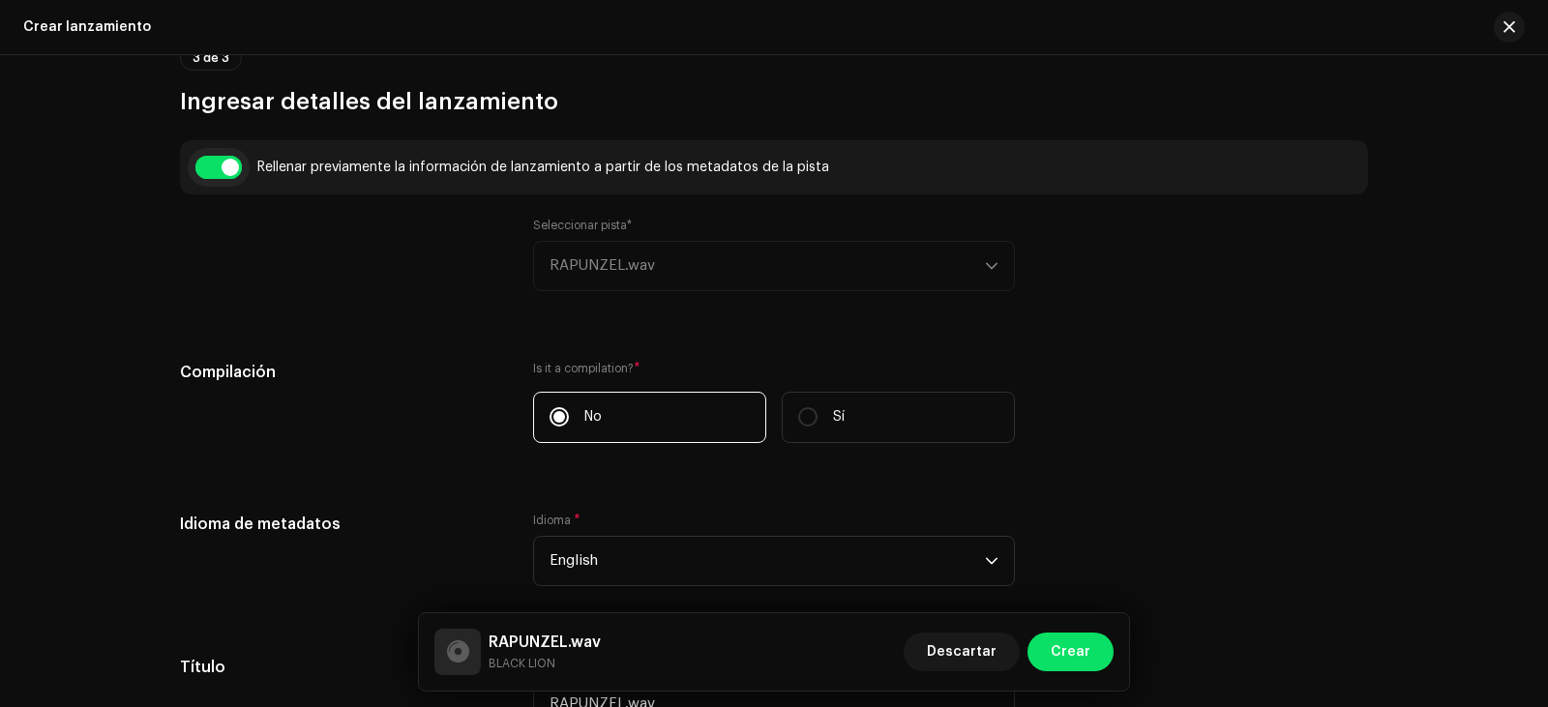
click at [214, 156] on input "checkbox" at bounding box center [218, 167] width 46 height 23
checkbox input "false"
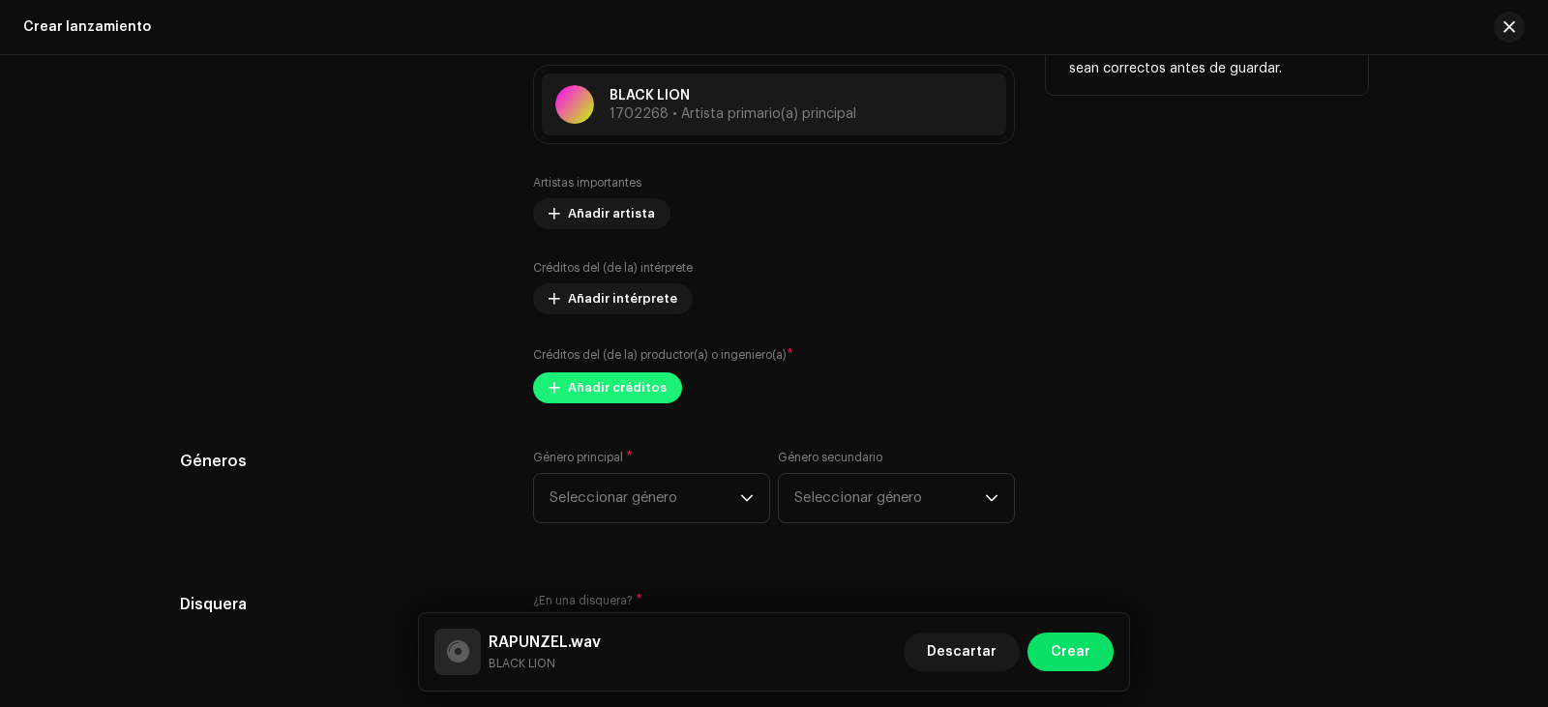
scroll to position [2515, 0]
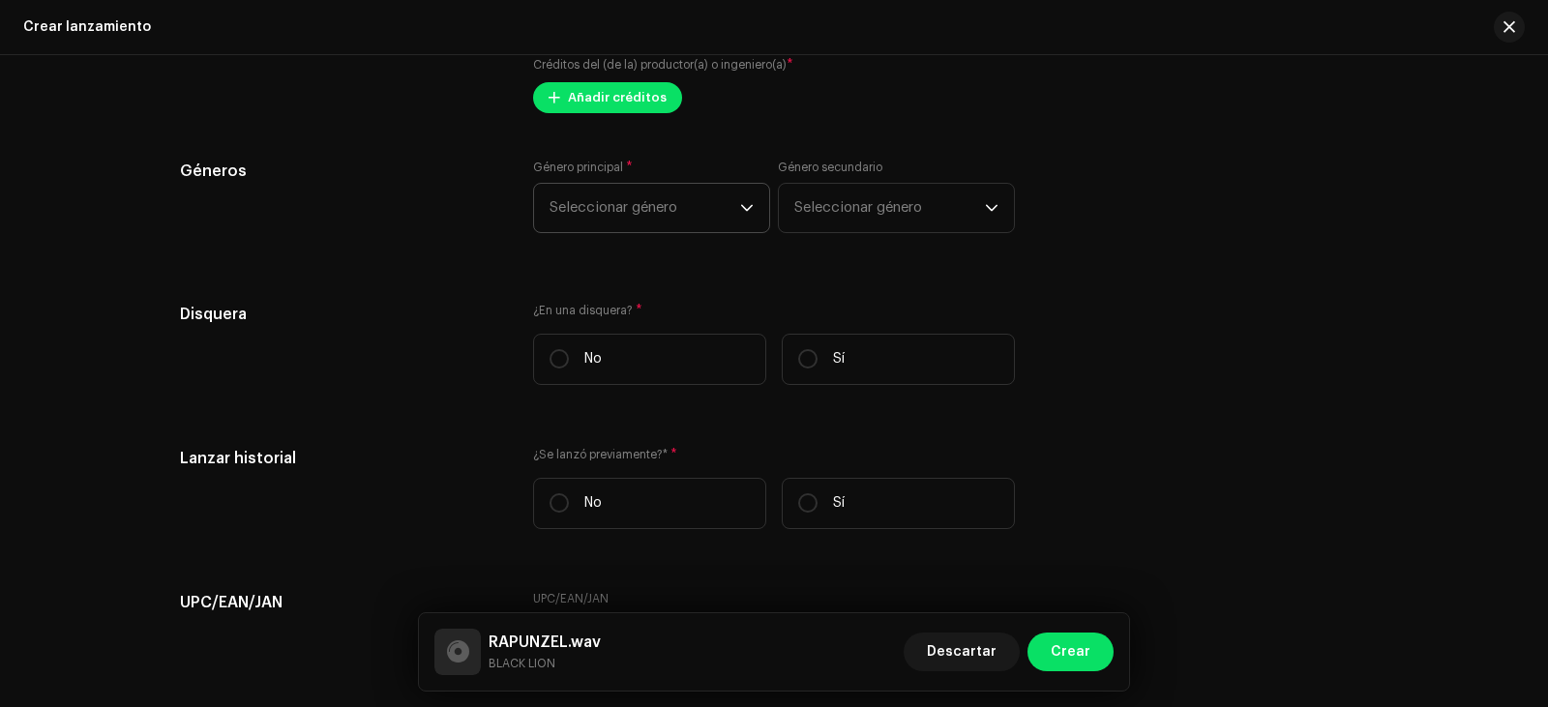
click at [762, 202] on p-select "Seleccionar género" at bounding box center [651, 208] width 237 height 50
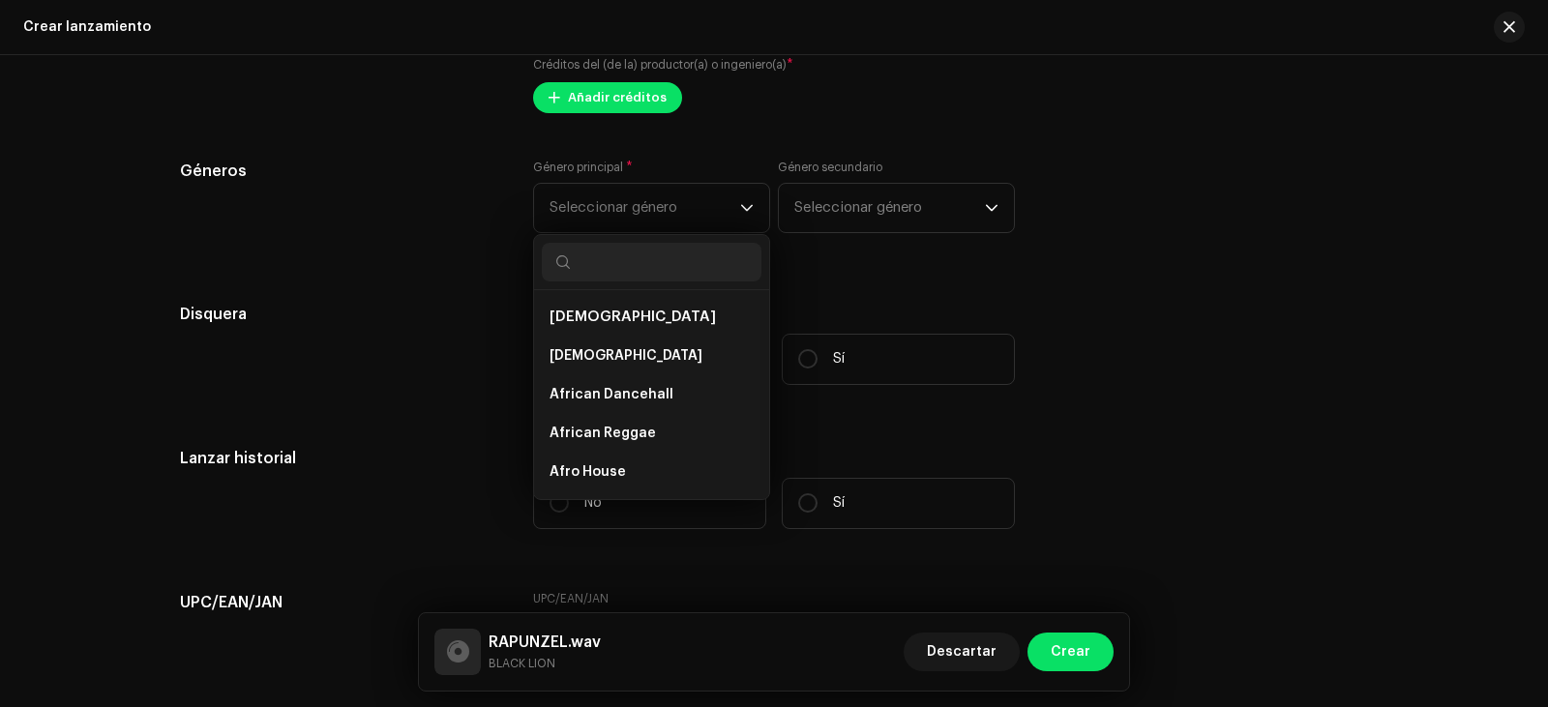
click at [1115, 252] on div "Géneros Género principal * Seleccionar género African African African Dancehall…" at bounding box center [774, 208] width 1188 height 97
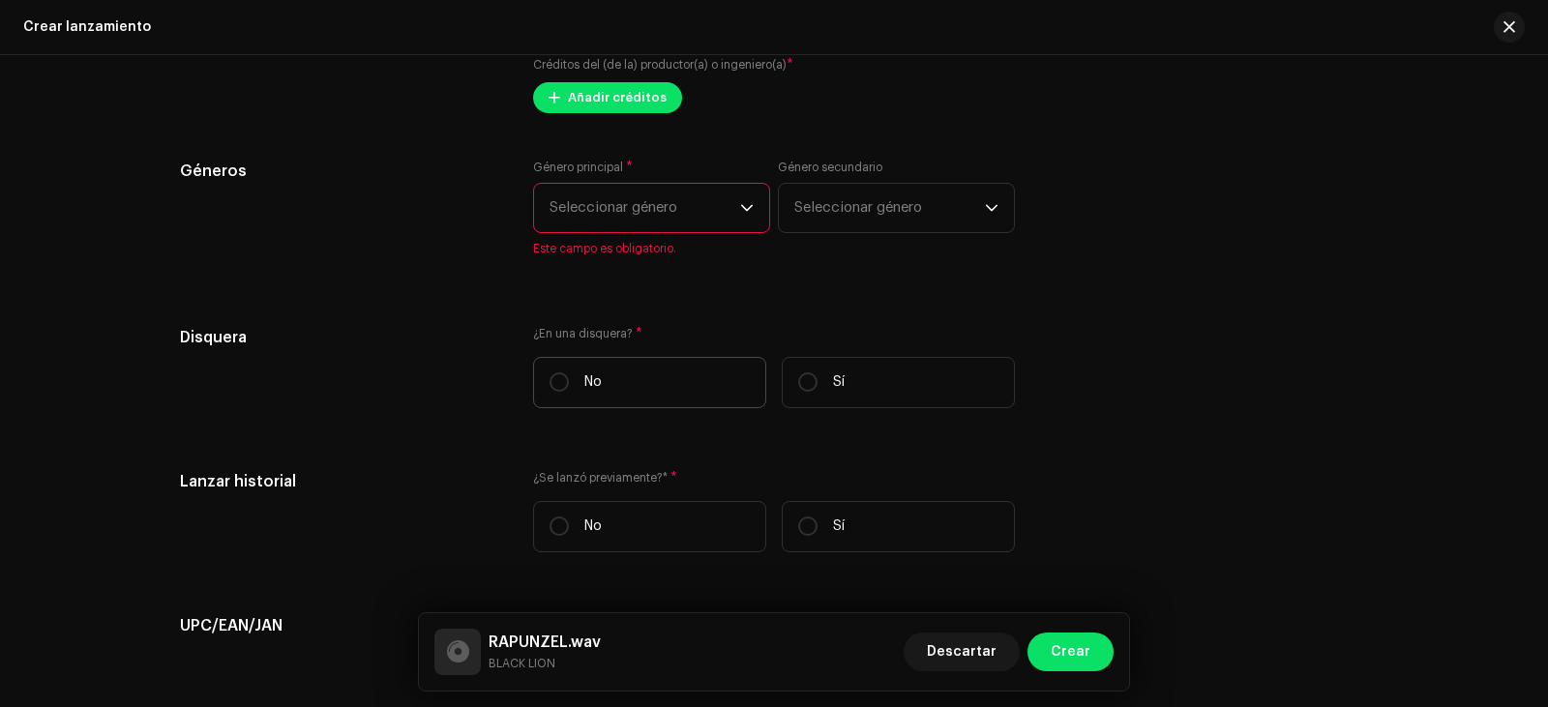
click at [638, 364] on label "No" at bounding box center [649, 382] width 233 height 51
click at [569, 372] on input "No" at bounding box center [558, 381] width 19 height 19
radio input "true"
click at [863, 369] on label "Sí" at bounding box center [898, 382] width 233 height 51
click at [817, 372] on input "Sí" at bounding box center [807, 381] width 19 height 19
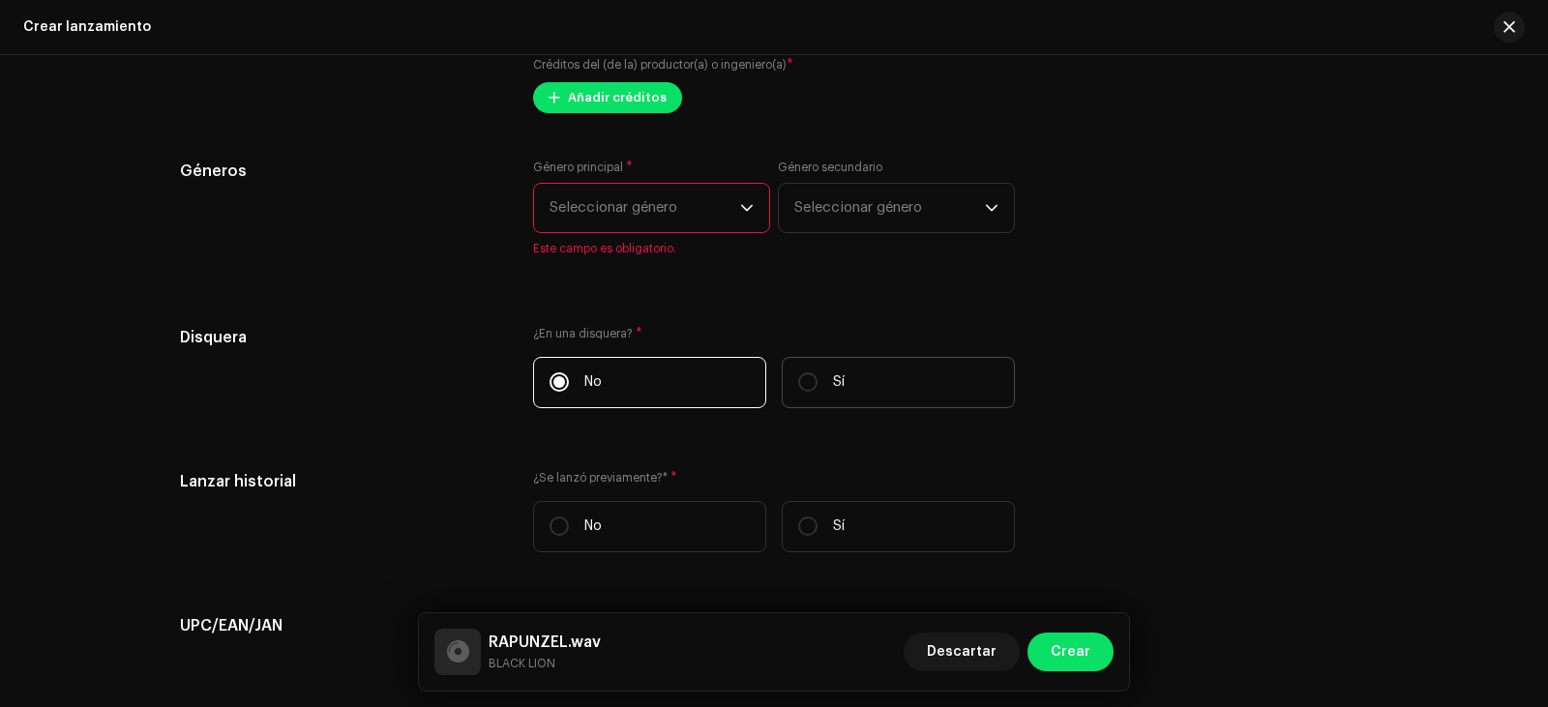
radio input "true"
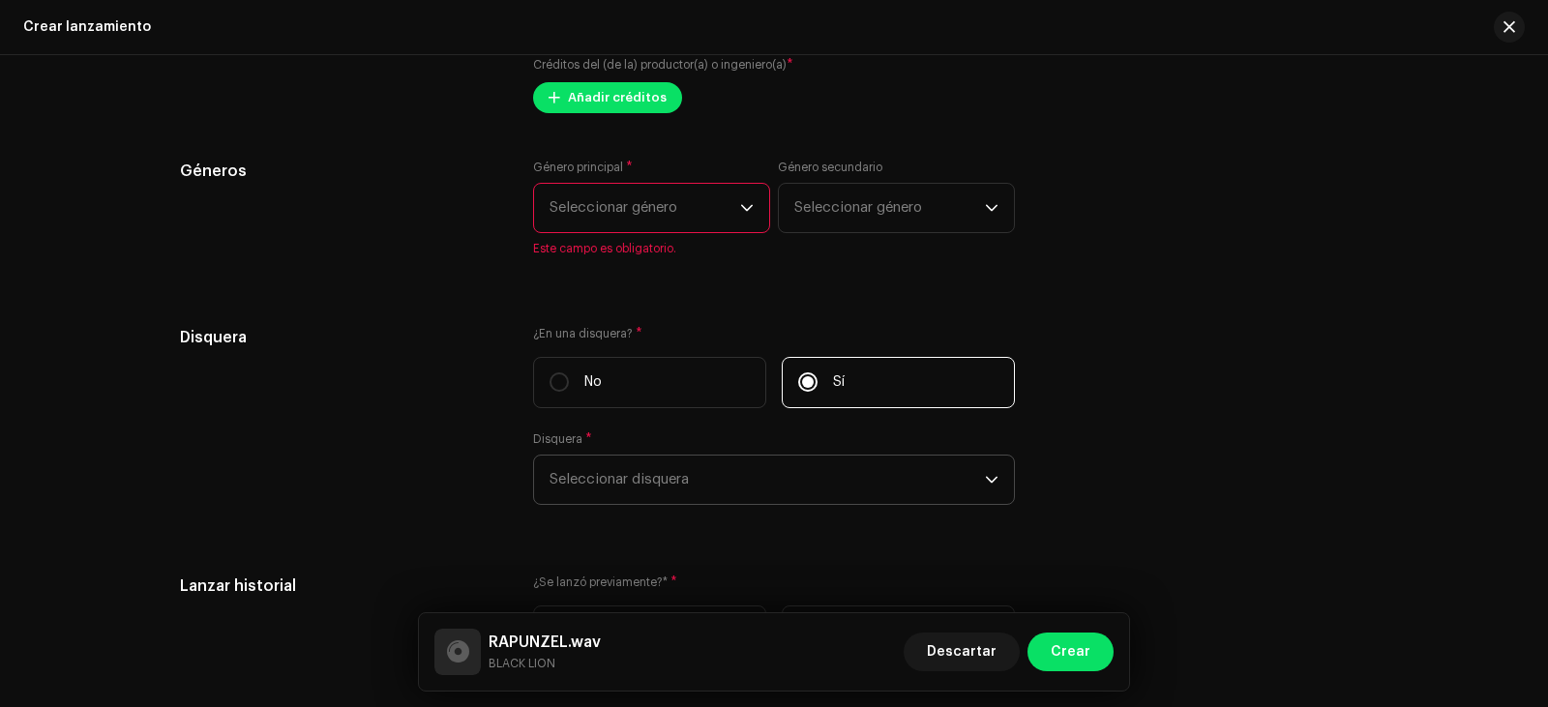
click at [796, 462] on span "Seleccionar disquera" at bounding box center [766, 480] width 435 height 48
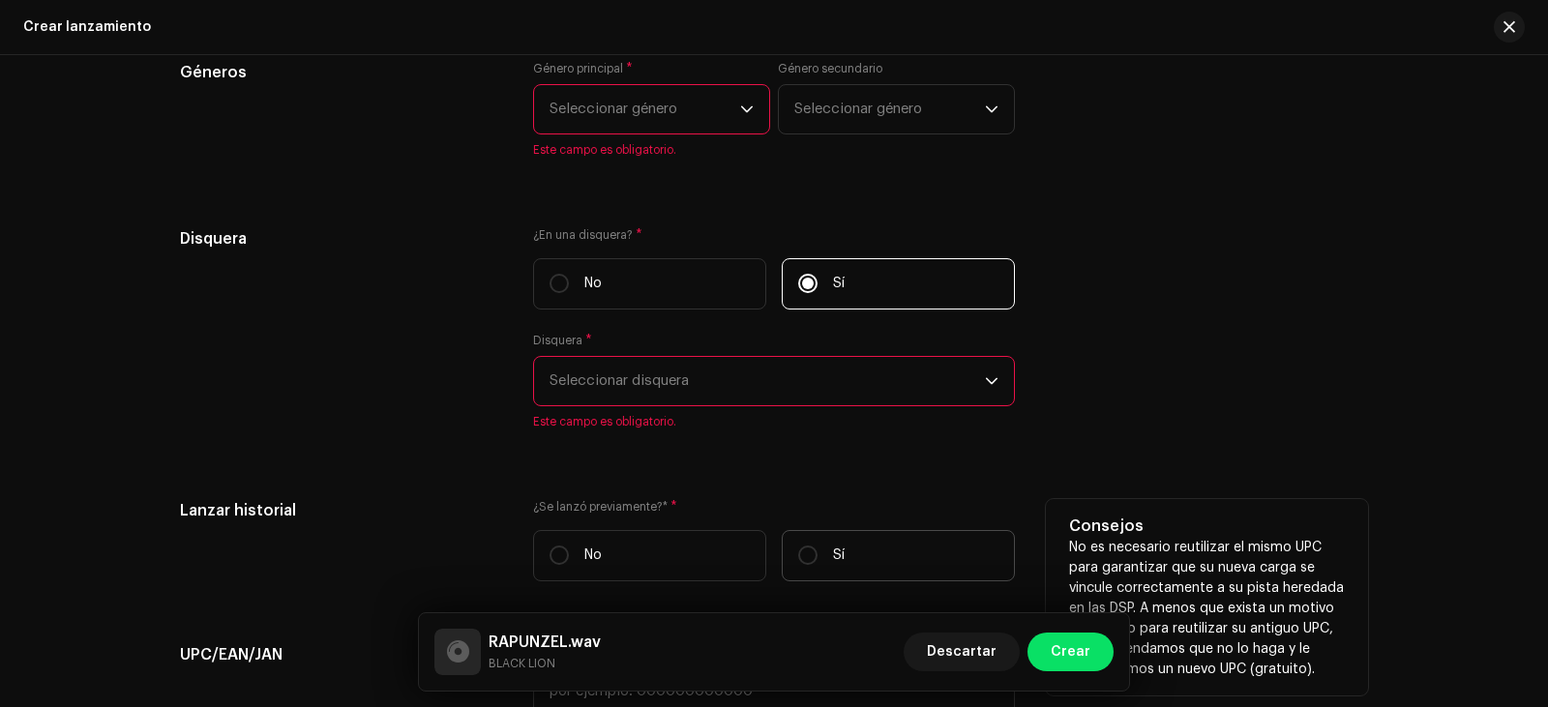
scroll to position [2708, 0]
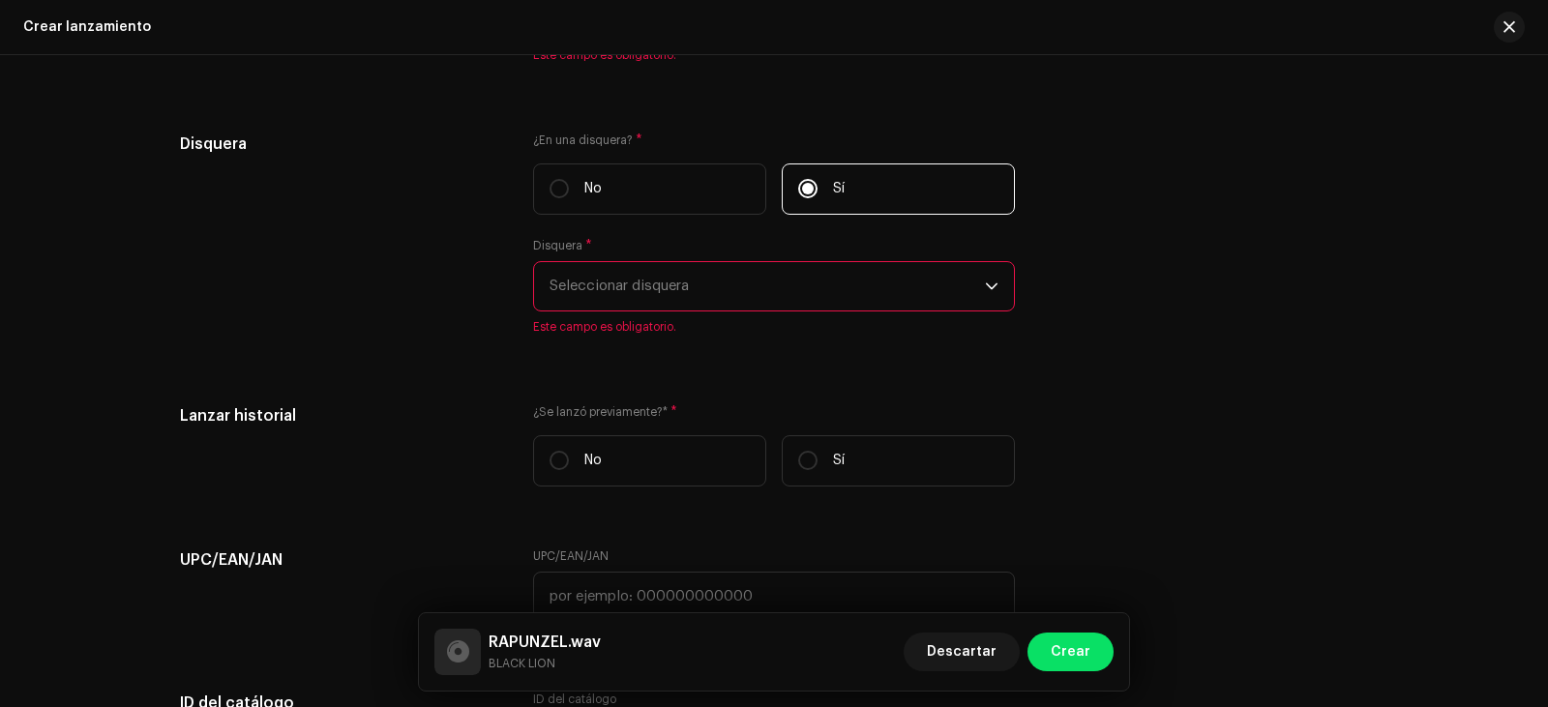
click at [707, 285] on span "Seleccionar disquera" at bounding box center [766, 286] width 435 height 48
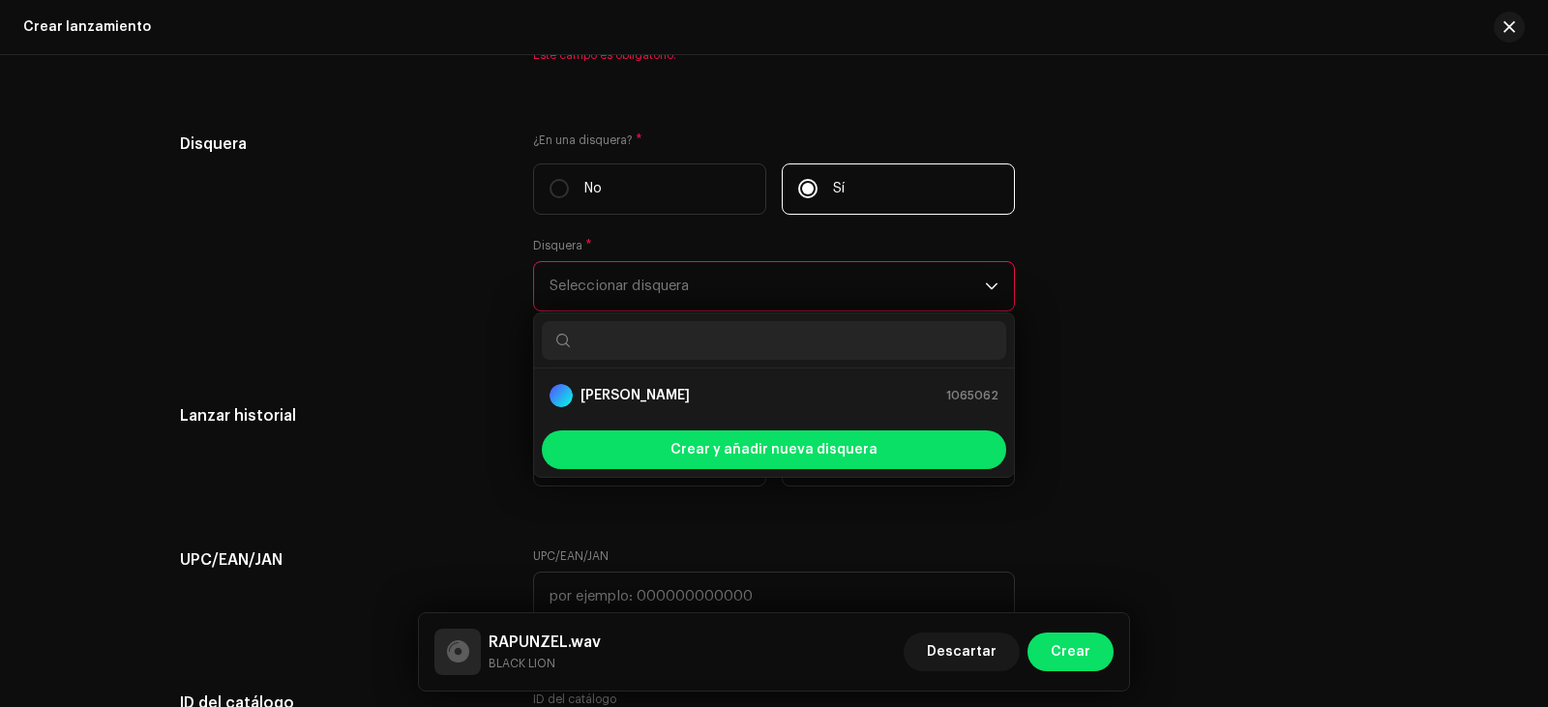
click at [1212, 333] on div "Disquera ¿En una disquera? * No Sí Disquera * Seleccionar disquera [PERSON_NAME…" at bounding box center [774, 245] width 1188 height 225
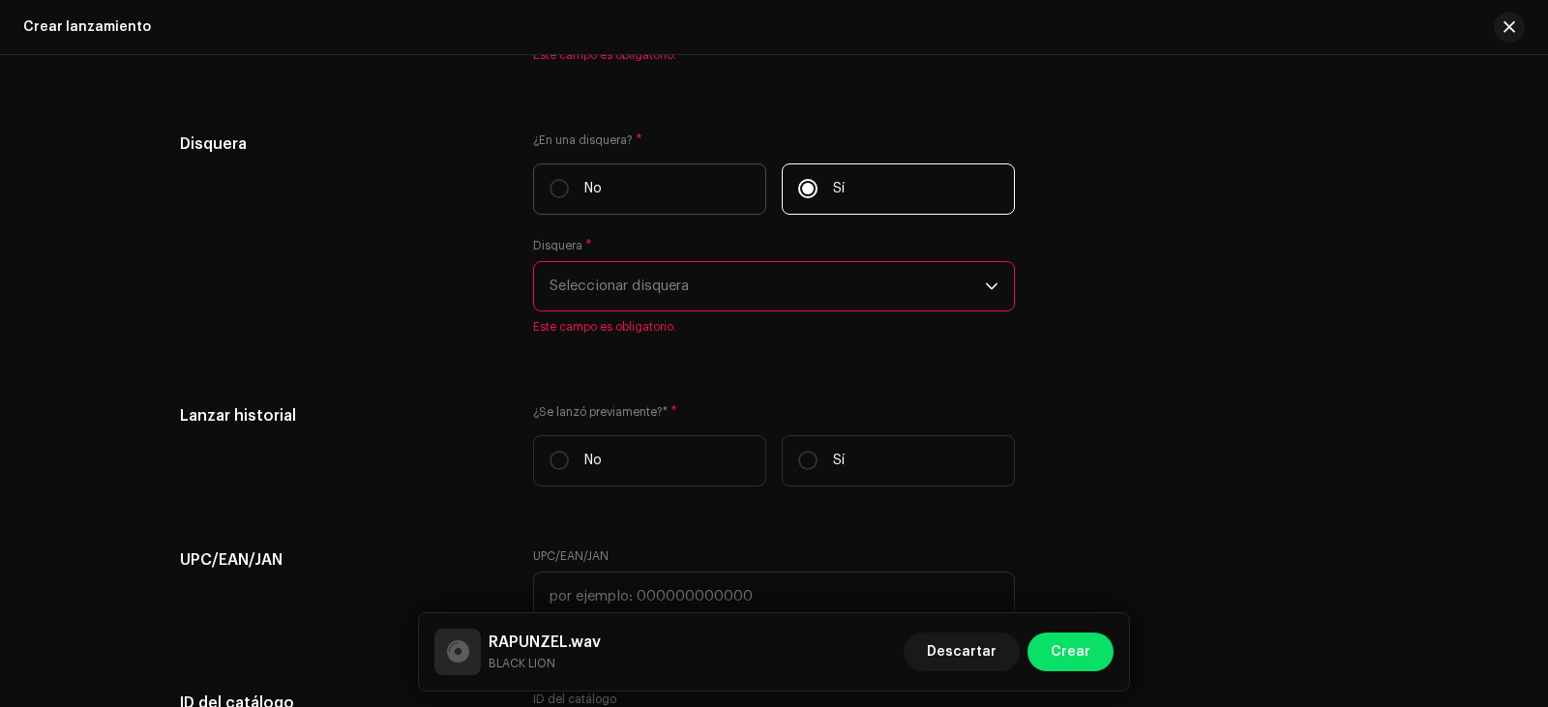
click at [612, 204] on label "No" at bounding box center [649, 188] width 233 height 51
click at [569, 198] on input "No" at bounding box center [558, 188] width 19 height 19
radio input "true"
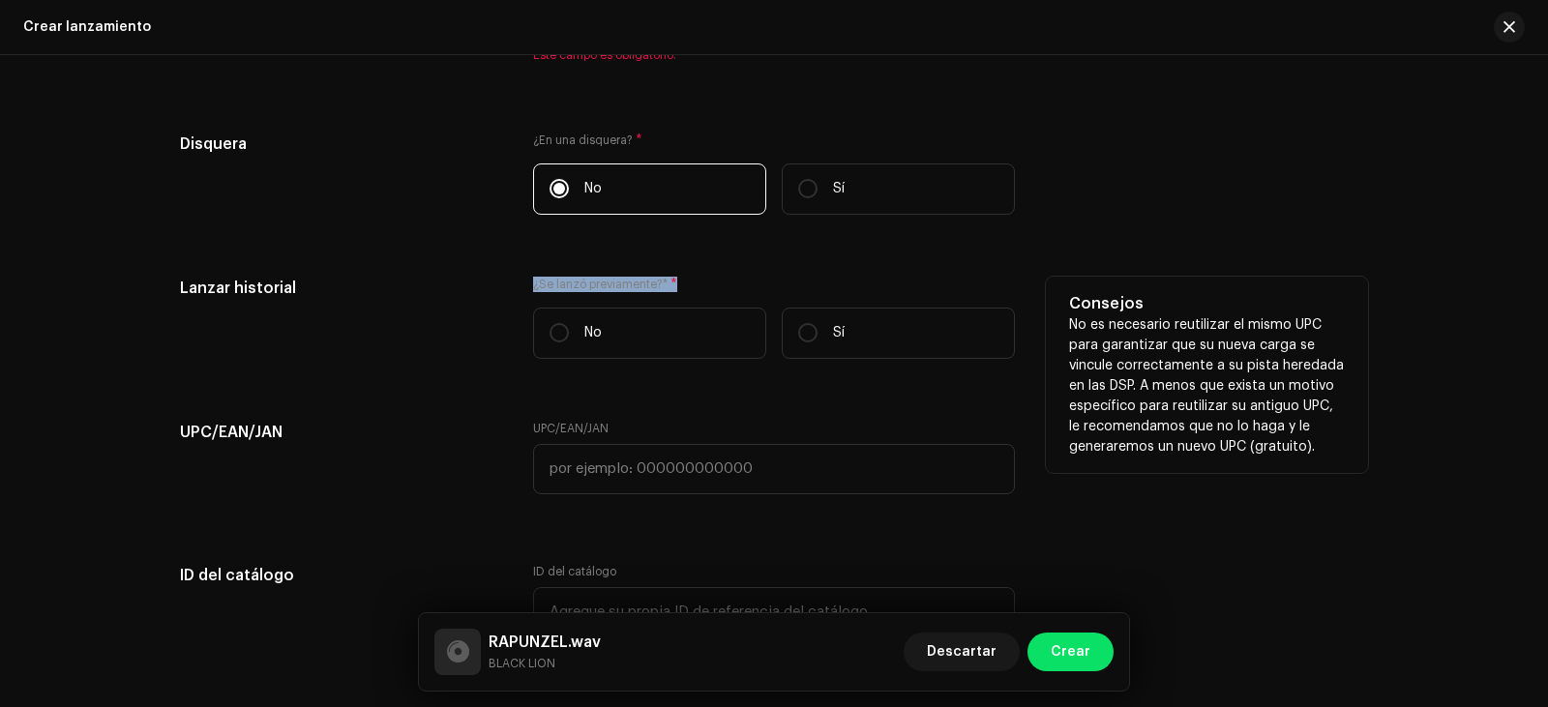
drag, startPoint x: 690, startPoint y: 280, endPoint x: 476, endPoint y: 316, distance: 216.9
click at [501, 302] on div "Lanzar historial ¿Se lanzó previamente?* * No Sí Consejos No es necesario reuti…" at bounding box center [774, 326] width 1188 height 98
click at [584, 330] on p "No" at bounding box center [592, 333] width 17 height 20
click at [569, 330] on input "No" at bounding box center [558, 332] width 19 height 19
radio input "true"
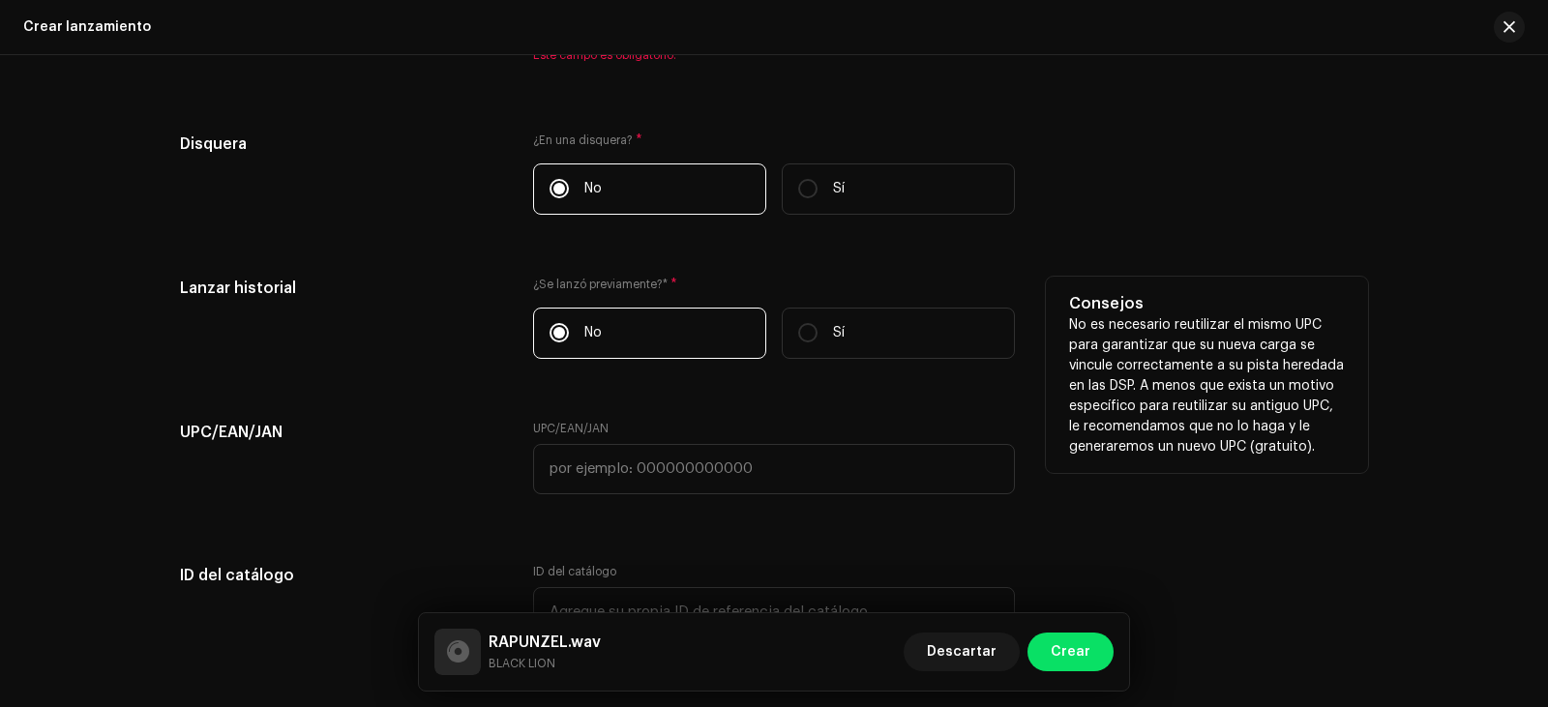
click at [584, 330] on p "No" at bounding box center [592, 333] width 17 height 20
click at [569, 330] on input "No" at bounding box center [558, 332] width 19 height 19
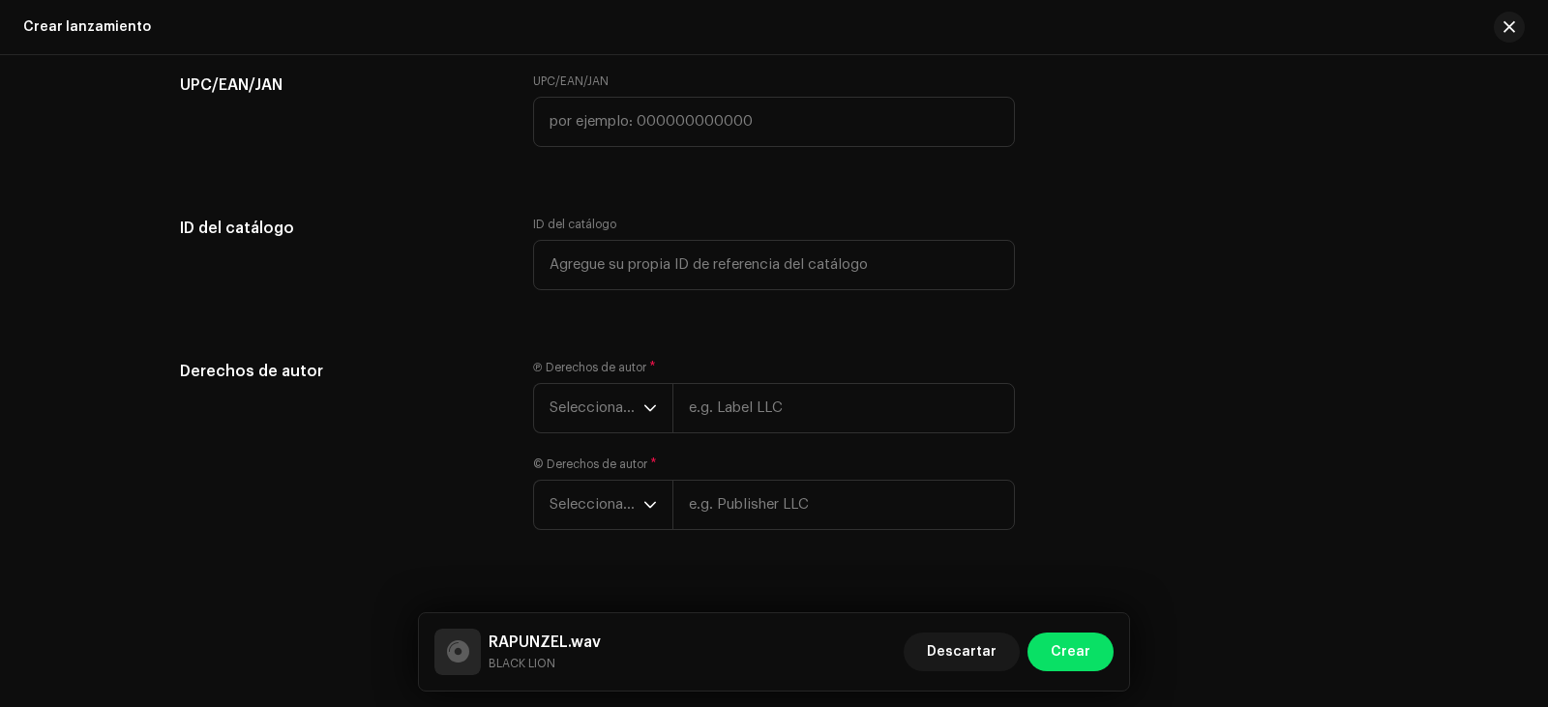
scroll to position [3087, 0]
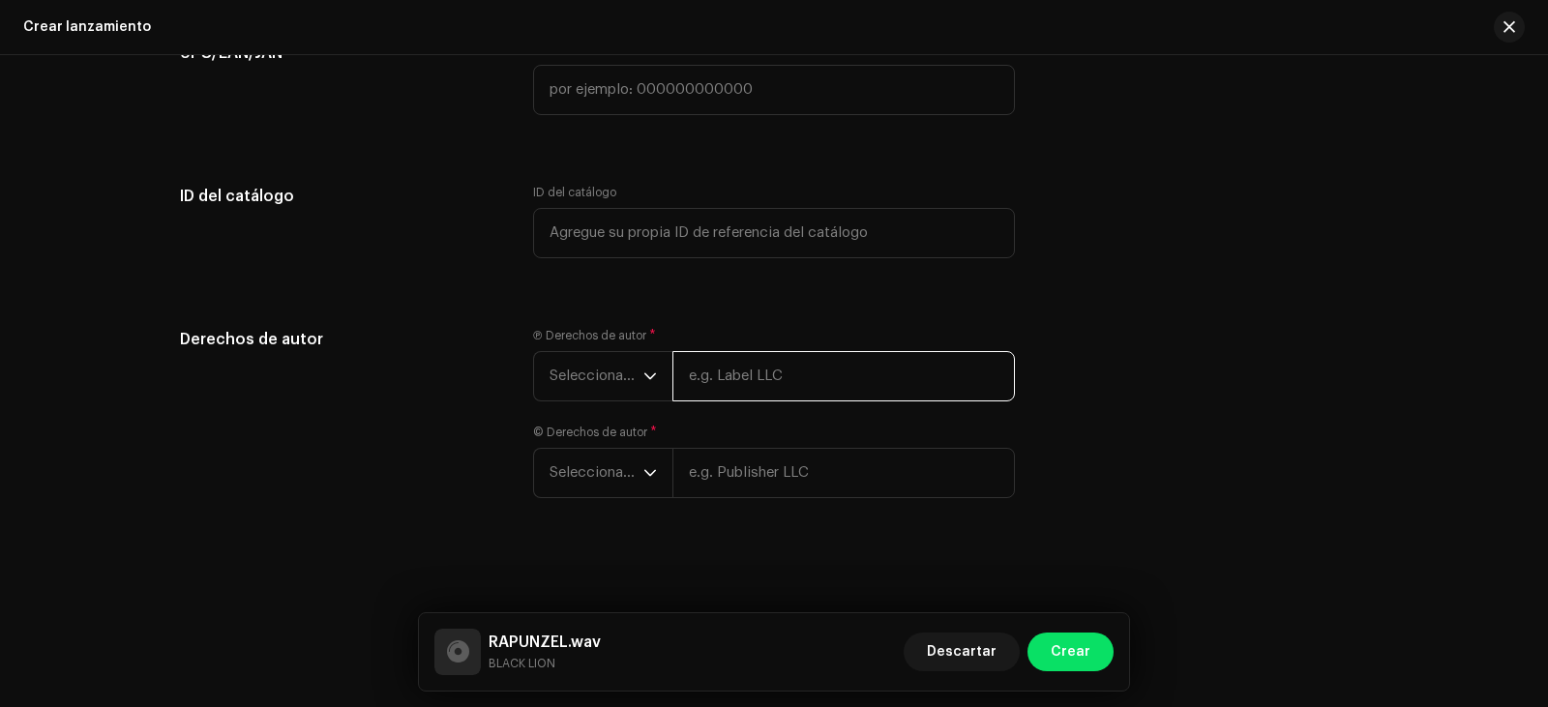
click at [794, 369] on input "text" at bounding box center [843, 376] width 342 height 50
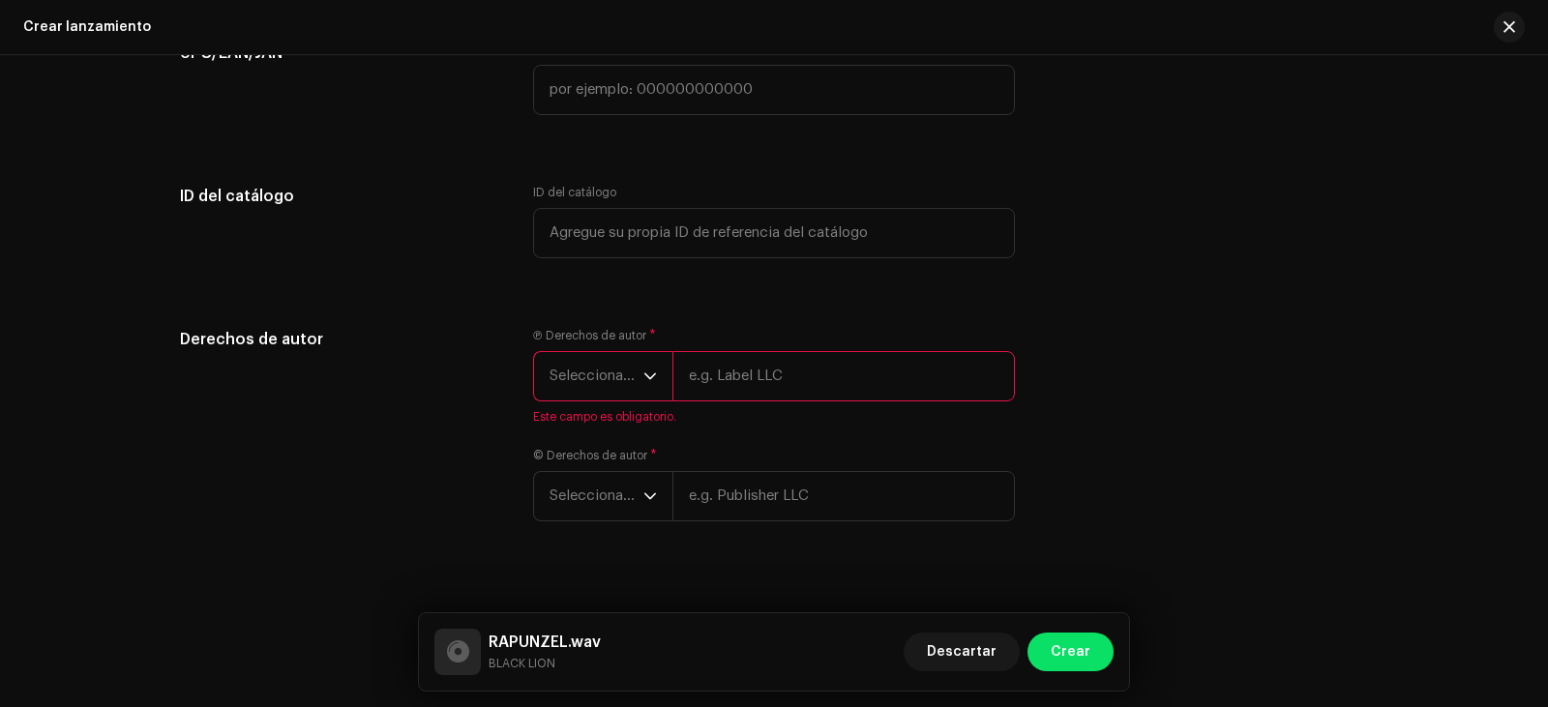
click at [1095, 412] on div "Derechos de autor Ⓟ Derechos de autor * Seleccionar año Este campo es obligator…" at bounding box center [774, 436] width 1188 height 217
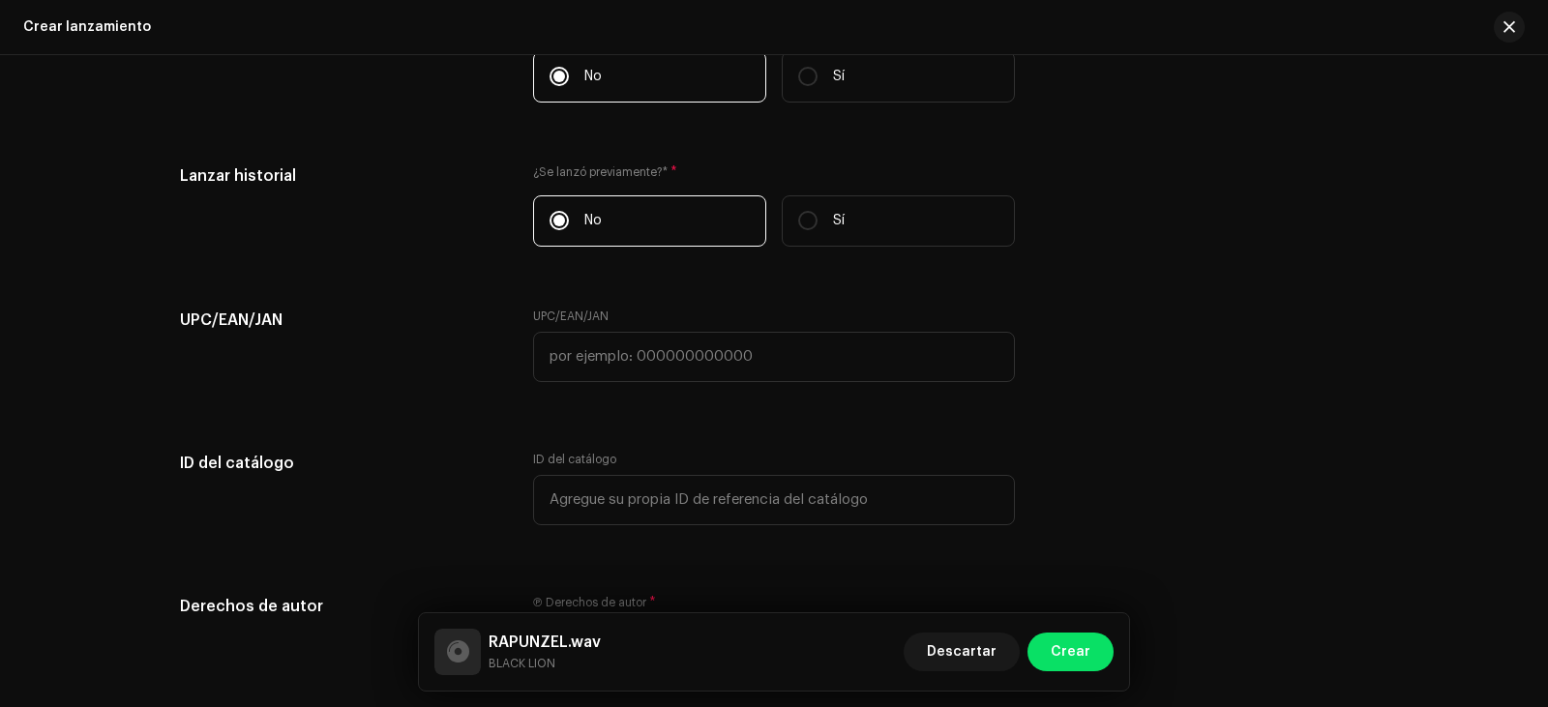
scroll to position [3111, 0]
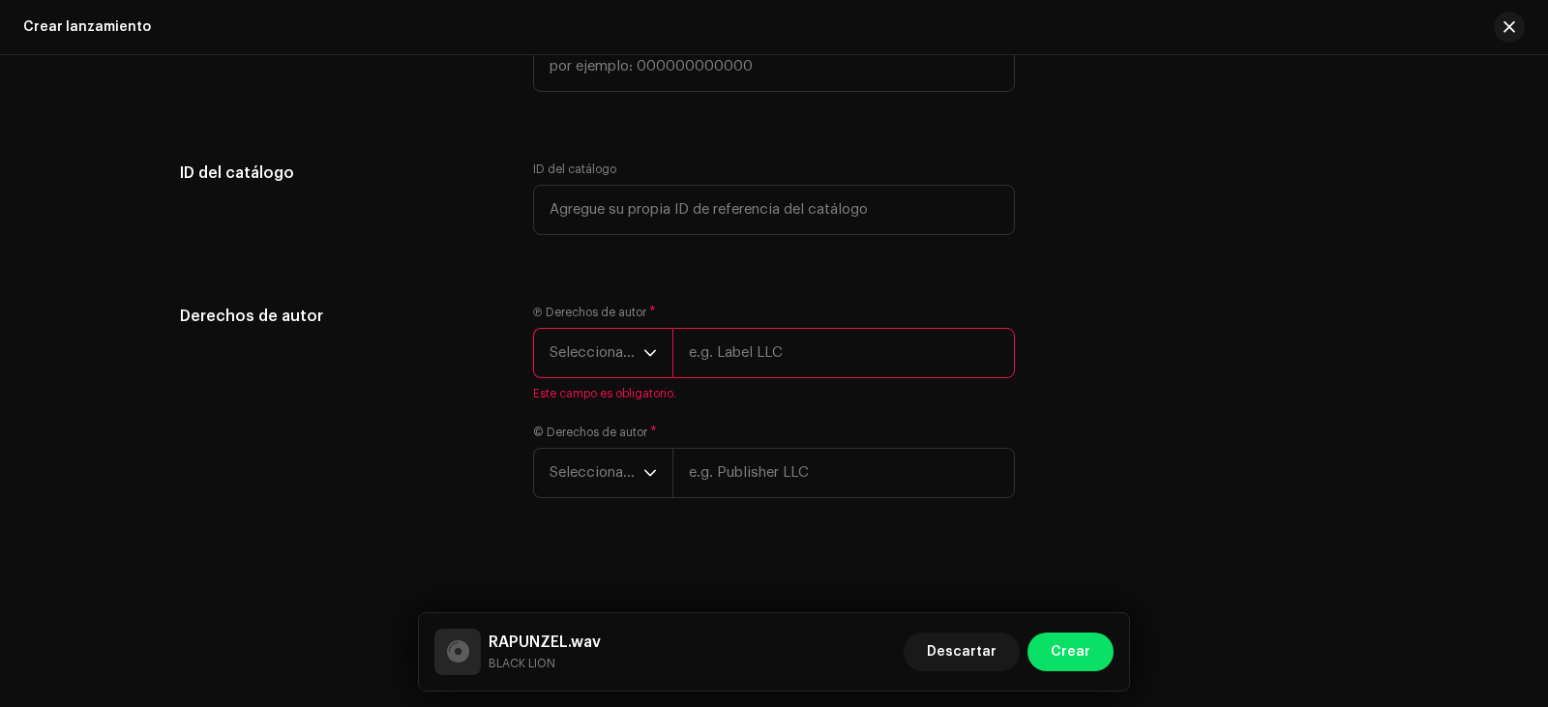
drag, startPoint x: 1200, startPoint y: 307, endPoint x: 1019, endPoint y: 369, distance: 191.2
click at [1195, 305] on div "Derechos de autor Ⓟ Derechos de autor * Seleccionar año Este campo es obligator…" at bounding box center [774, 413] width 1188 height 217
drag, startPoint x: 1266, startPoint y: 317, endPoint x: 1206, endPoint y: 331, distance: 61.5
click at [1267, 317] on div "Derechos de autor Ⓟ Derechos de autor * Seleccionar año Este campo es obligator…" at bounding box center [774, 413] width 1188 height 217
click at [1134, 528] on div "Crear un nuevo lanzamiento Le guiaremos en todo el proceso, desde la selección …" at bounding box center [774, 381] width 1548 height 652
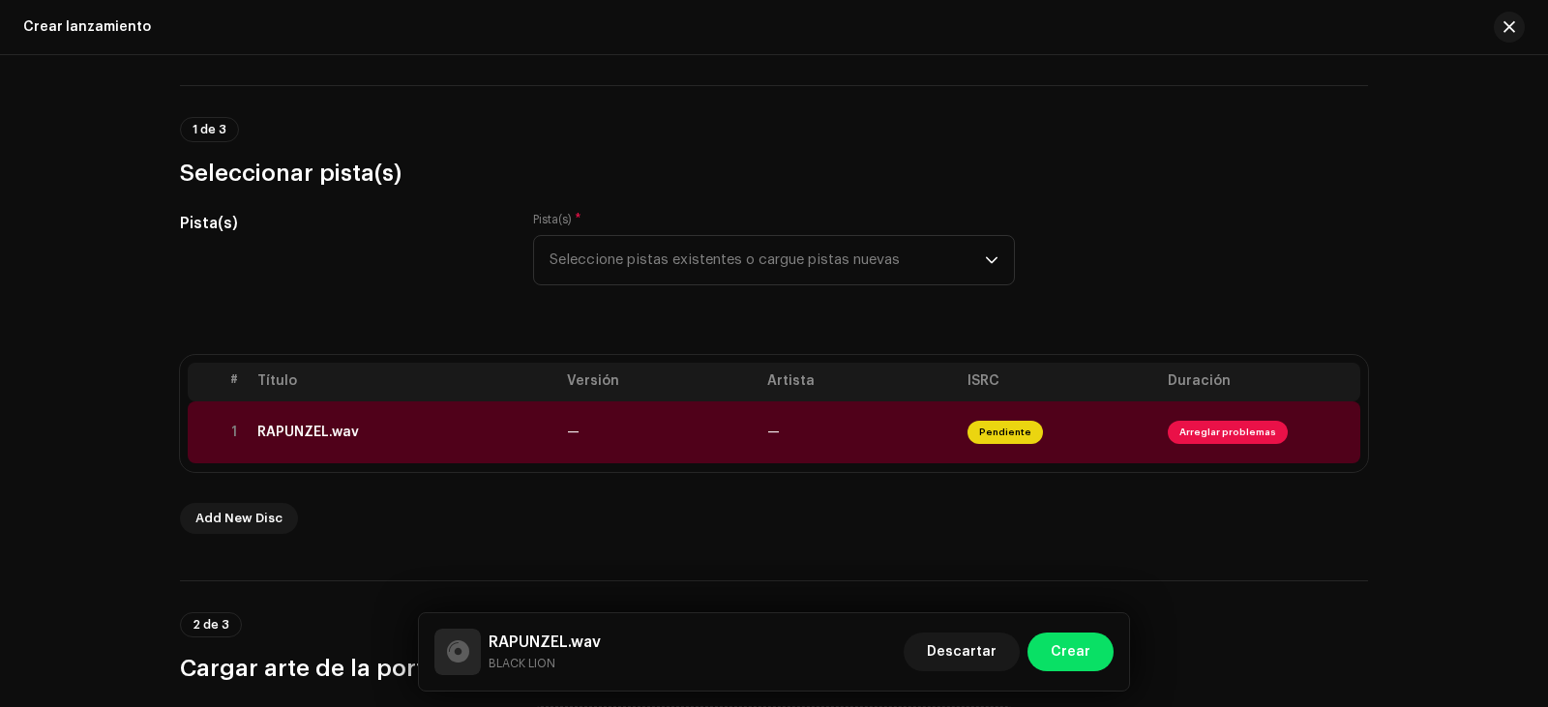
scroll to position [0, 0]
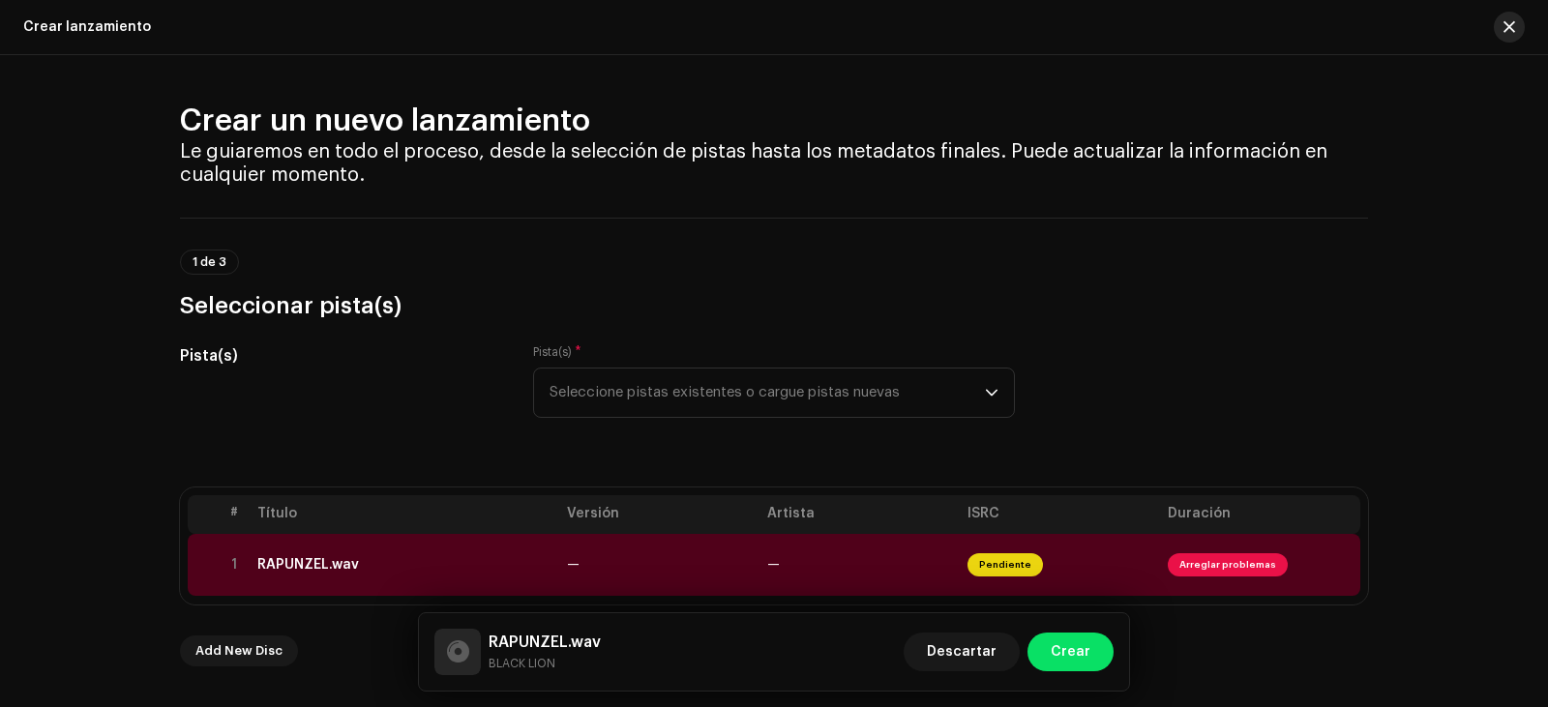
click at [1512, 19] on span "button" at bounding box center [1509, 26] width 12 height 15
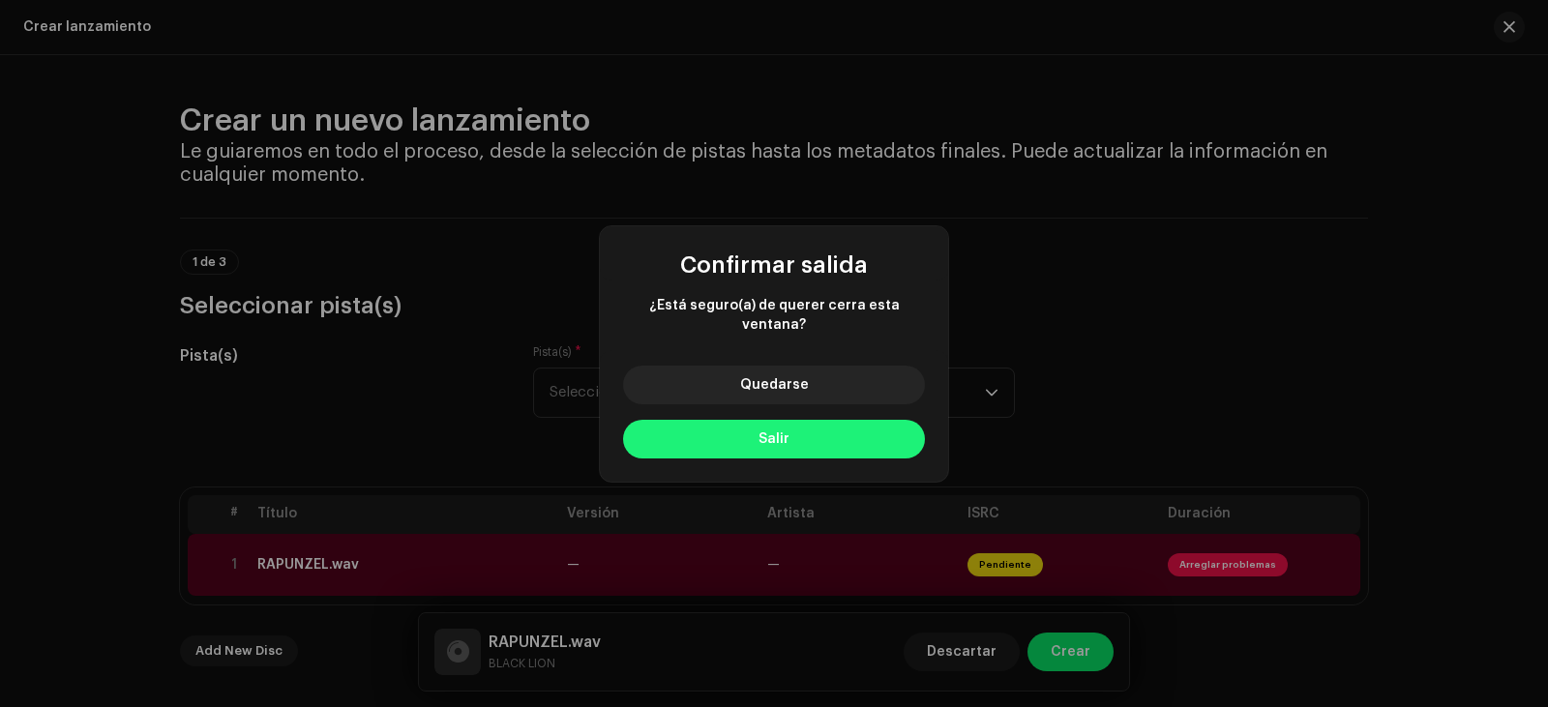
click at [812, 432] on button "Salir" at bounding box center [774, 439] width 302 height 39
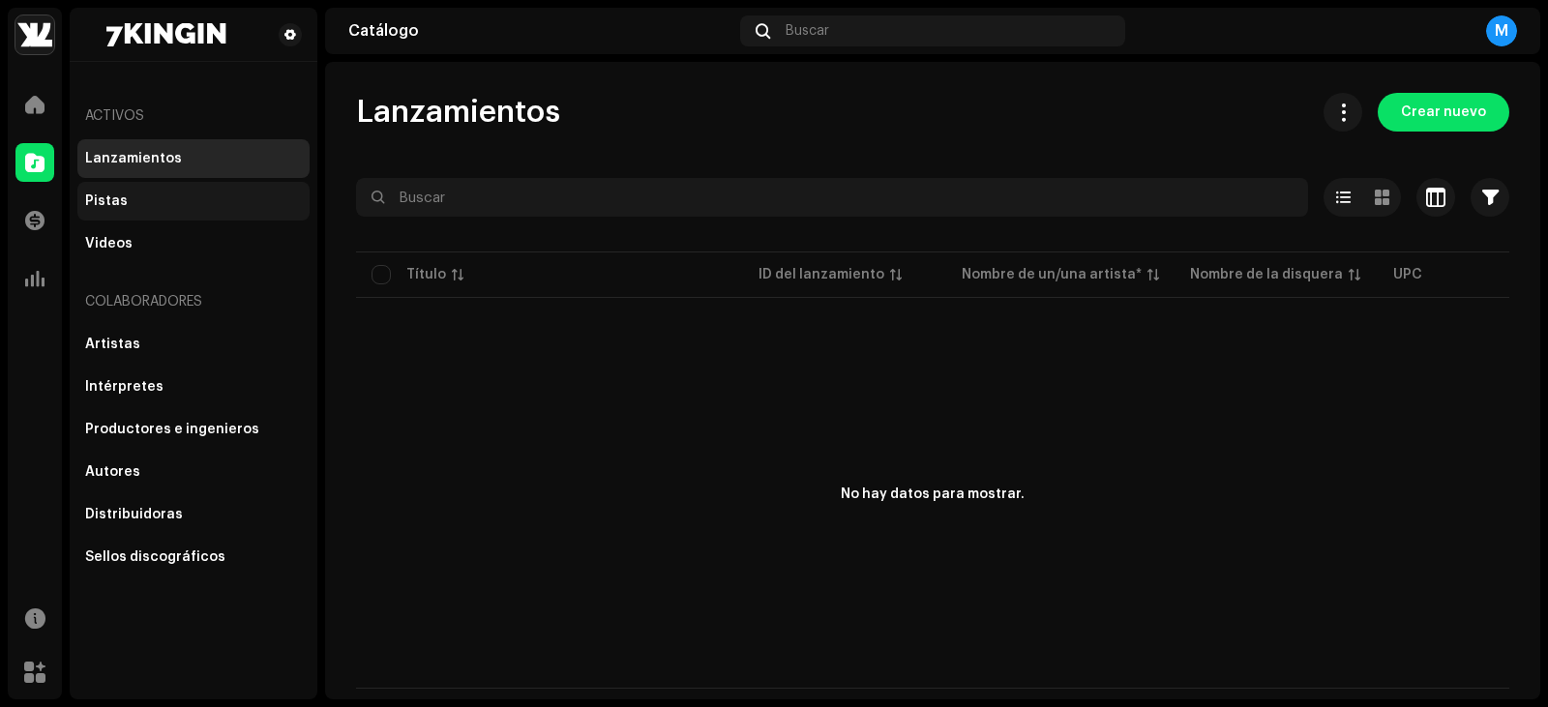
click at [135, 192] on div "Pistas" at bounding box center [193, 201] width 232 height 39
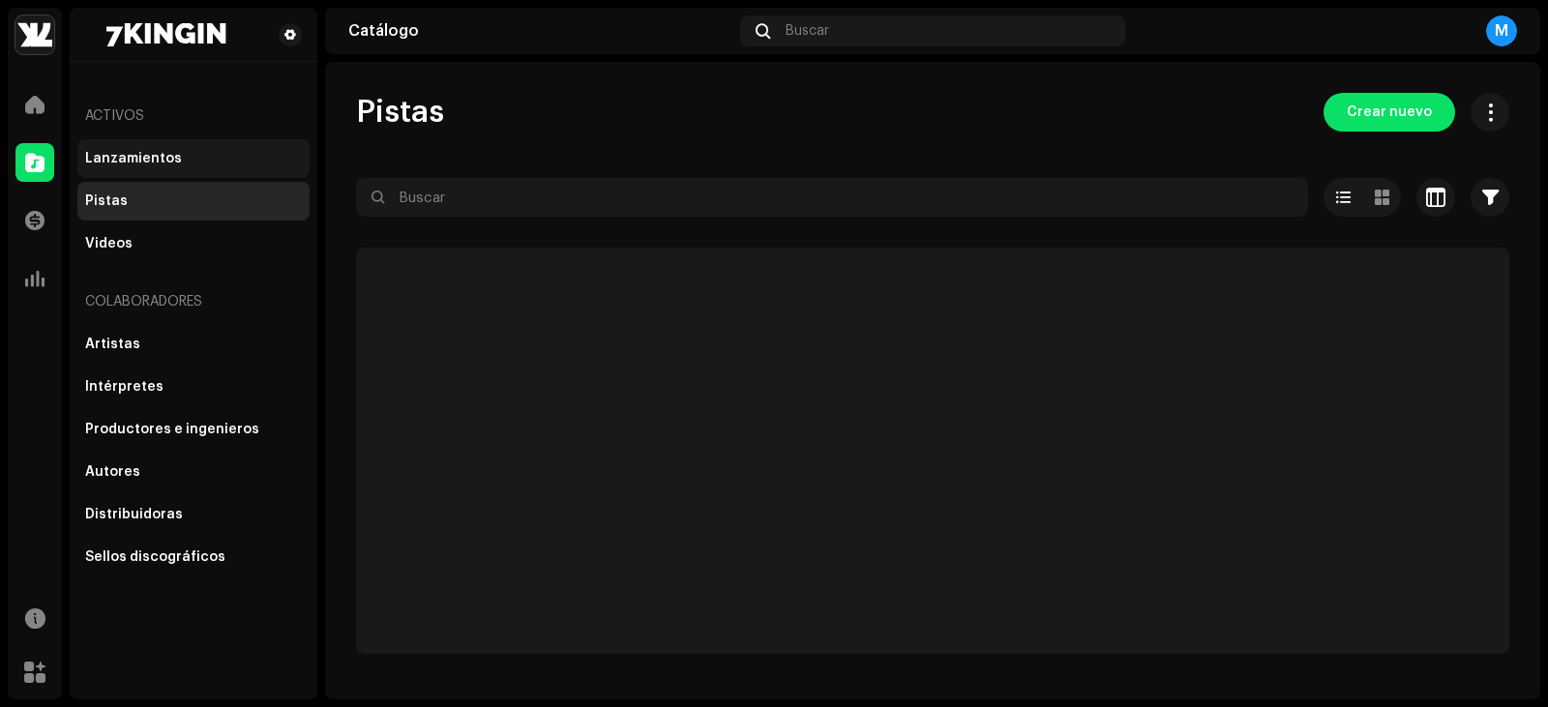
click at [154, 141] on div "Lanzamientos" at bounding box center [193, 158] width 232 height 39
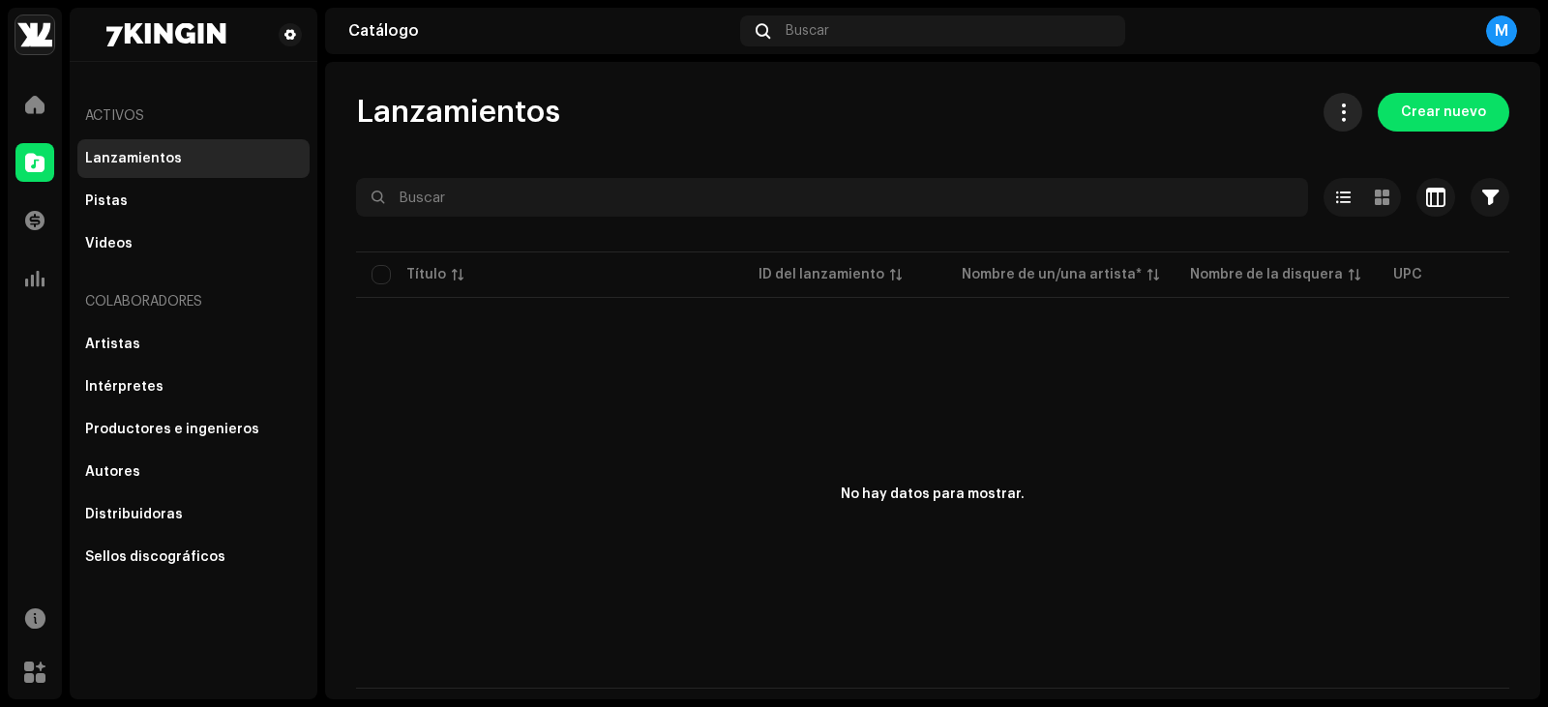
click at [1335, 100] on button at bounding box center [1342, 112] width 39 height 39
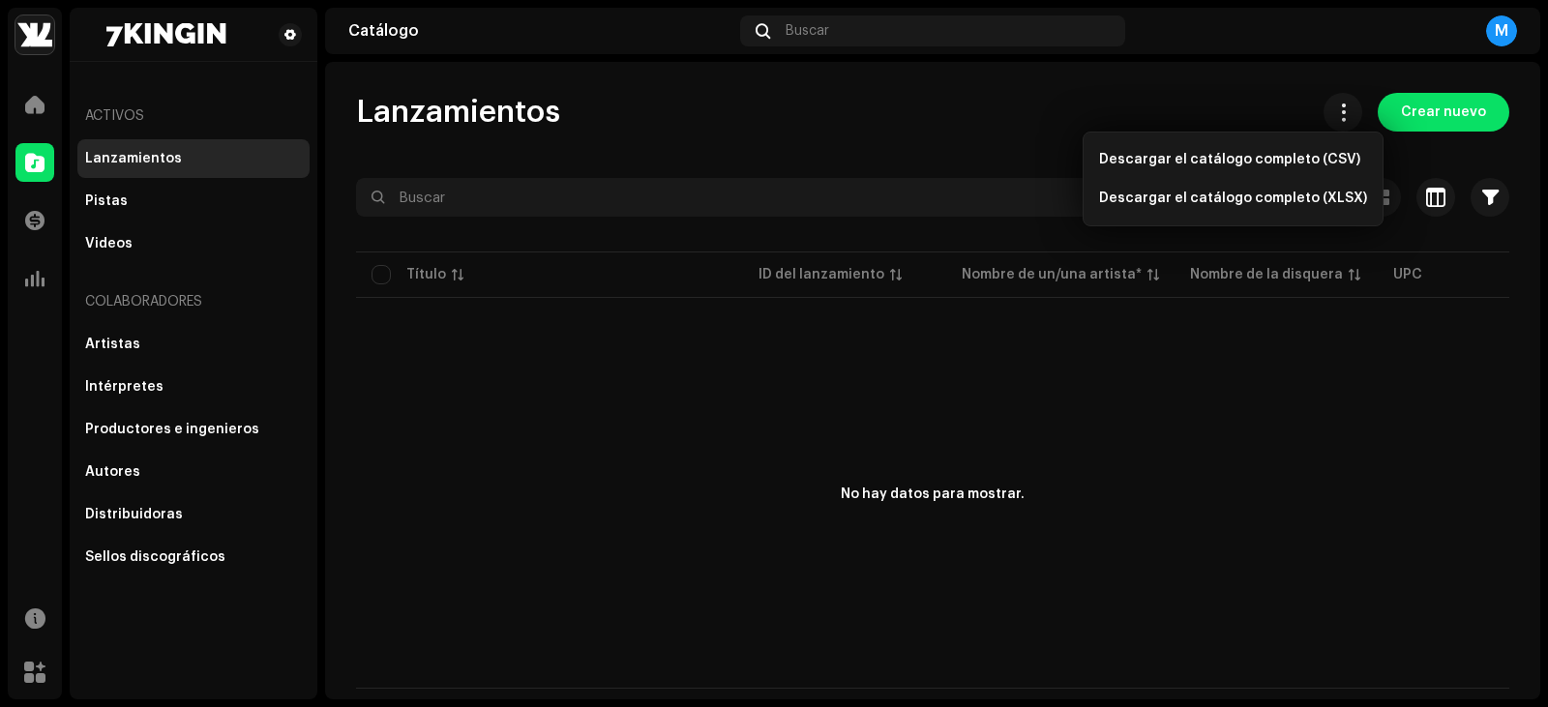
click at [868, 100] on div "Lanzamientos Crear nuevo" at bounding box center [932, 112] width 1153 height 39
